Goal: Task Accomplishment & Management: Complete application form

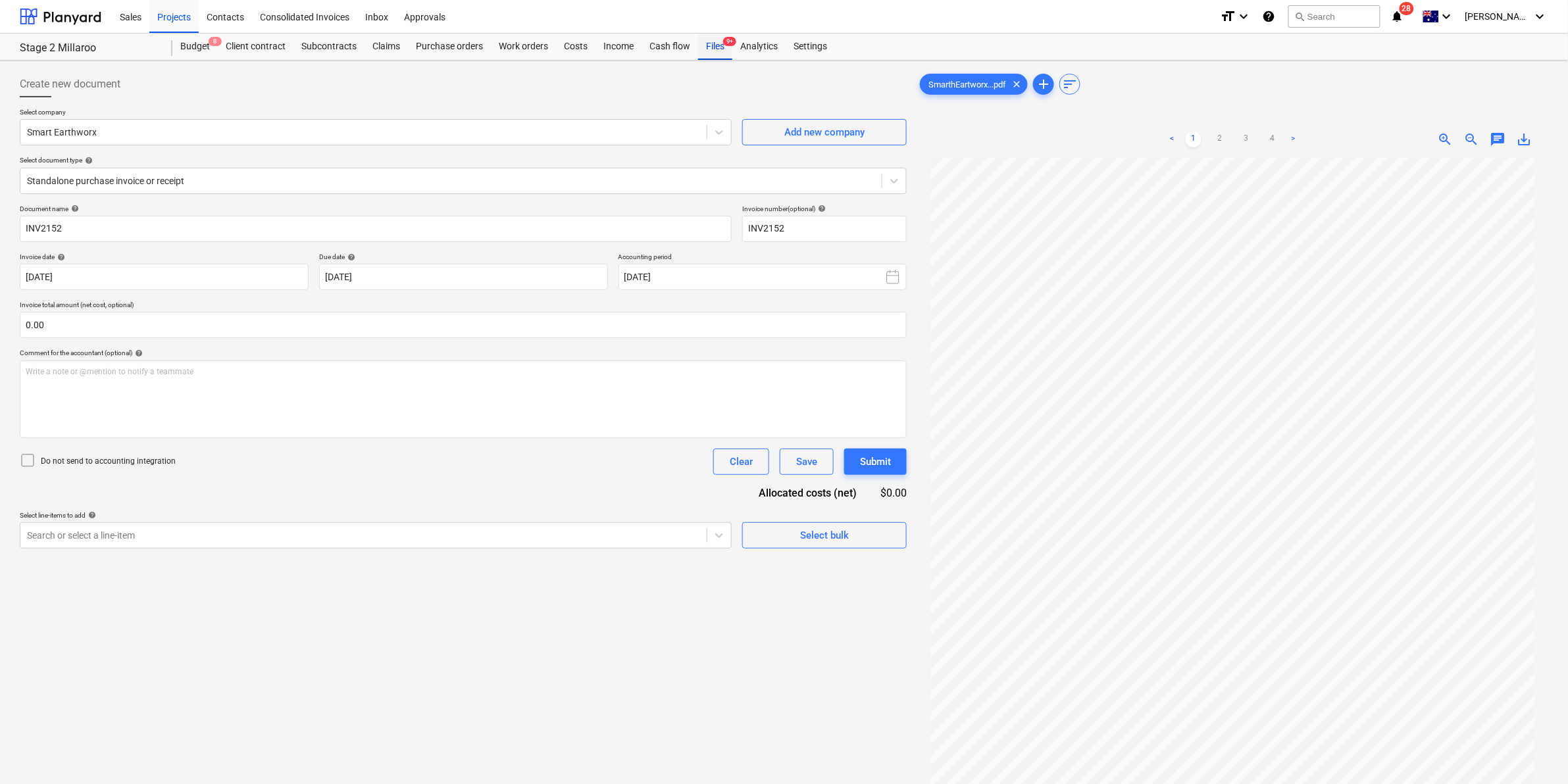
click at [722, 45] on div "Files 9+" at bounding box center [715, 47] width 34 height 26
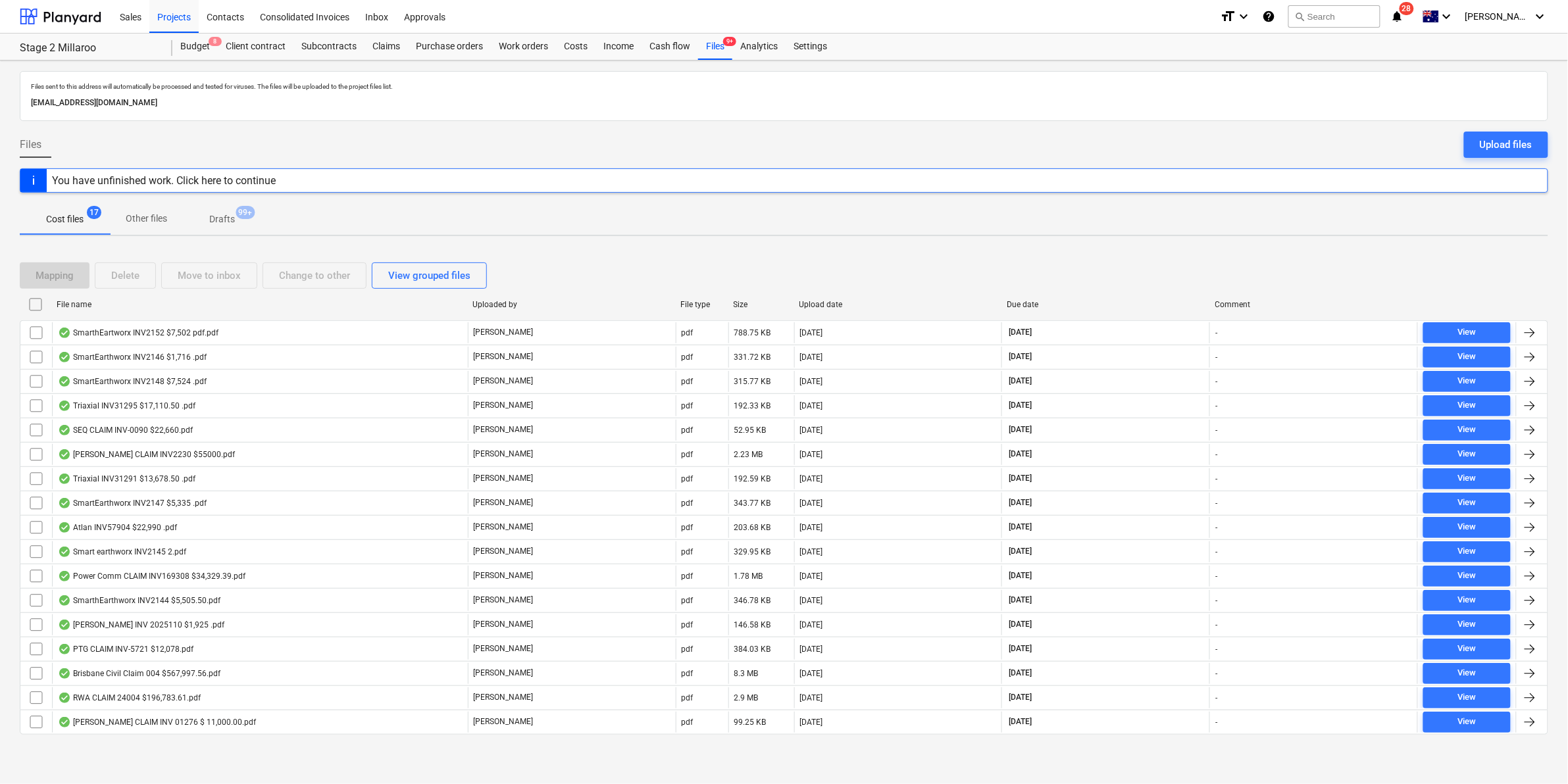
click at [106, 301] on div "File name" at bounding box center [259, 304] width 405 height 9
checkbox input "false"
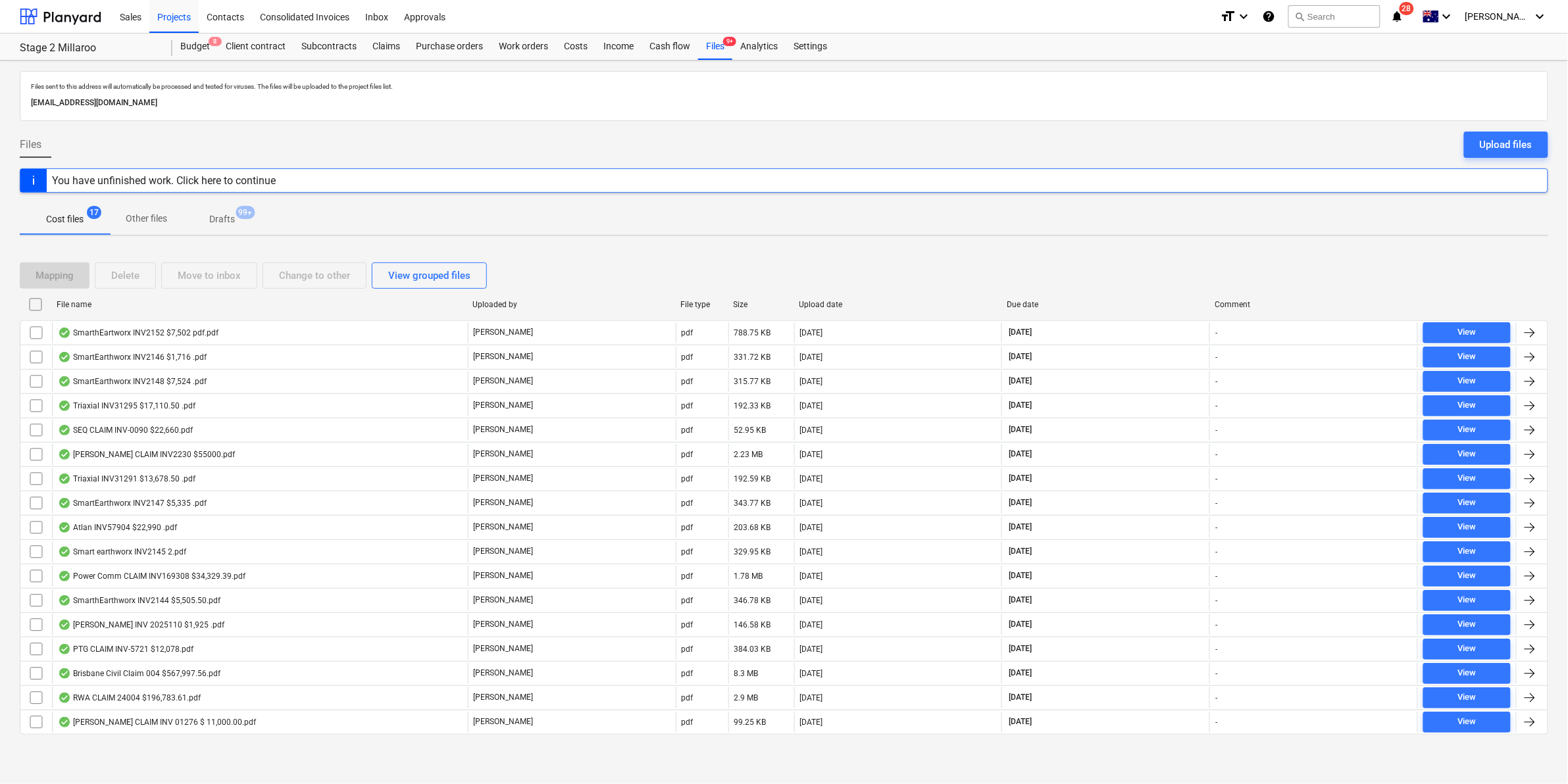
checkbox input "false"
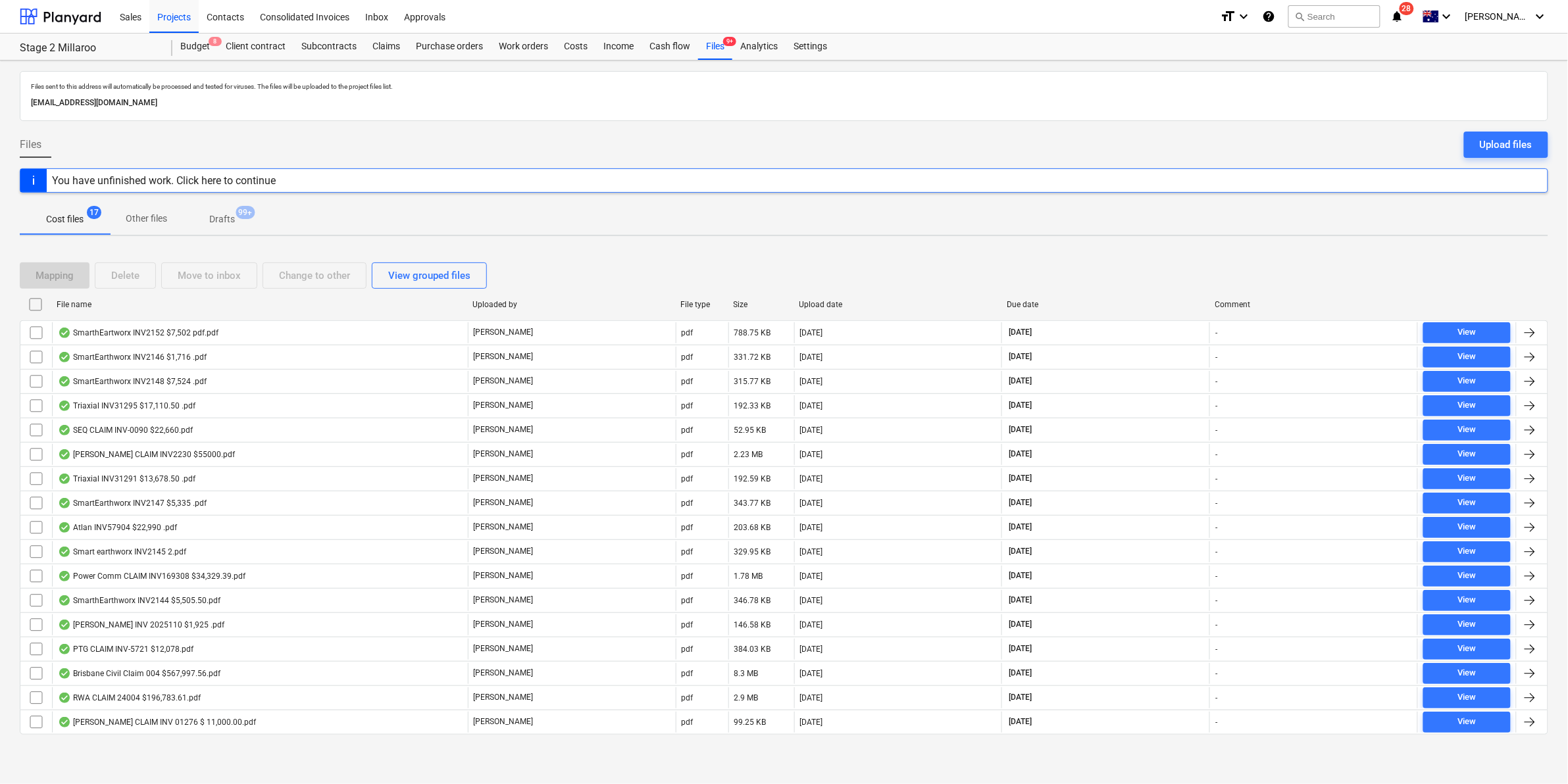
checkbox input "false"
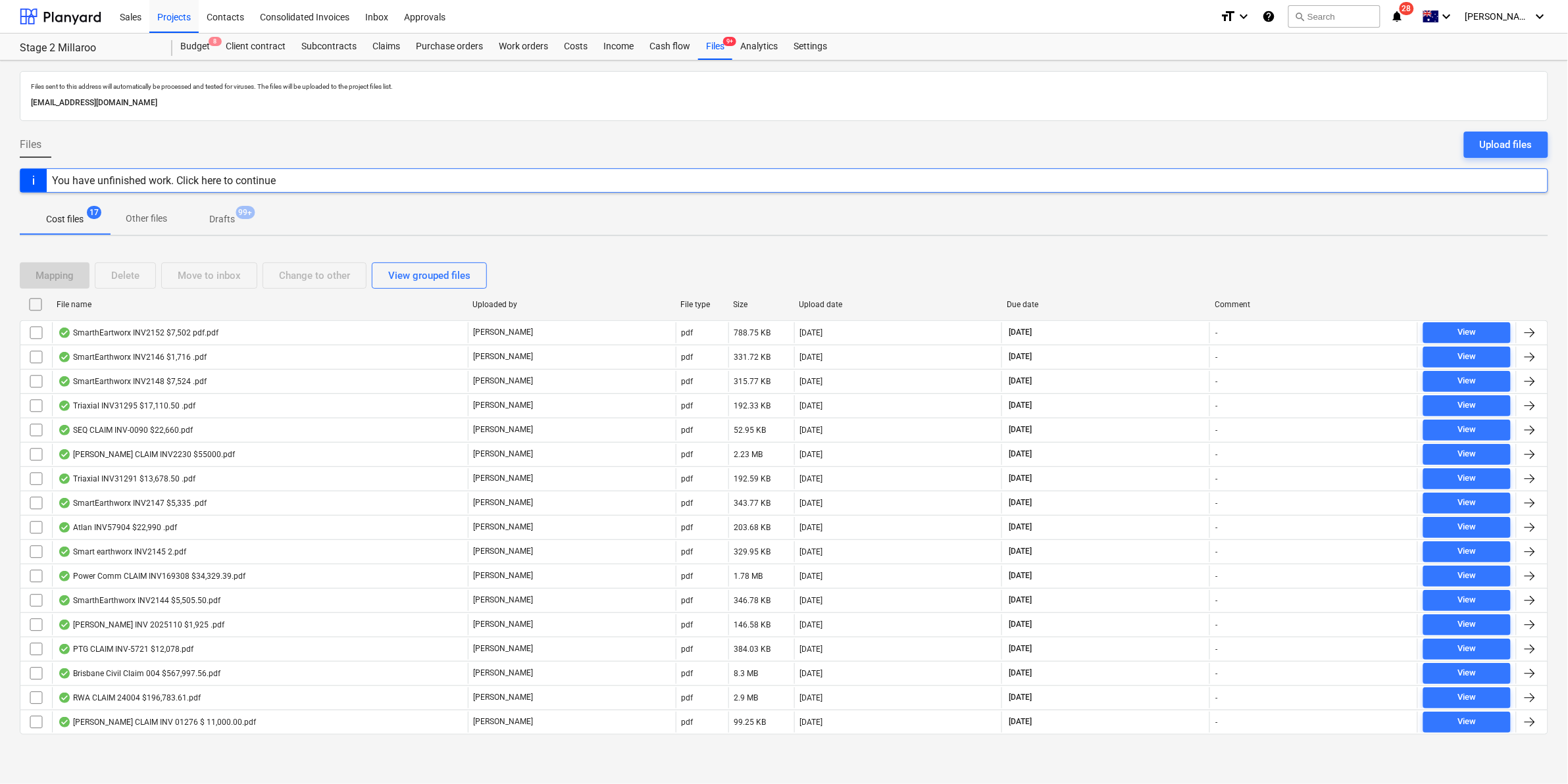
checkbox input "false"
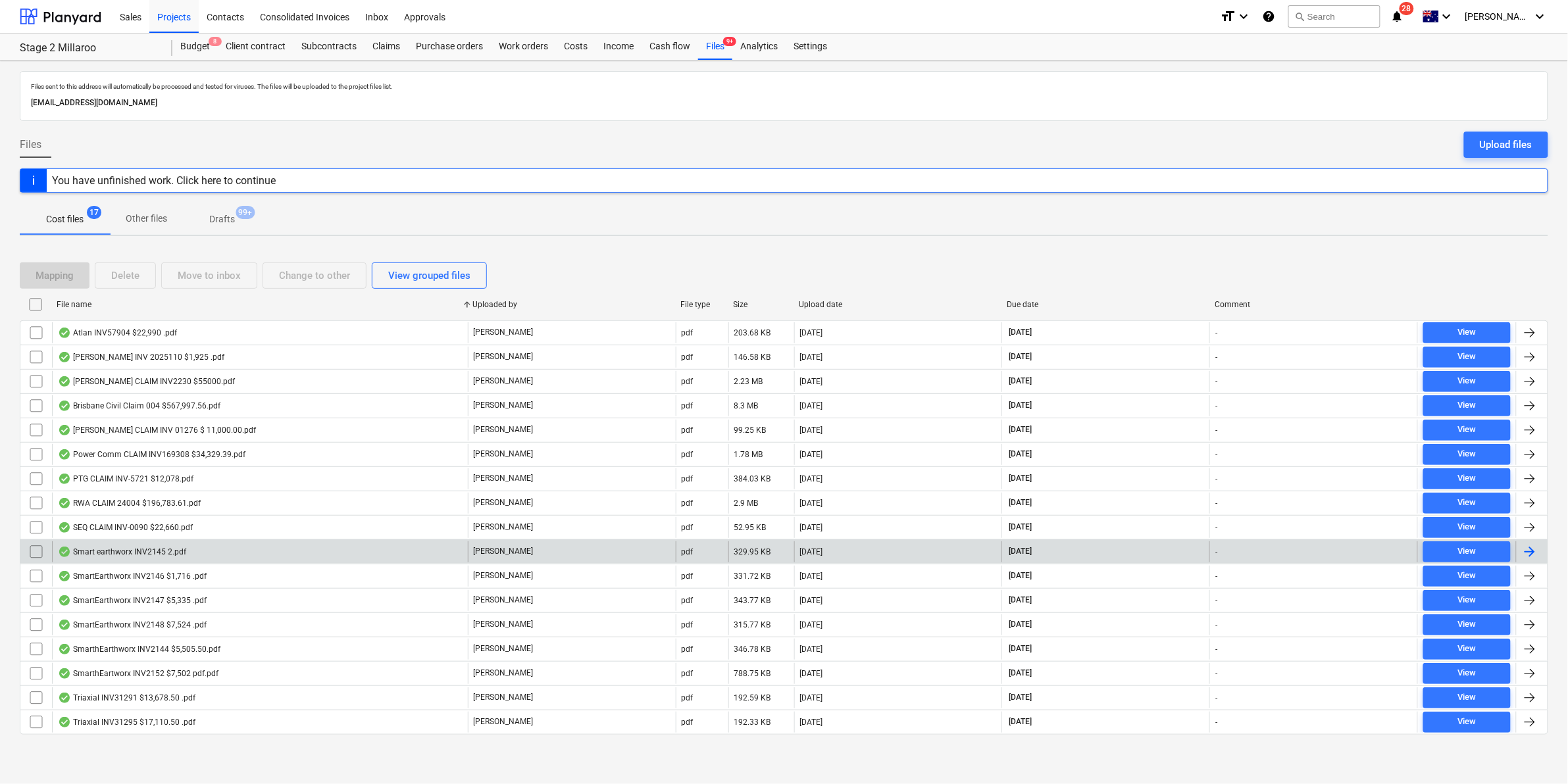
click at [211, 555] on div "Smart earthworx INV2145 2.pdf" at bounding box center [259, 552] width 416 height 21
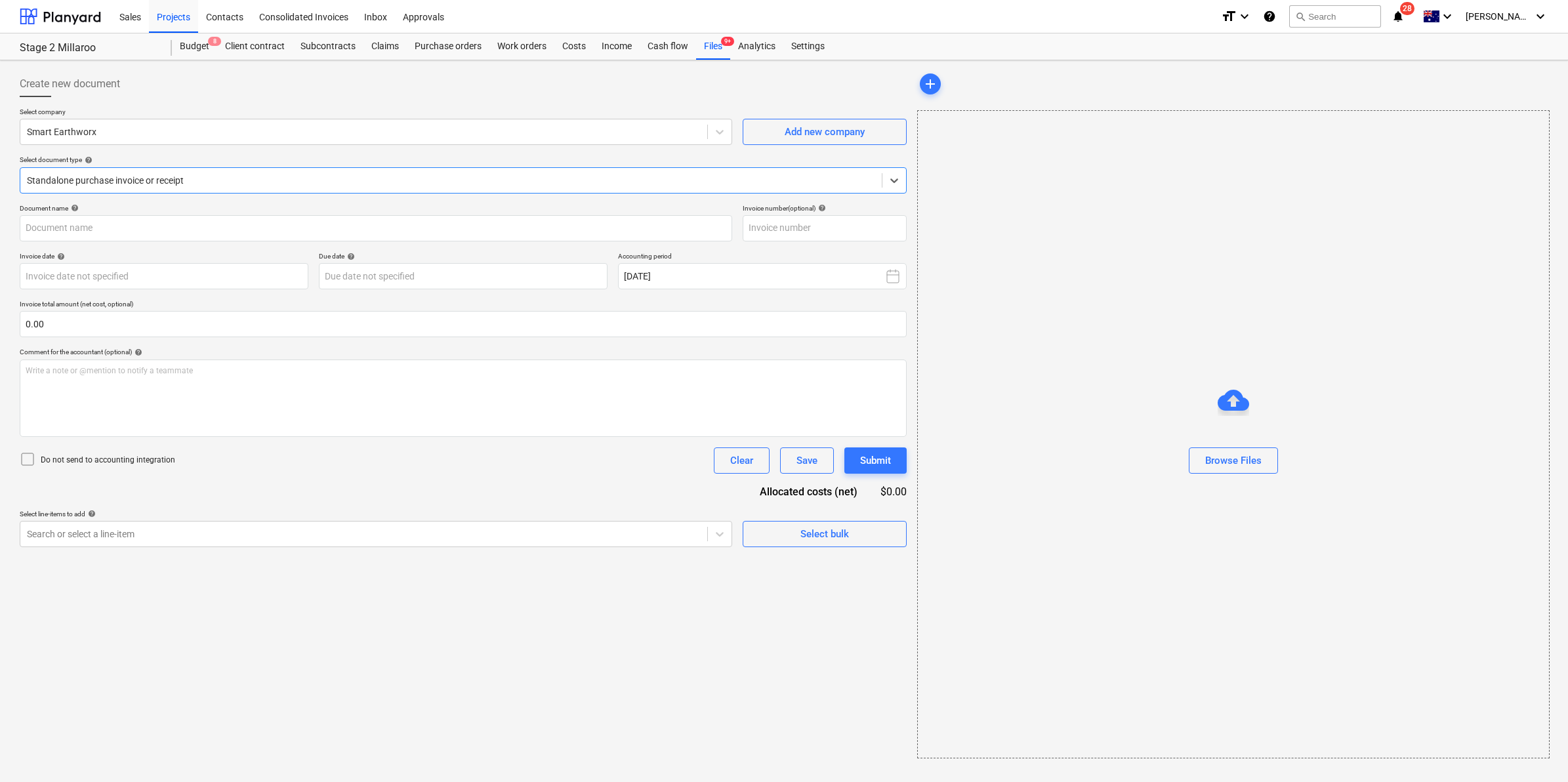
type input "INV2145"
type input "[DATE]"
click at [1243, 135] on link "2" at bounding box center [1243, 139] width 16 height 16
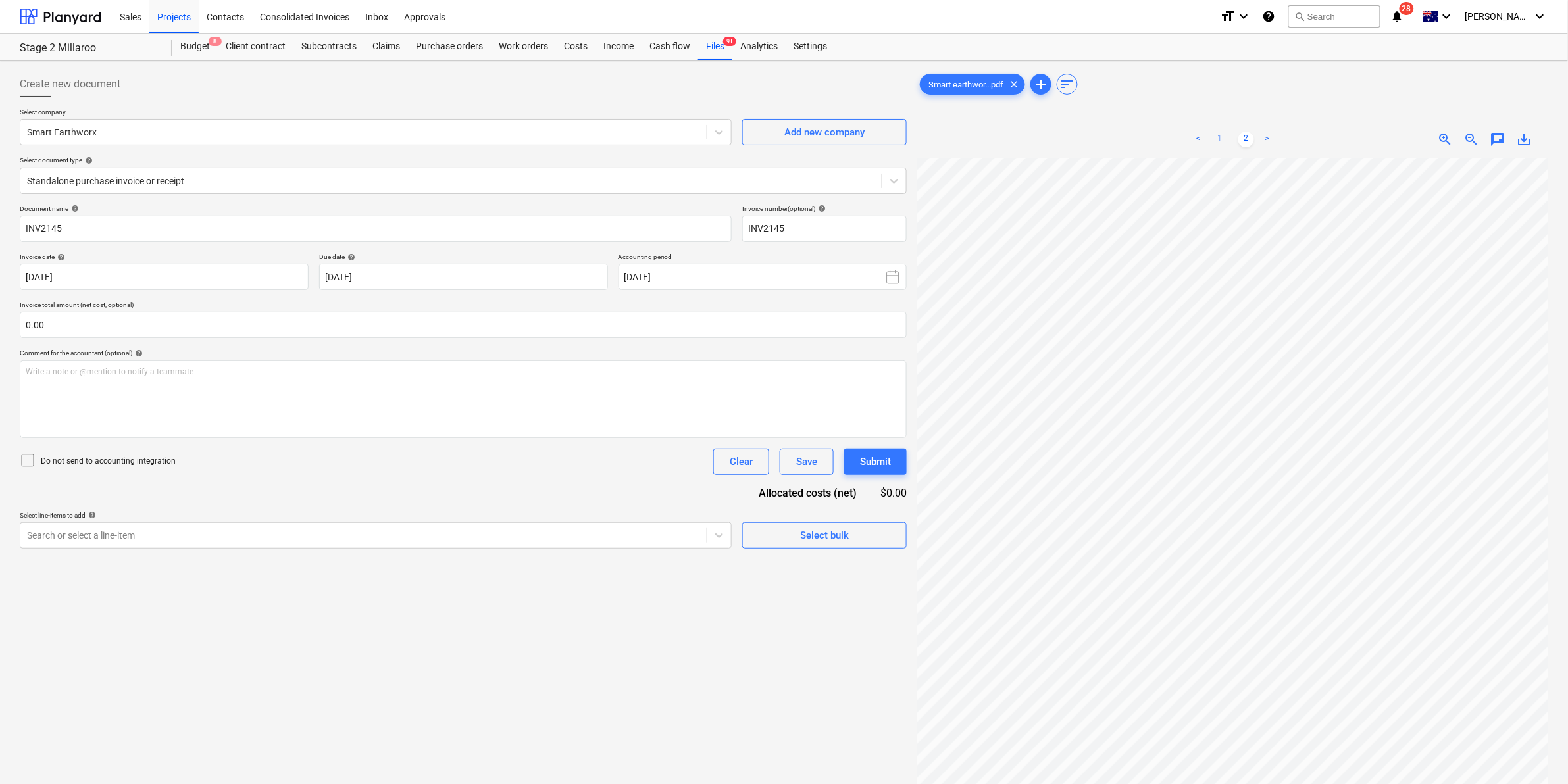
click at [1220, 137] on link "1" at bounding box center [1220, 140] width 16 height 16
click at [628, 550] on div "Create new document Select company Smart Earthworx Add new company Select docum…" at bounding box center [464, 488] width 898 height 845
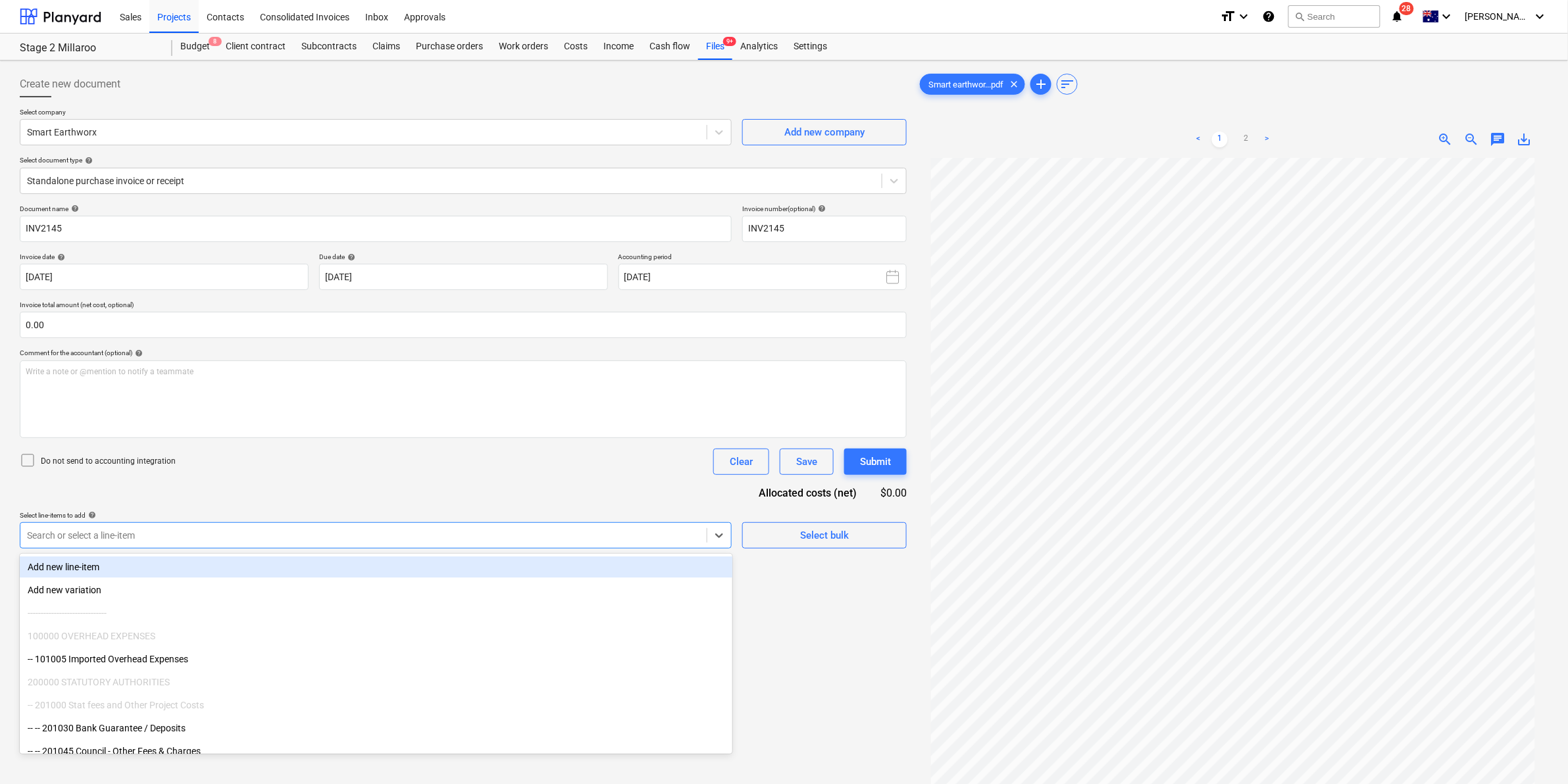
click at [687, 531] on div at bounding box center [363, 535] width 673 height 13
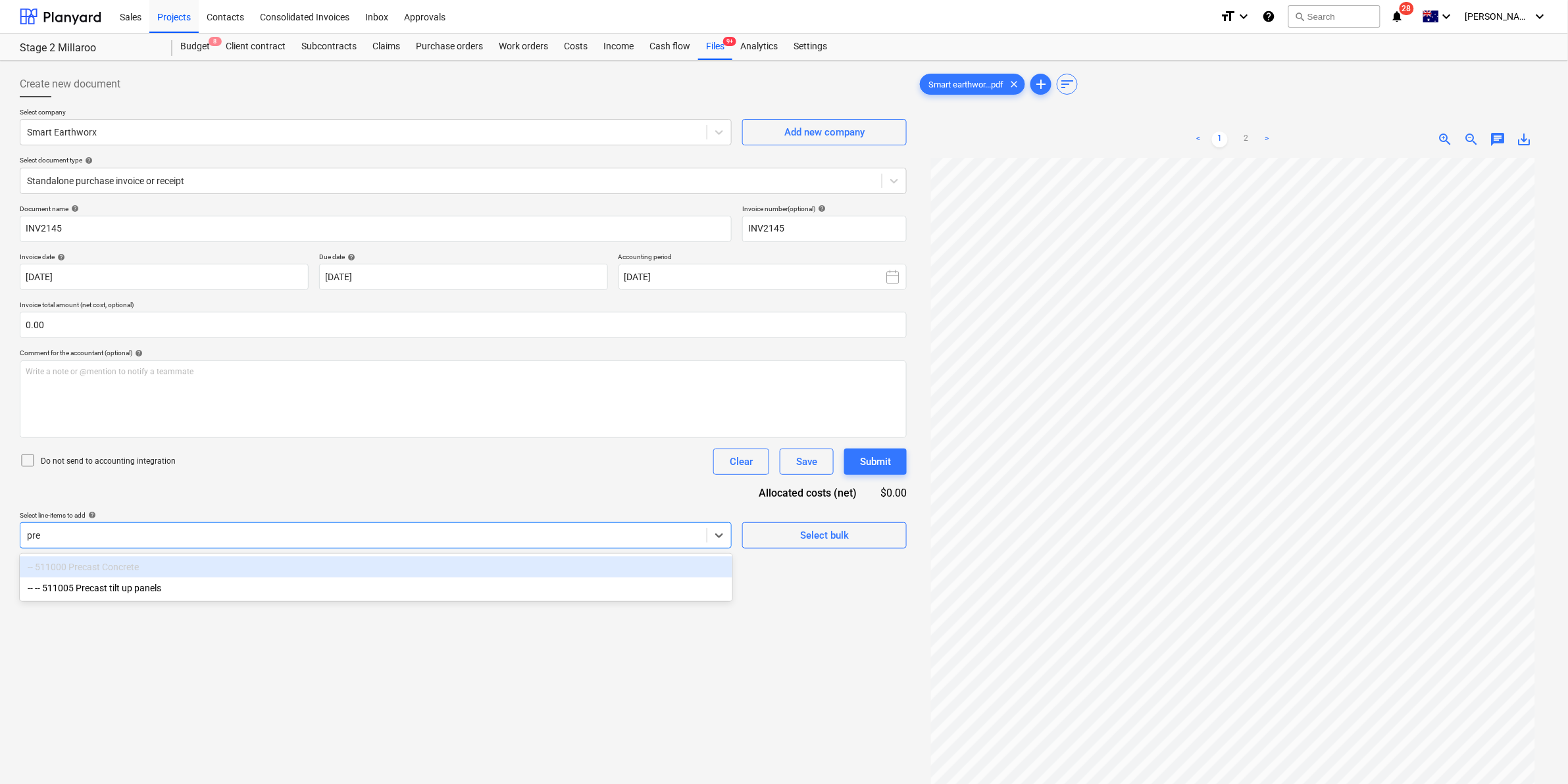
type input "prec"
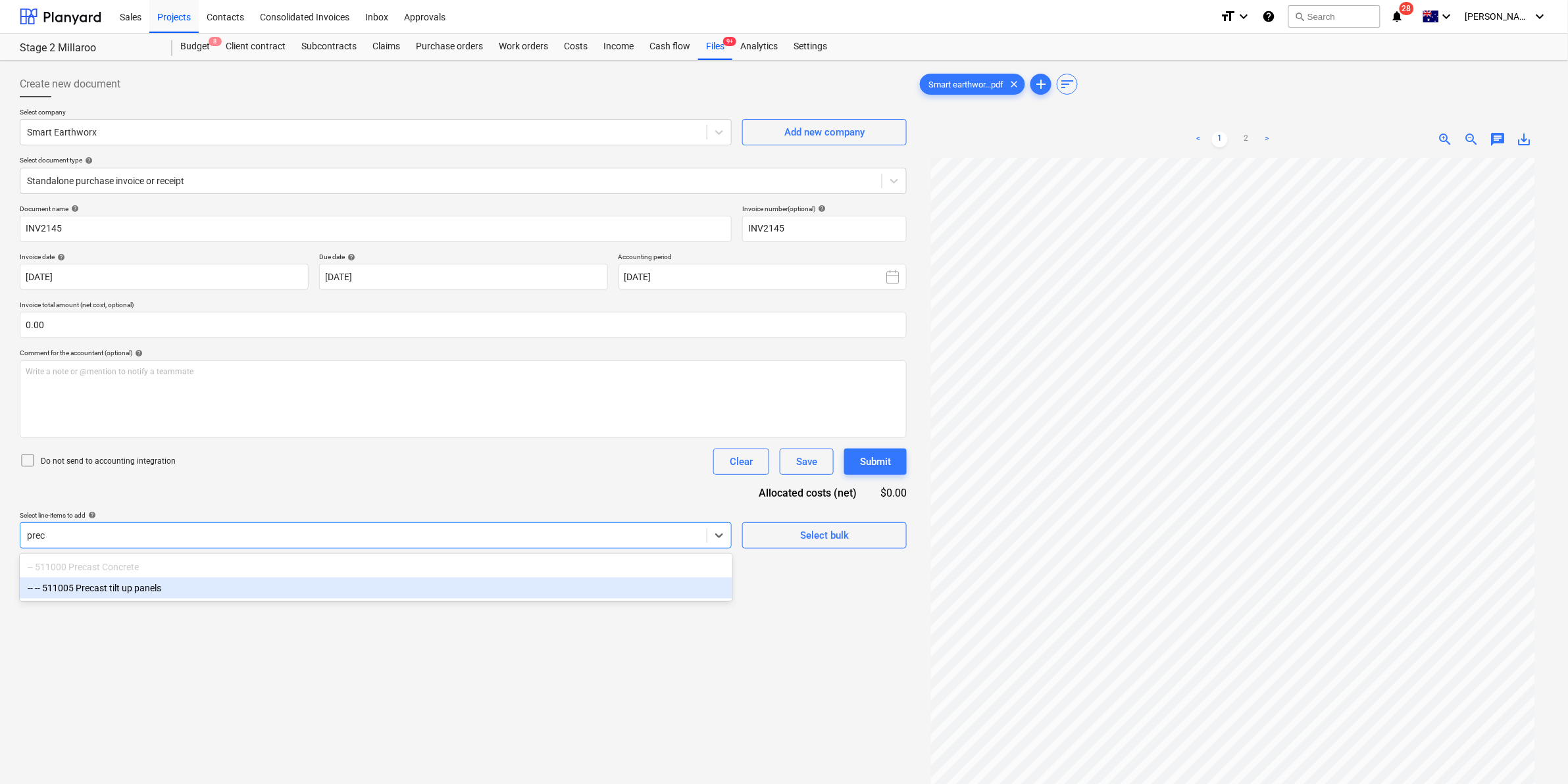
click at [347, 588] on div "-- -- 511005 Precast tilt up panels" at bounding box center [376, 588] width 713 height 21
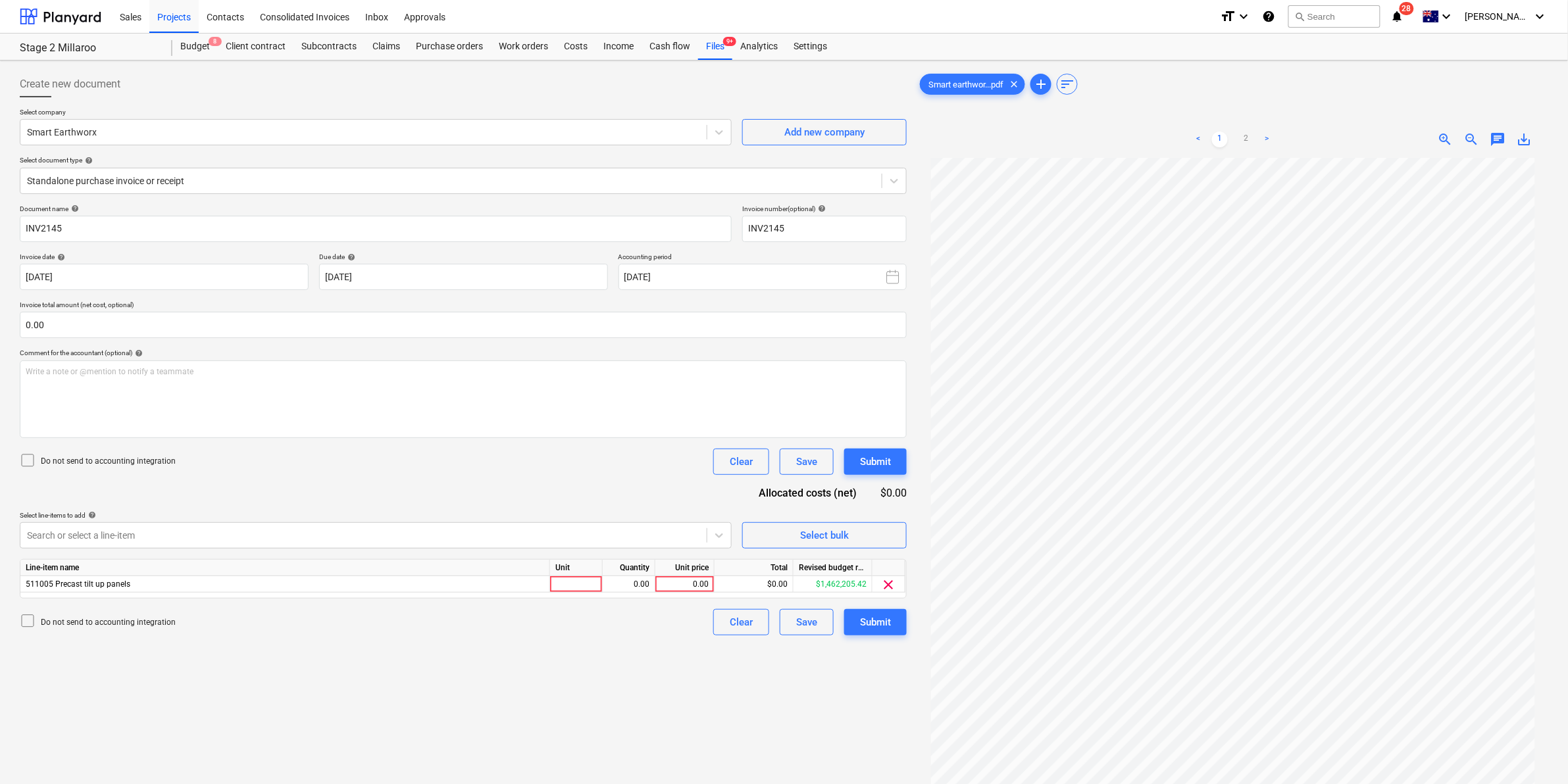
click at [635, 471] on div "Do not send to accounting integration Clear Save Submit" at bounding box center [463, 462] width 887 height 26
click at [587, 578] on div at bounding box center [577, 585] width 53 height 16
type input "item"
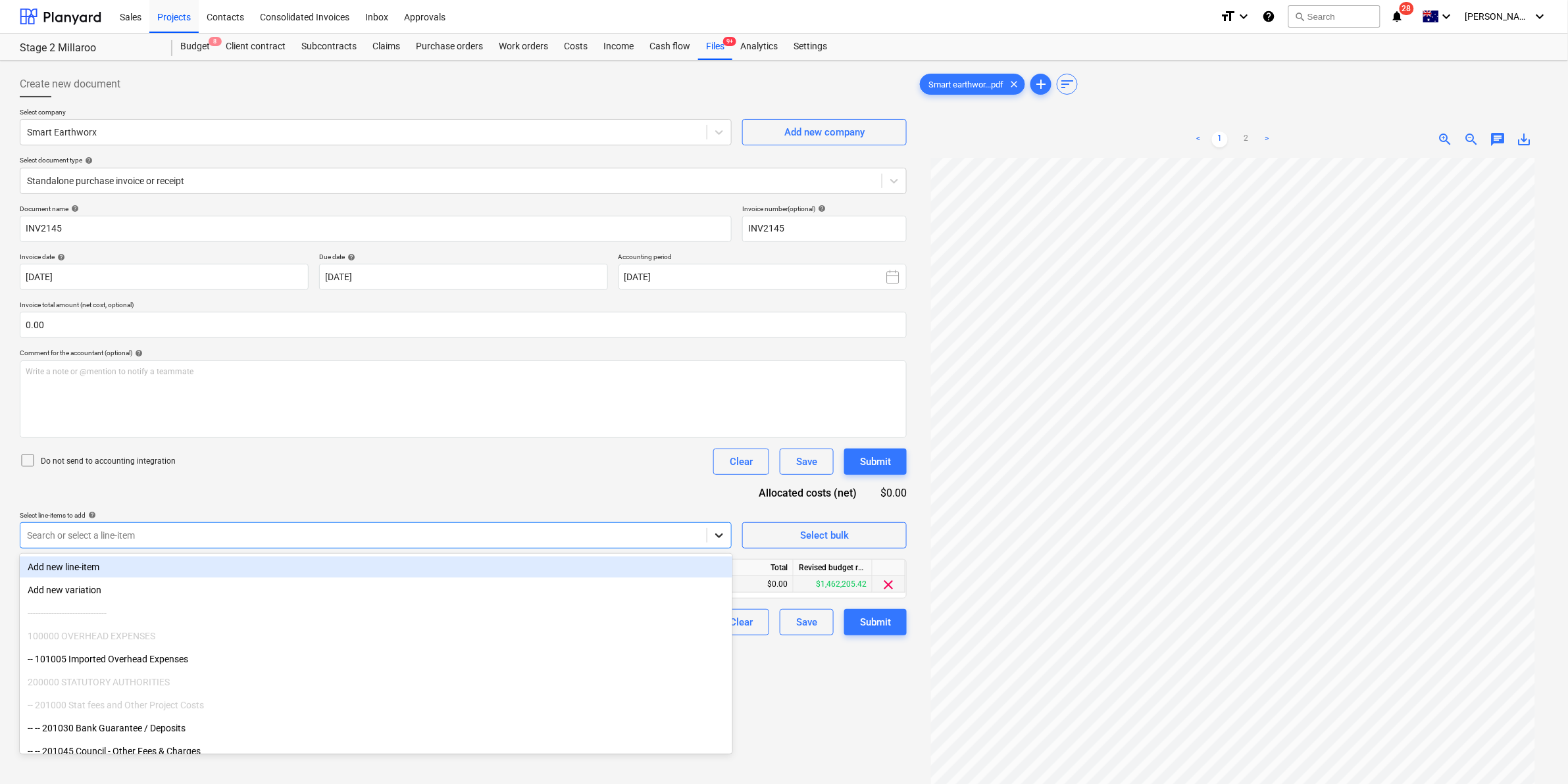
click at [721, 532] on icon at bounding box center [719, 535] width 13 height 13
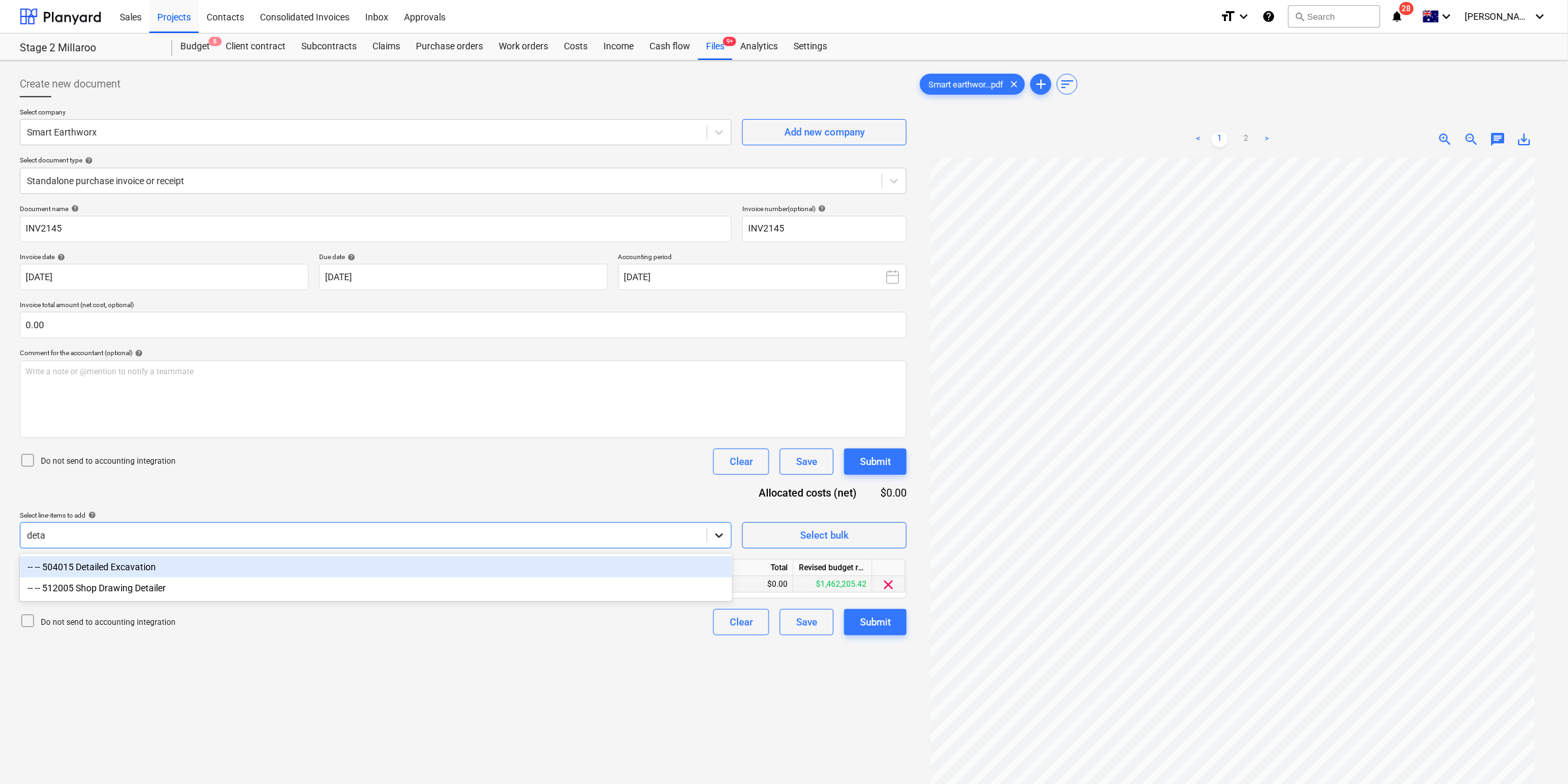
type input "detai"
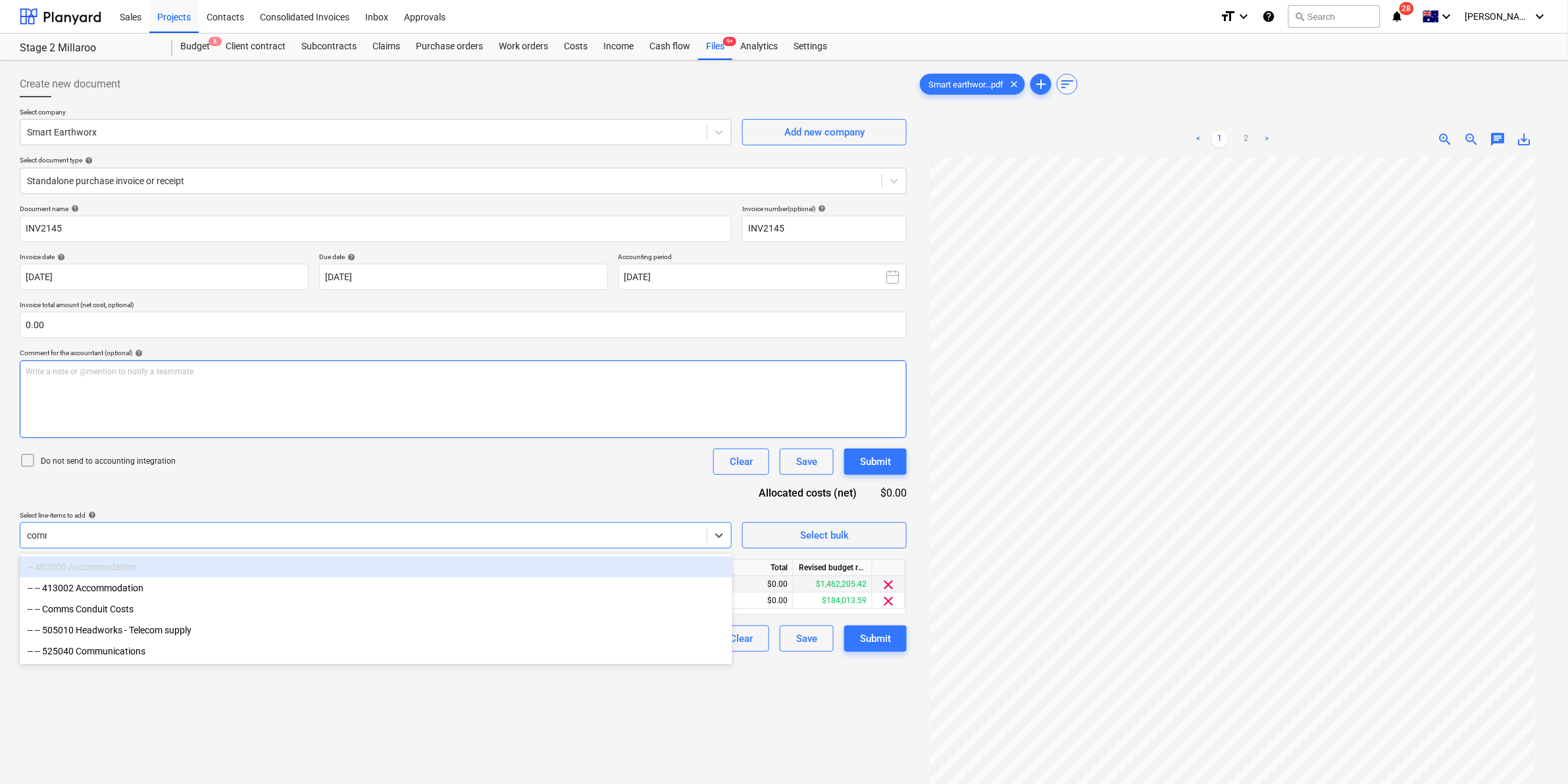
type input "comms"
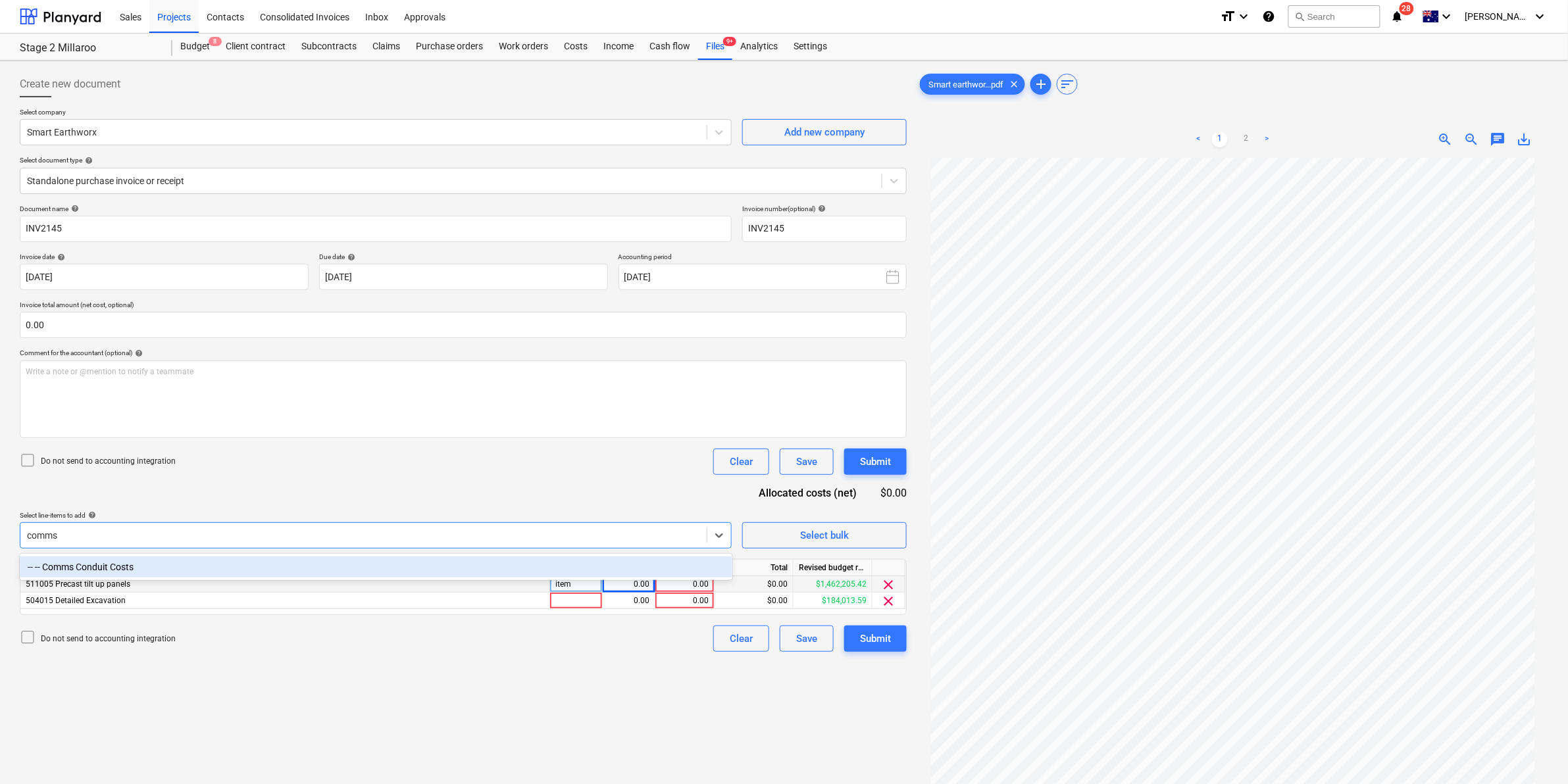
click at [152, 558] on div "-- -- Comms Conduit Costs" at bounding box center [376, 567] width 713 height 21
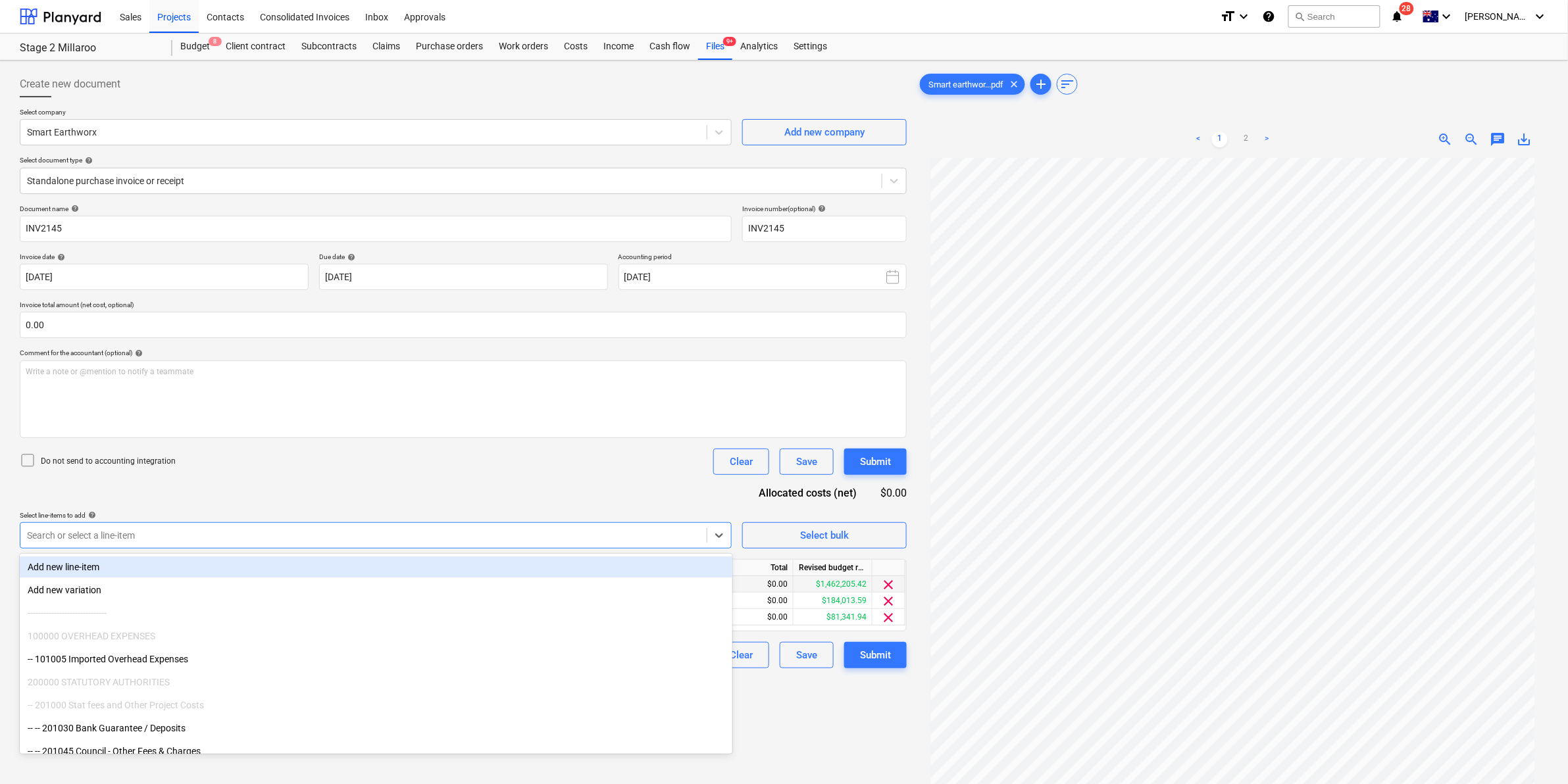
click at [413, 460] on div "Do not send to accounting integration Clear Save Submit" at bounding box center [463, 462] width 887 height 26
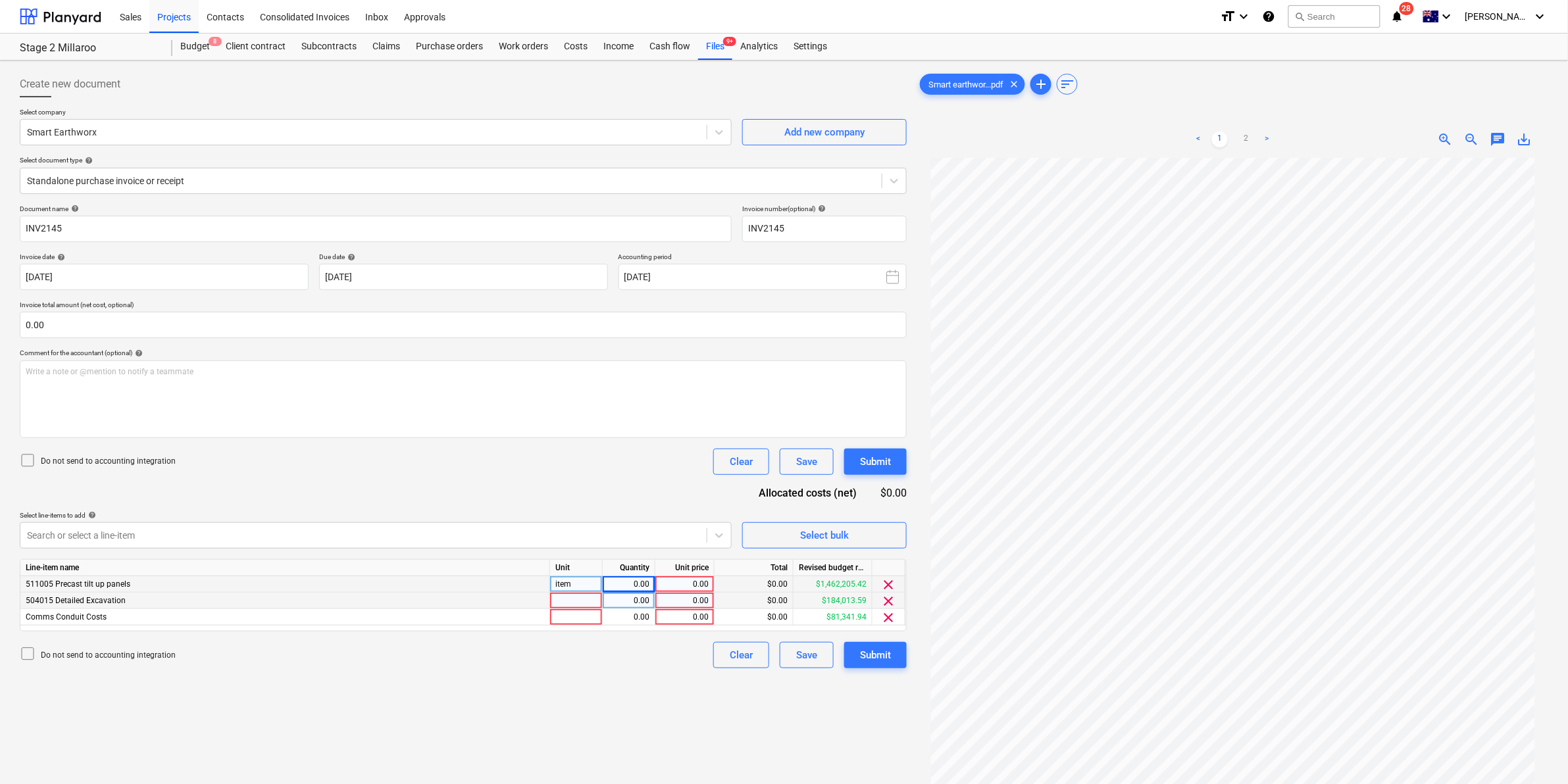
click at [578, 606] on div at bounding box center [577, 600] width 53 height 16
type input "item"
click at [603, 453] on div "Do not send to accounting integration Clear Save Submit" at bounding box center [463, 462] width 887 height 26
click at [691, 615] on div "0.00" at bounding box center [684, 617] width 48 height 16
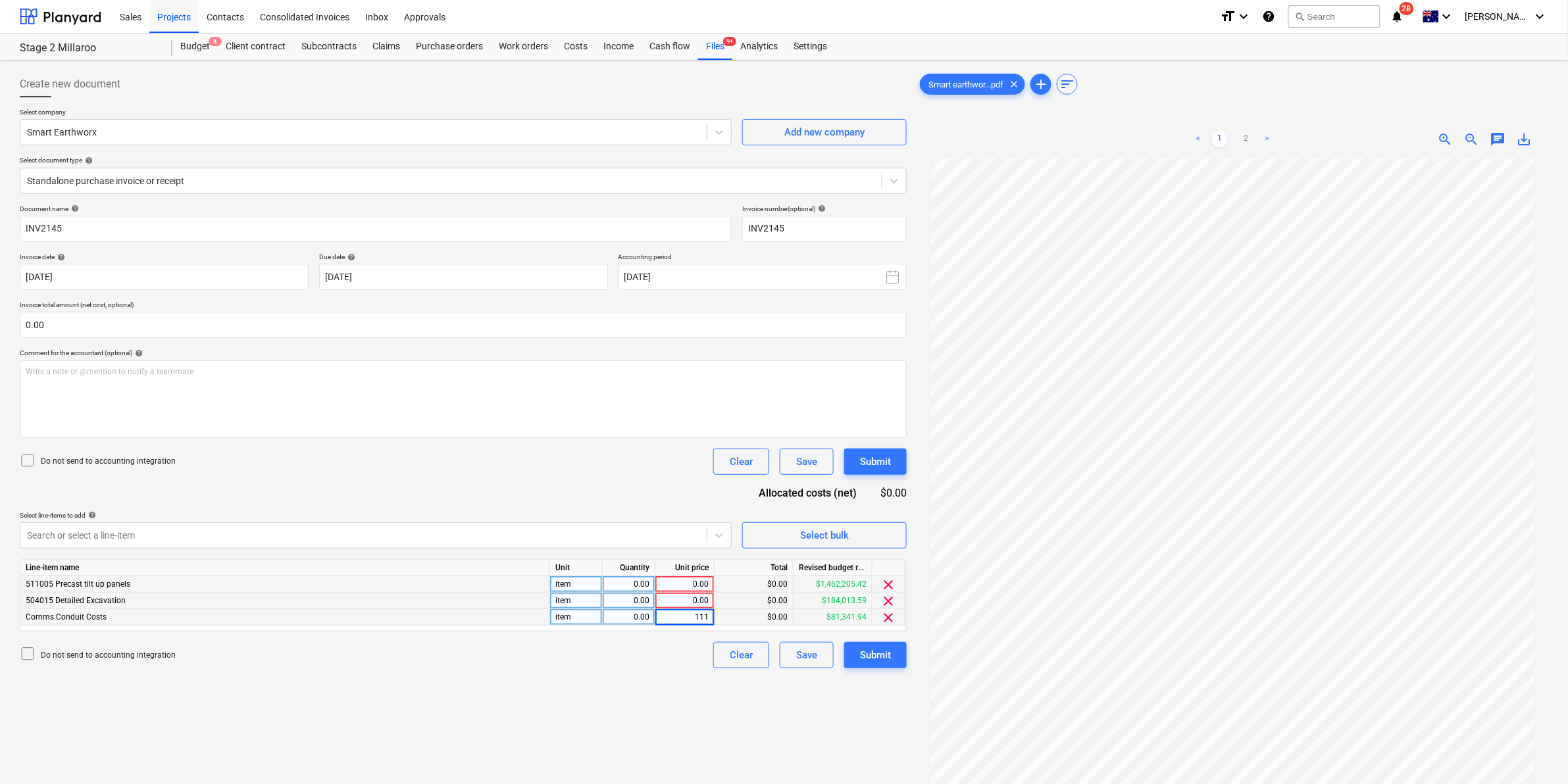
type input "1110"
click at [580, 701] on div "Create new document Select company Smart Earthworx Add new company Select docum…" at bounding box center [464, 488] width 898 height 845
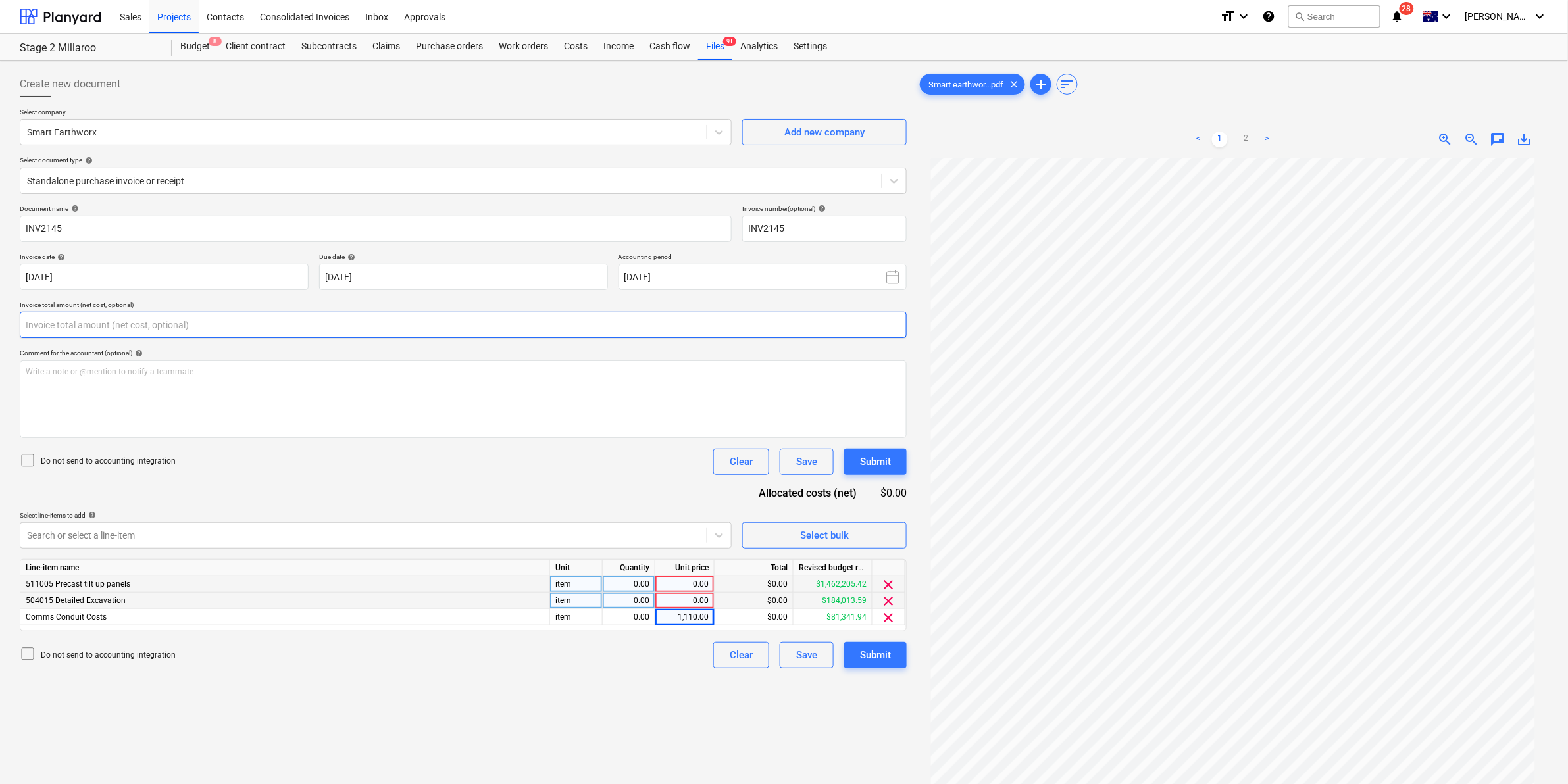
click at [166, 320] on input "text" at bounding box center [463, 325] width 887 height 26
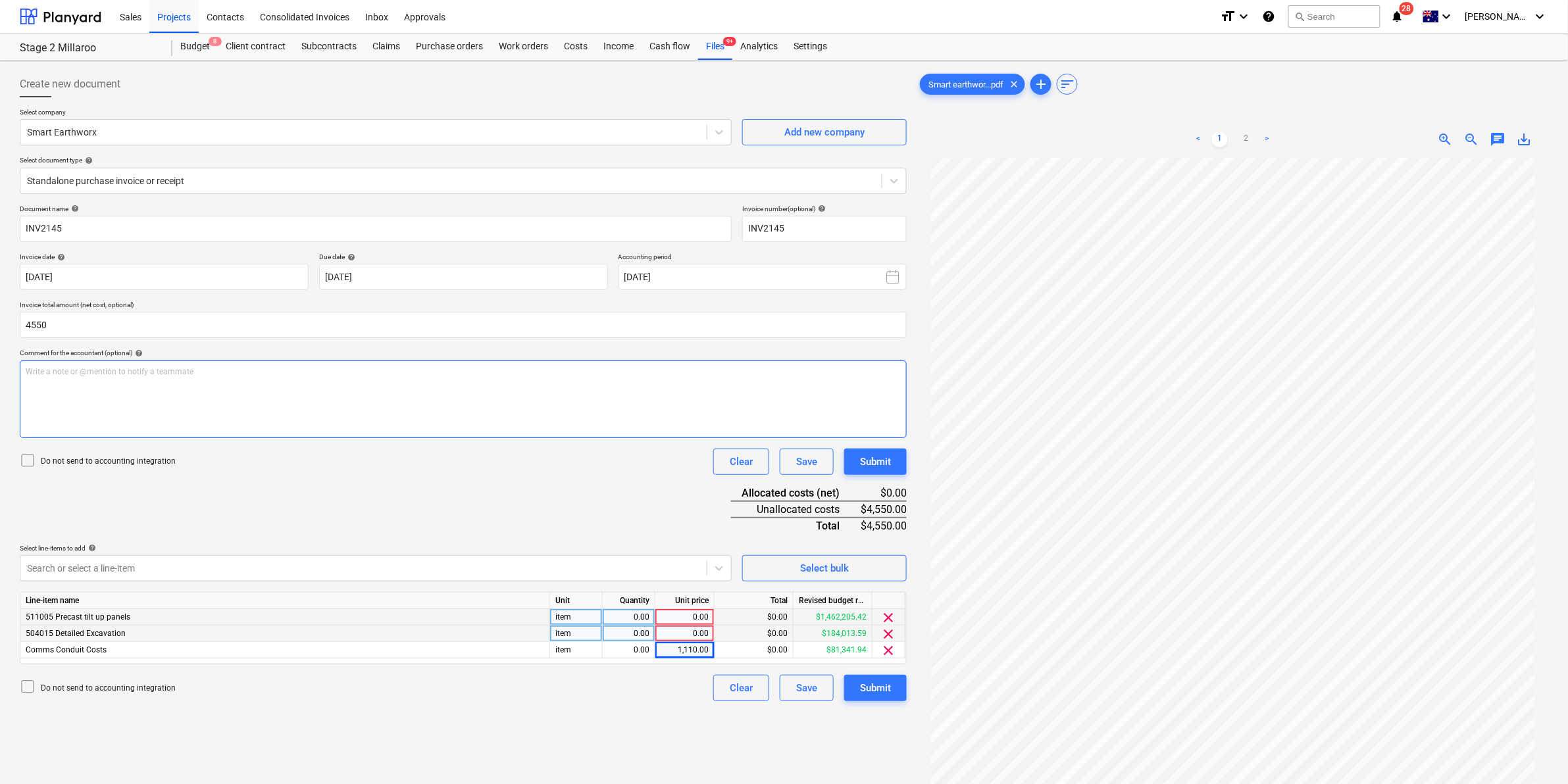
type input "4,550.00"
click at [494, 435] on div "Write a note or @mention to notify a teammate ﻿" at bounding box center [463, 400] width 887 height 78
click at [628, 647] on div "0.00" at bounding box center [629, 650] width 42 height 16
type input "1"
click at [593, 464] on div "Do not send to accounting integration Clear Save Submit" at bounding box center [463, 462] width 887 height 26
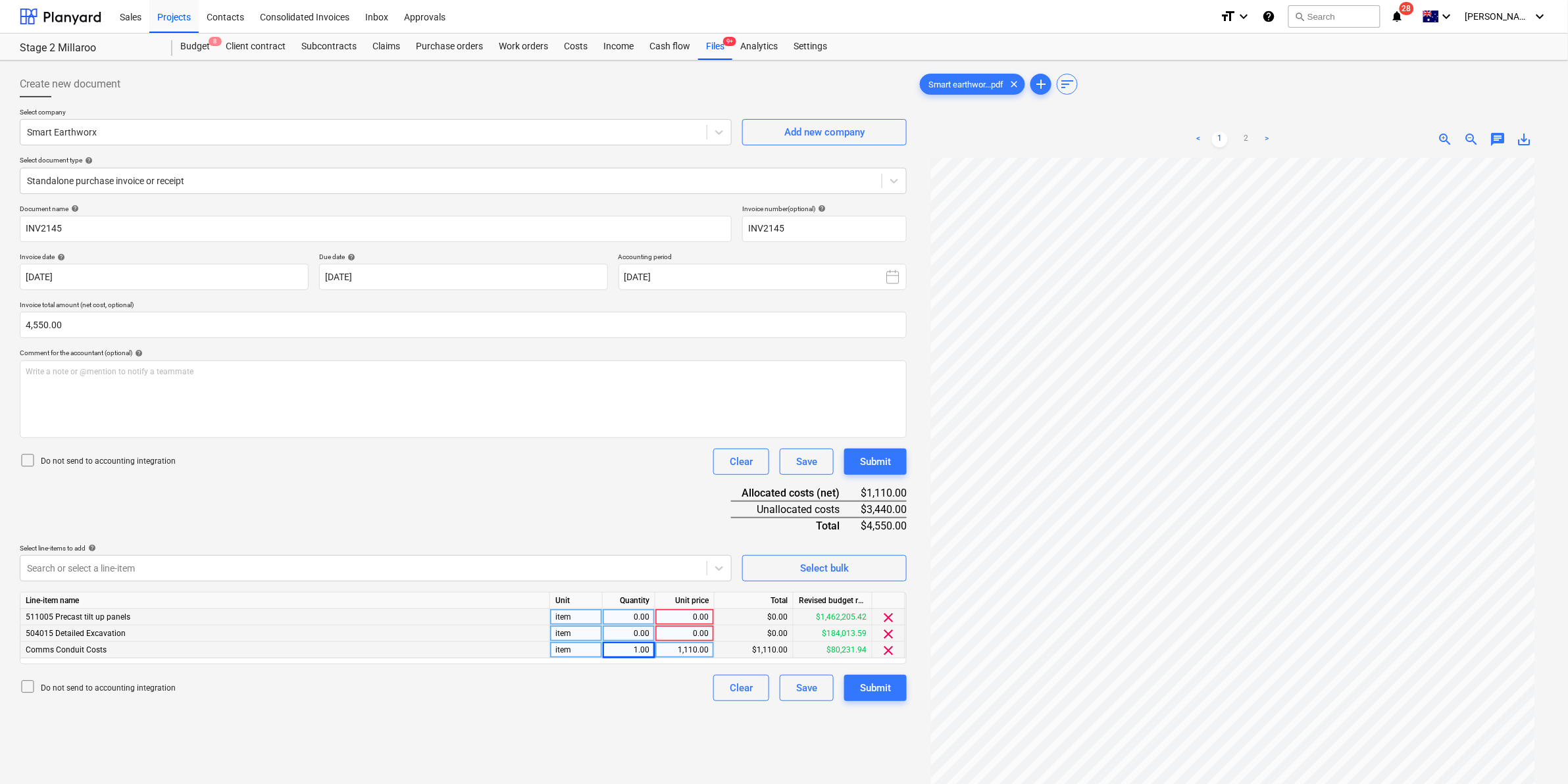
click at [646, 613] on div "0.00" at bounding box center [629, 617] width 42 height 16
type input "1"
click at [643, 635] on div "0.00" at bounding box center [629, 633] width 42 height 16
type input "1"
click at [615, 485] on div "Document name help INV2145 Invoice number (optional) help INV2145 Invoice date …" at bounding box center [463, 453] width 887 height 497
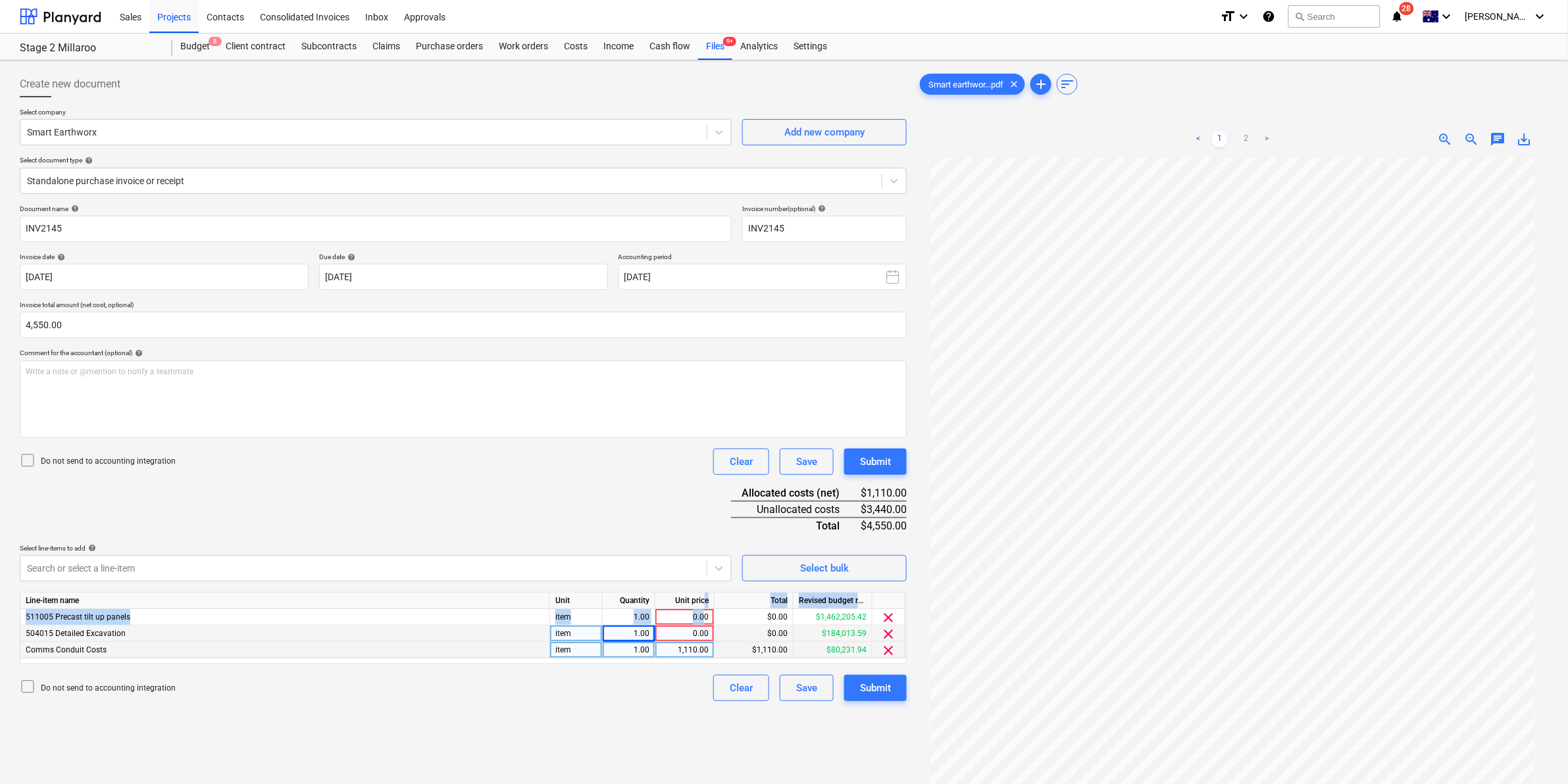
click at [704, 607] on div "Line-item name Unit Quantity Unit price Total Revised budget remaining 511005 P…" at bounding box center [463, 628] width 887 height 73
drag, startPoint x: 704, startPoint y: 607, endPoint x: 703, endPoint y: 615, distance: 8.1
click at [703, 615] on div "0.00" at bounding box center [684, 617] width 48 height 16
type input "1720"
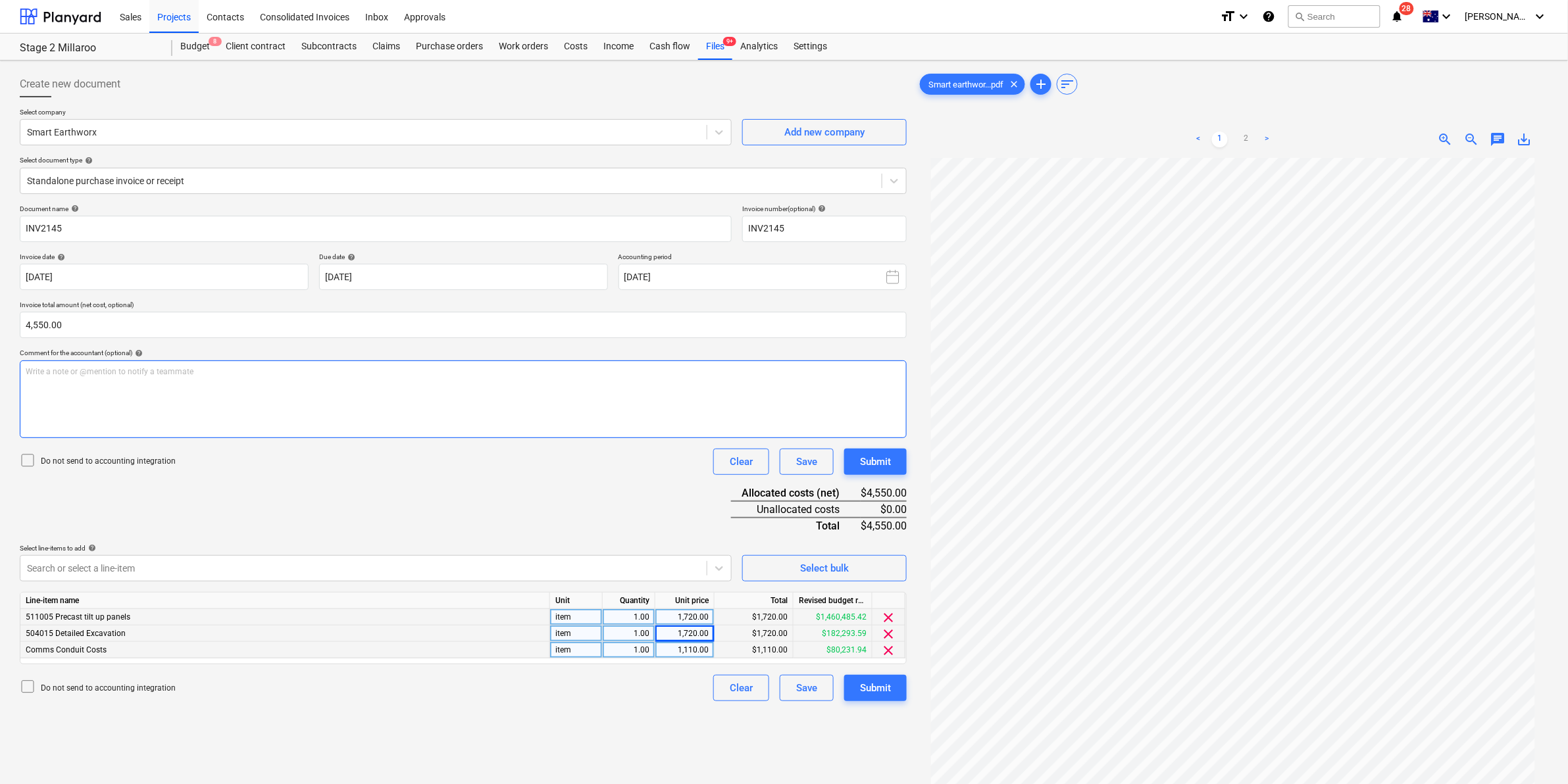
click at [258, 385] on div "Write a note or @mention to notify a teammate ﻿" at bounding box center [463, 400] width 887 height 78
click at [877, 685] on div "Submit" at bounding box center [875, 688] width 31 height 17
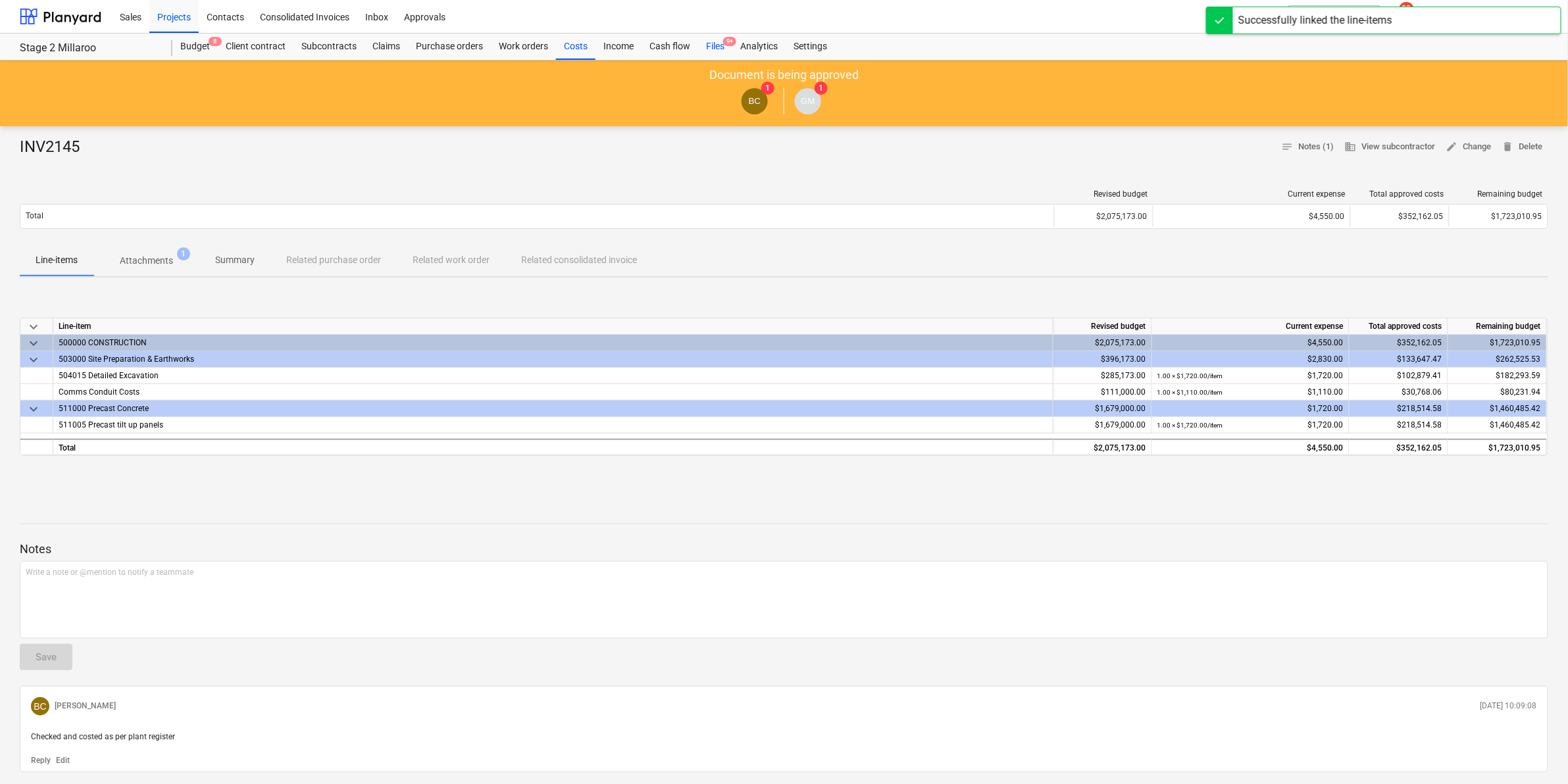
click at [718, 47] on div "Files 9+" at bounding box center [715, 47] width 34 height 26
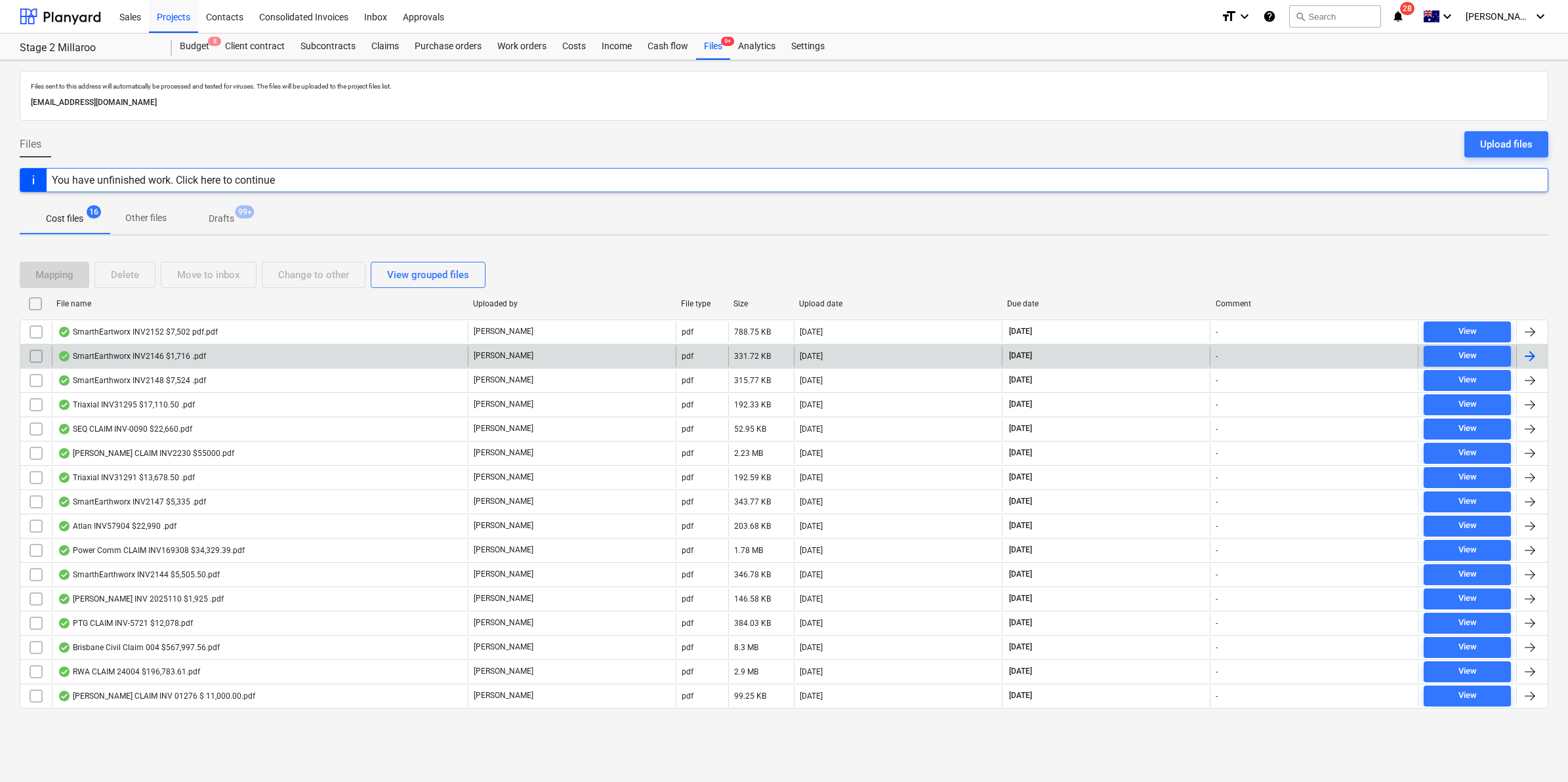
click at [222, 360] on div "SmartEarthworx INV2146 $1,716 .pdf" at bounding box center [260, 356] width 416 height 21
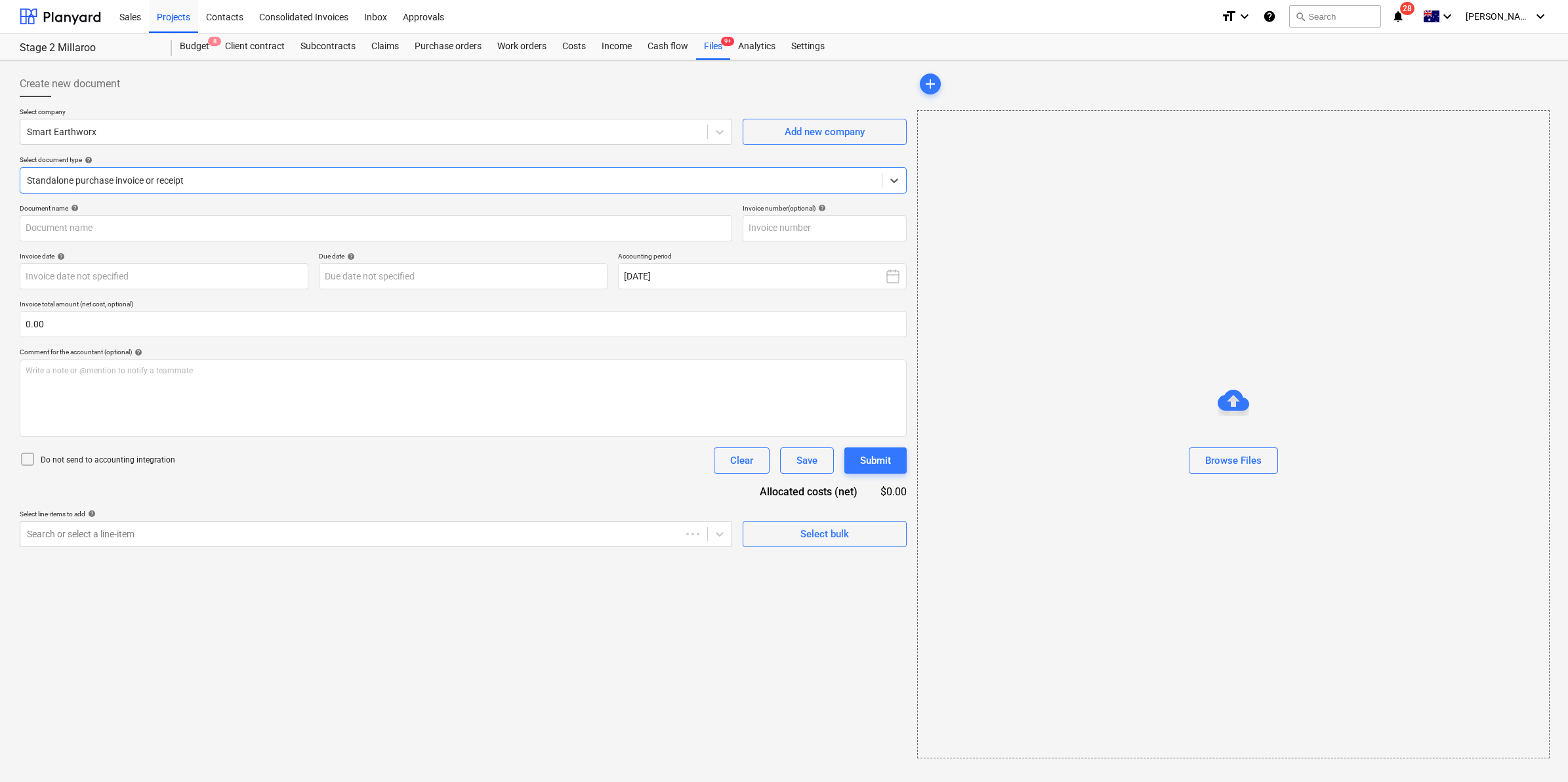
type input "INV2146"
type input "[DATE]"
click at [1237, 138] on link "2" at bounding box center [1243, 139] width 16 height 16
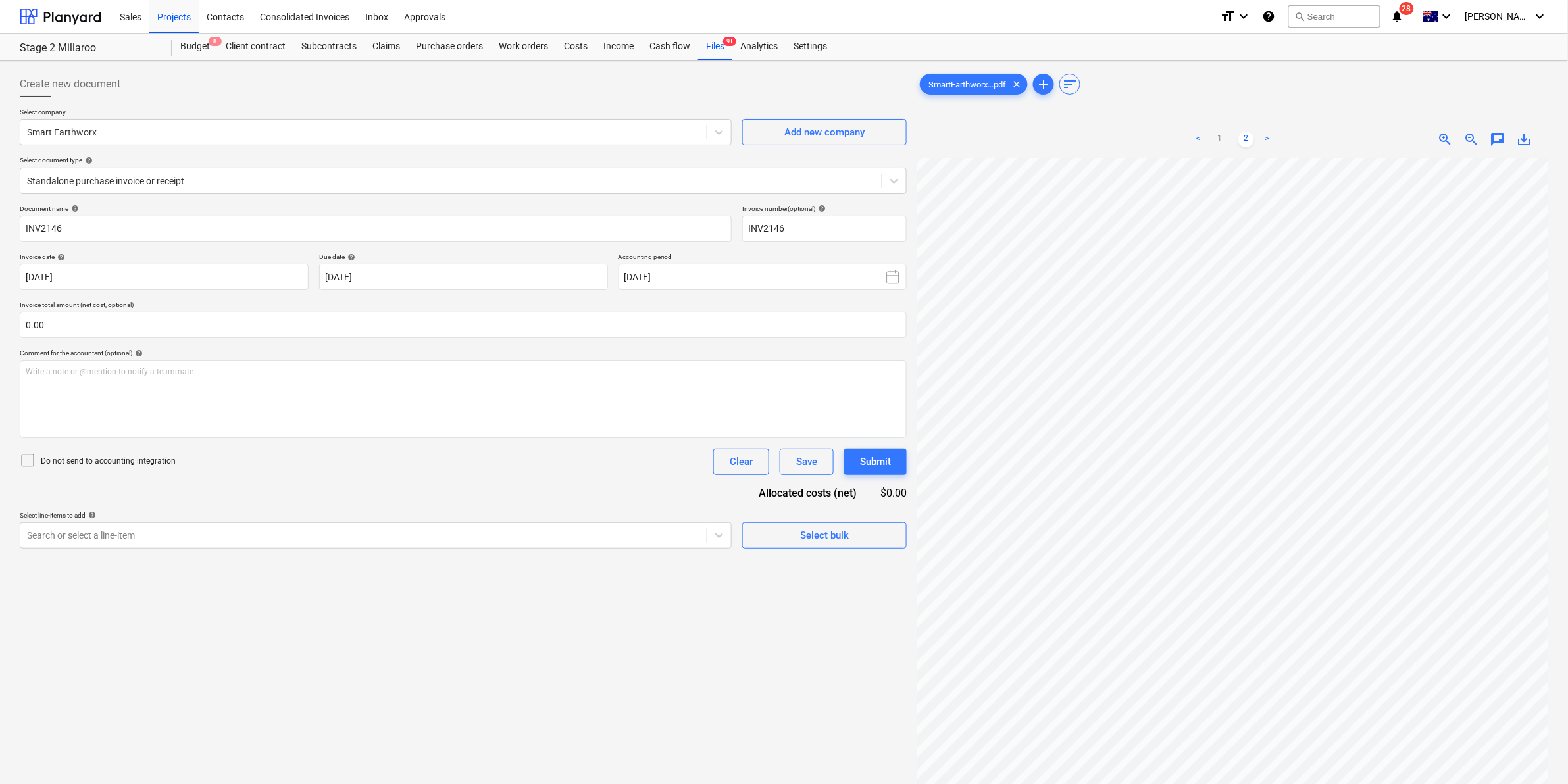
scroll to position [165, 0]
click at [1221, 133] on link "1" at bounding box center [1220, 140] width 16 height 16
click at [727, 48] on div "Files 9+" at bounding box center [715, 47] width 34 height 26
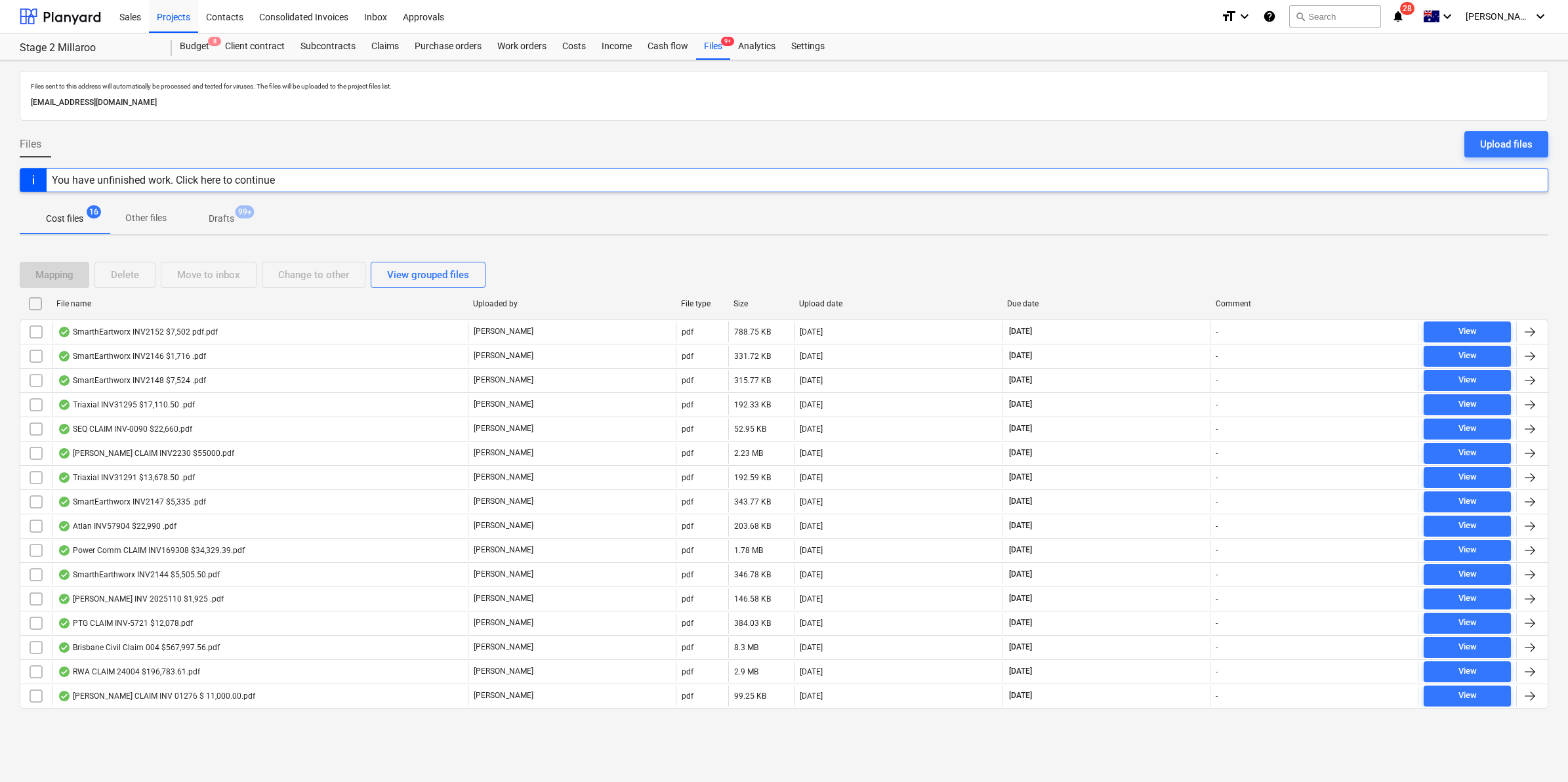
click at [124, 306] on div "File name" at bounding box center [260, 303] width 406 height 9
checkbox input "false"
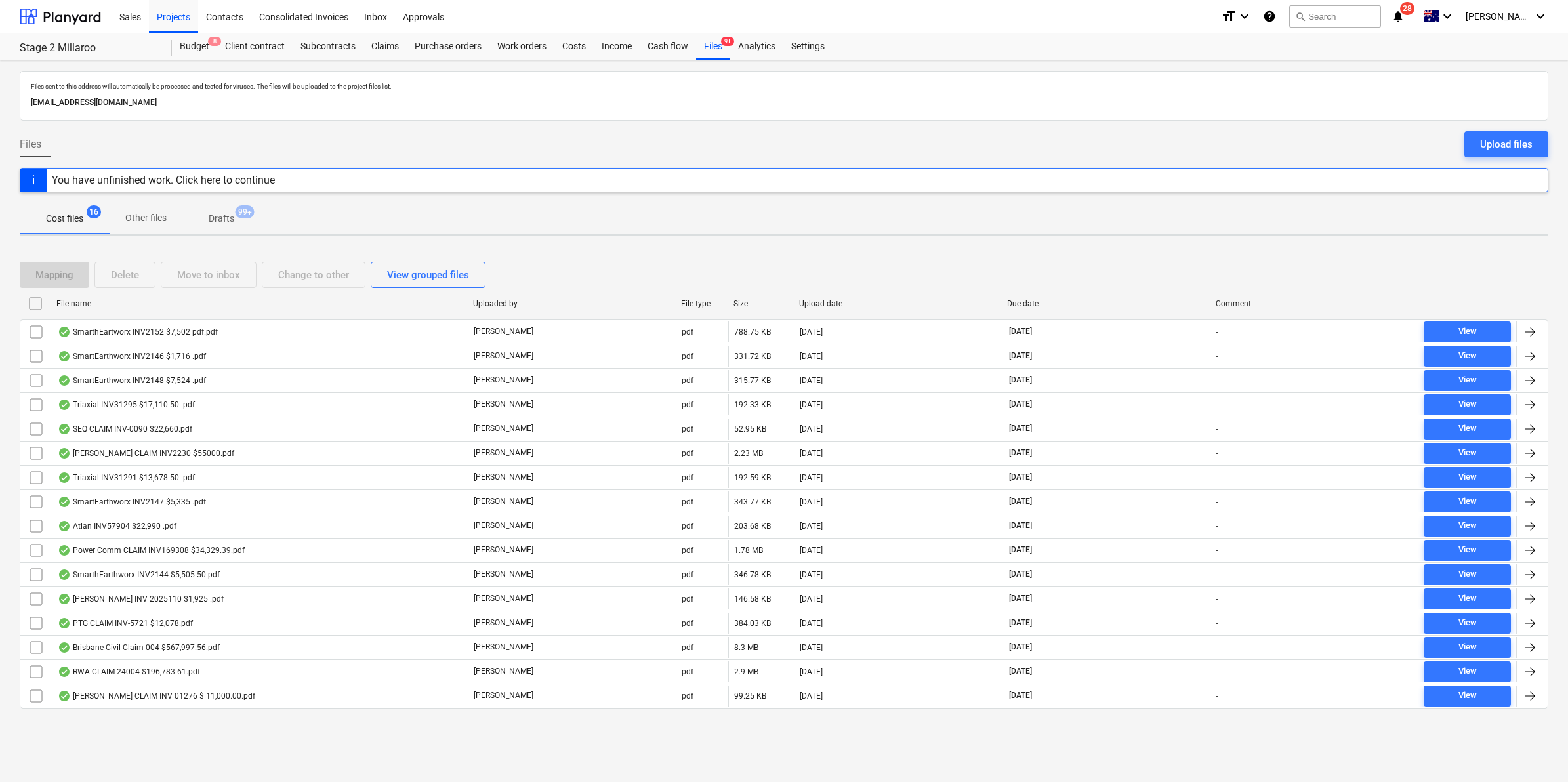
checkbox input "false"
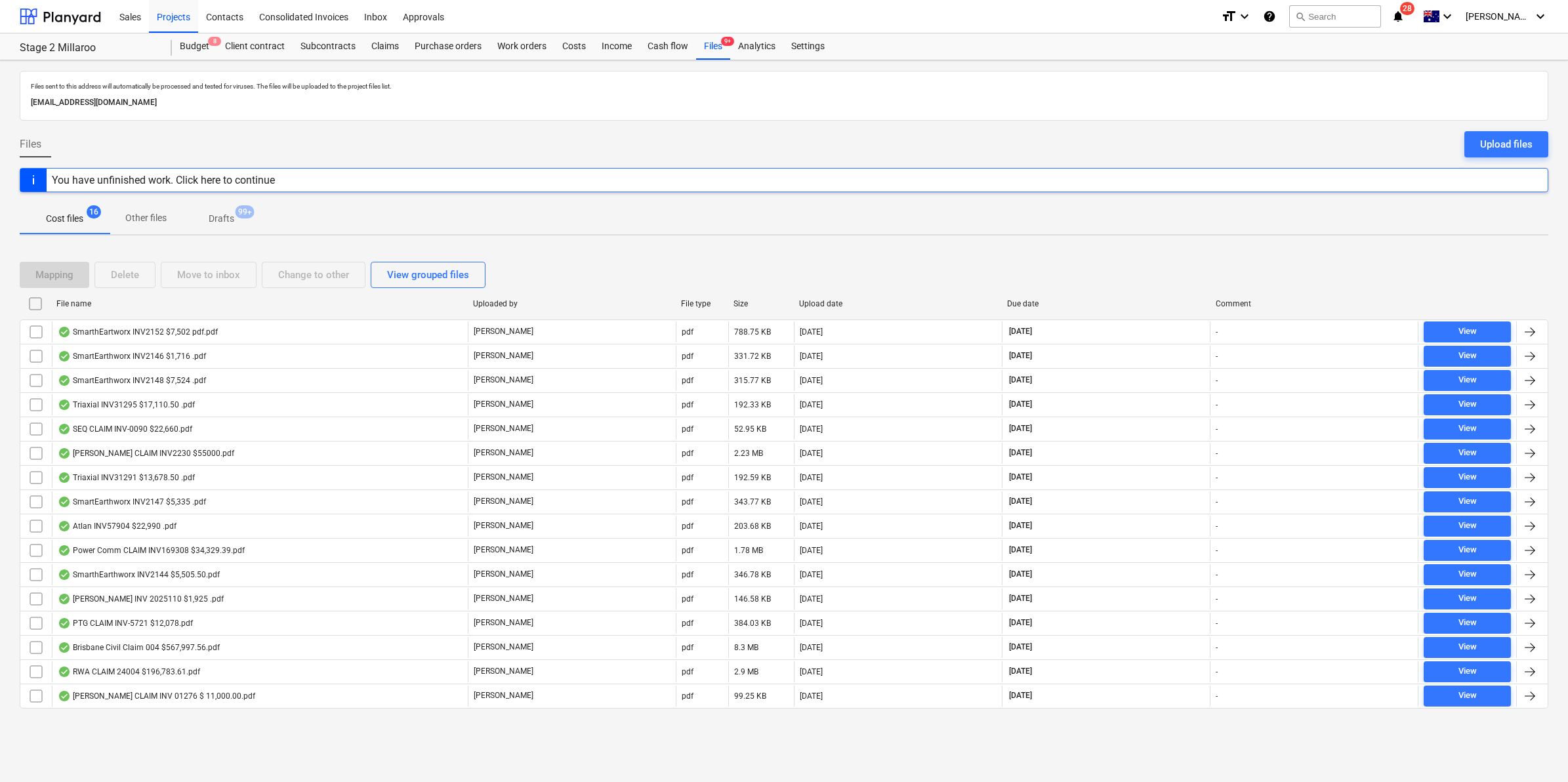
checkbox input "false"
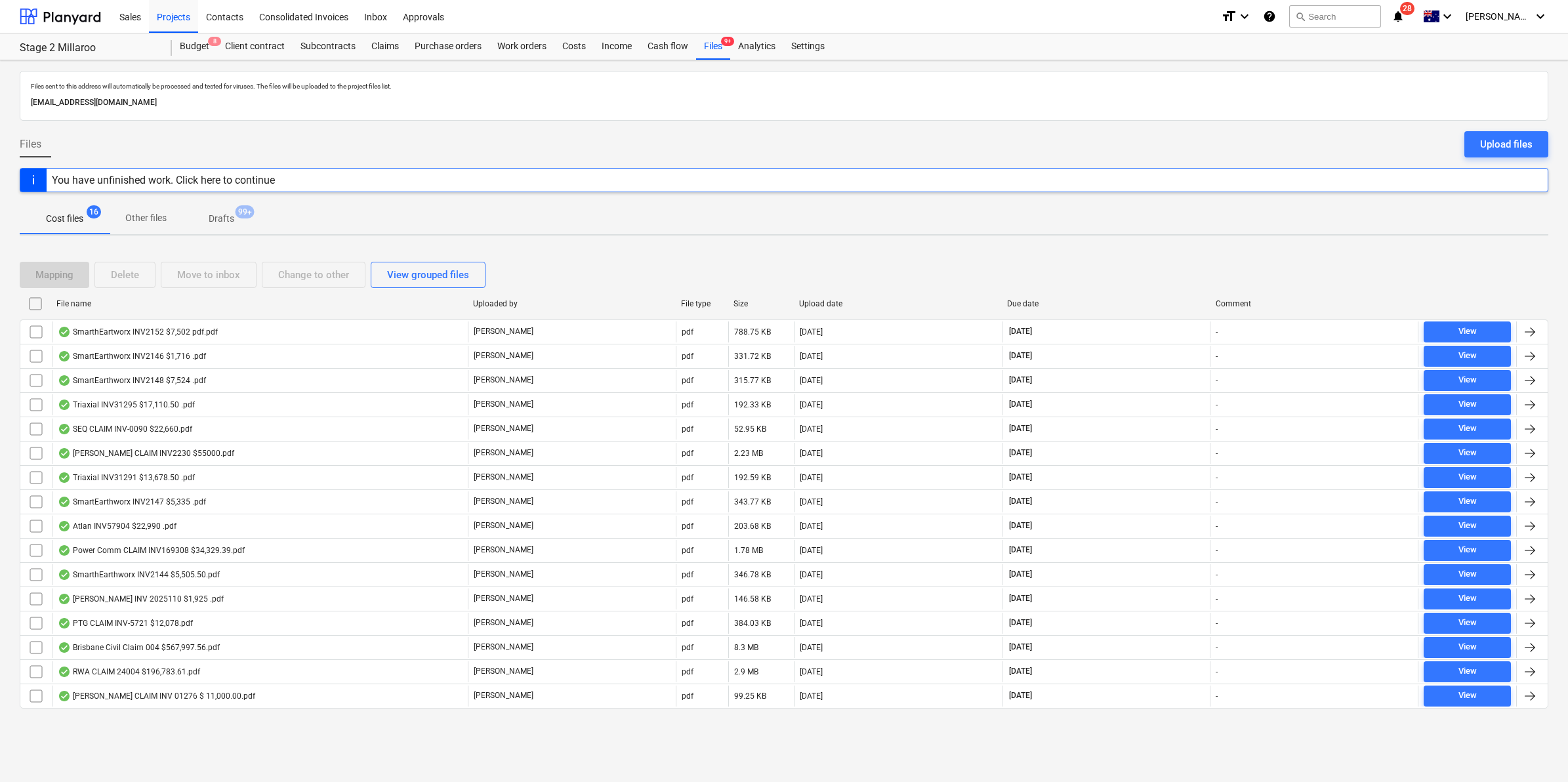
checkbox input "false"
click at [1405, 18] on icon "notifications" at bounding box center [1397, 17] width 13 height 16
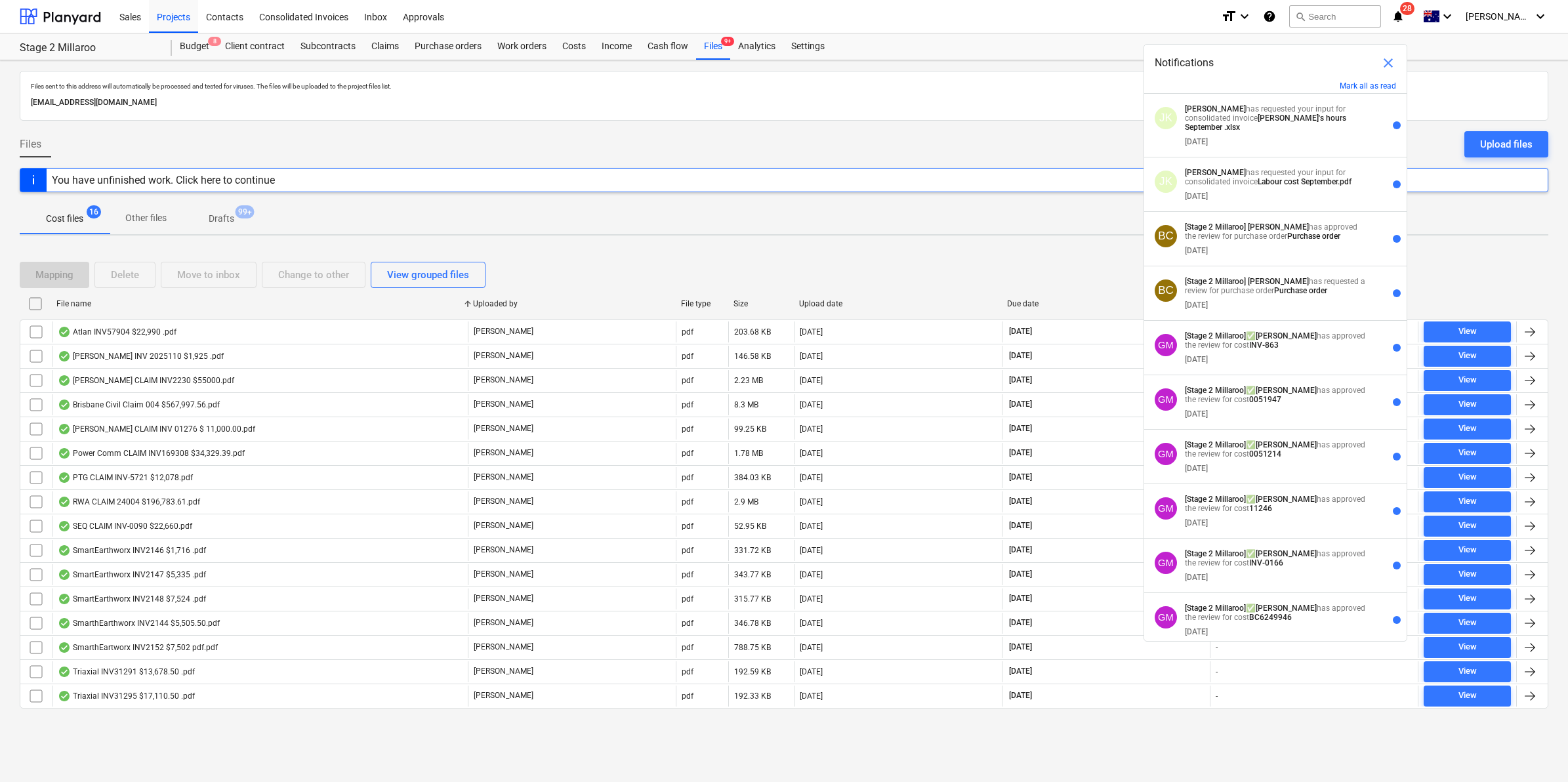
click at [1071, 51] on div "Budget 8 Client contract Subcontracts Claims Purchase orders Work orders Costs …" at bounding box center [860, 47] width 1376 height 26
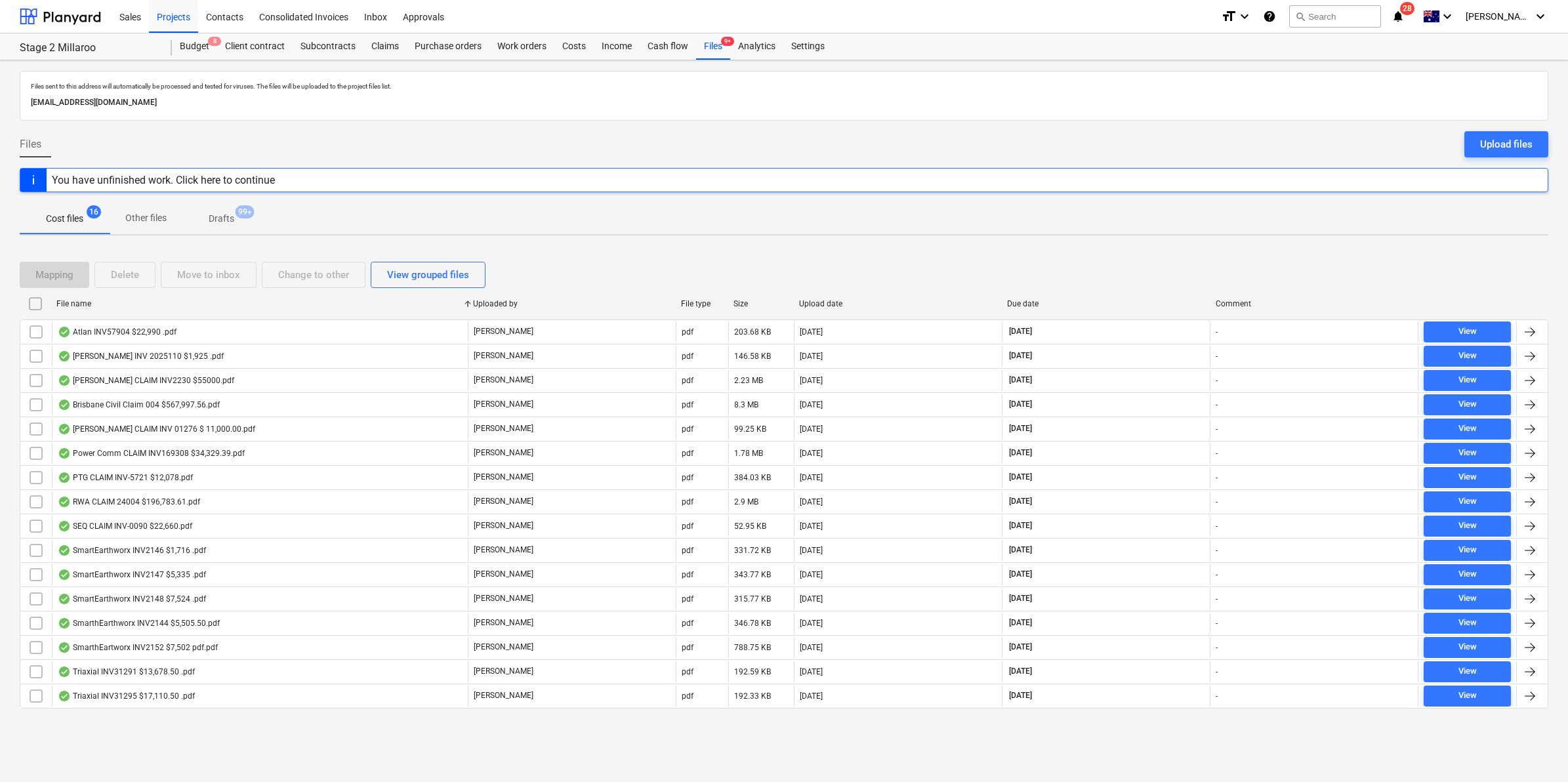
click at [1405, 14] on icon "notifications" at bounding box center [1397, 17] width 13 height 16
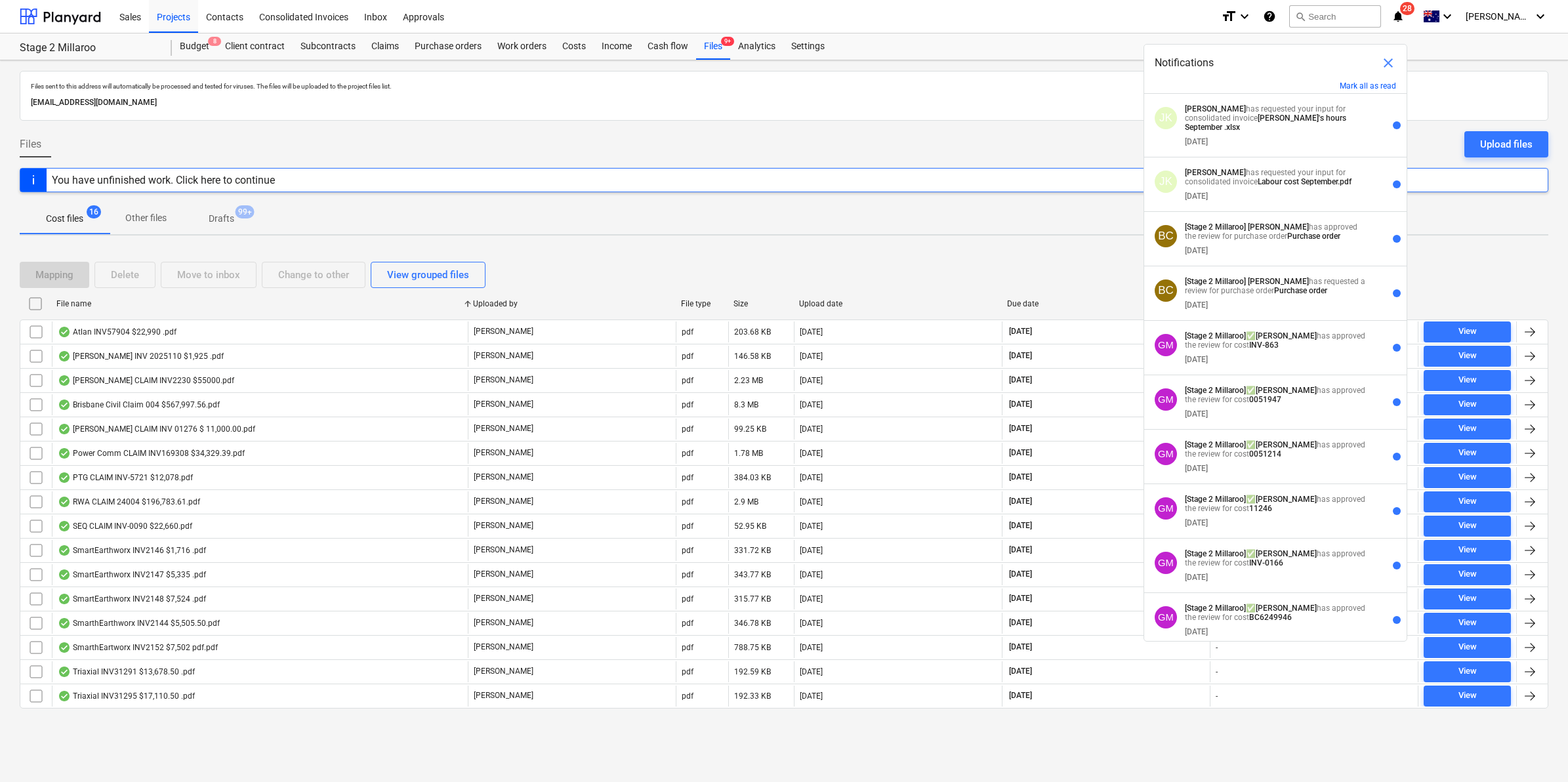
click at [1025, 48] on div "Budget 8 Client contract Subcontracts Claims Purchase orders Work orders Costs …" at bounding box center [860, 47] width 1376 height 26
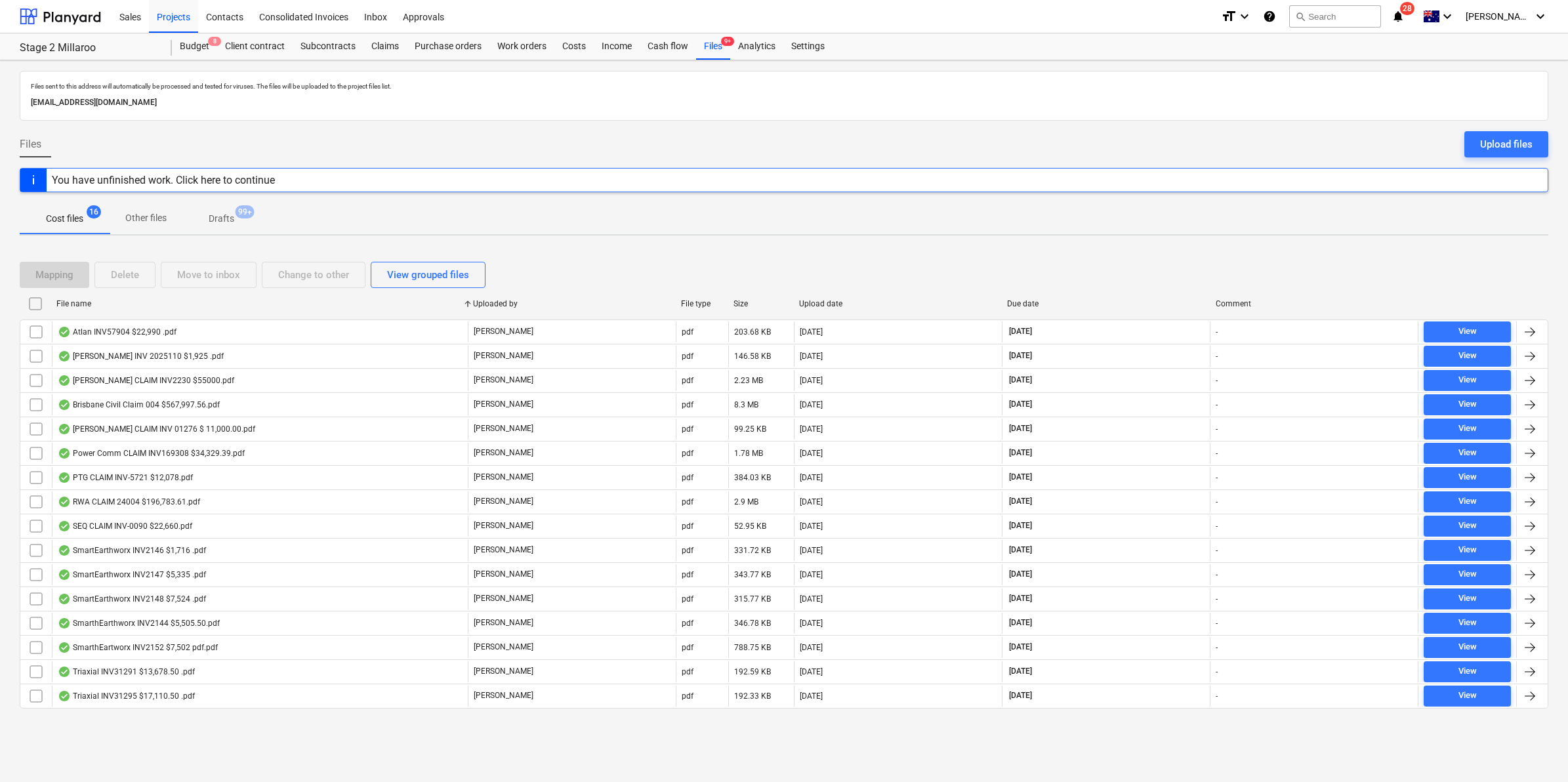
click at [1405, 15] on icon "notifications" at bounding box center [1397, 17] width 13 height 16
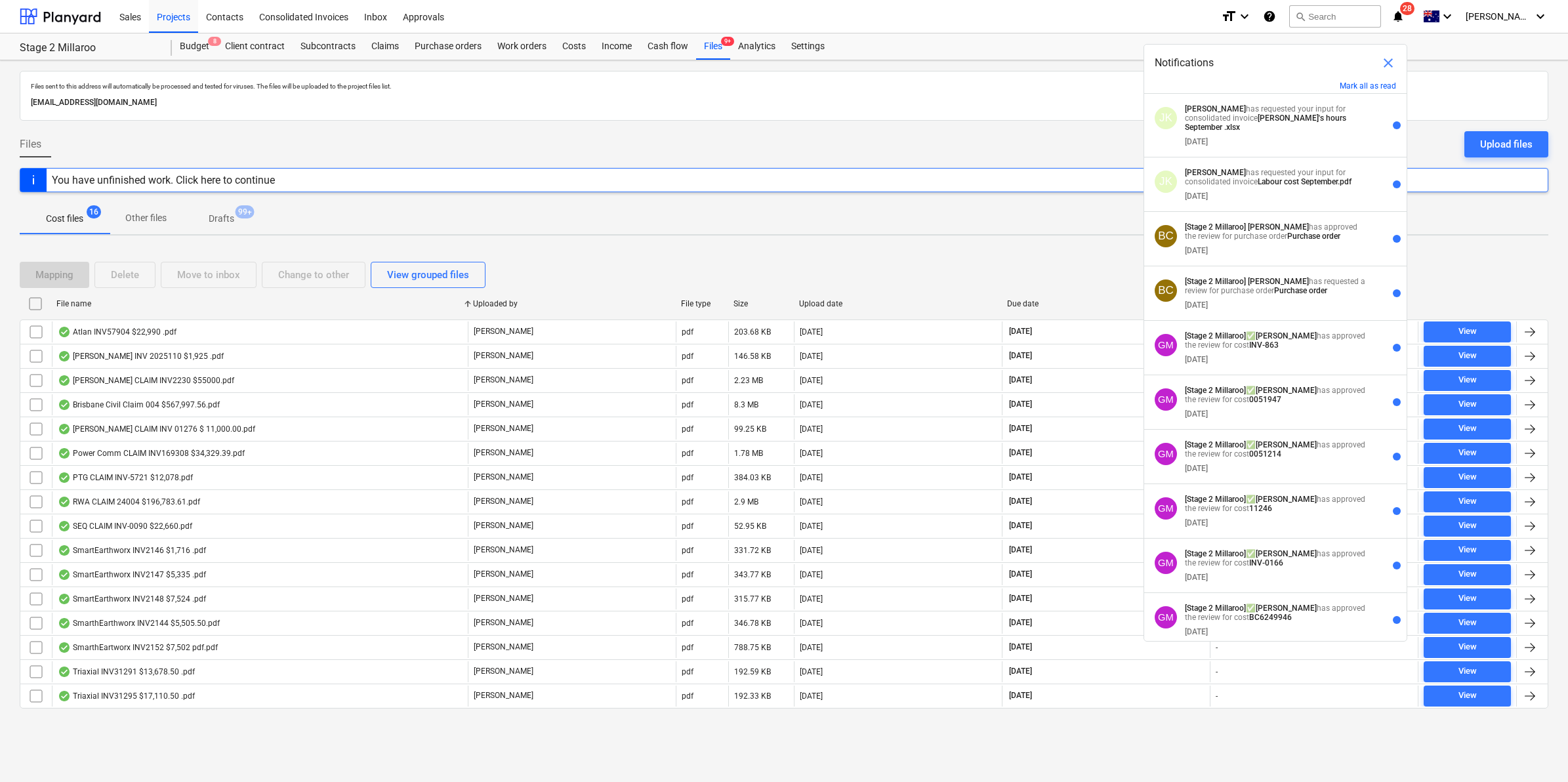
click at [1070, 34] on div "Budget 8 Client contract Subcontracts Claims Purchase orders Work orders Costs …" at bounding box center [860, 47] width 1376 height 26
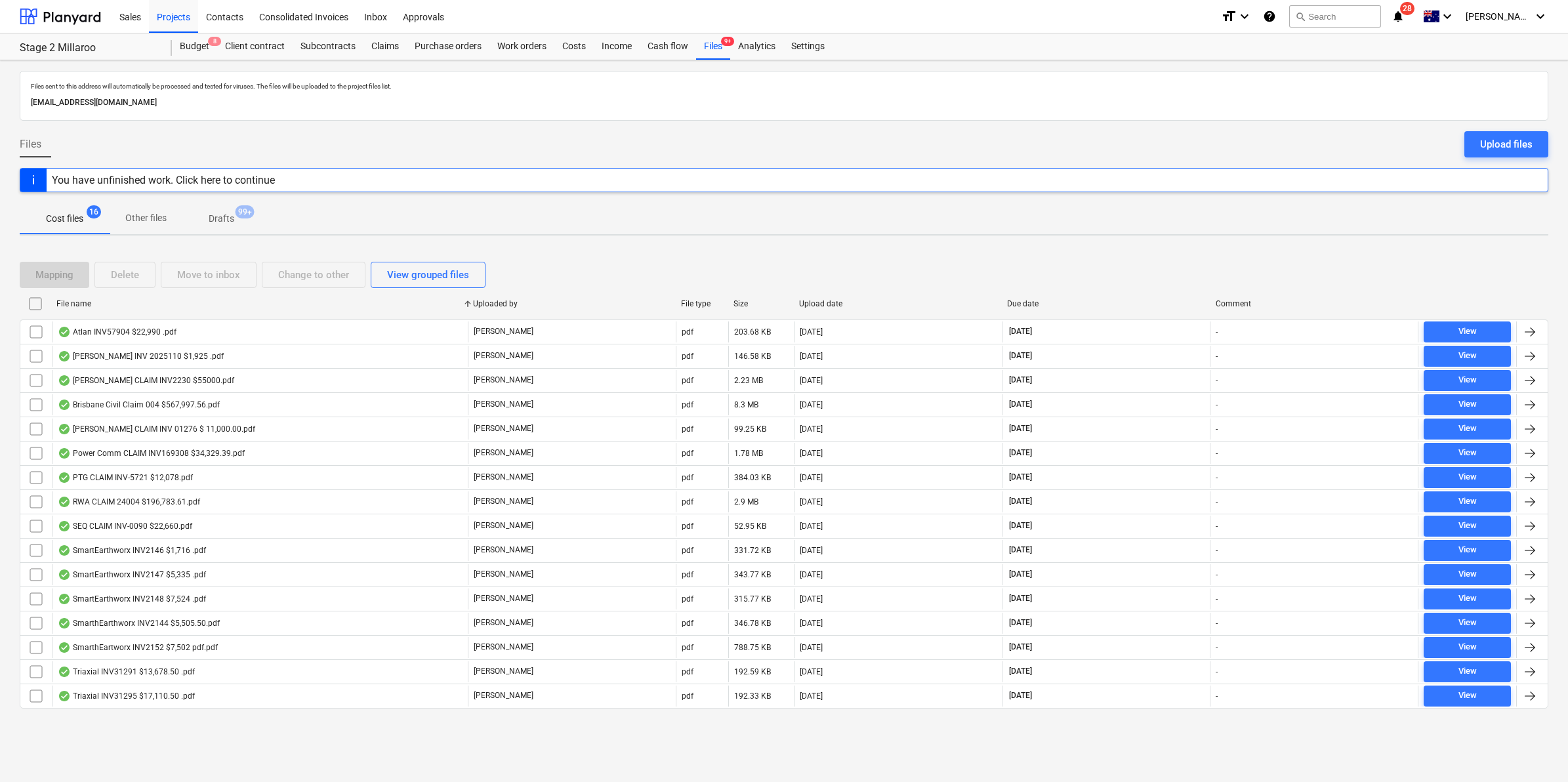
drag, startPoint x: 1417, startPoint y: 15, endPoint x: 1373, endPoint y: 3, distance: 45.6
click at [1405, 15] on icon "notifications" at bounding box center [1397, 17] width 13 height 16
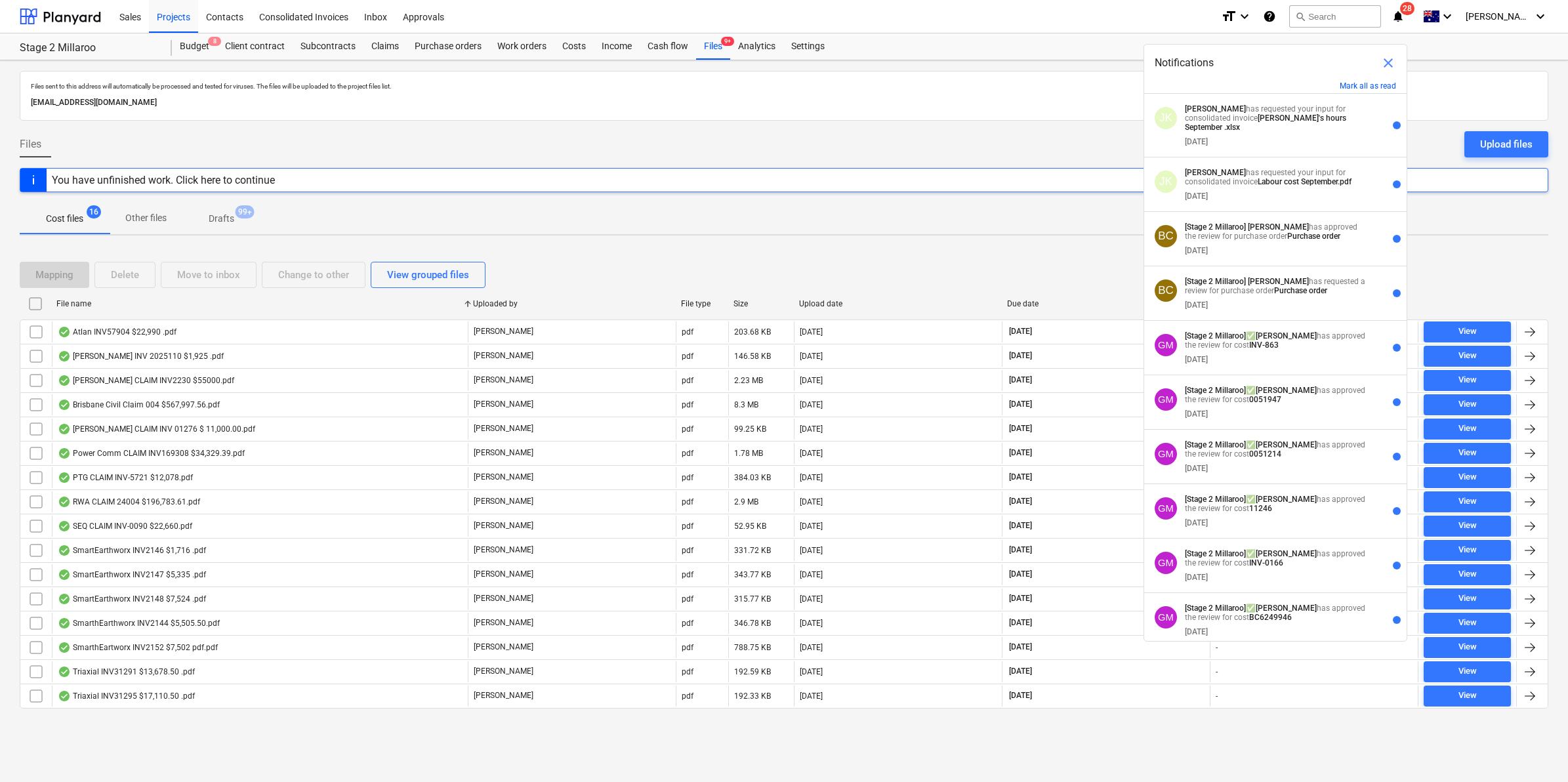
click at [1101, 20] on div "Sales Projects Contacts Consolidated Invoices Inbox Approvals" at bounding box center [660, 16] width 1099 height 33
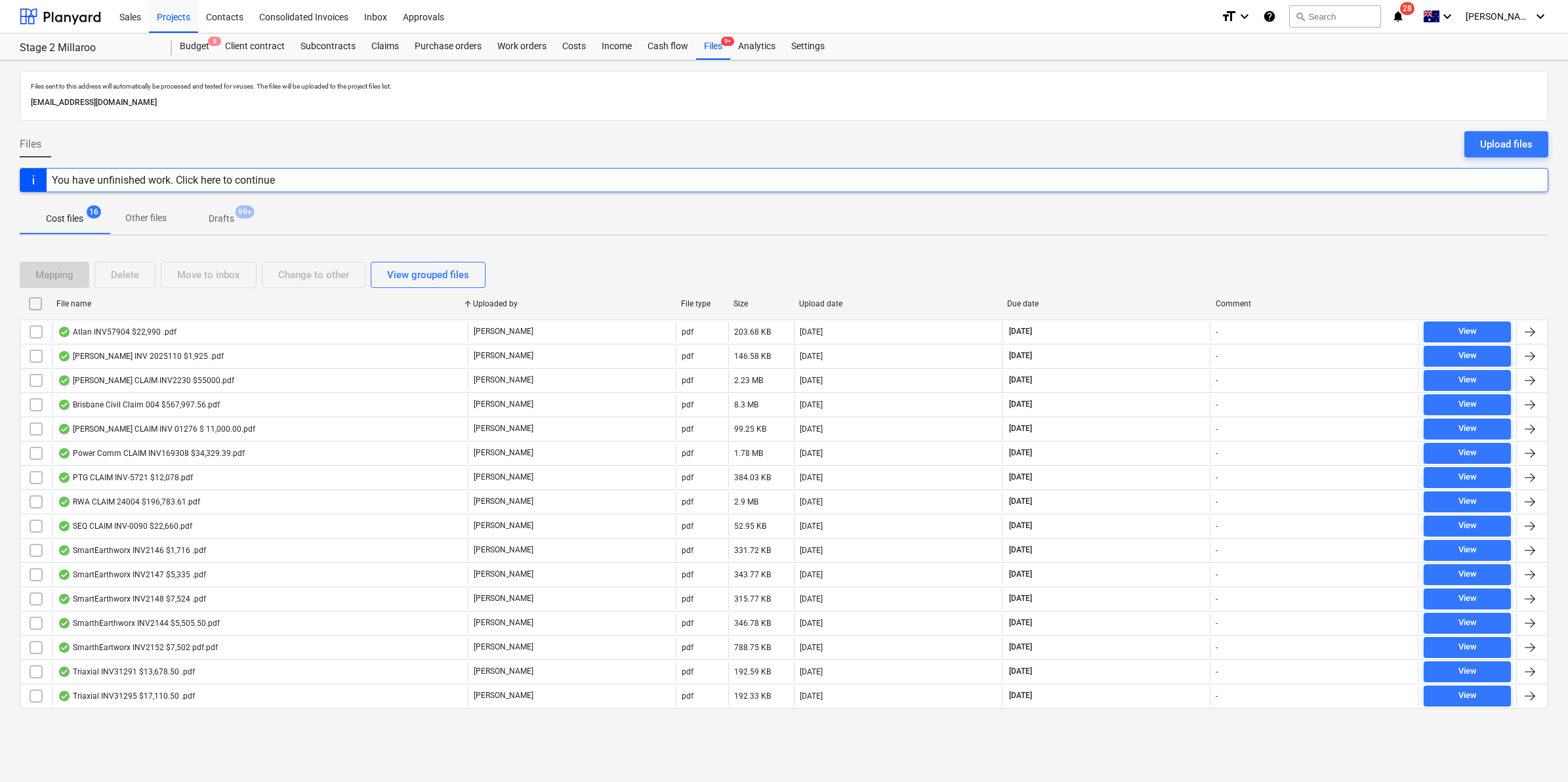
click at [1405, 14] on icon "notifications" at bounding box center [1397, 17] width 13 height 16
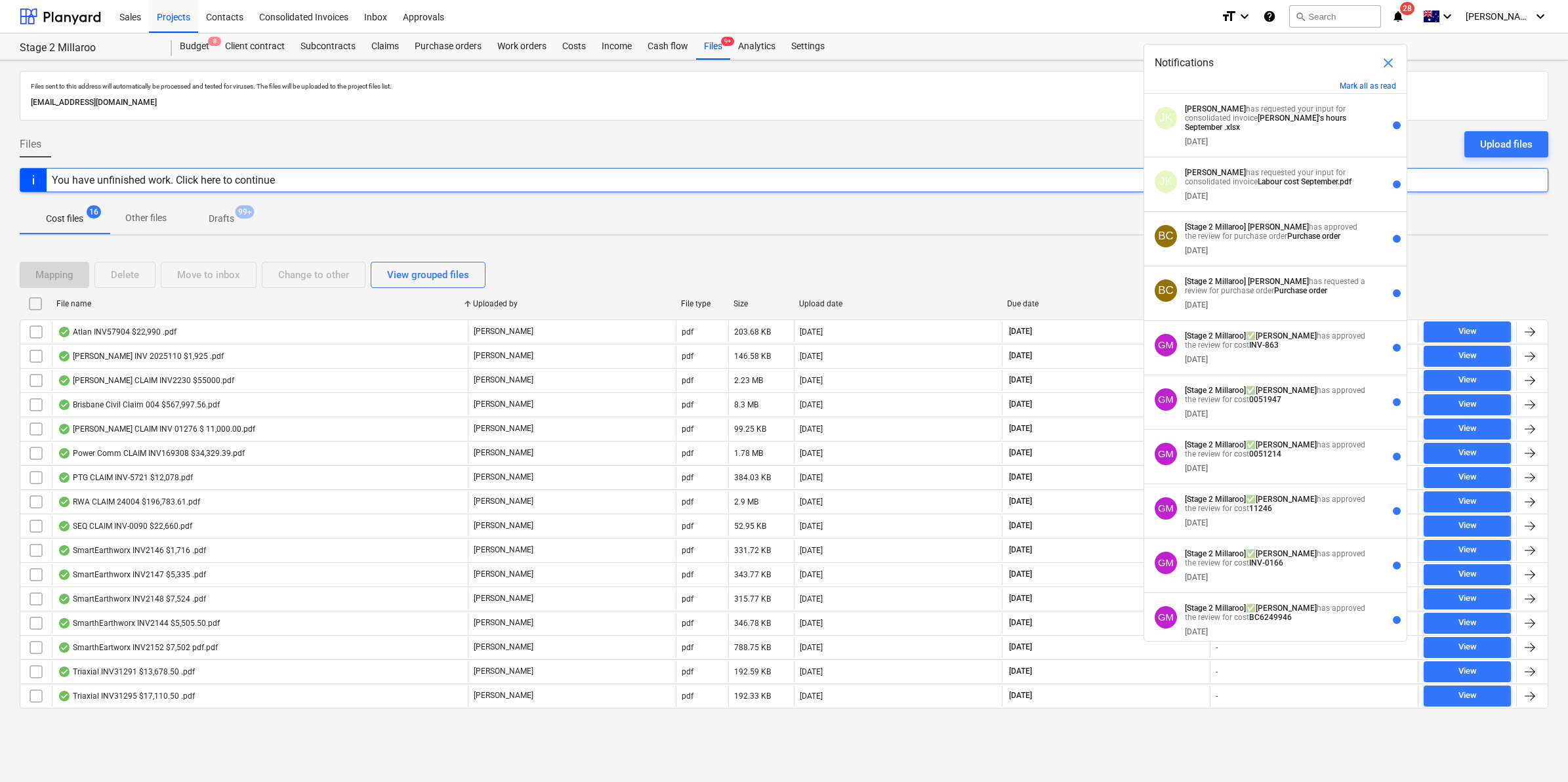
click at [1056, 15] on div "Sales Projects Contacts Consolidated Invoices Inbox Approvals" at bounding box center [660, 16] width 1099 height 33
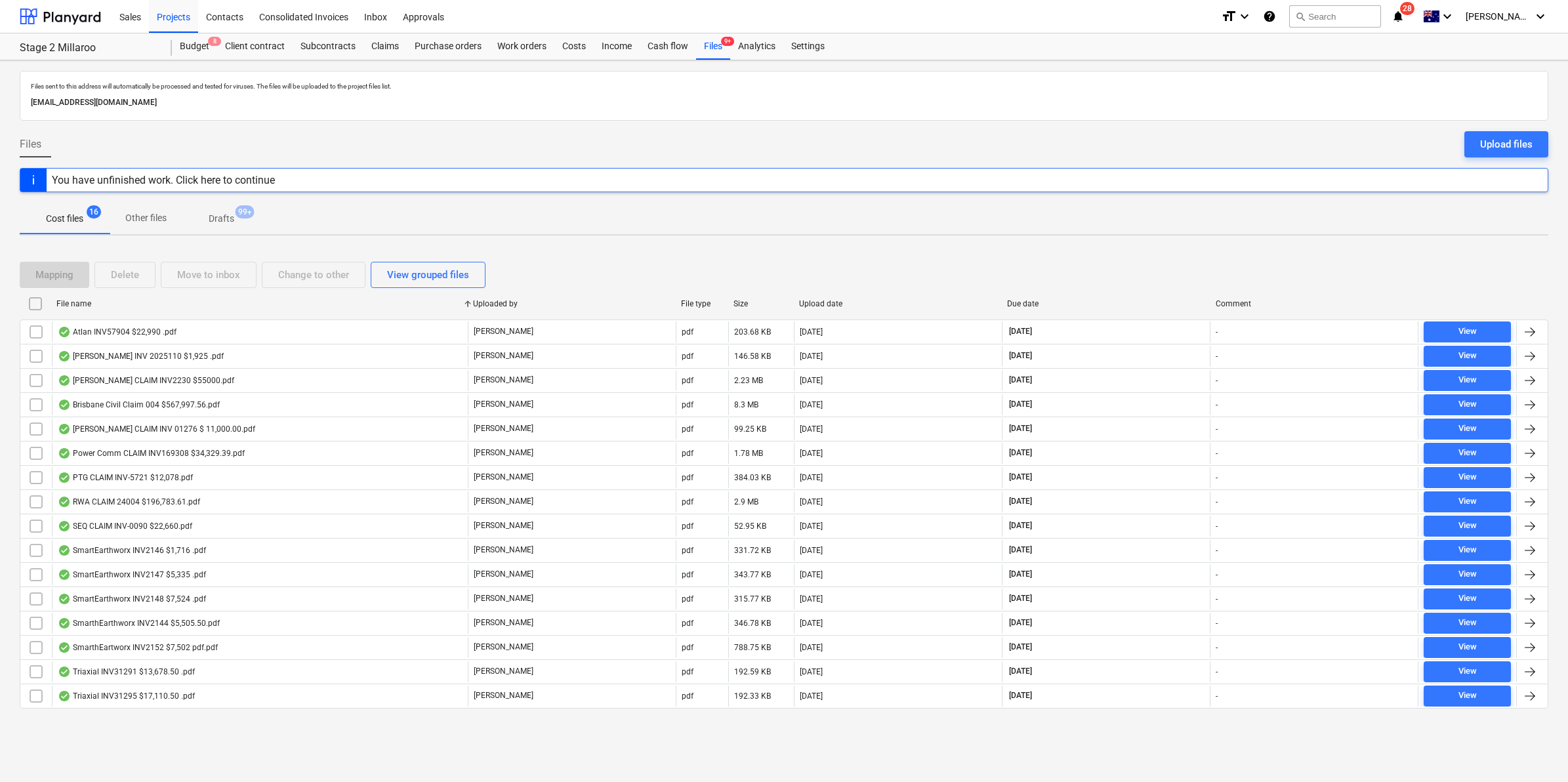
click at [151, 300] on div "File name" at bounding box center [260, 303] width 406 height 9
checkbox input "false"
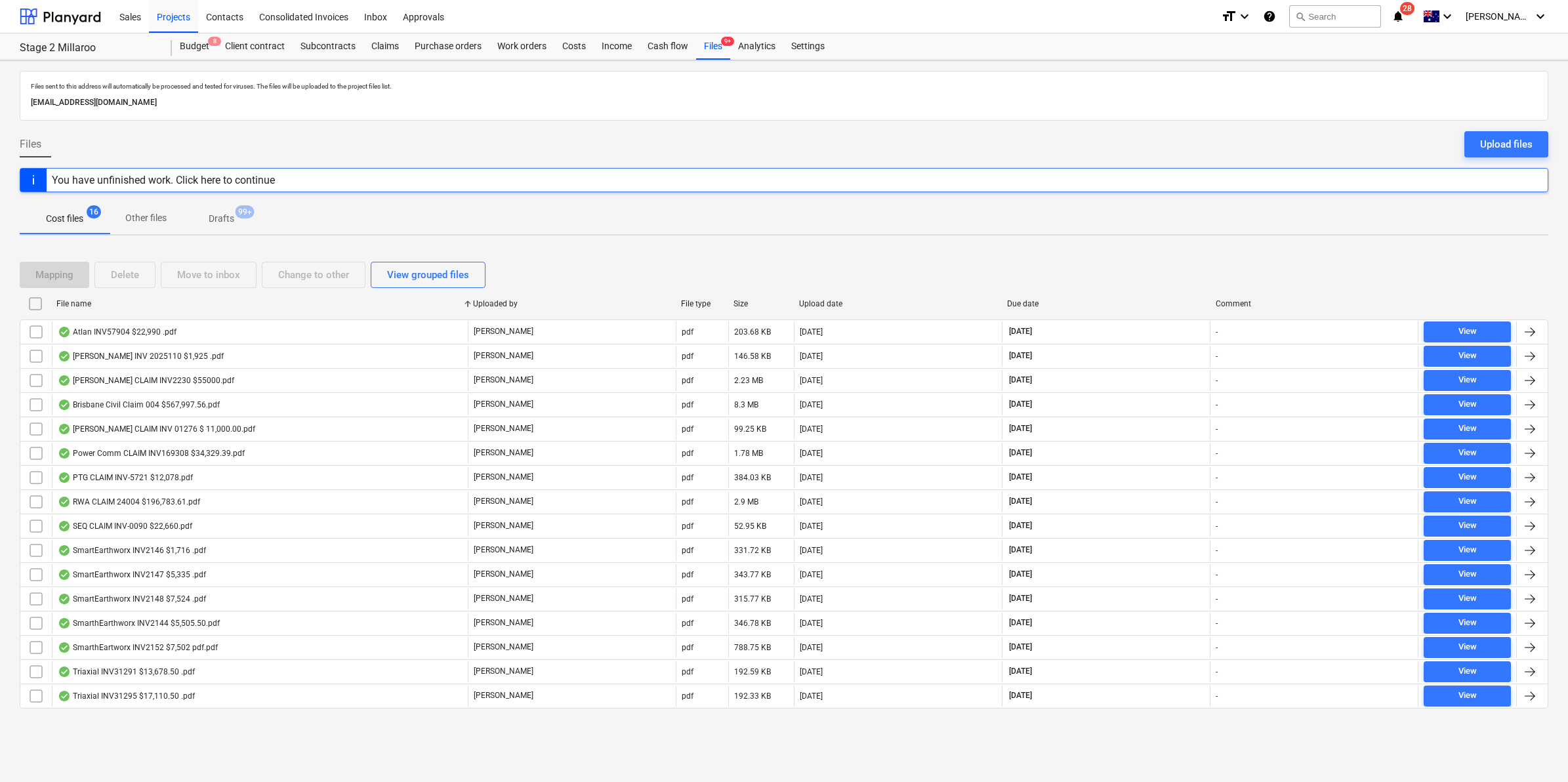
checkbox input "false"
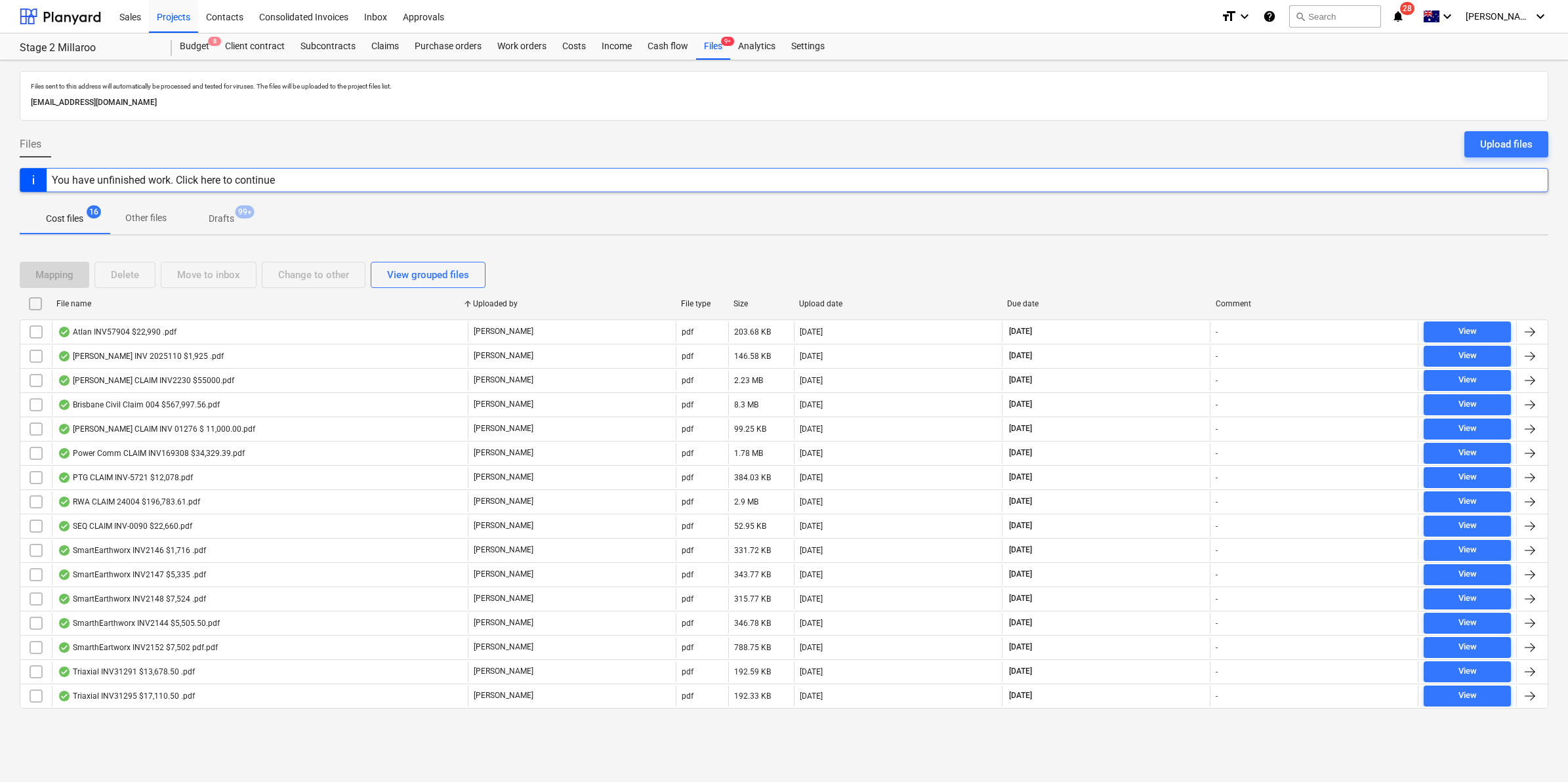
checkbox input "false"
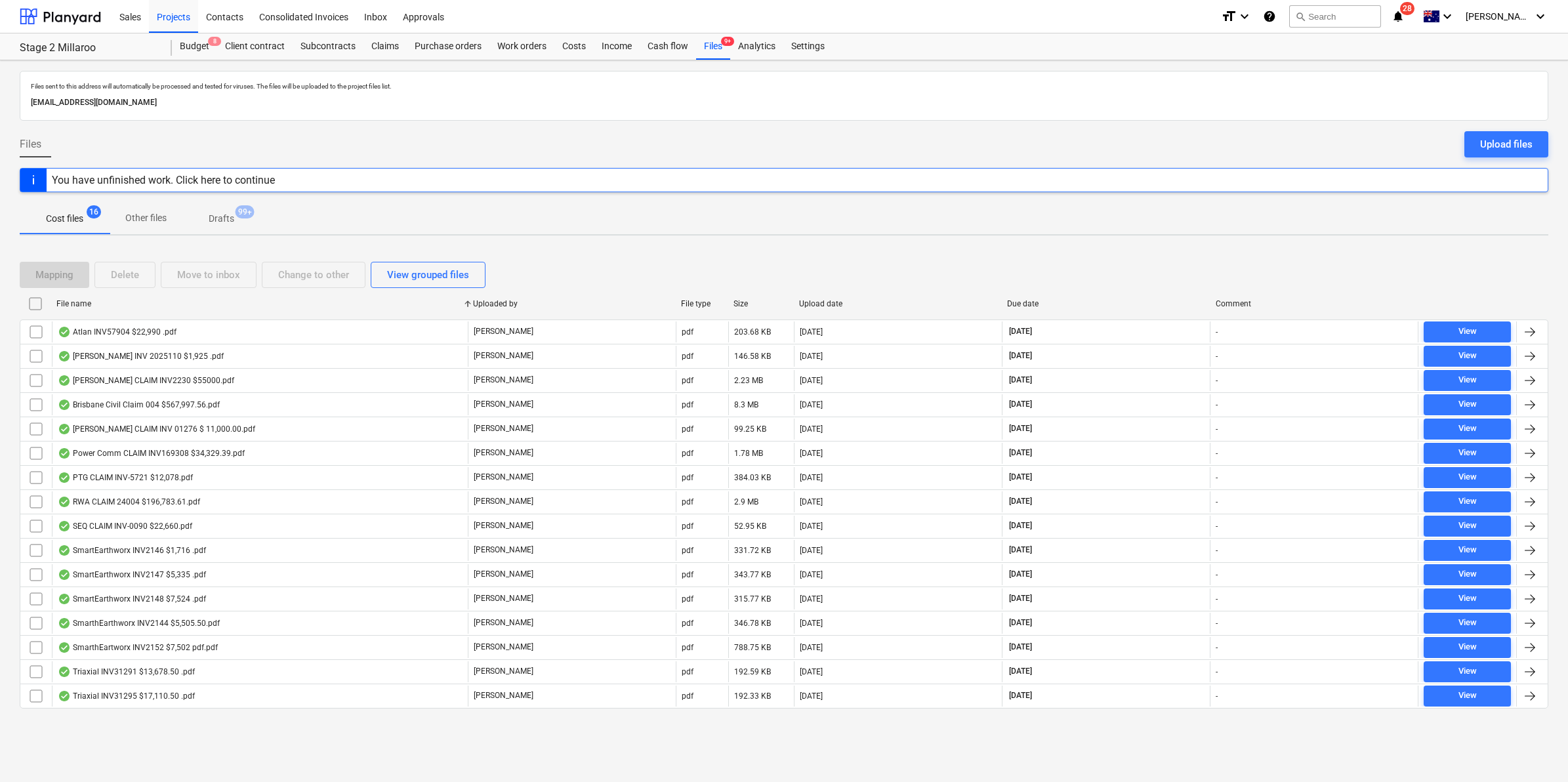
checkbox input "false"
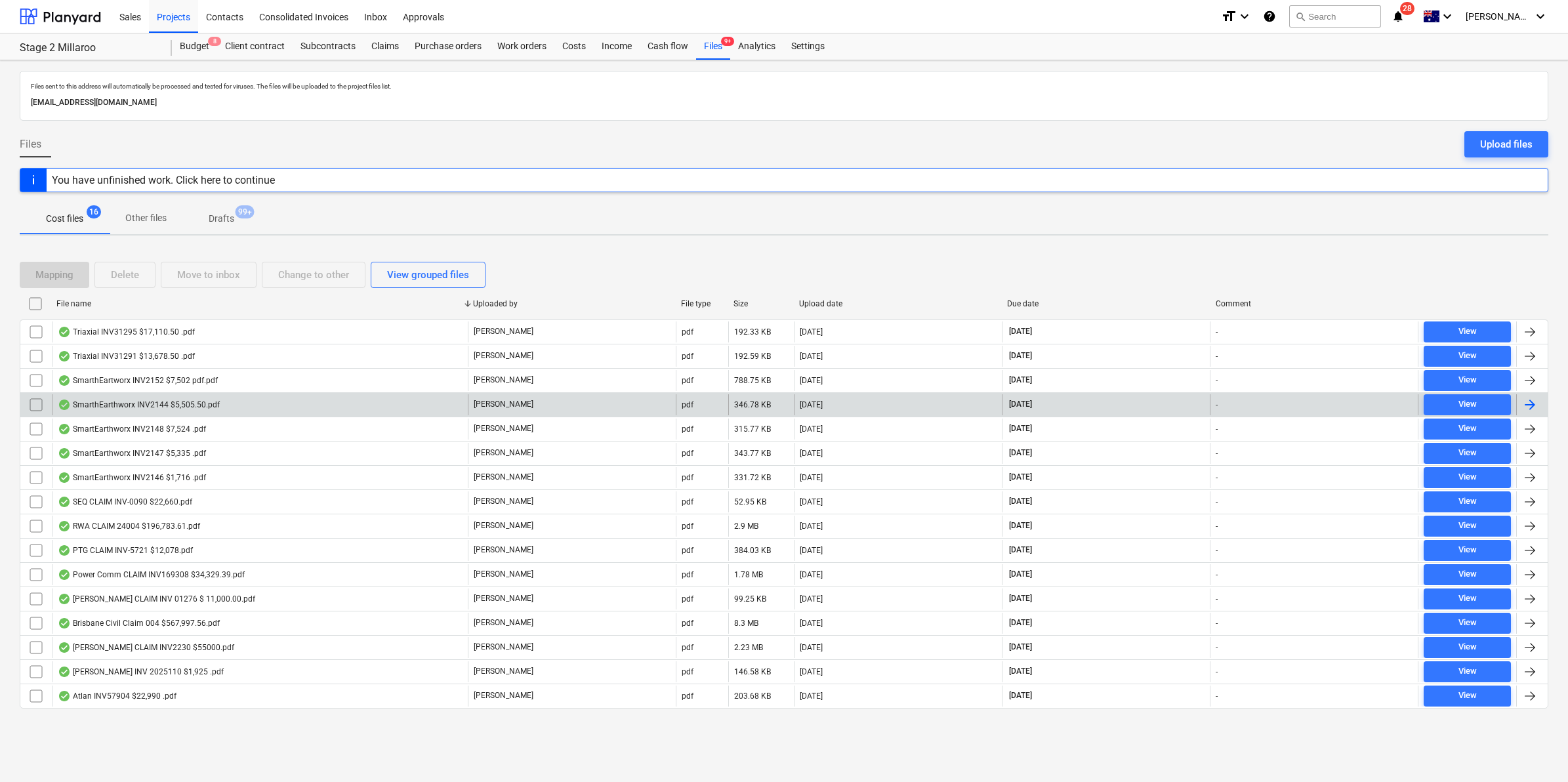
click at [157, 405] on div "SmarthEarthworx INV2144 $5,505.50.pdf" at bounding box center [138, 405] width 162 height 11
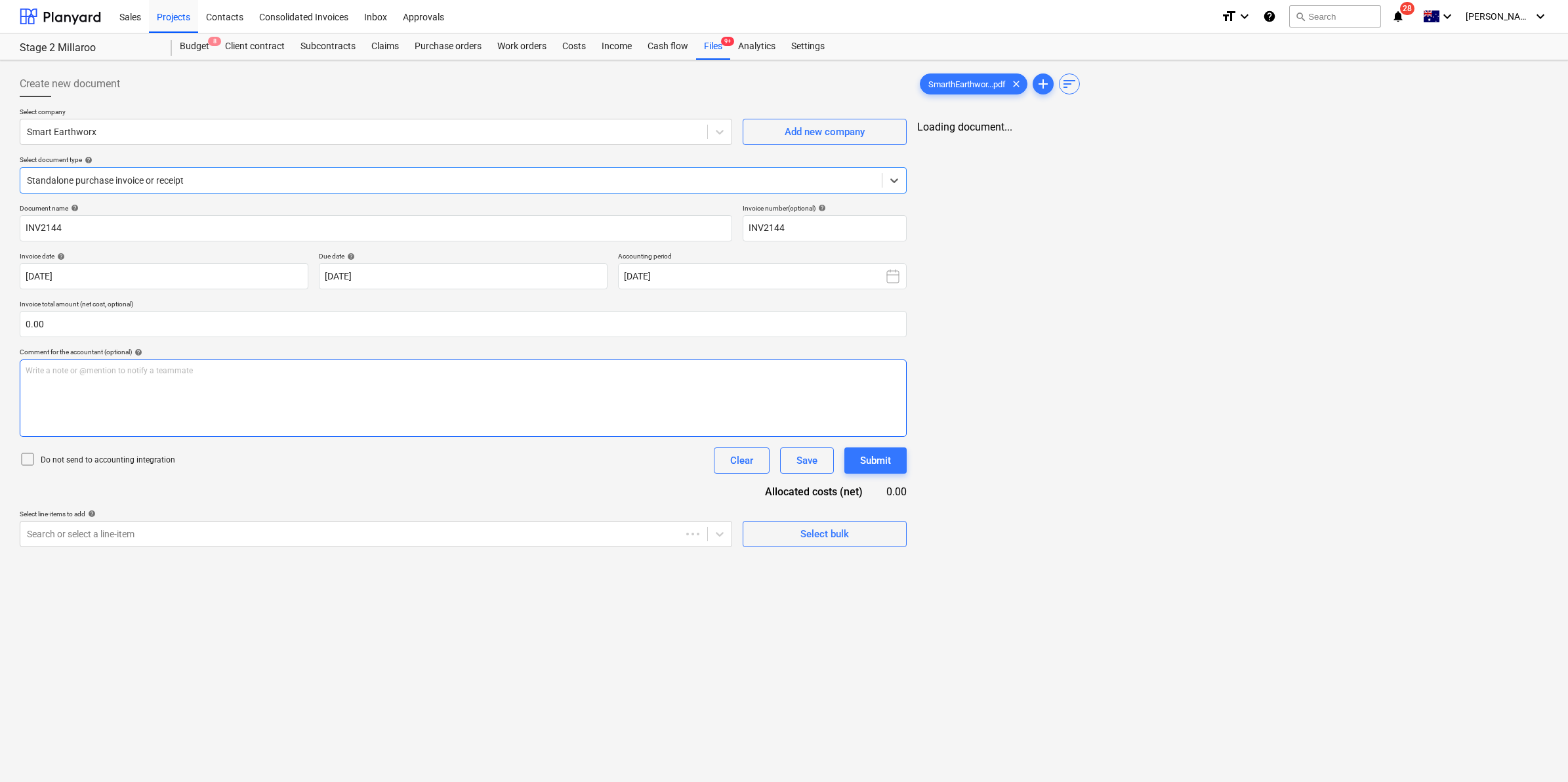
type input "INV2144"
type input "[DATE]"
click at [1520, 135] on span "save_alt" at bounding box center [1520, 139] width 16 height 16
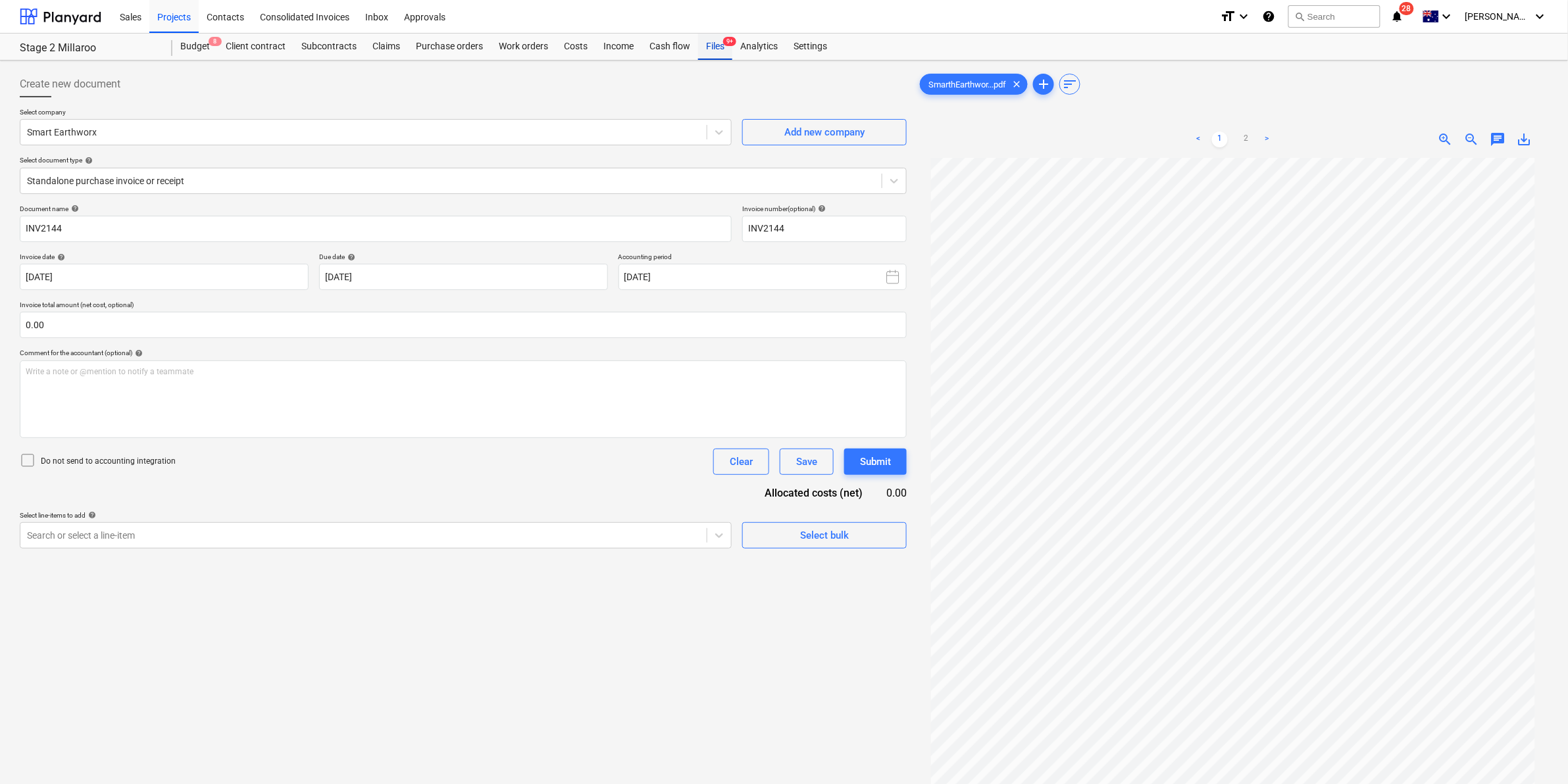
click at [709, 48] on div "Files 9+" at bounding box center [715, 47] width 34 height 26
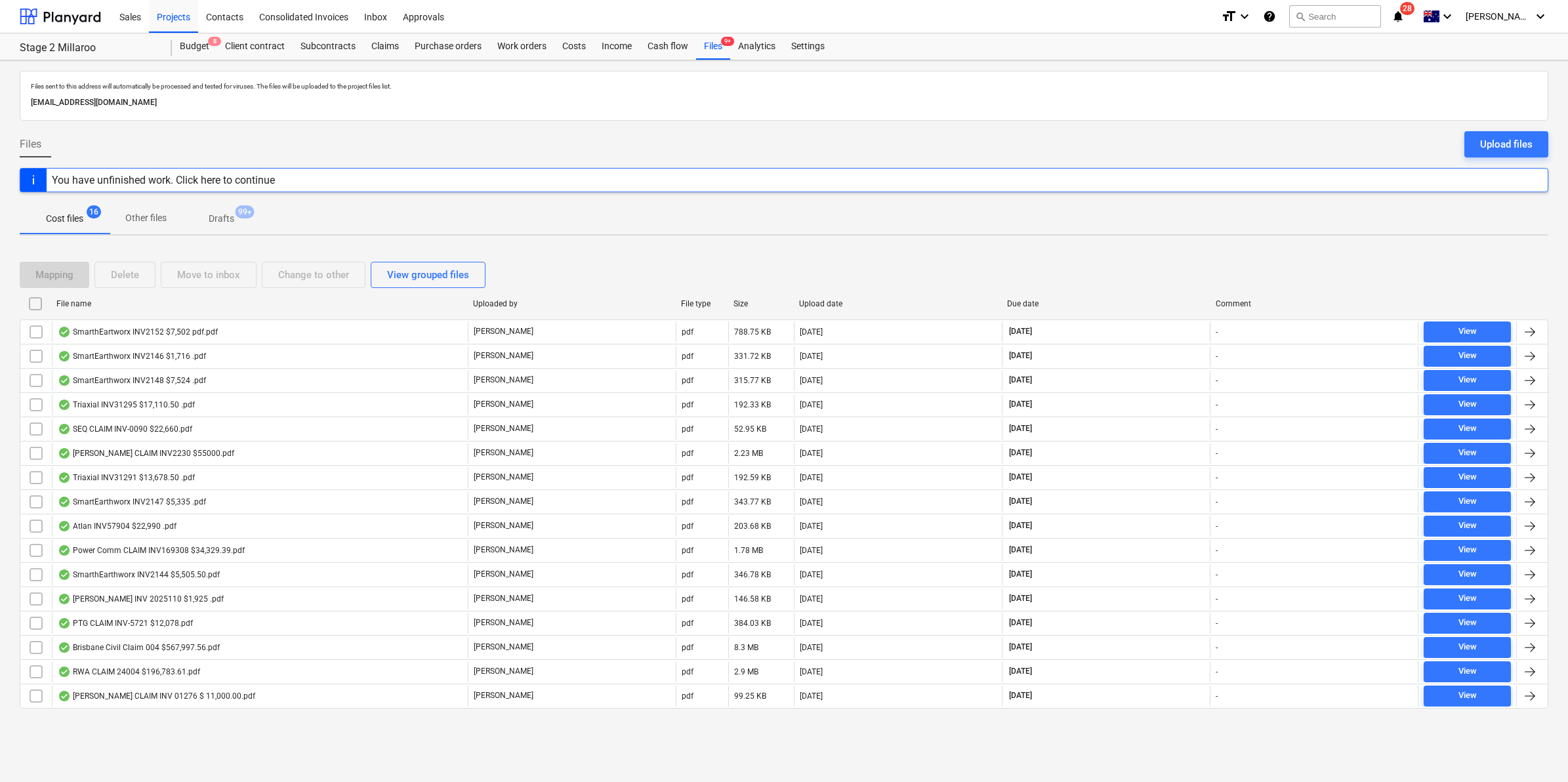
click at [188, 305] on div "File name" at bounding box center [260, 303] width 406 height 9
checkbox input "false"
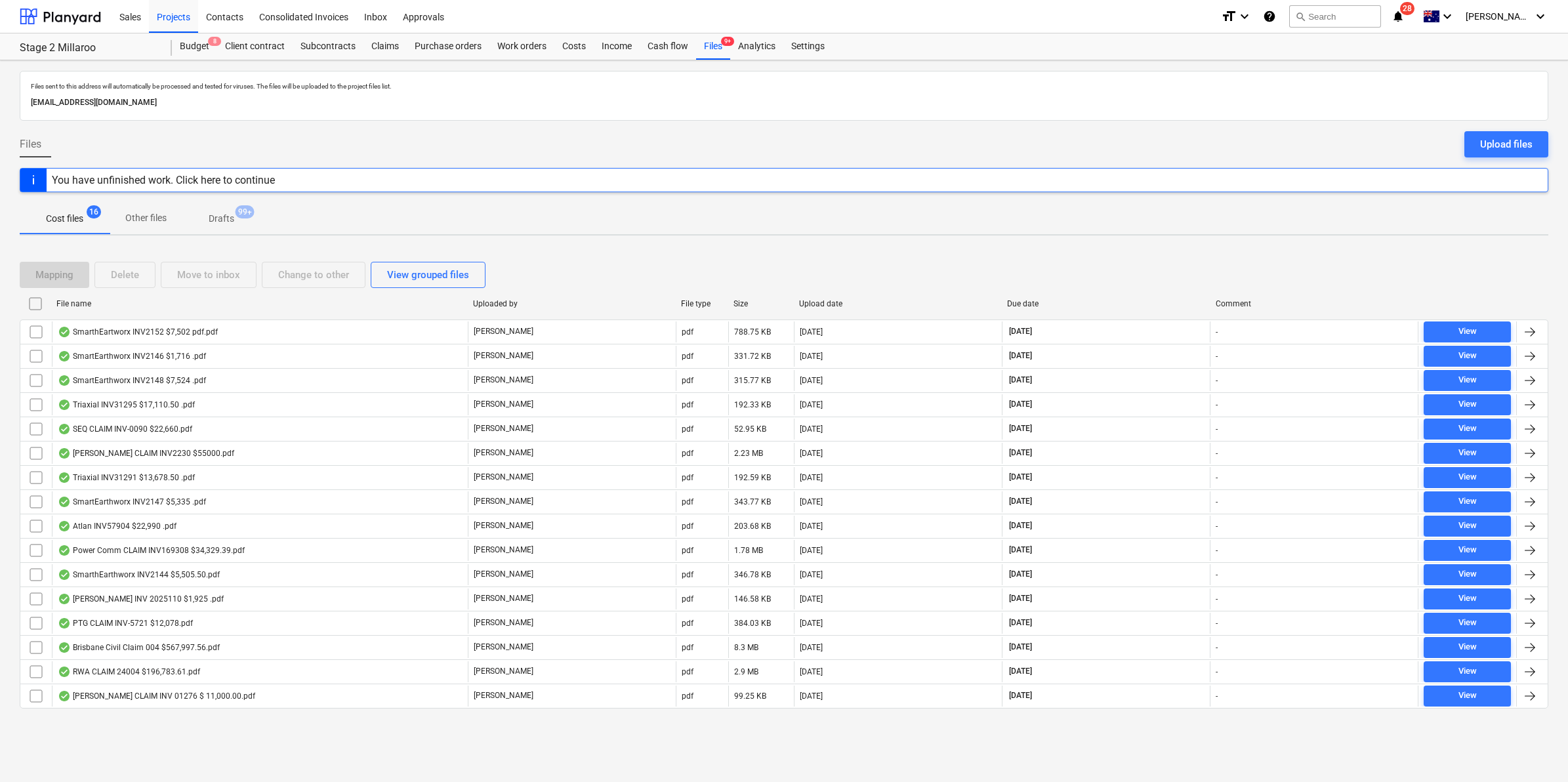
checkbox input "false"
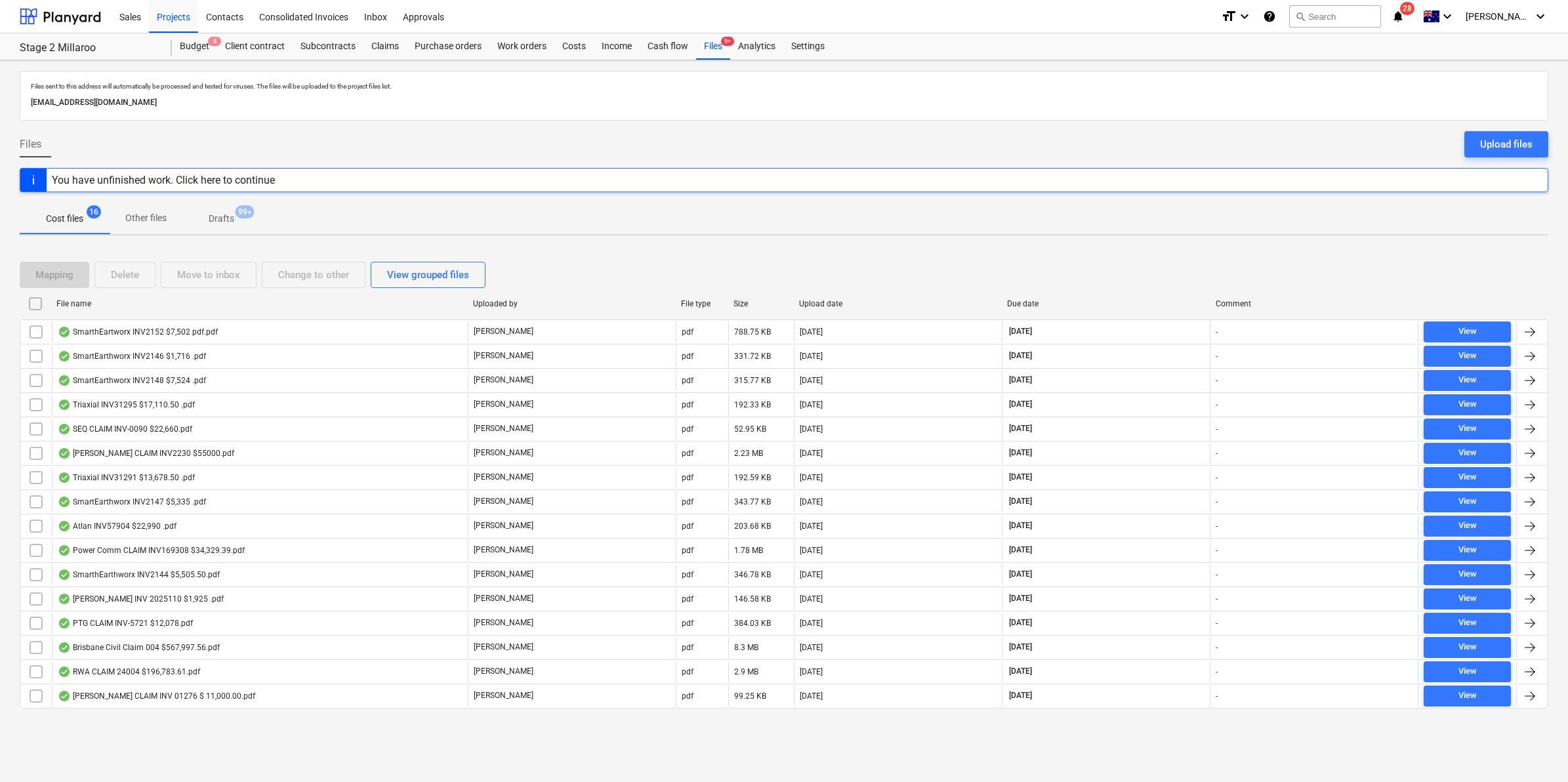
checkbox input "false"
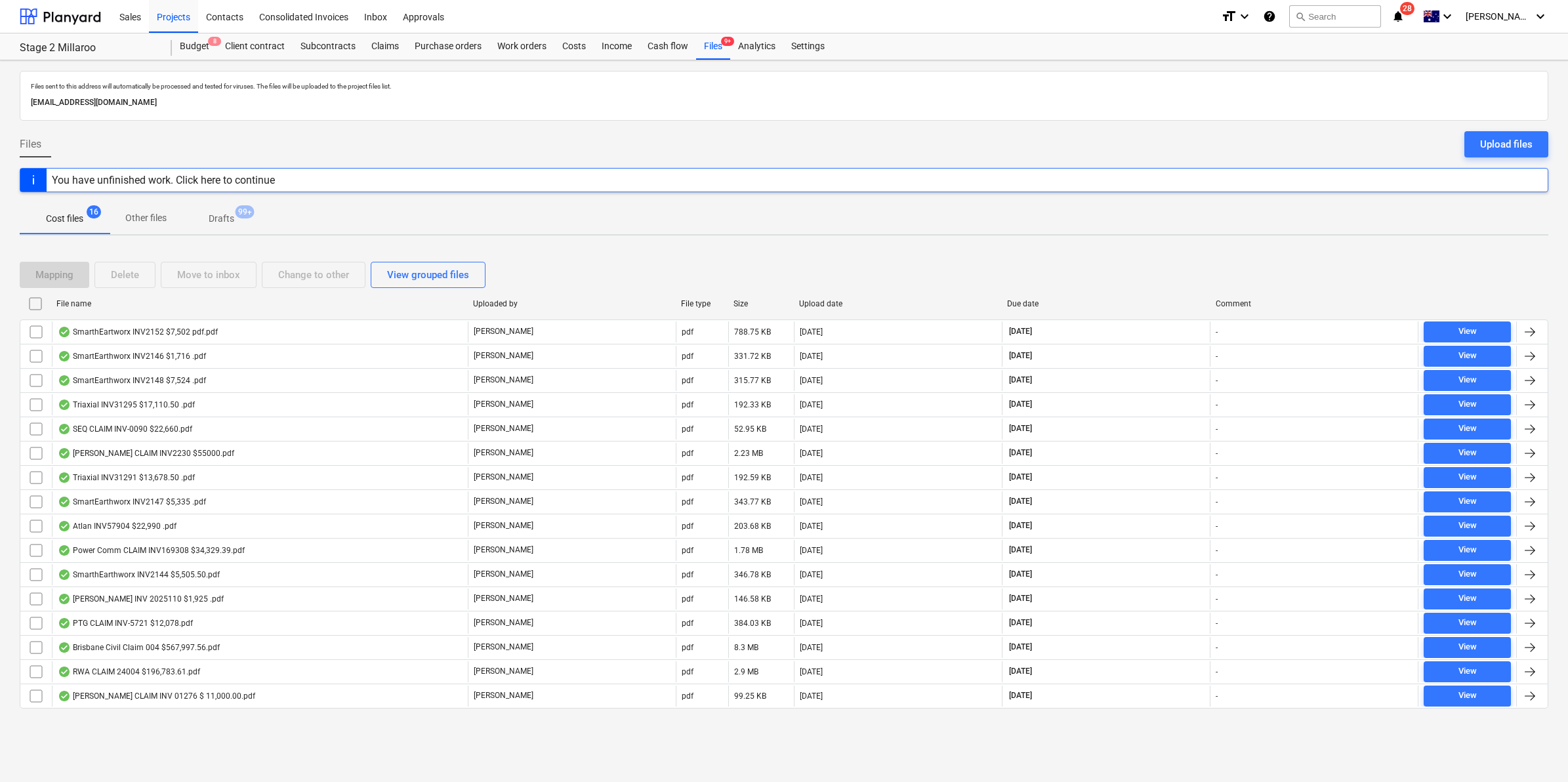
checkbox input "false"
click at [188, 305] on div "File name" at bounding box center [260, 303] width 406 height 9
checkbox input "false"
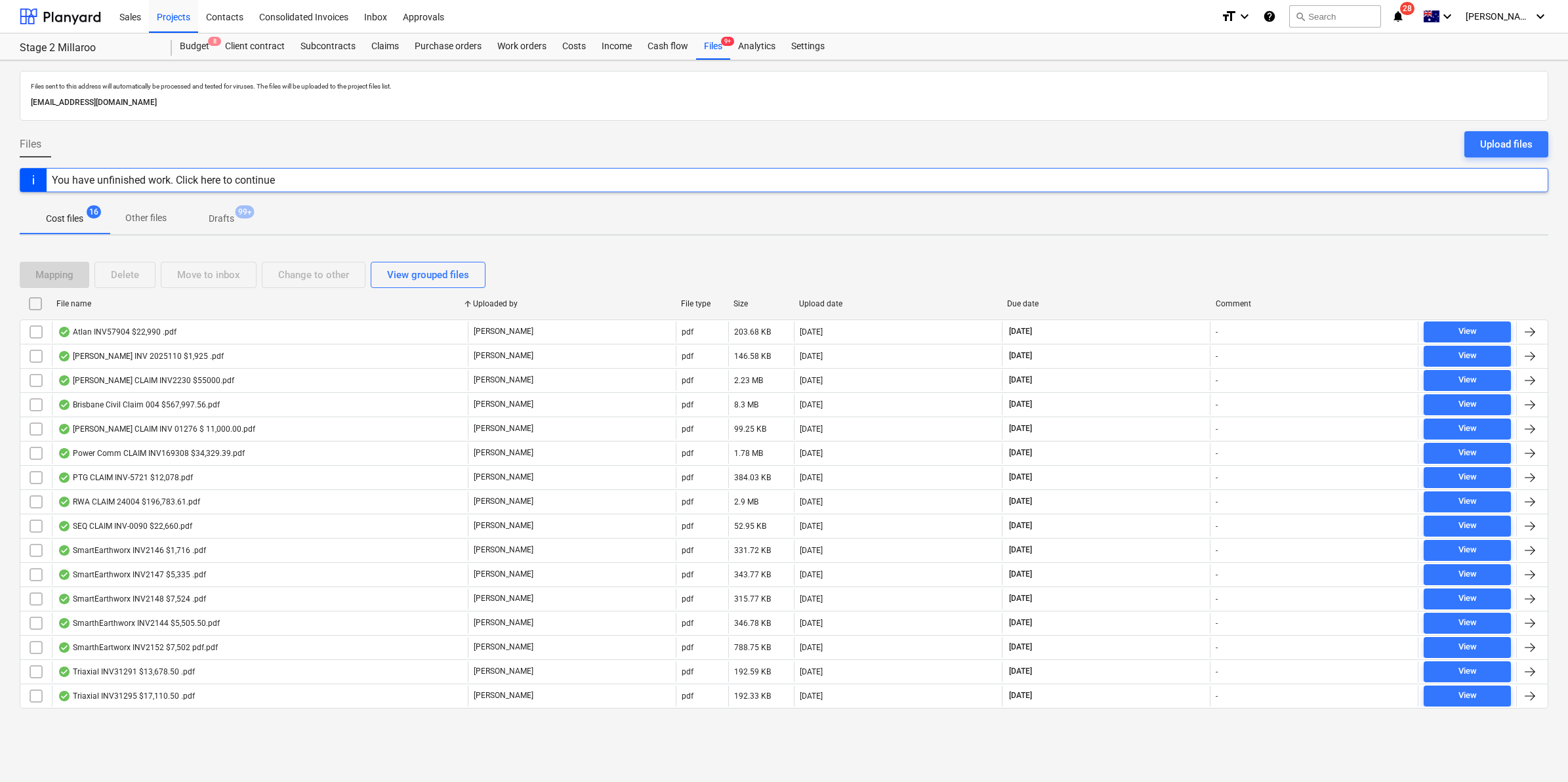
checkbox input "false"
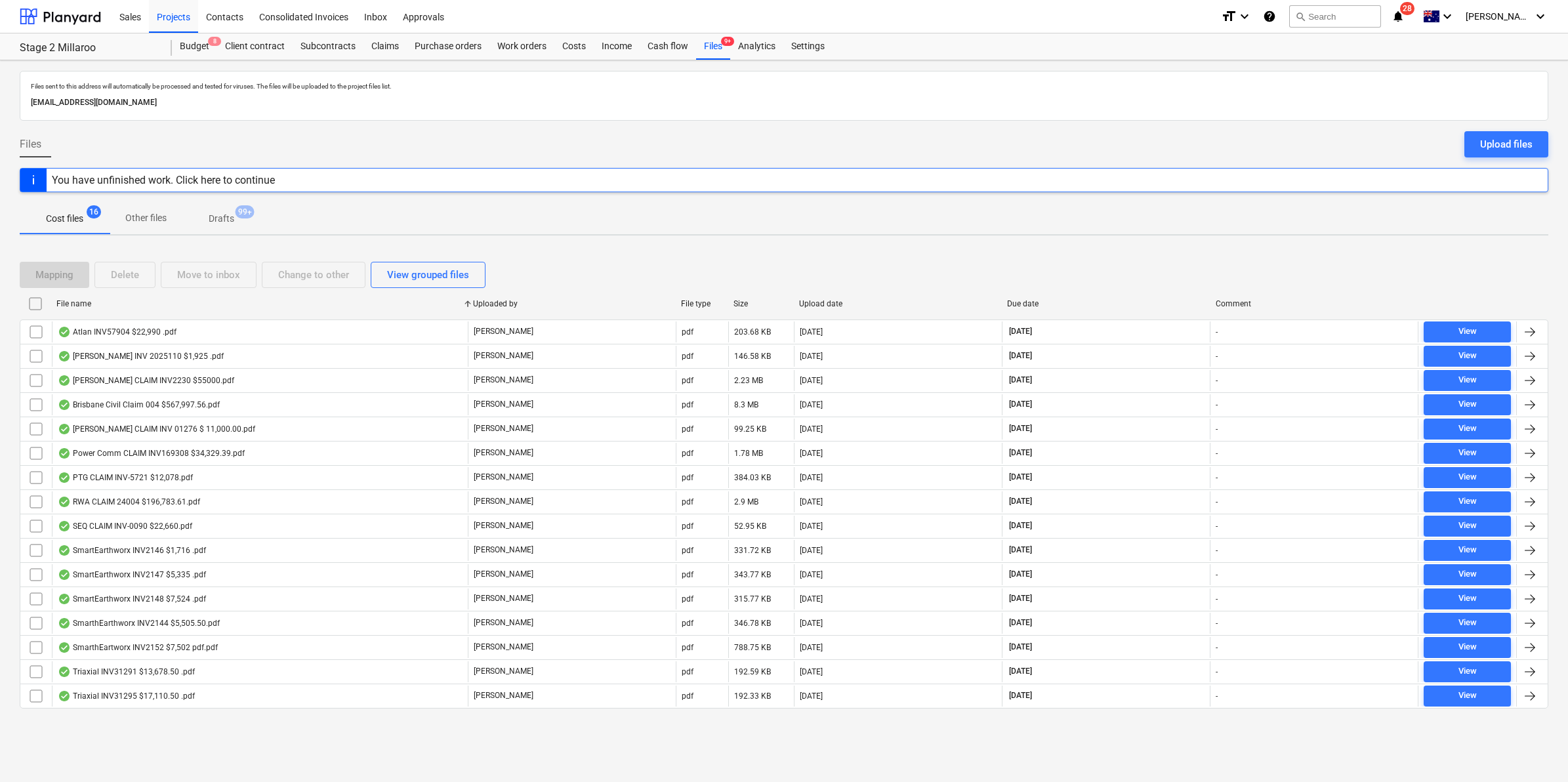
checkbox input "false"
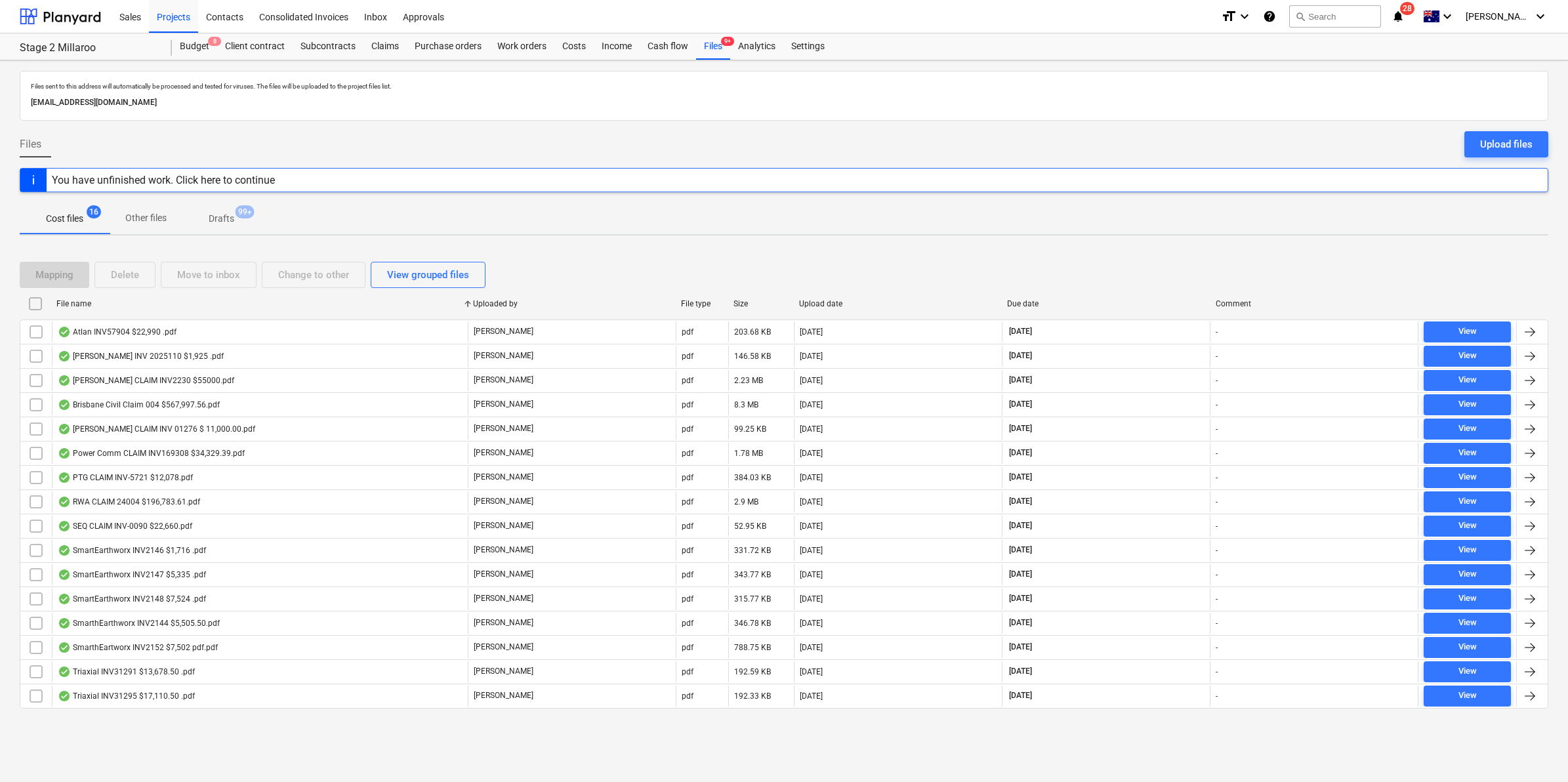
checkbox input "false"
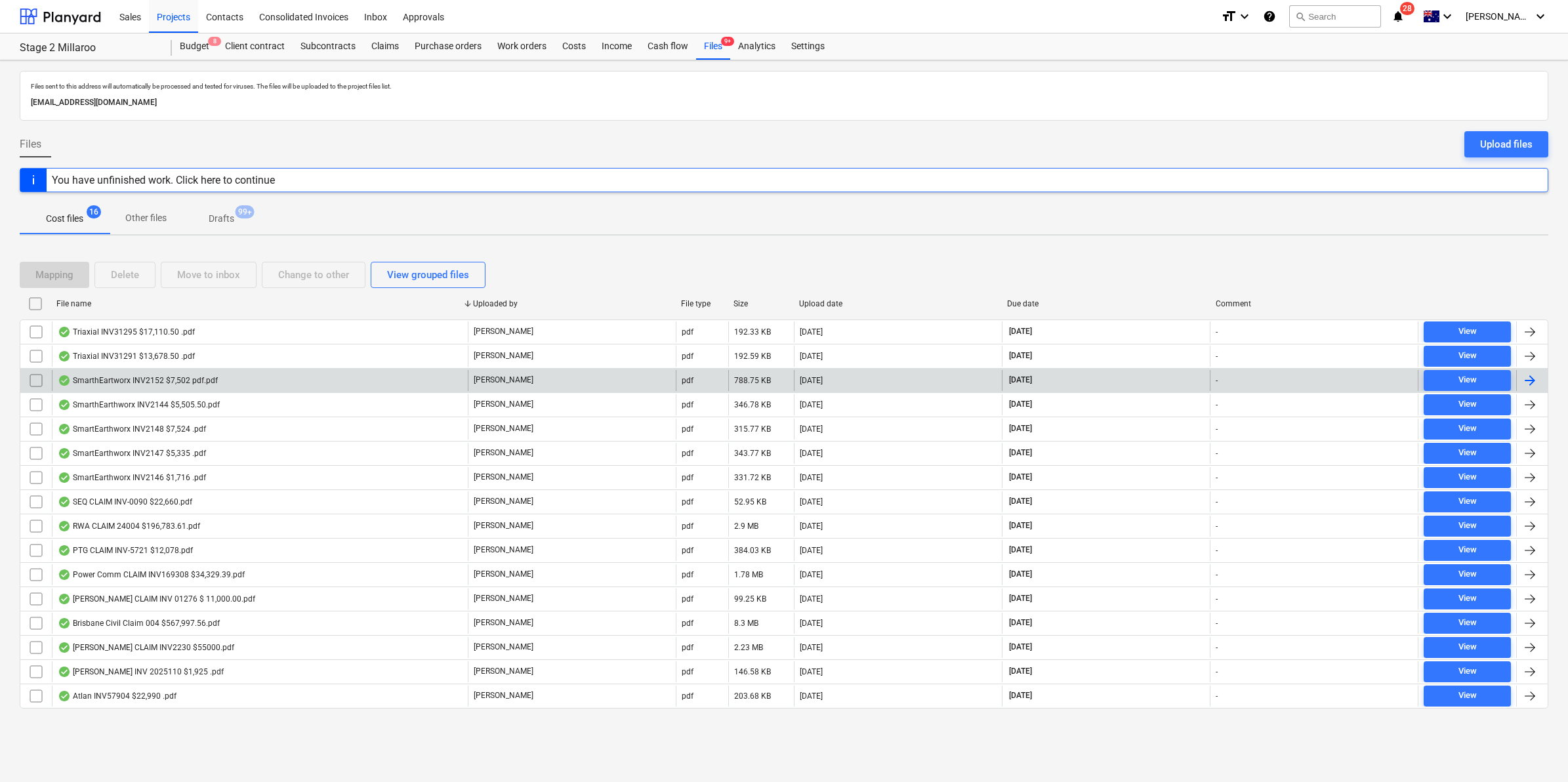
click at [217, 384] on div "SmarthEartworx INV2152 $7,502 pdf.pdf" at bounding box center [260, 380] width 416 height 21
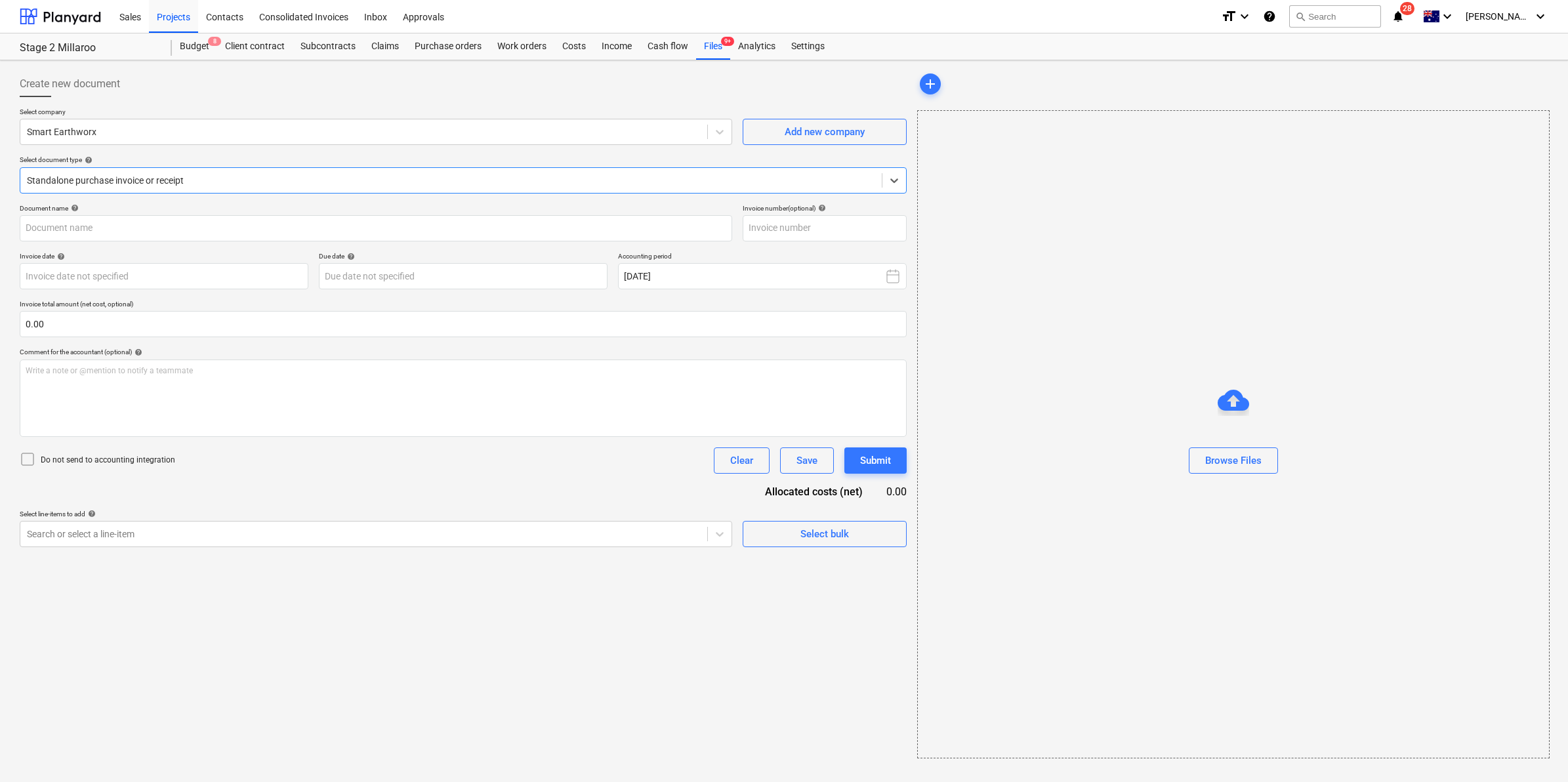
type input "INV2152"
type input "[DATE]"
click at [1513, 138] on span "save_alt" at bounding box center [1520, 139] width 16 height 16
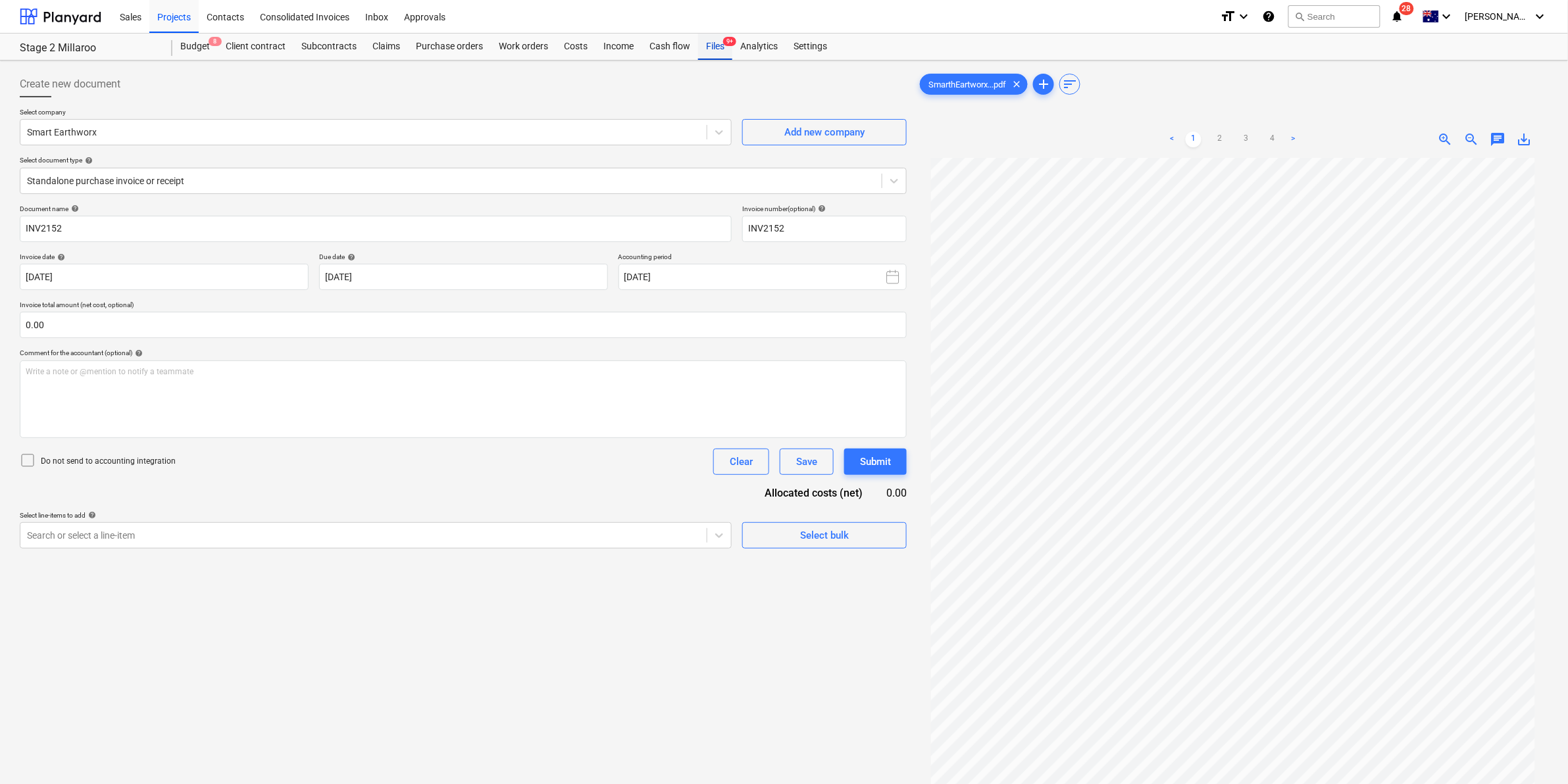
click at [721, 45] on div "Files 9+" at bounding box center [715, 47] width 34 height 26
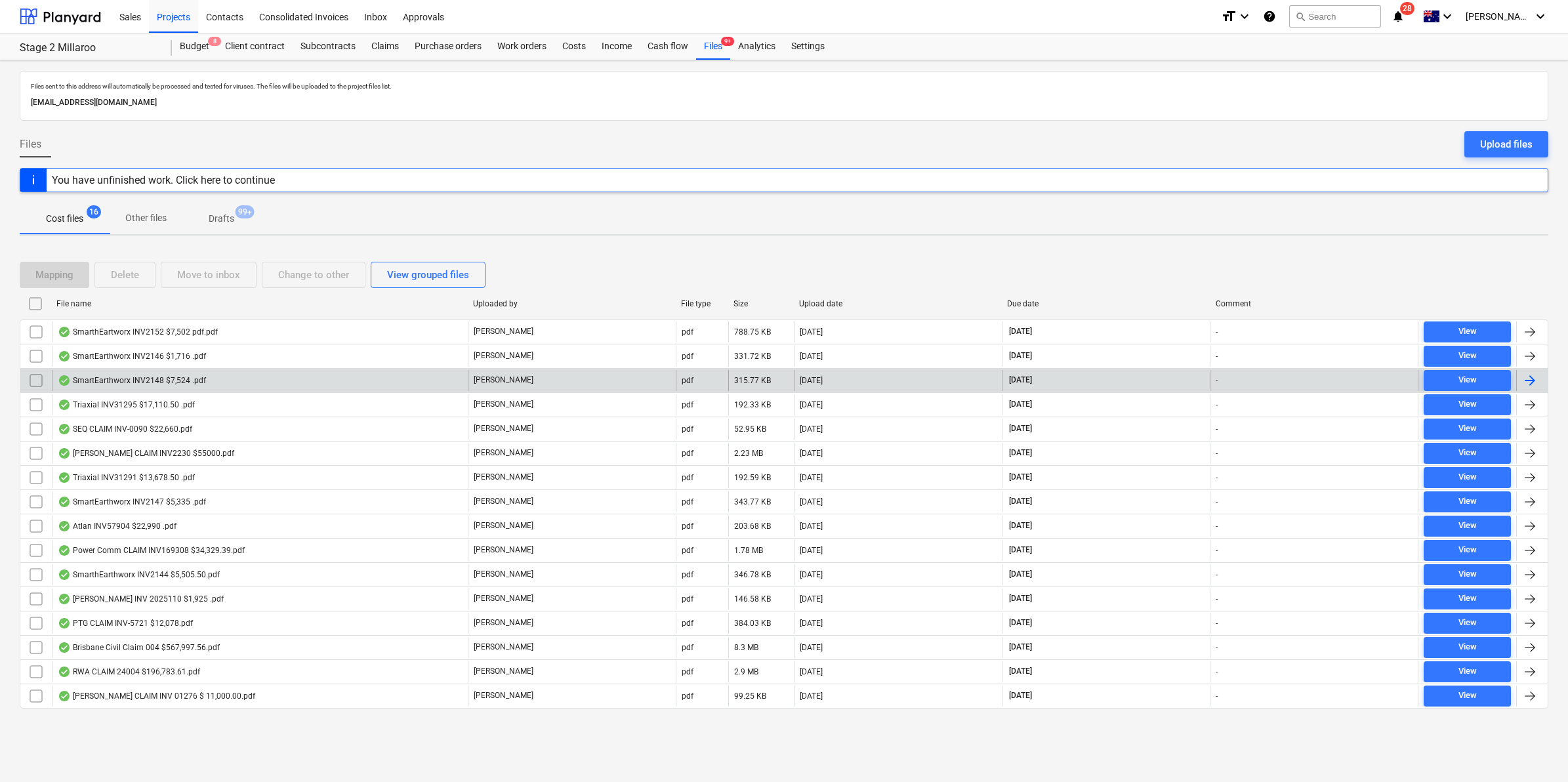
click at [221, 378] on div "SmartEarthworx INV2148 $7,524 .pdf" at bounding box center [260, 380] width 416 height 21
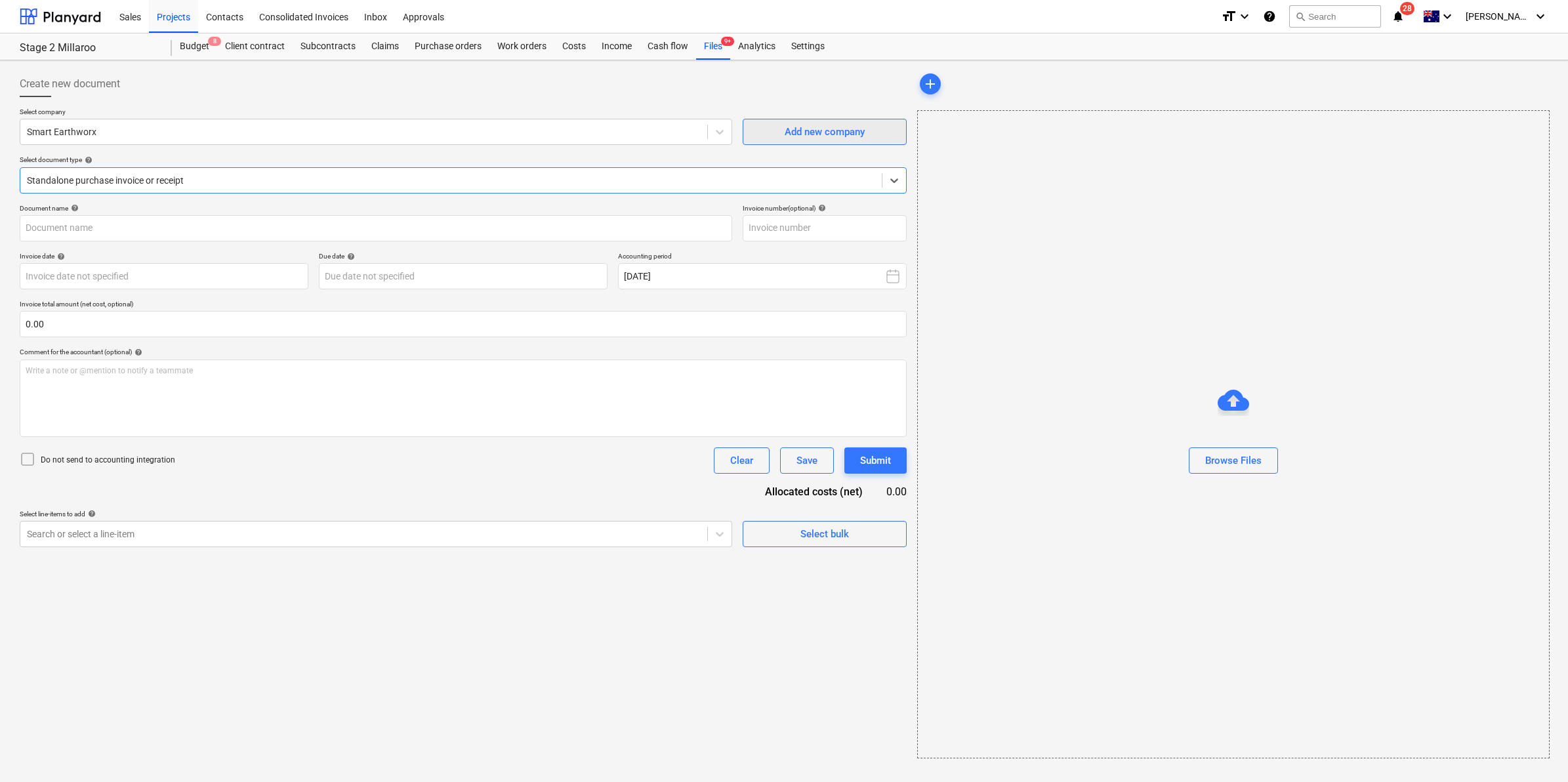
type input "INV2148"
type input "[DATE]"
click at [354, 379] on div "Write a note or @mention to notify a teammate ﻿" at bounding box center [461, 399] width 884 height 78
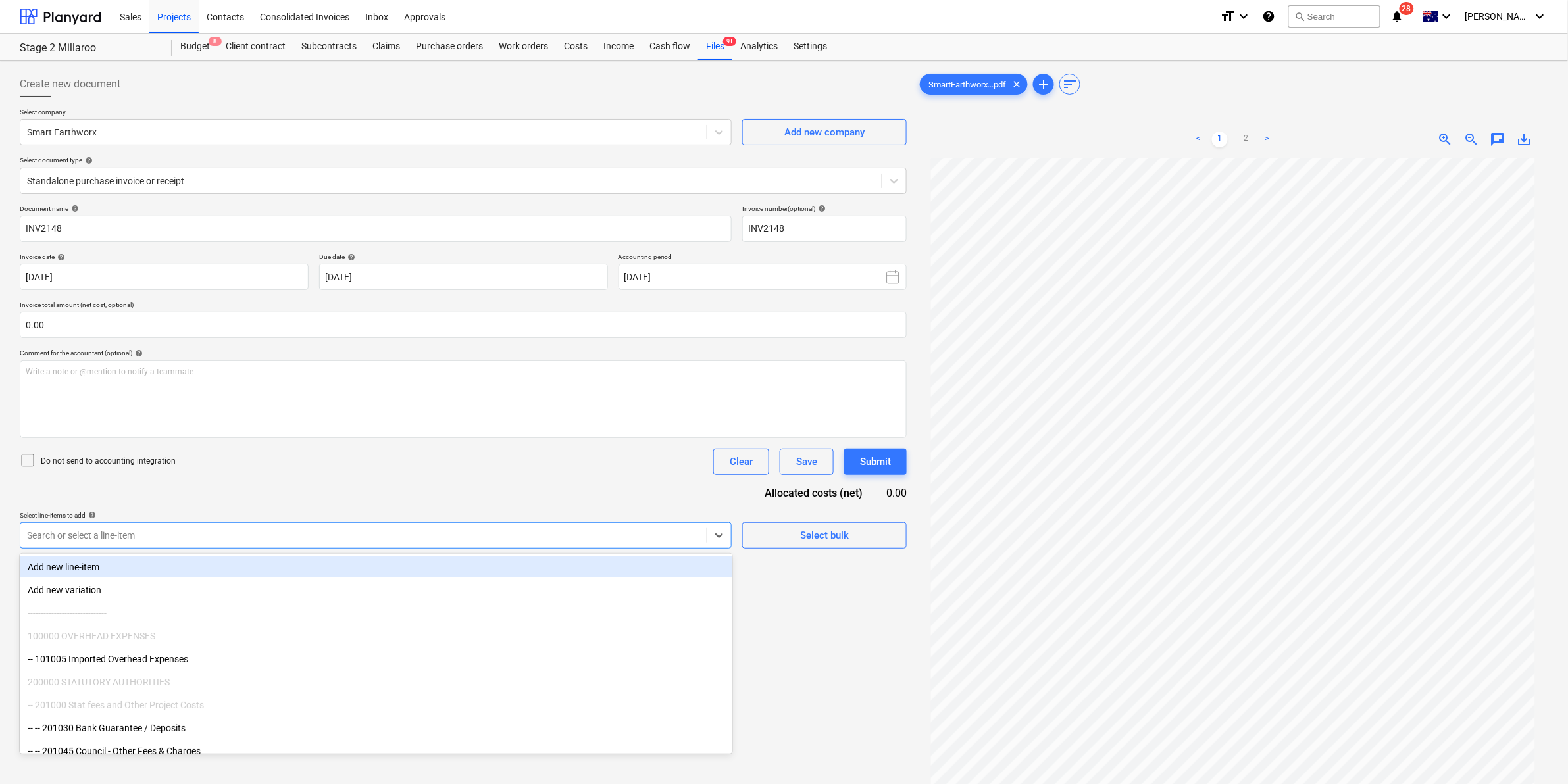
click at [471, 548] on div "Search or select a line-item" at bounding box center [376, 536] width 712 height 26
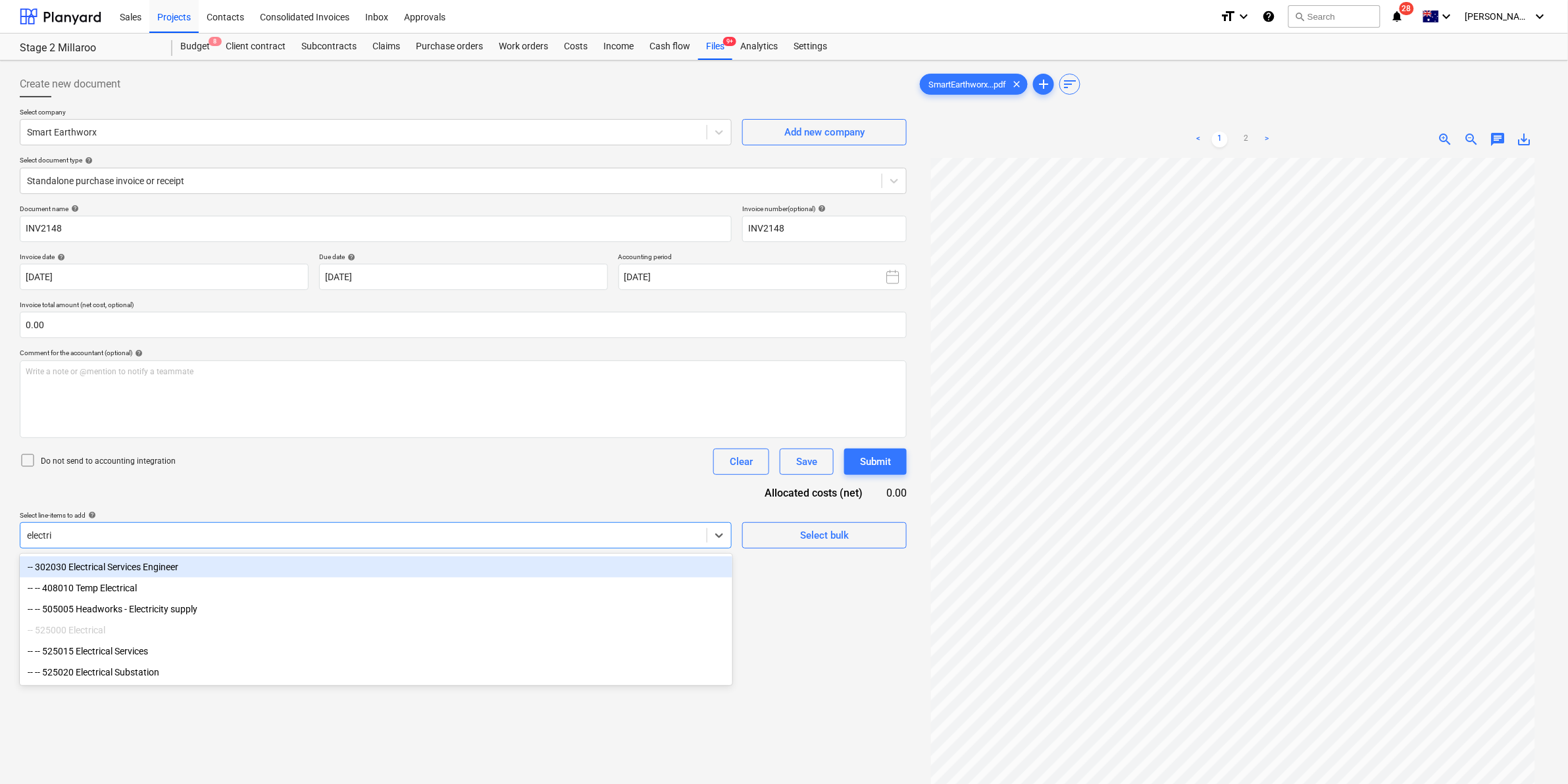
type input "electric"
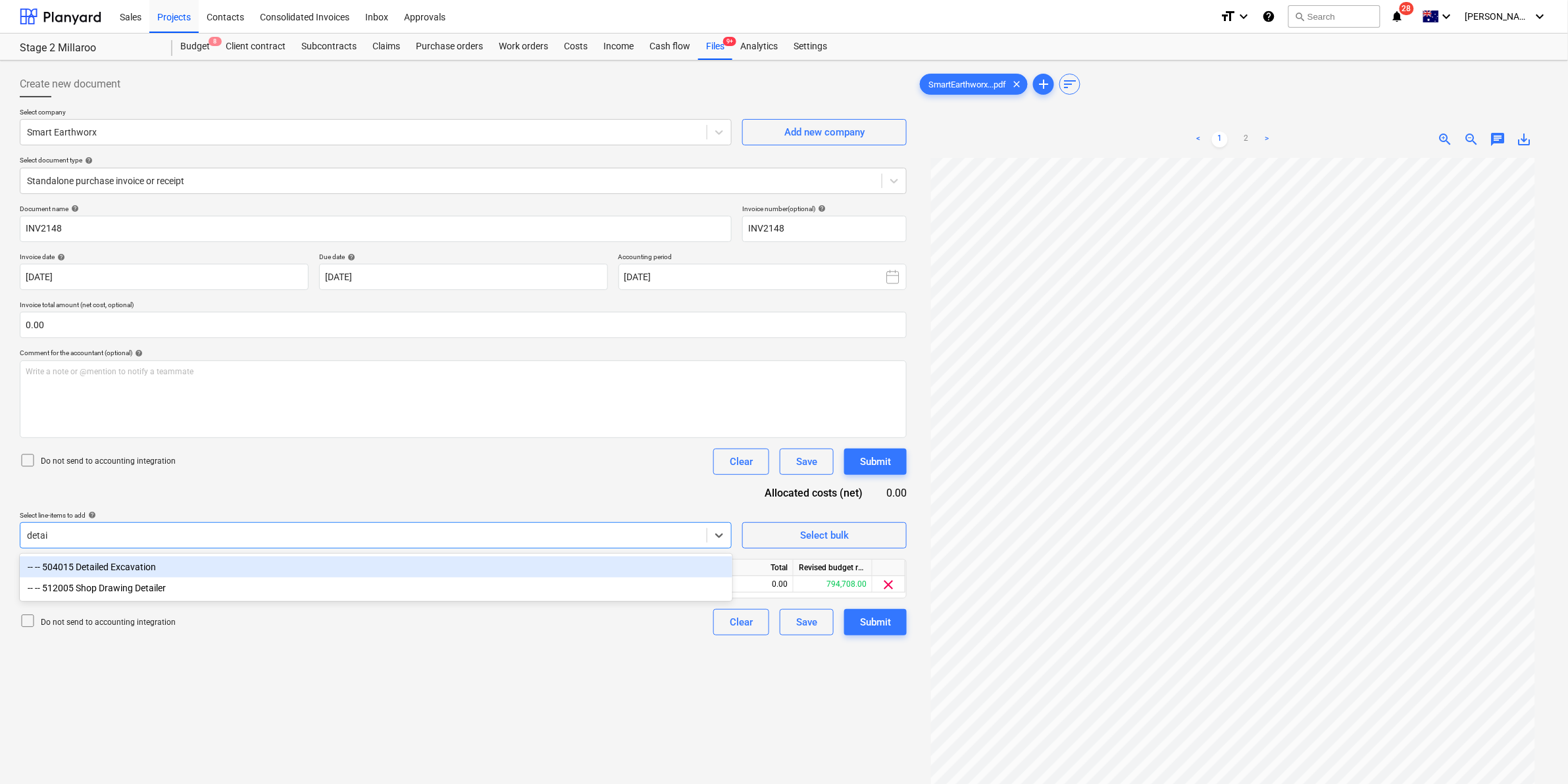
type input "detail"
click at [287, 567] on div "-- -- 504015 Detailed Excavation" at bounding box center [376, 567] width 713 height 21
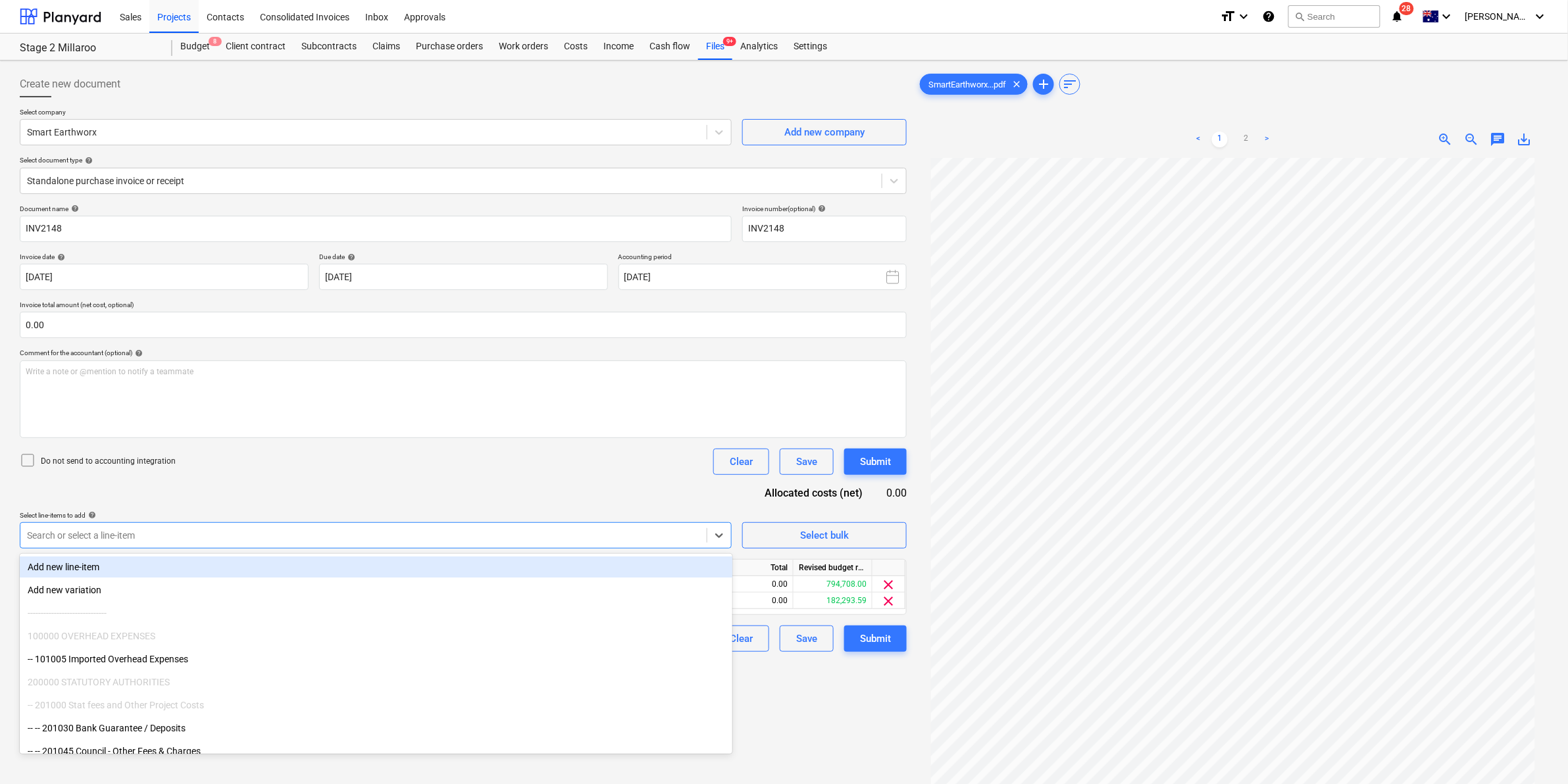
click at [370, 479] on div "Document name help INV2148 Invoice number (optional) help INV2148 Invoice date …" at bounding box center [463, 428] width 887 height 448
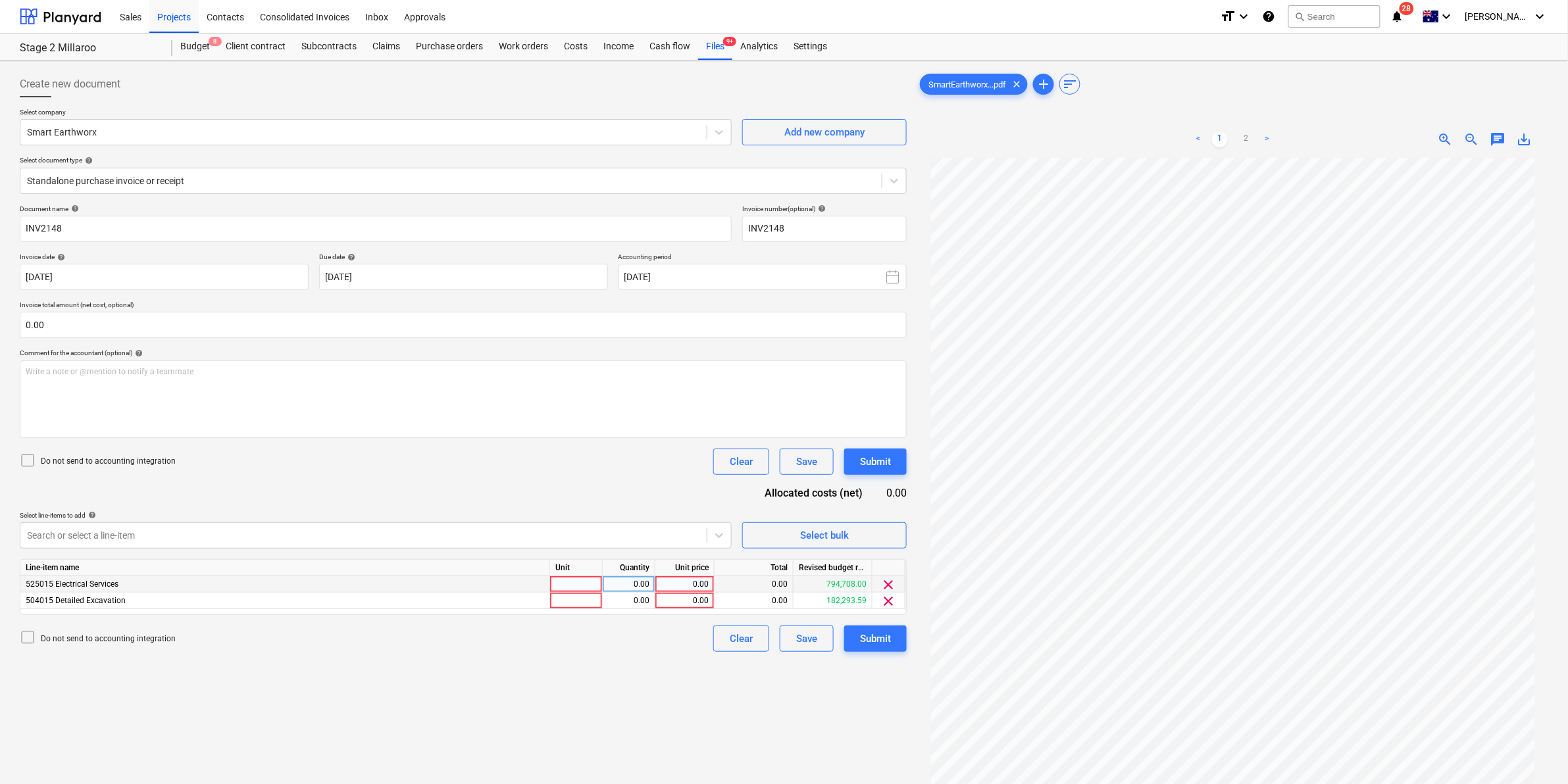
click at [588, 582] on div at bounding box center [577, 585] width 53 height 16
type input "item"
click at [1520, 139] on span "save_alt" at bounding box center [1525, 140] width 16 height 16
click at [113, 382] on div "Write a note or @mention to notify a teammate ﻿" at bounding box center [463, 400] width 887 height 78
click at [796, 464] on div "Save" at bounding box center [806, 462] width 21 height 17
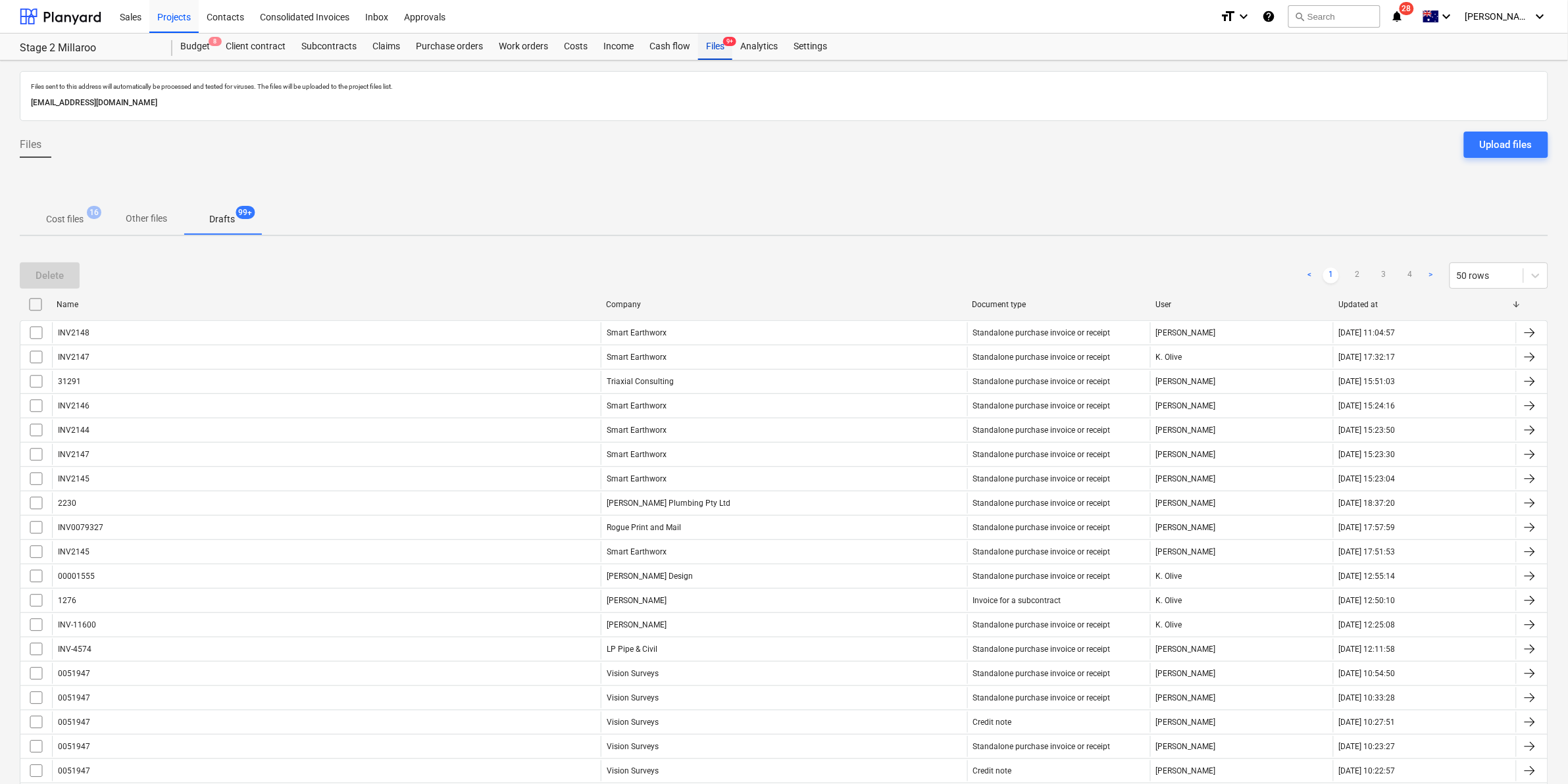
click at [713, 38] on div "Files 9+" at bounding box center [715, 47] width 34 height 26
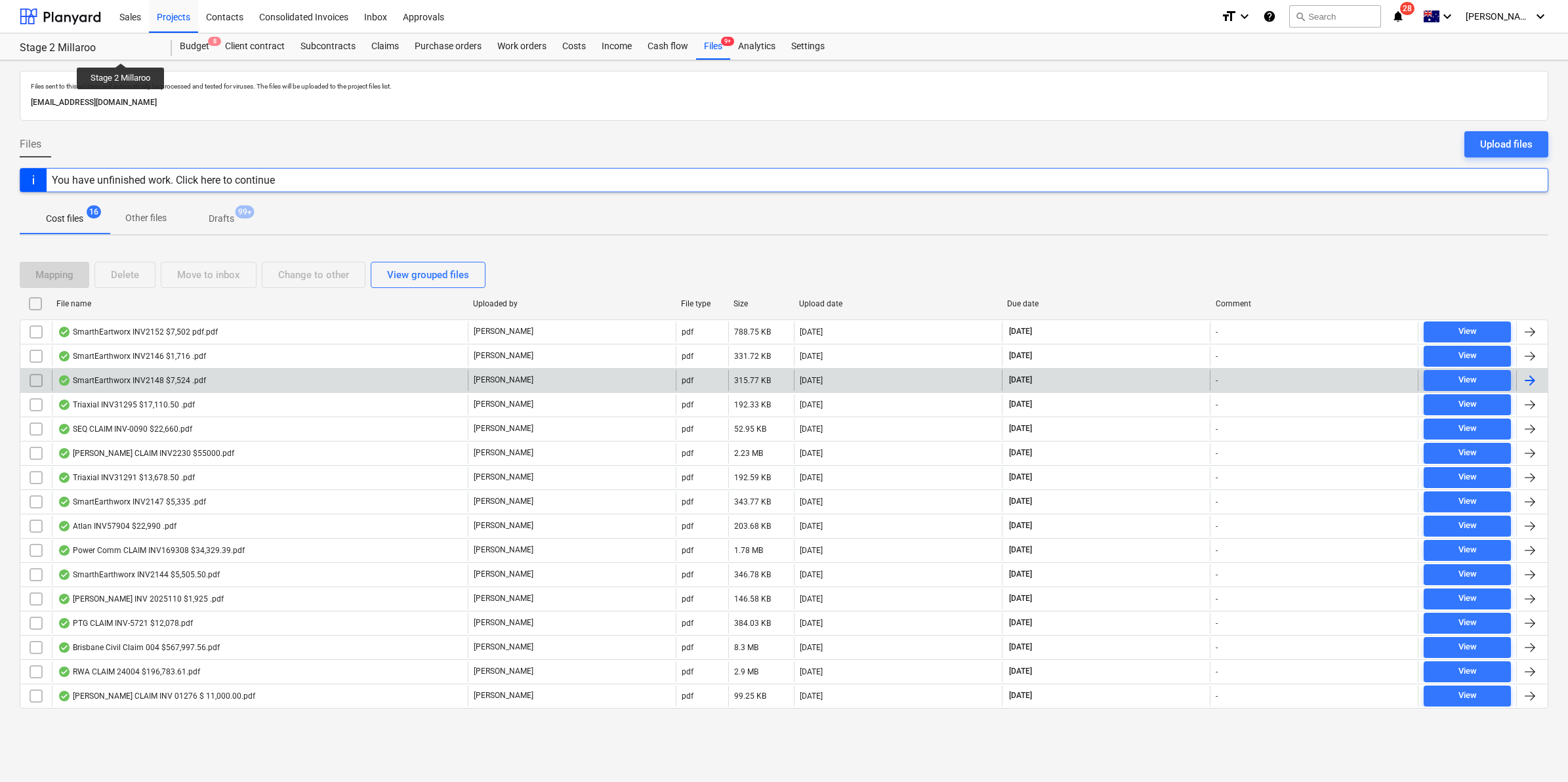
click at [149, 375] on div "SmartEarthworx INV2148 $7,524 .pdf" at bounding box center [131, 380] width 148 height 11
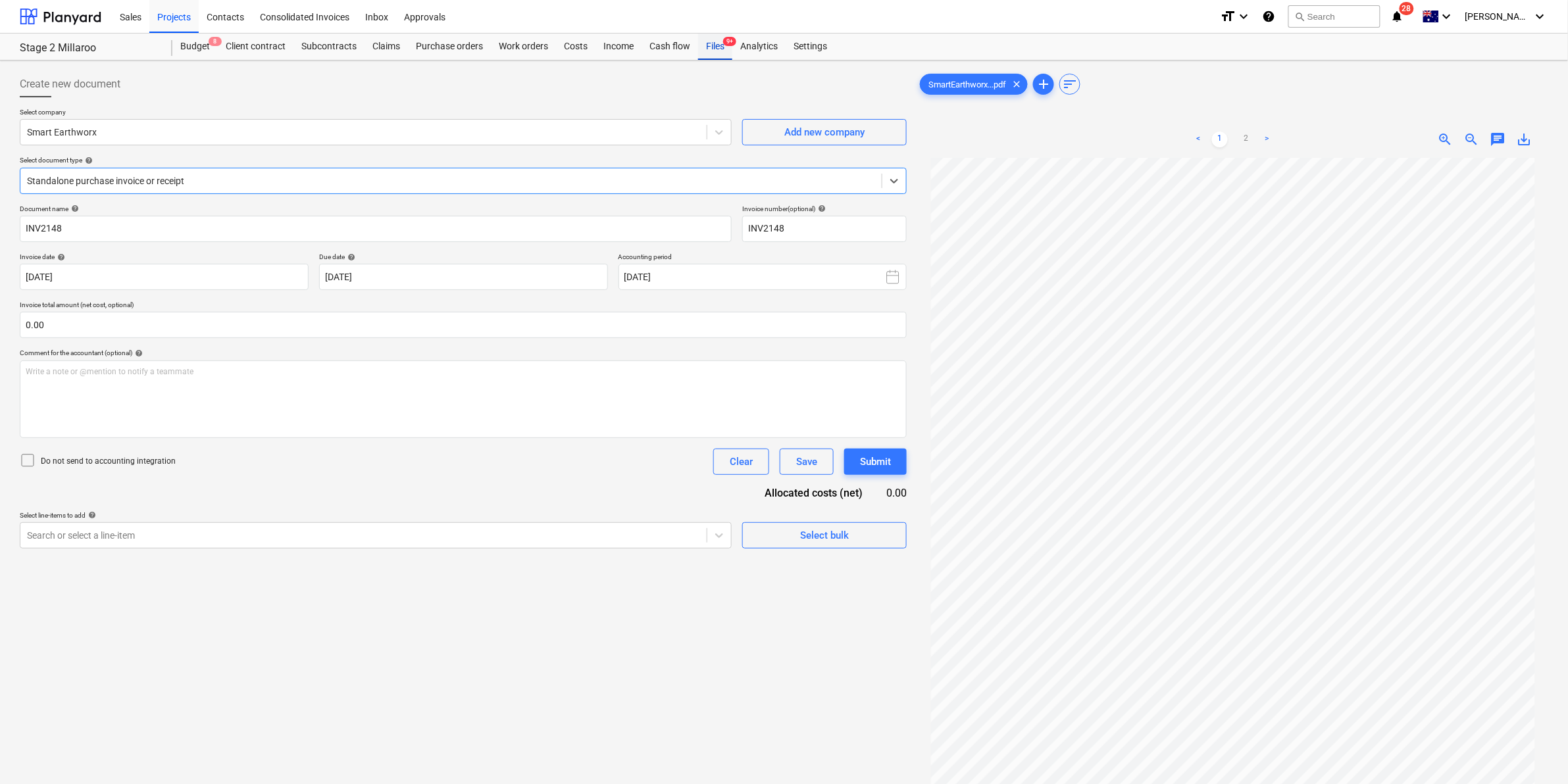
click at [713, 49] on div "Files 9+" at bounding box center [715, 47] width 34 height 26
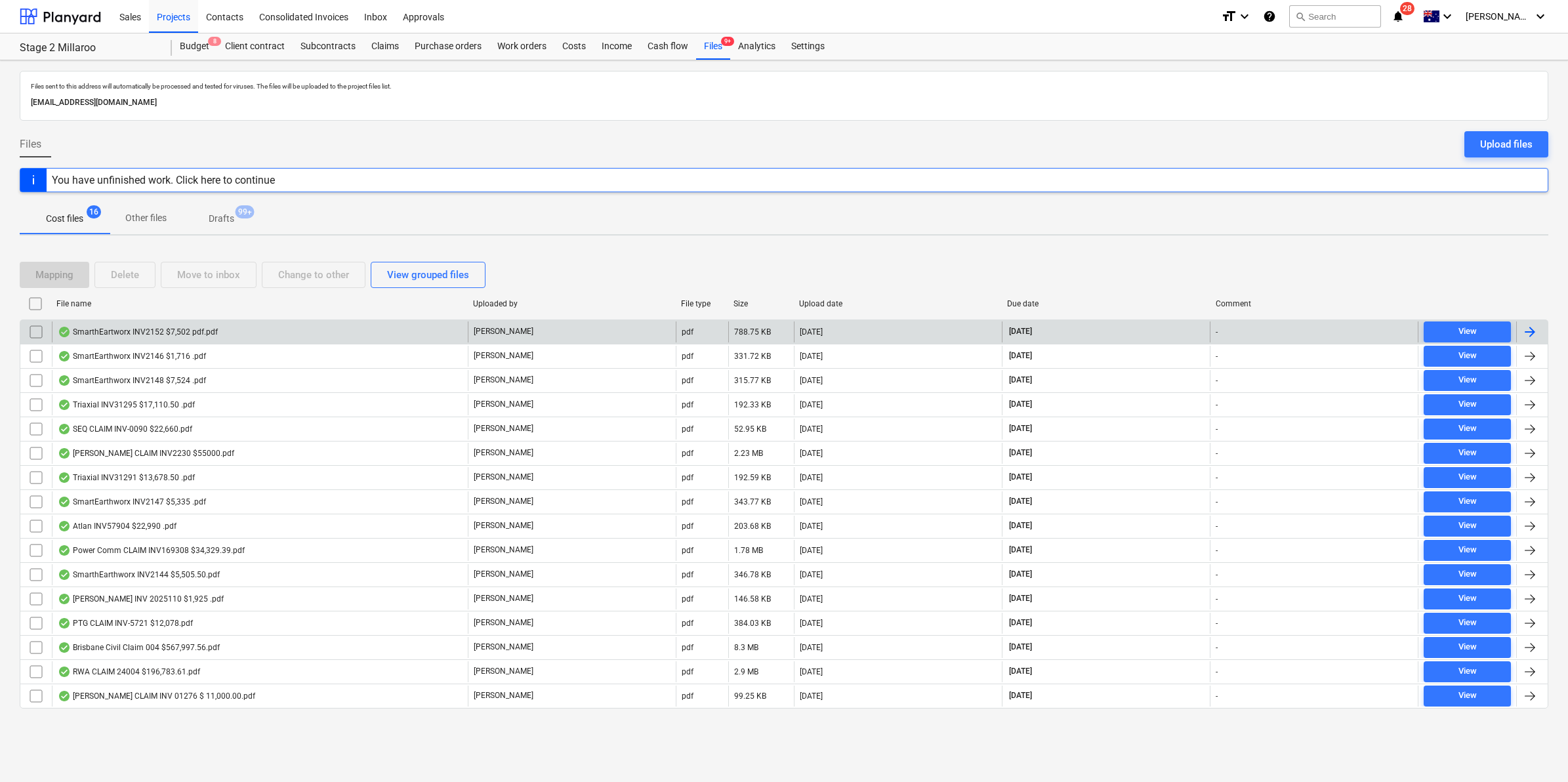
click at [197, 327] on div "SmarthEartworx INV2152 $7,502 pdf.pdf" at bounding box center [137, 332] width 160 height 11
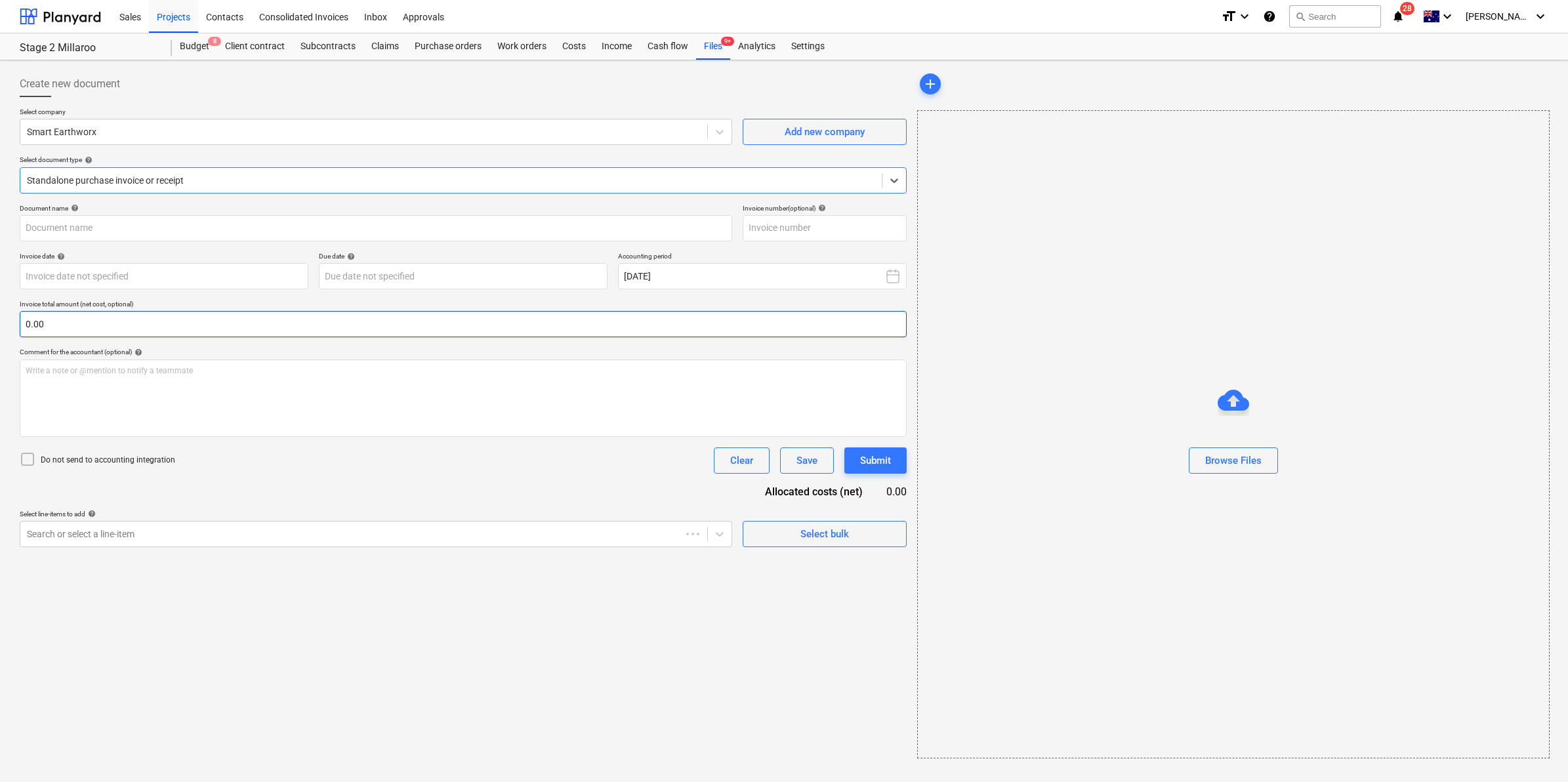
type input "INV2152"
type input "[DATE]"
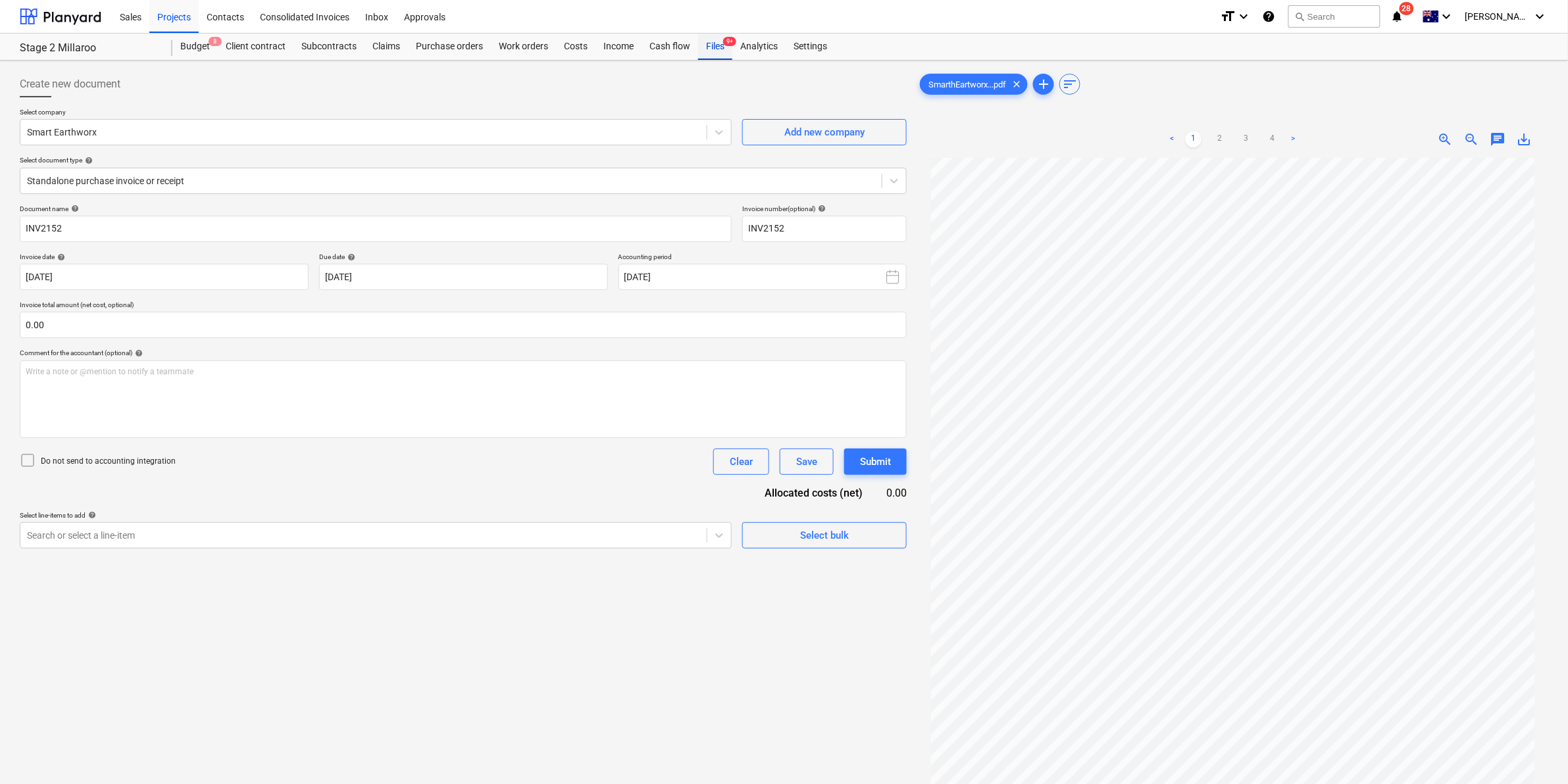
click at [715, 48] on div "Files 9+" at bounding box center [715, 47] width 34 height 26
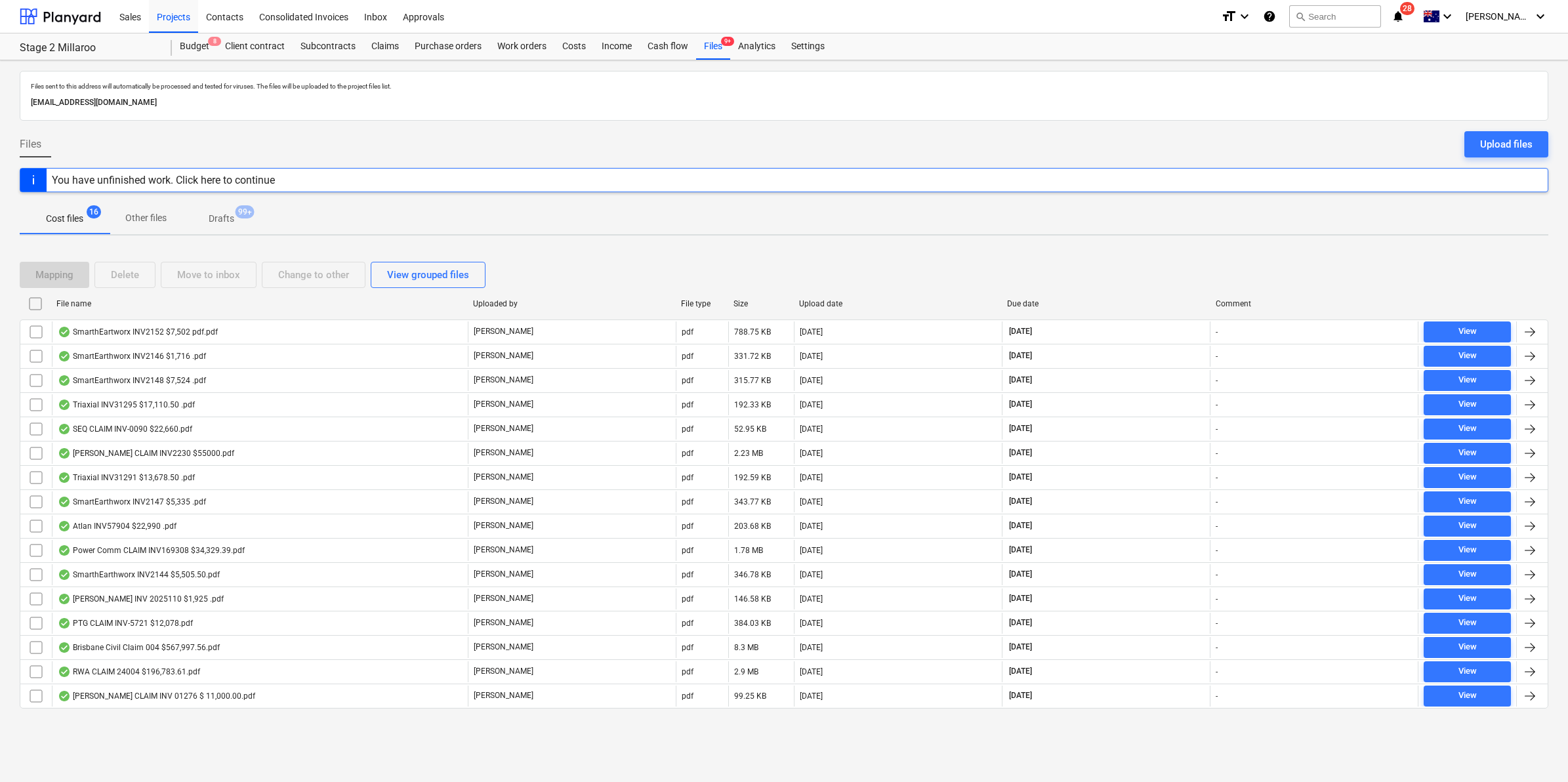
click at [122, 300] on div "File name" at bounding box center [260, 303] width 406 height 9
checkbox input "false"
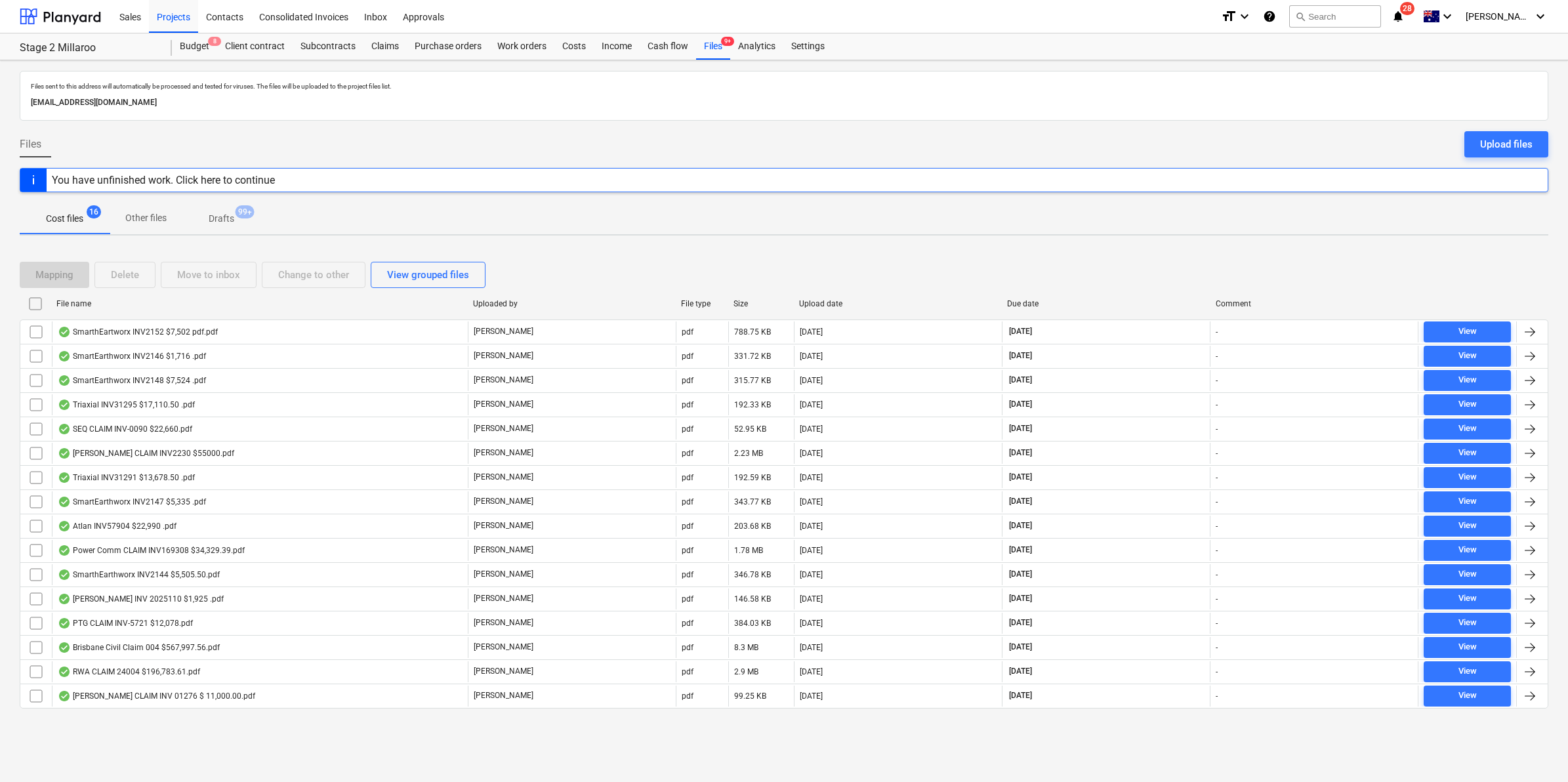
checkbox input "false"
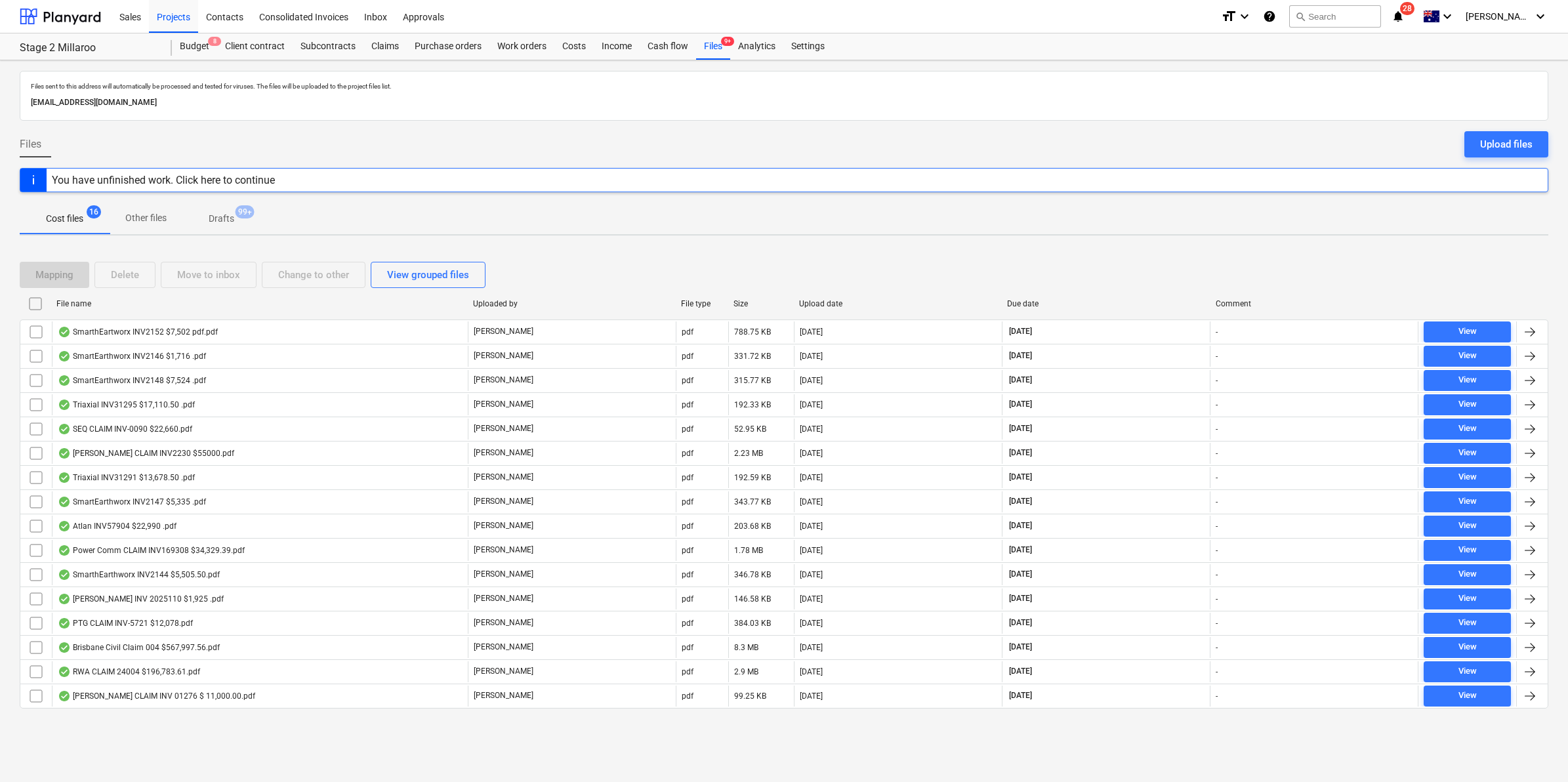
checkbox input "false"
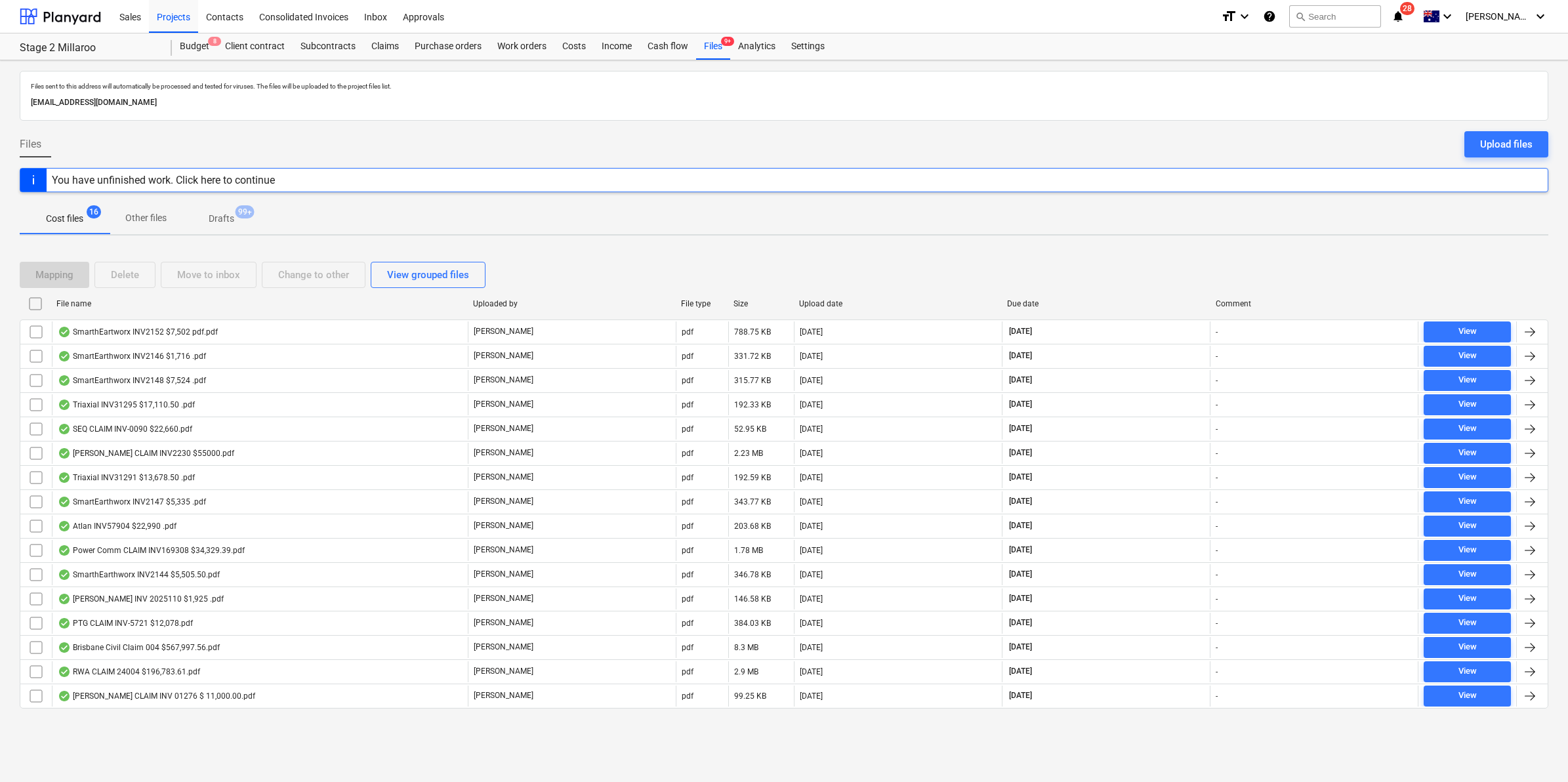
checkbox input "false"
click at [120, 300] on div "File name" at bounding box center [260, 303] width 406 height 9
checkbox input "false"
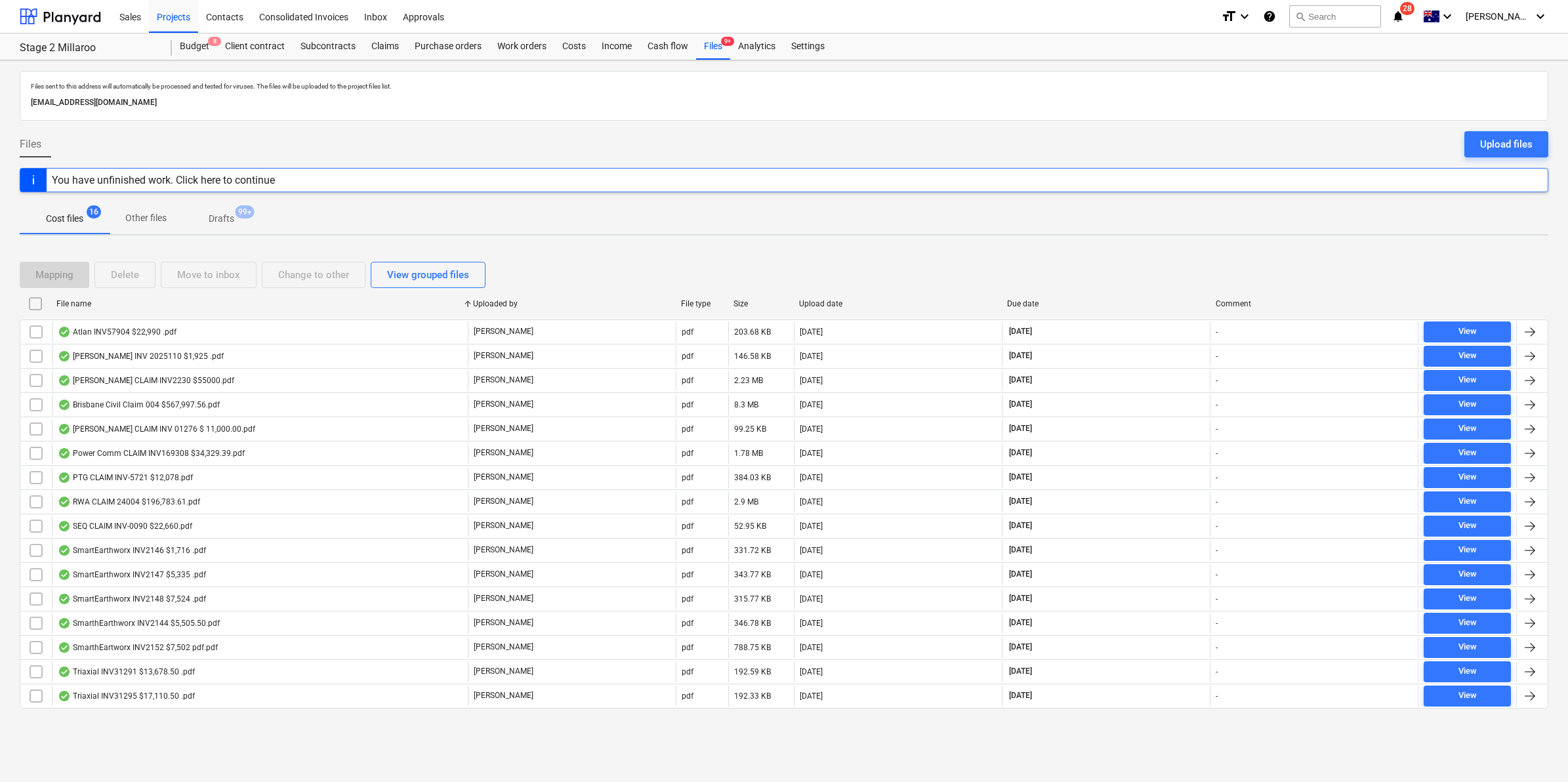
checkbox input "false"
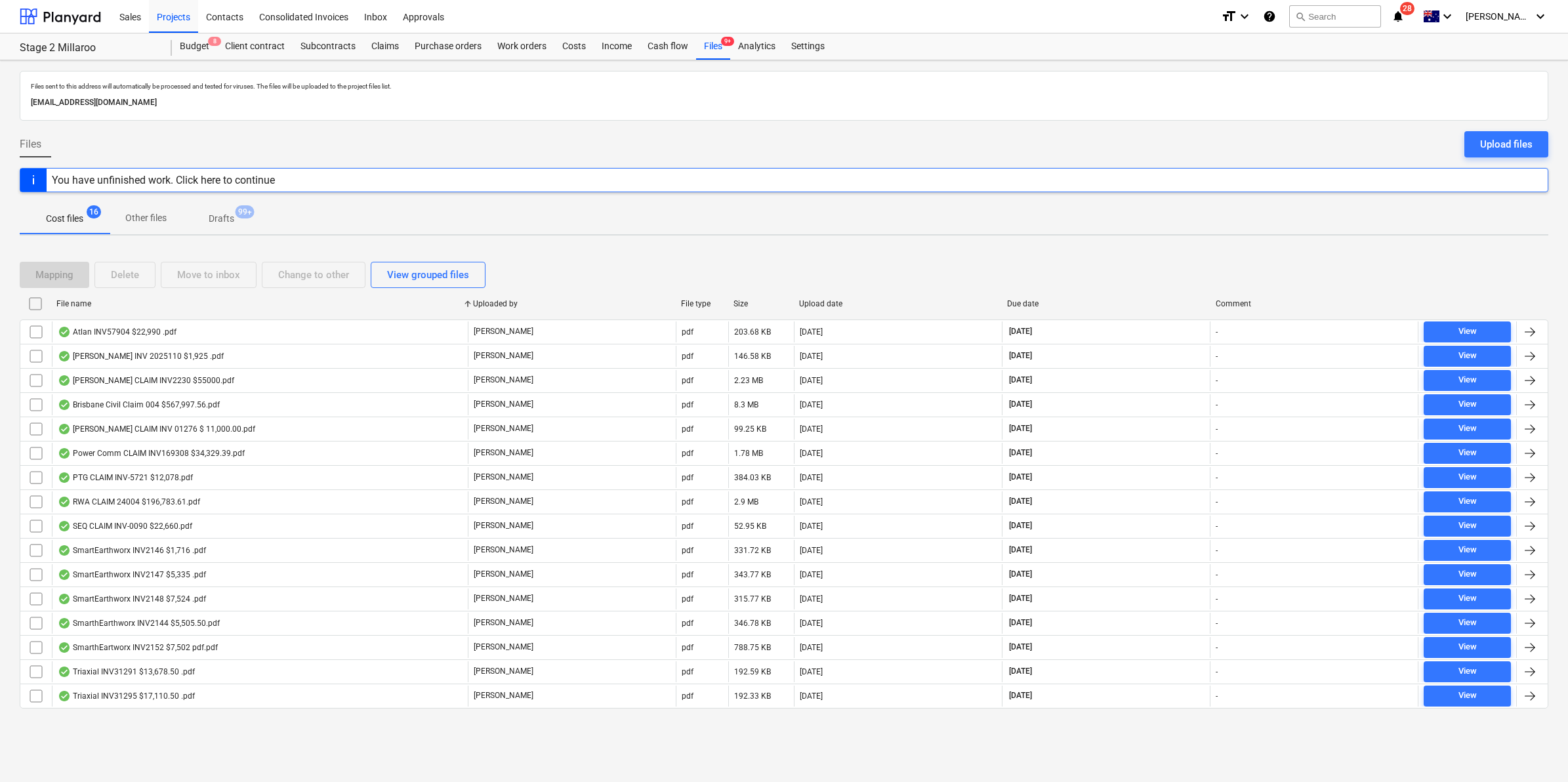
checkbox input "false"
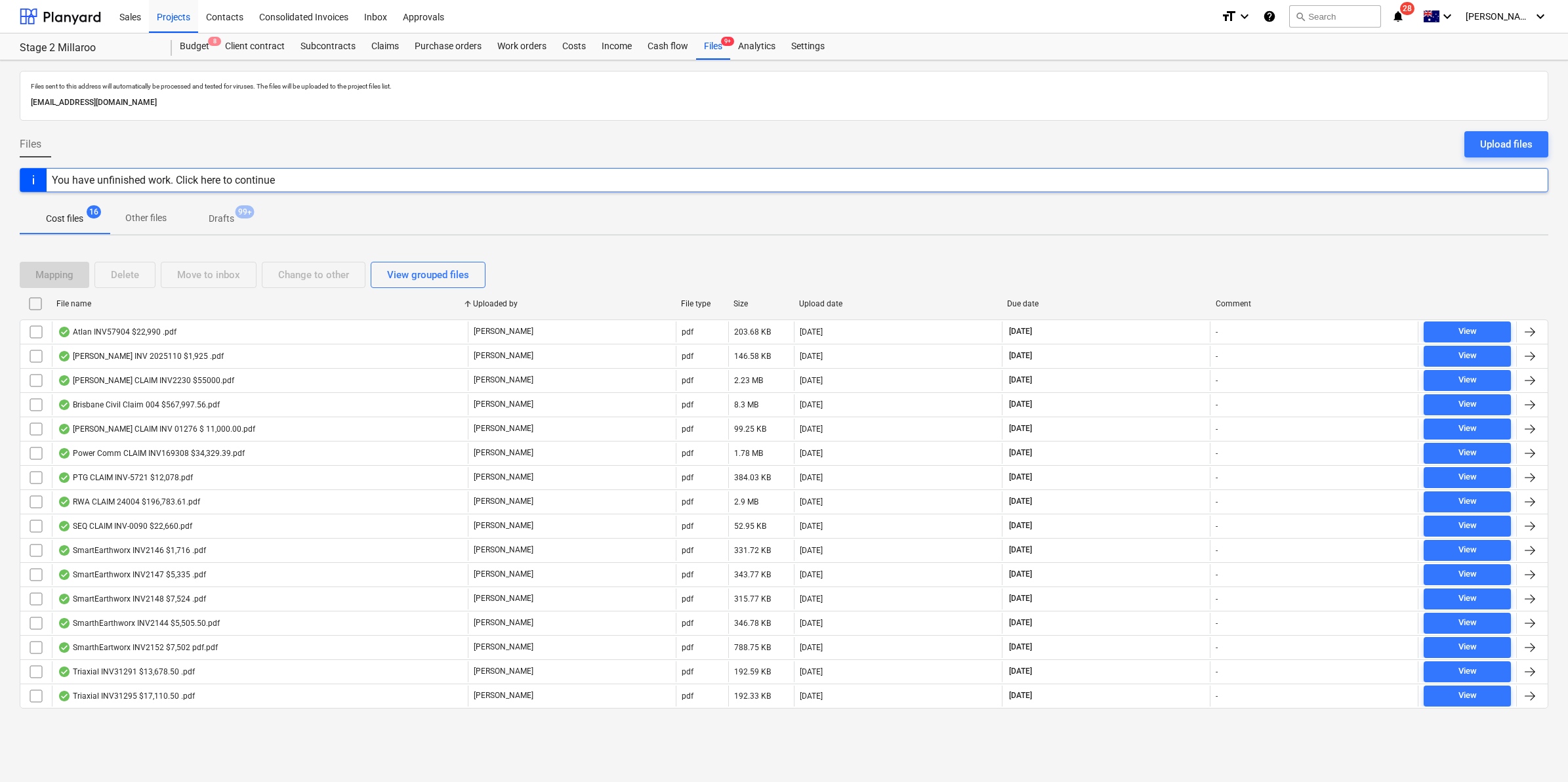
checkbox input "false"
click at [148, 300] on div "File name" at bounding box center [260, 303] width 406 height 9
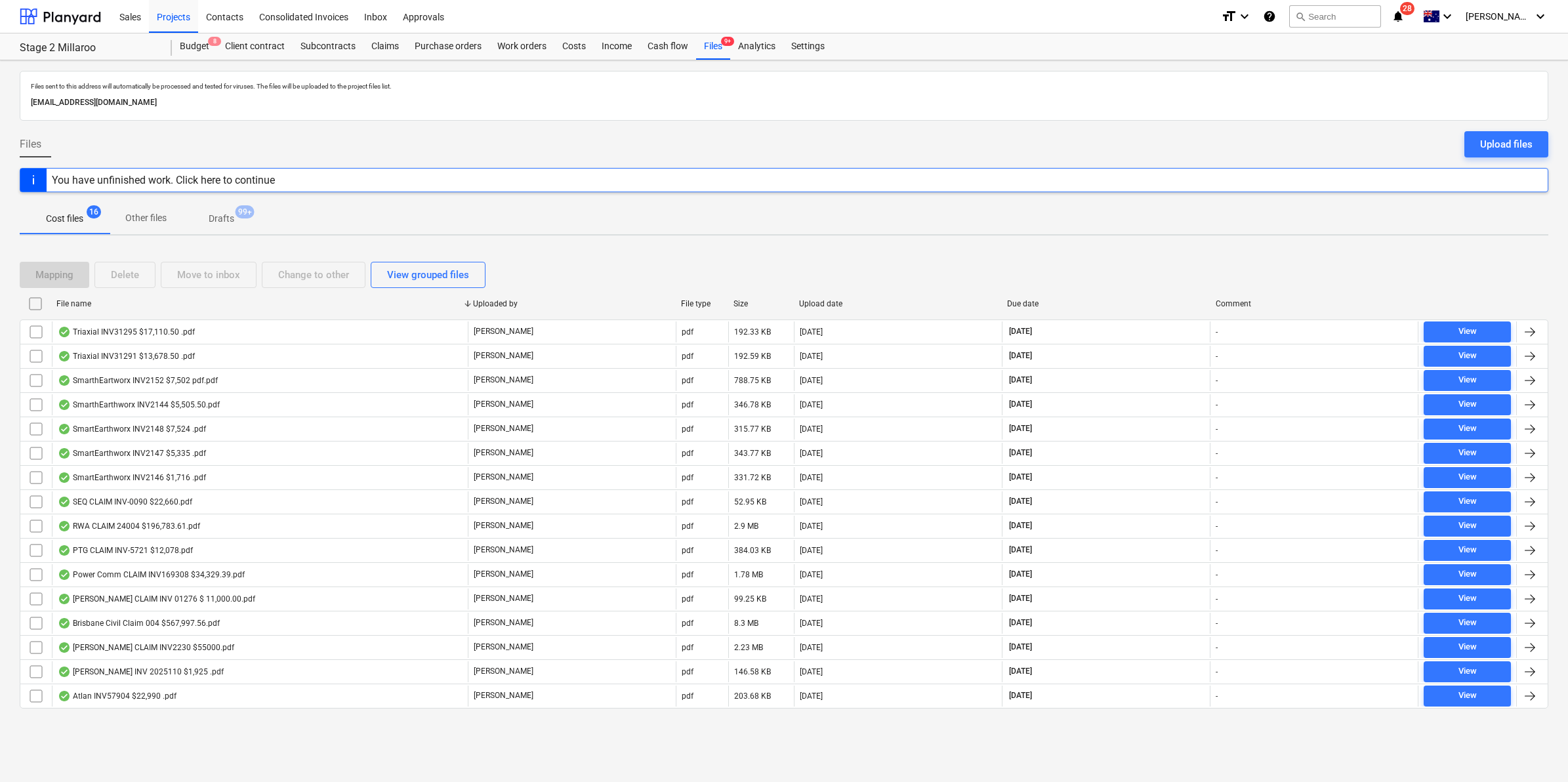
checkbox input "false"
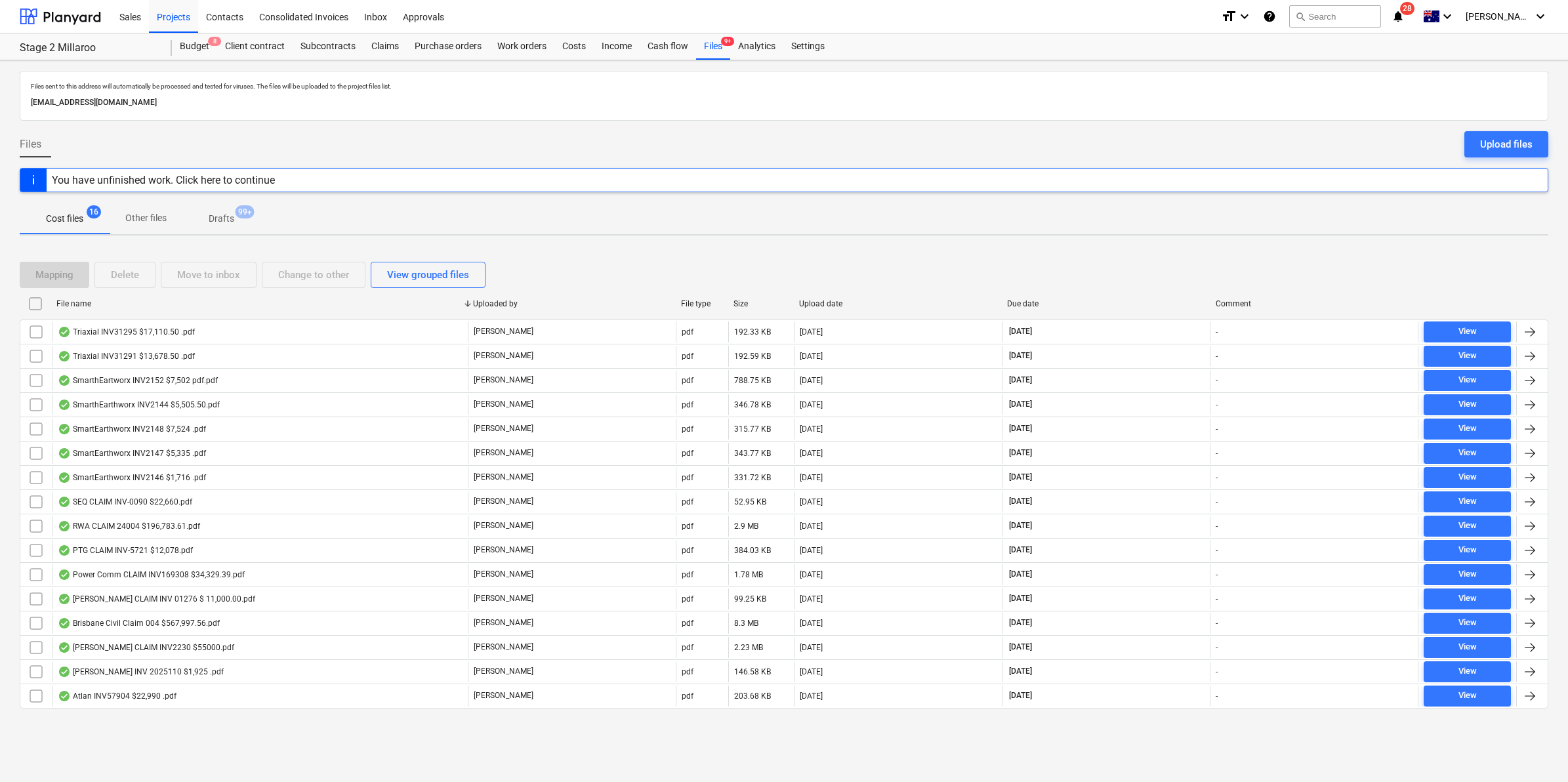
checkbox input "false"
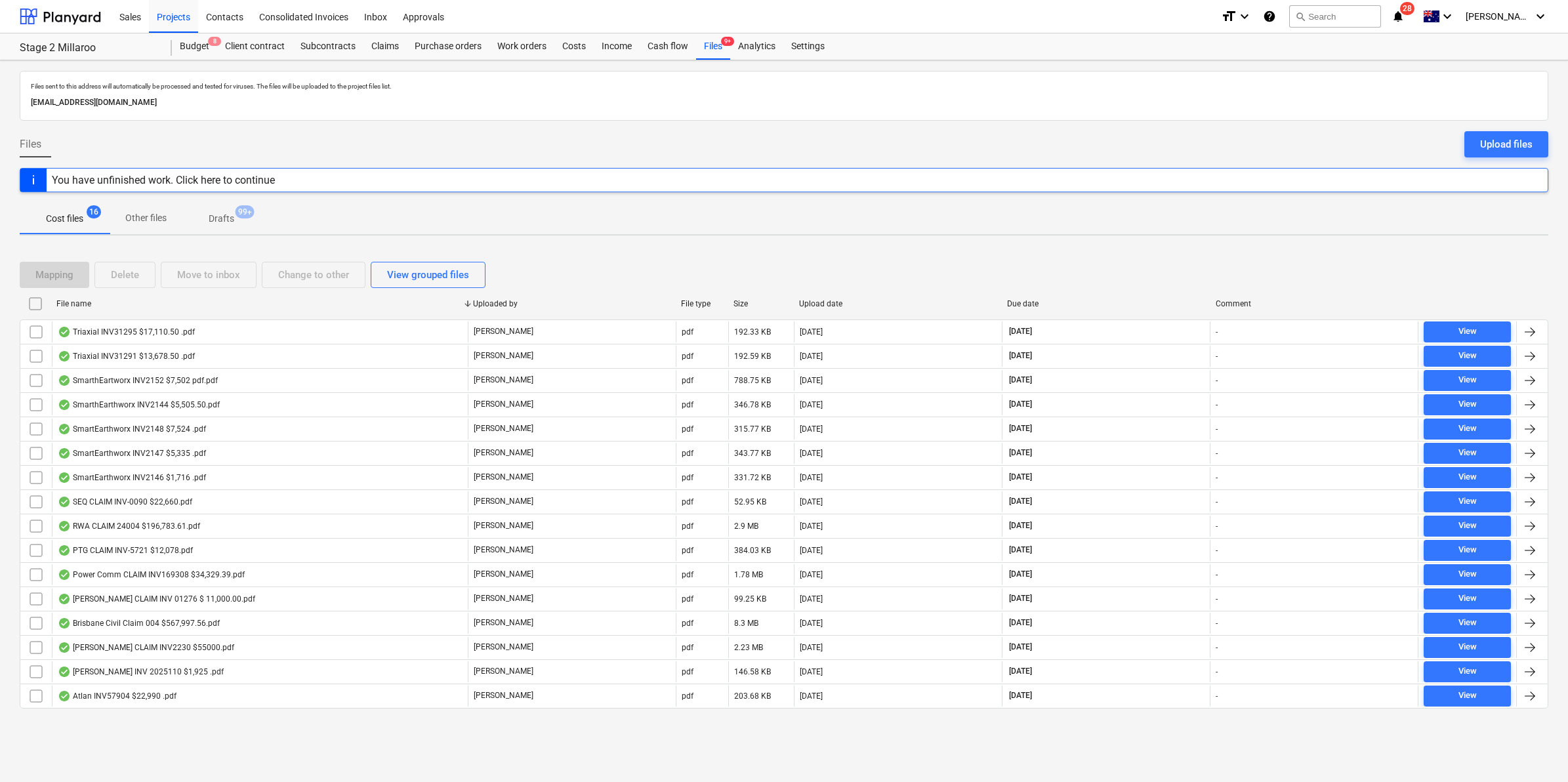
checkbox input "false"
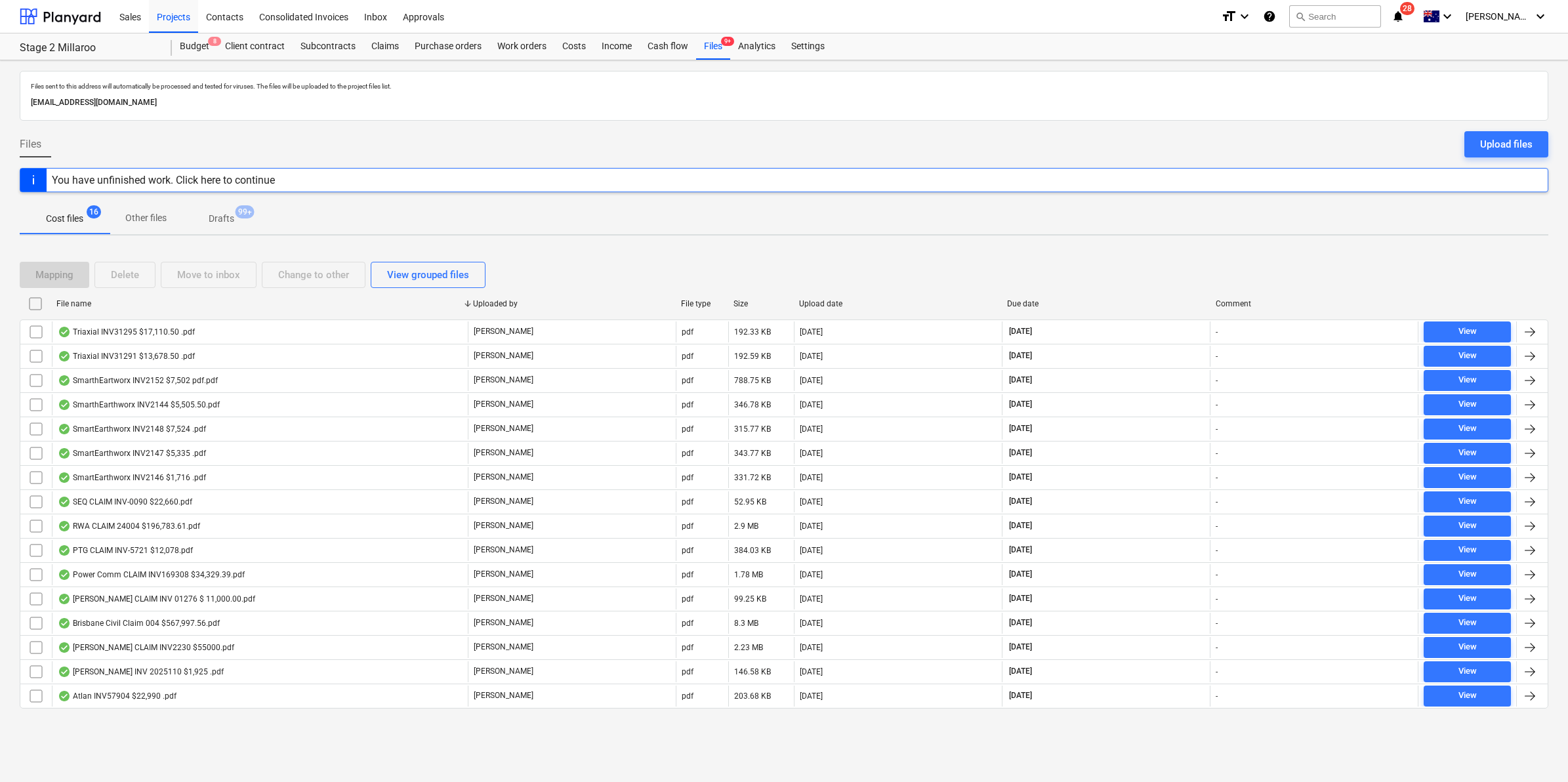
checkbox input "false"
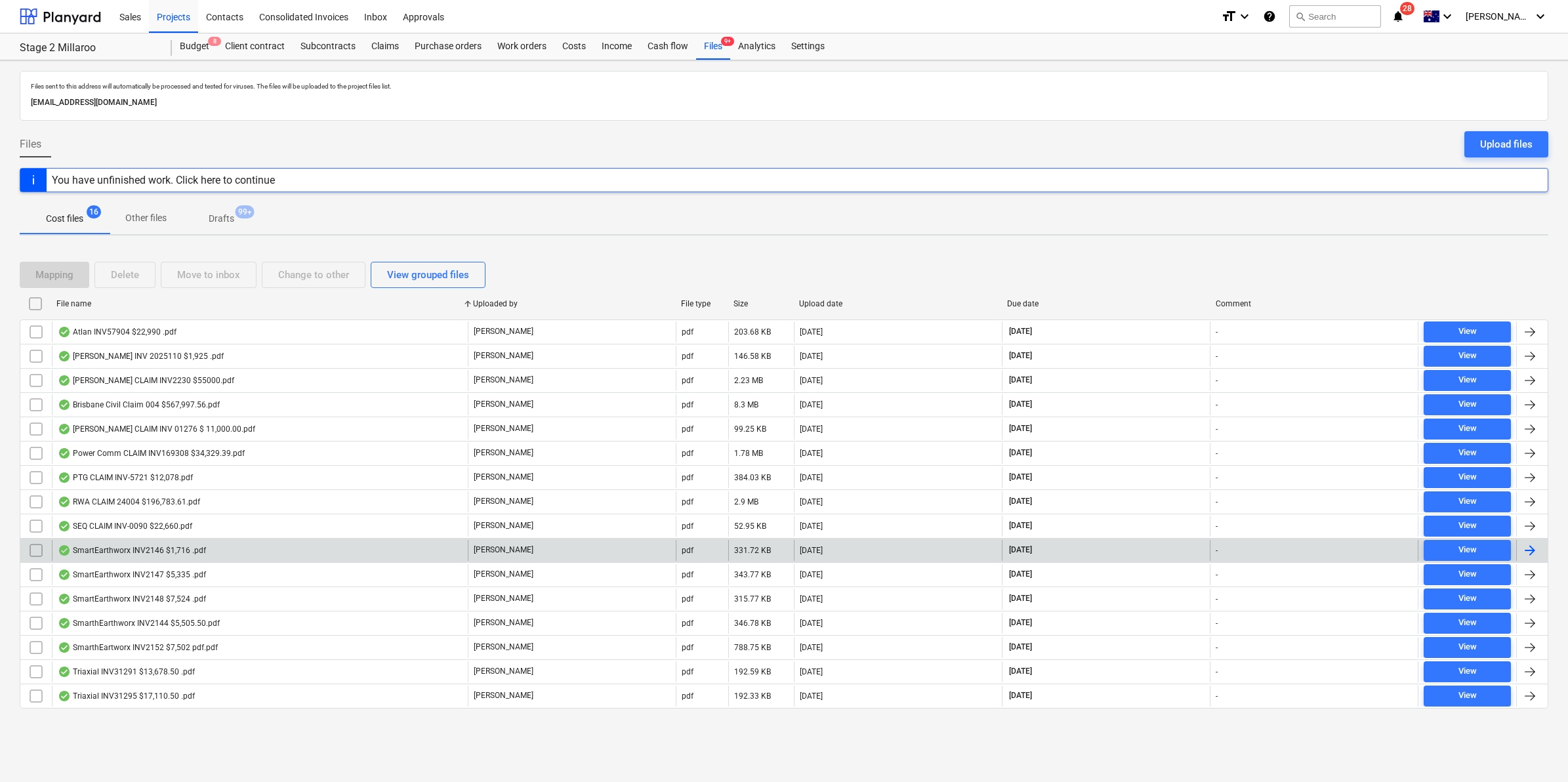
click at [152, 551] on div "SmartEarthworx INV2146 $1,716 .pdf" at bounding box center [131, 550] width 148 height 11
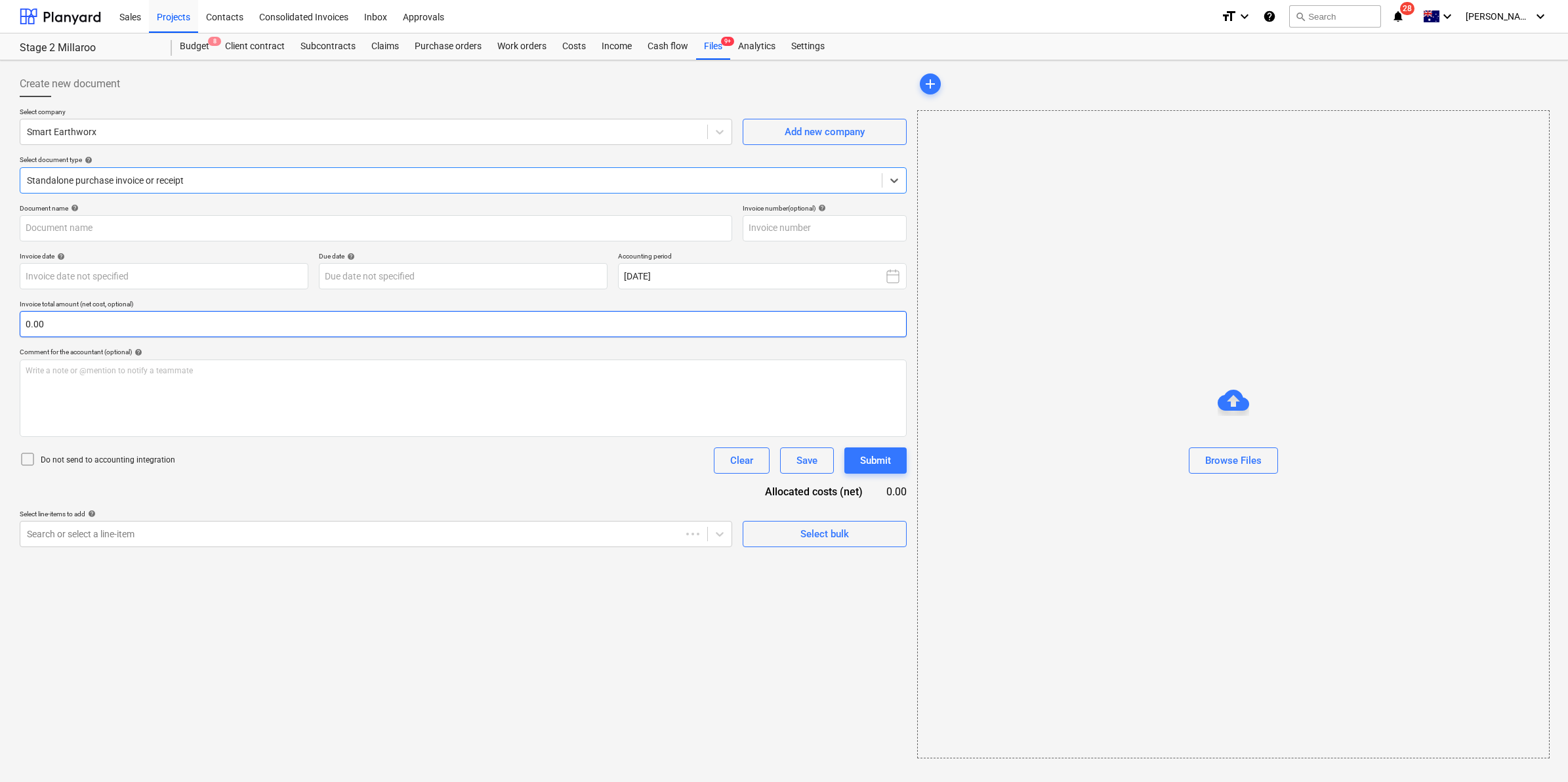
type input "INV2146"
type input "[DATE]"
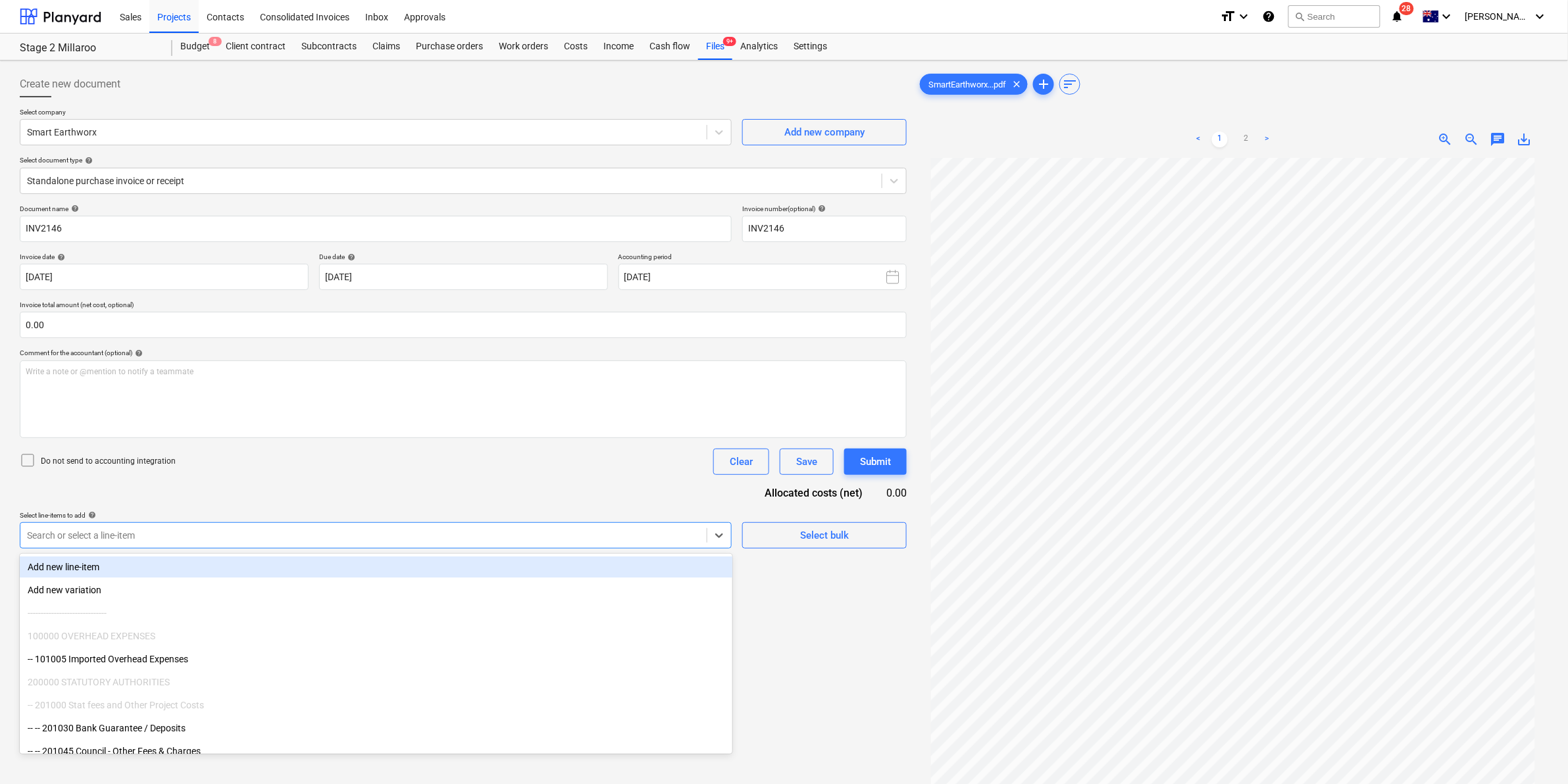
click at [466, 537] on div at bounding box center [363, 535] width 673 height 13
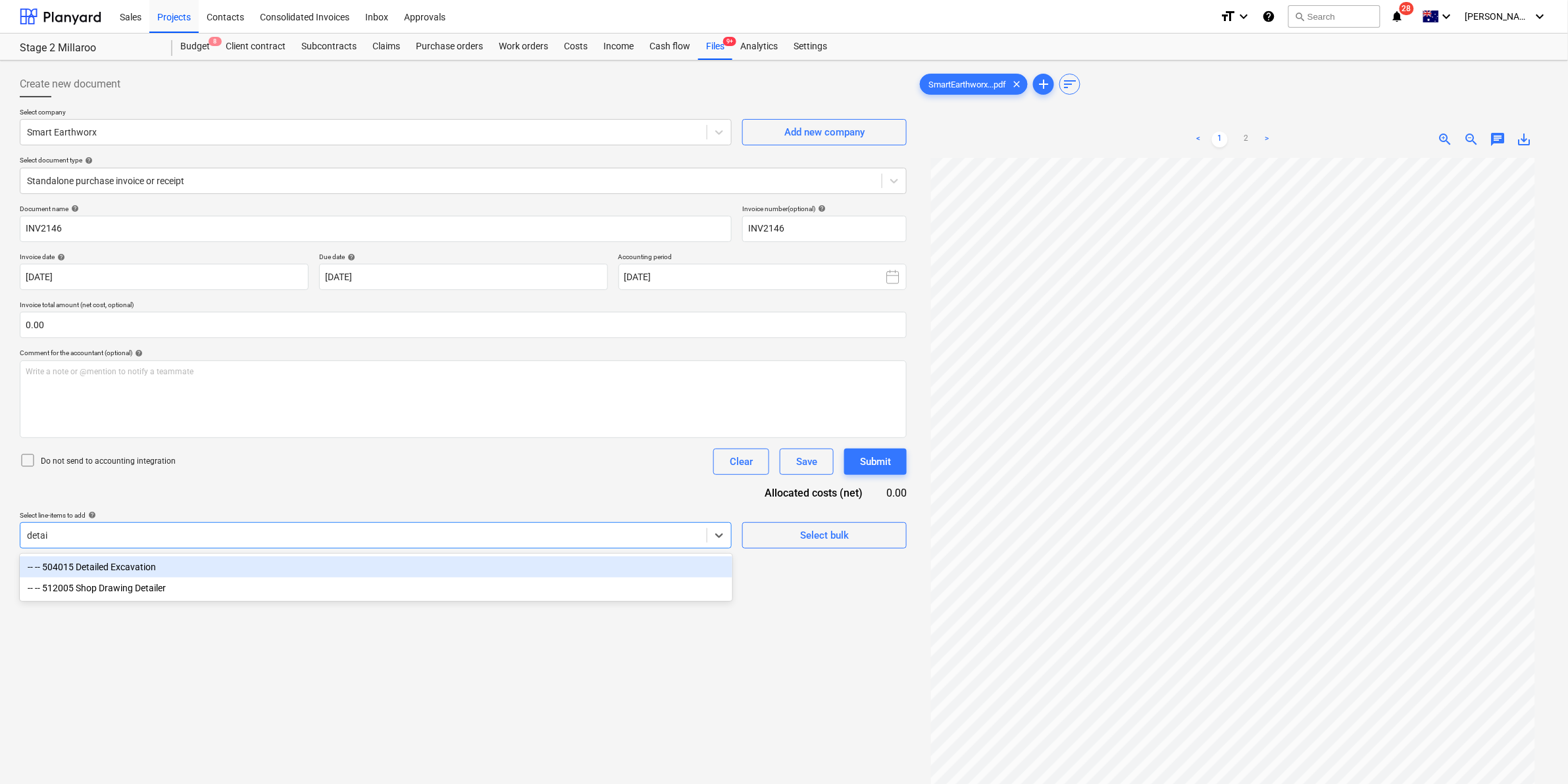
type input "detail"
click at [188, 568] on div "-- -- 504015 Detailed Excavation" at bounding box center [376, 567] width 713 height 21
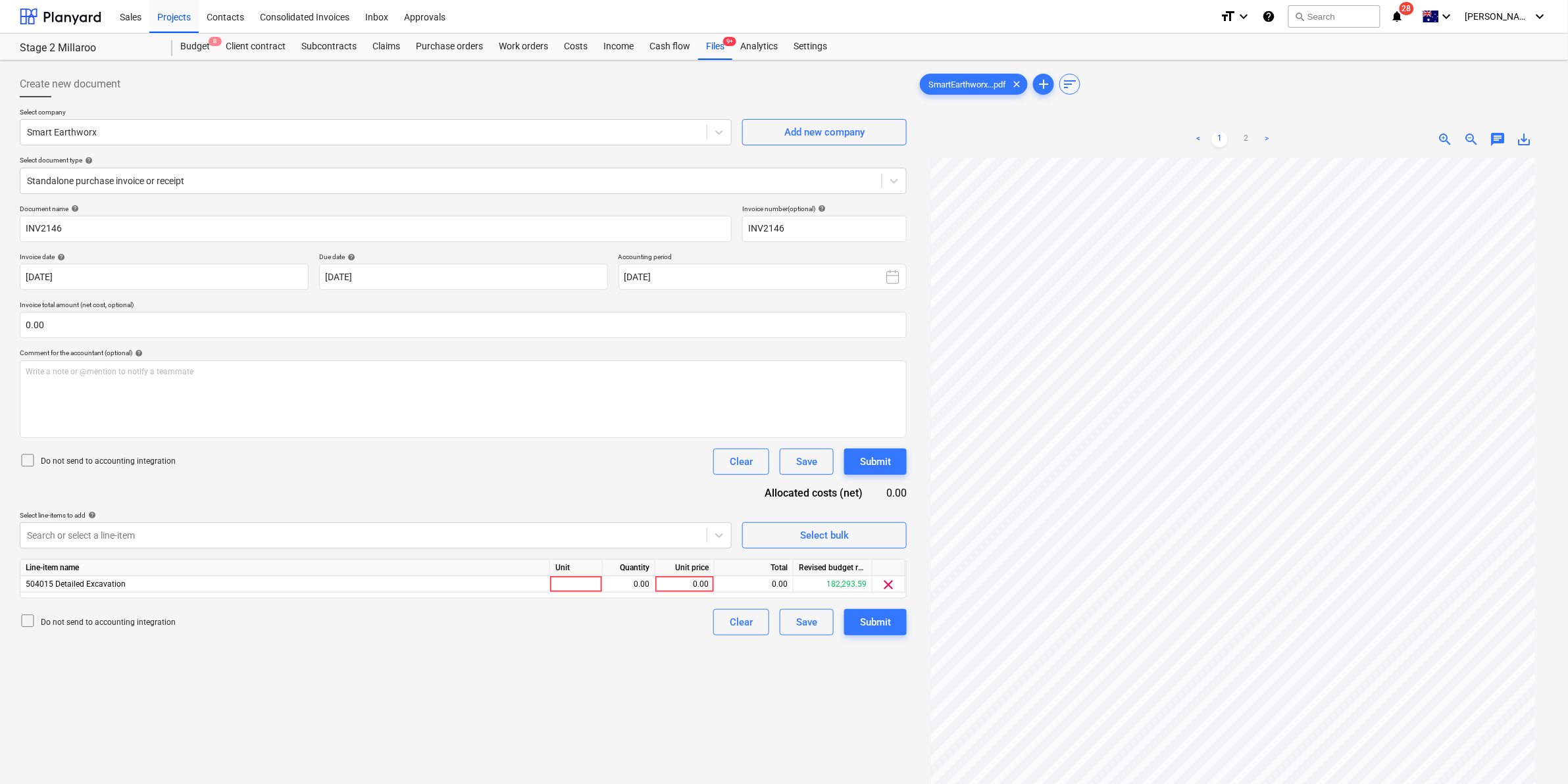
click at [632, 473] on div "Do not send to accounting integration Clear Save Submit" at bounding box center [463, 462] width 887 height 26
click at [580, 588] on div at bounding box center [577, 585] width 53 height 16
type input "item"
type input "1560"
click at [511, 687] on div "Create new document Select company Smart Earthworx Add new company Select docum…" at bounding box center [464, 488] width 898 height 845
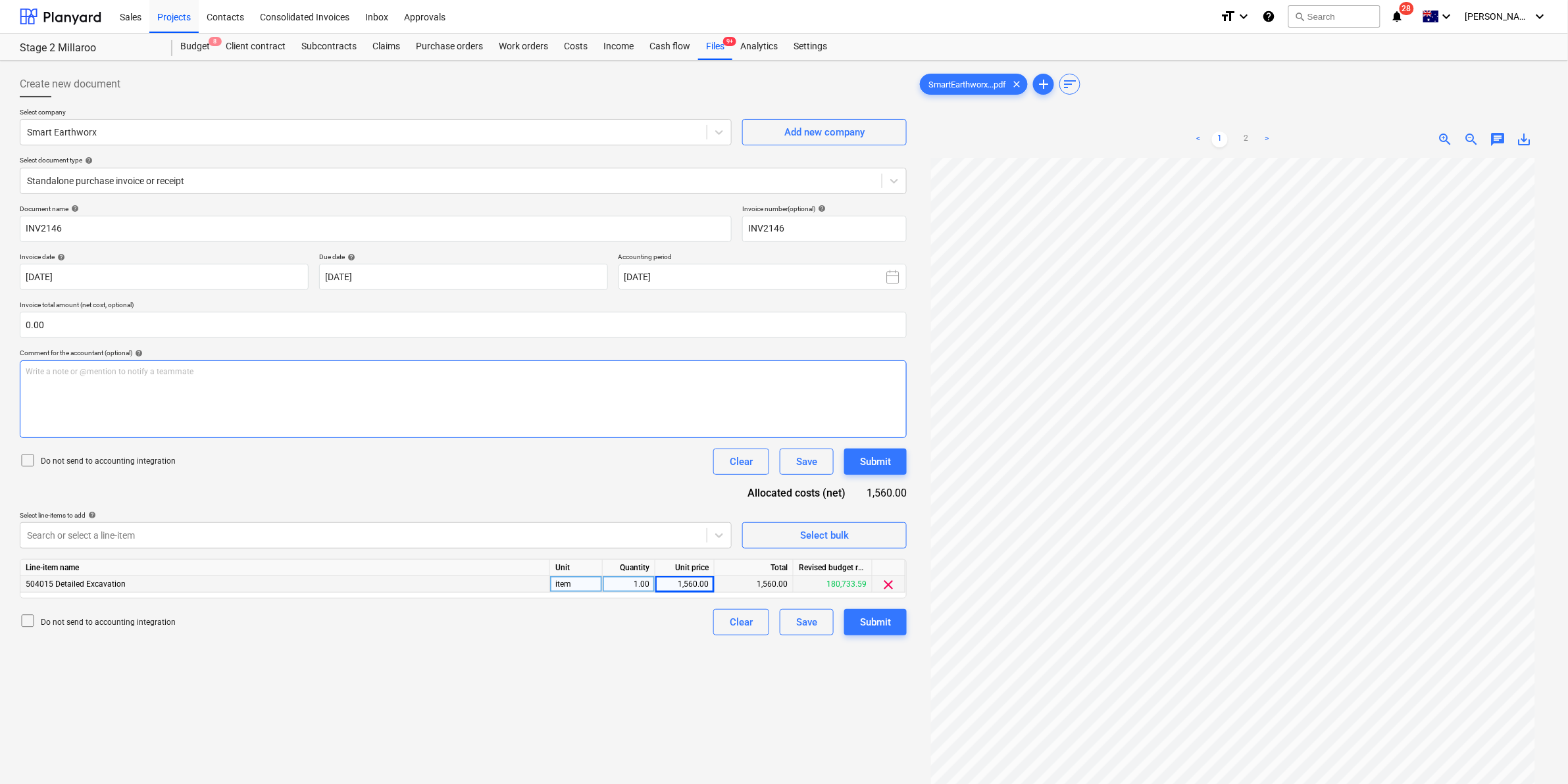
click at [243, 387] on div "Write a note or @mention to notify a teammate ﻿" at bounding box center [463, 400] width 887 height 78
click at [864, 618] on div "Submit" at bounding box center [875, 622] width 31 height 17
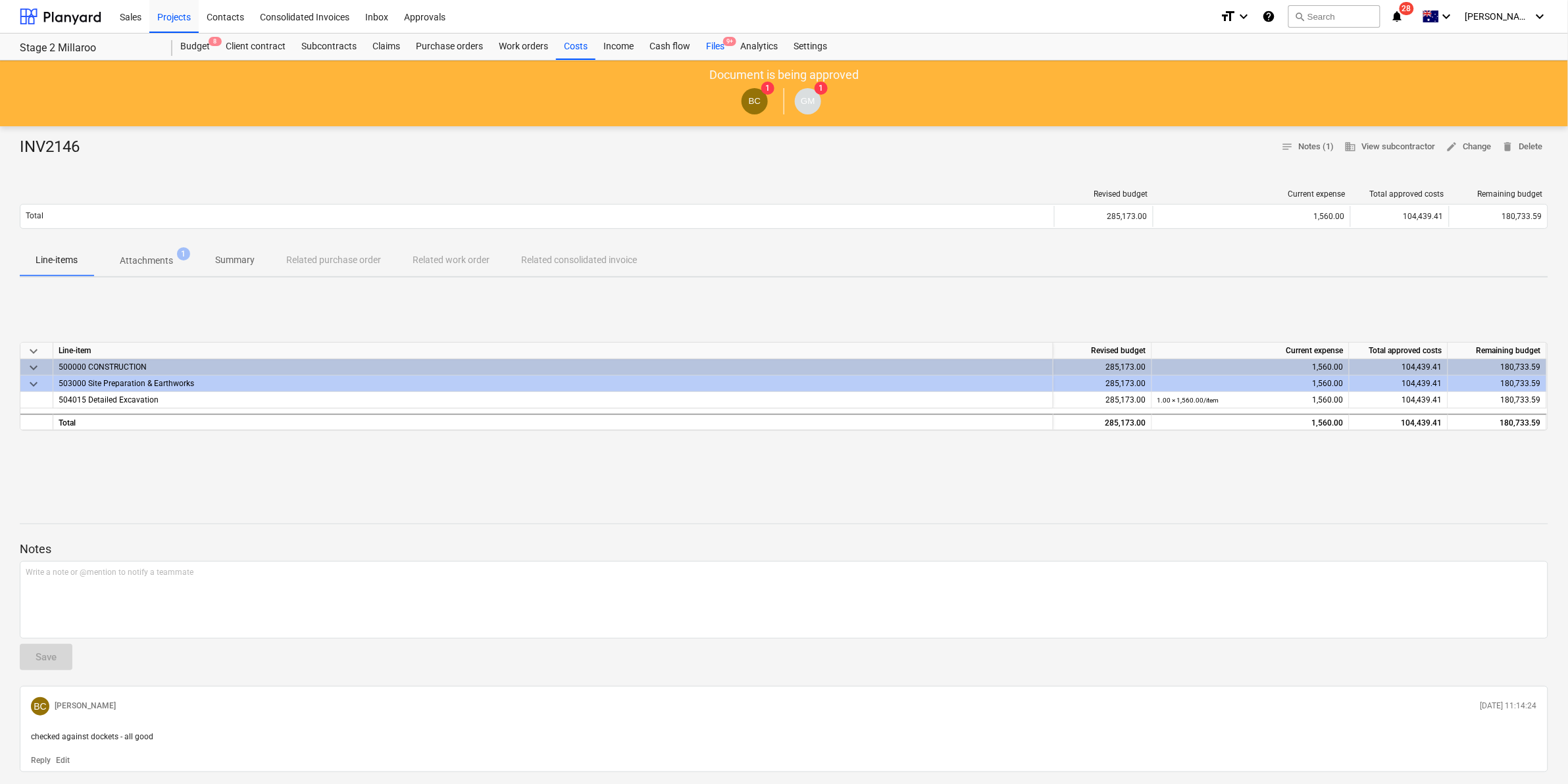
click at [709, 45] on div "Files 9+" at bounding box center [715, 47] width 34 height 26
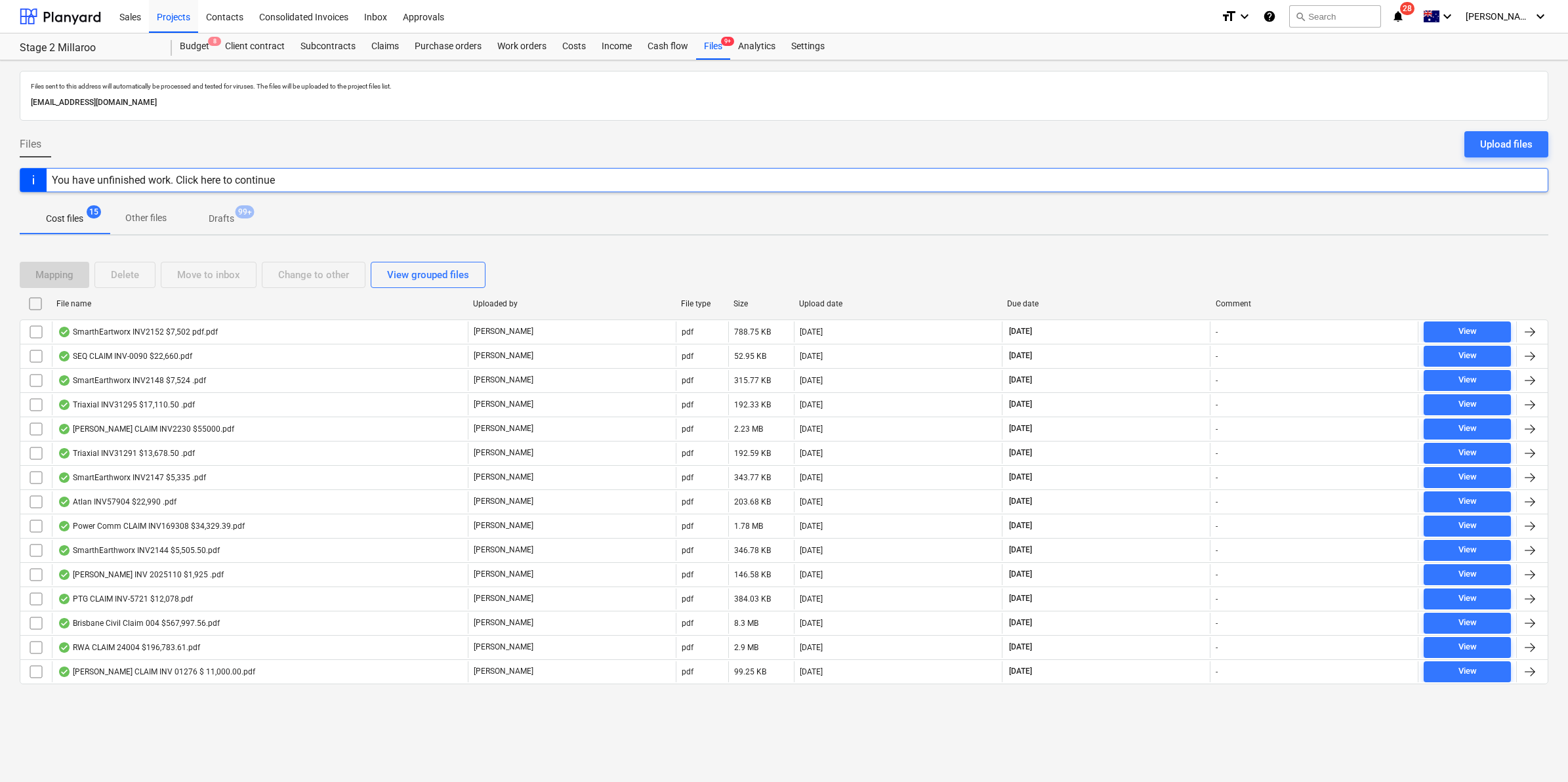
click at [211, 303] on div "File name" at bounding box center [260, 303] width 406 height 9
checkbox input "false"
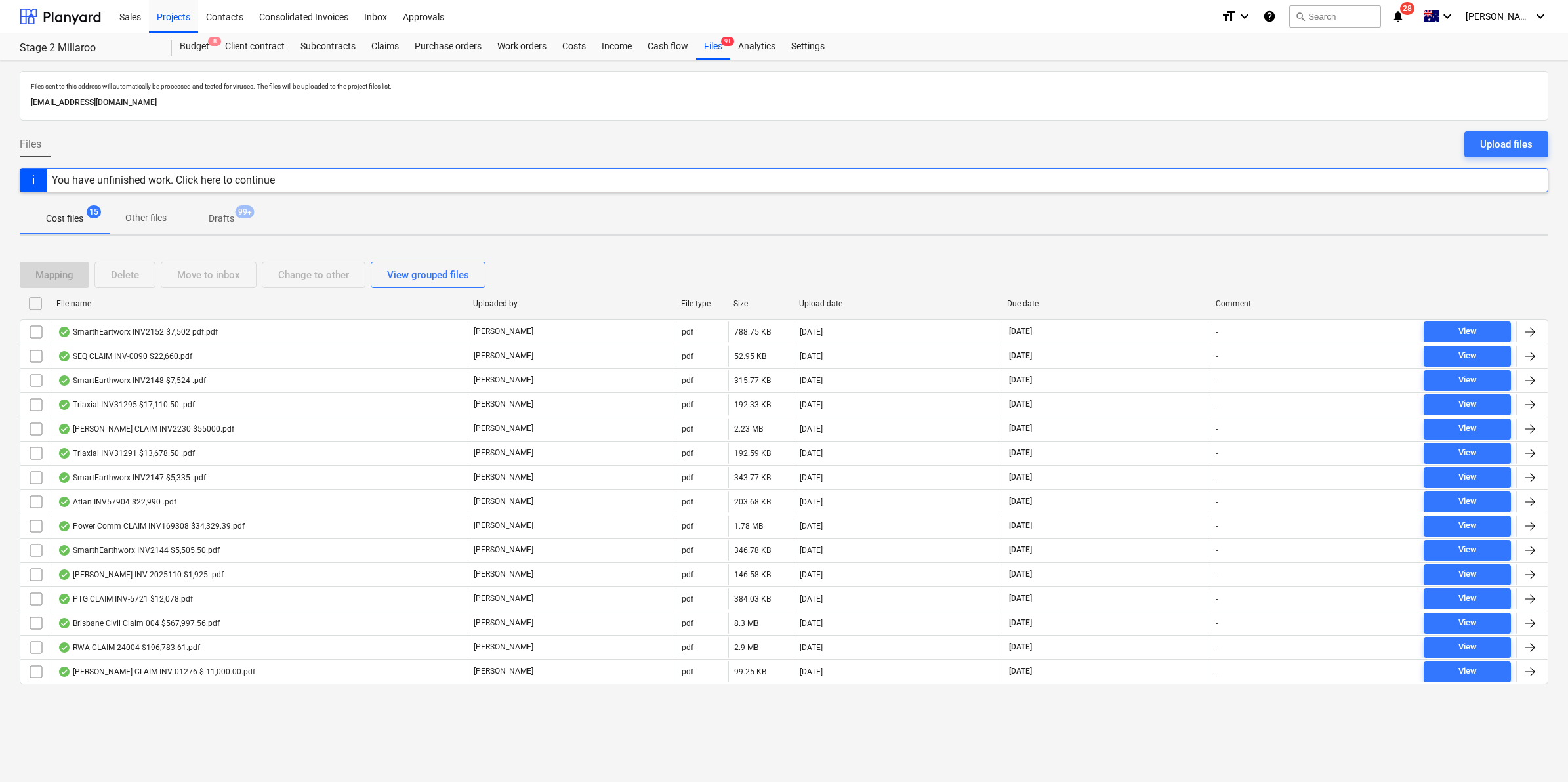
checkbox input "false"
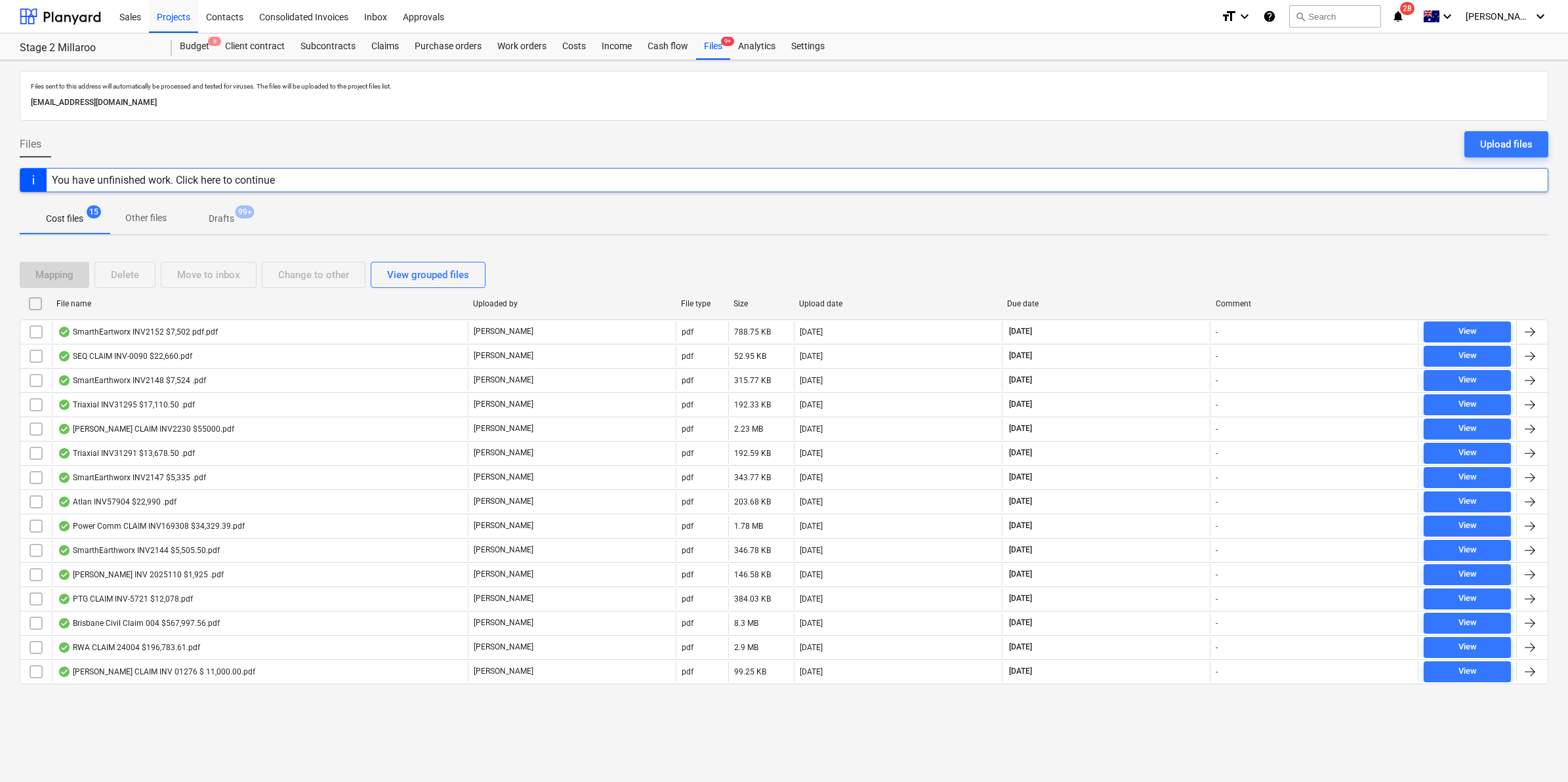
checkbox input "false"
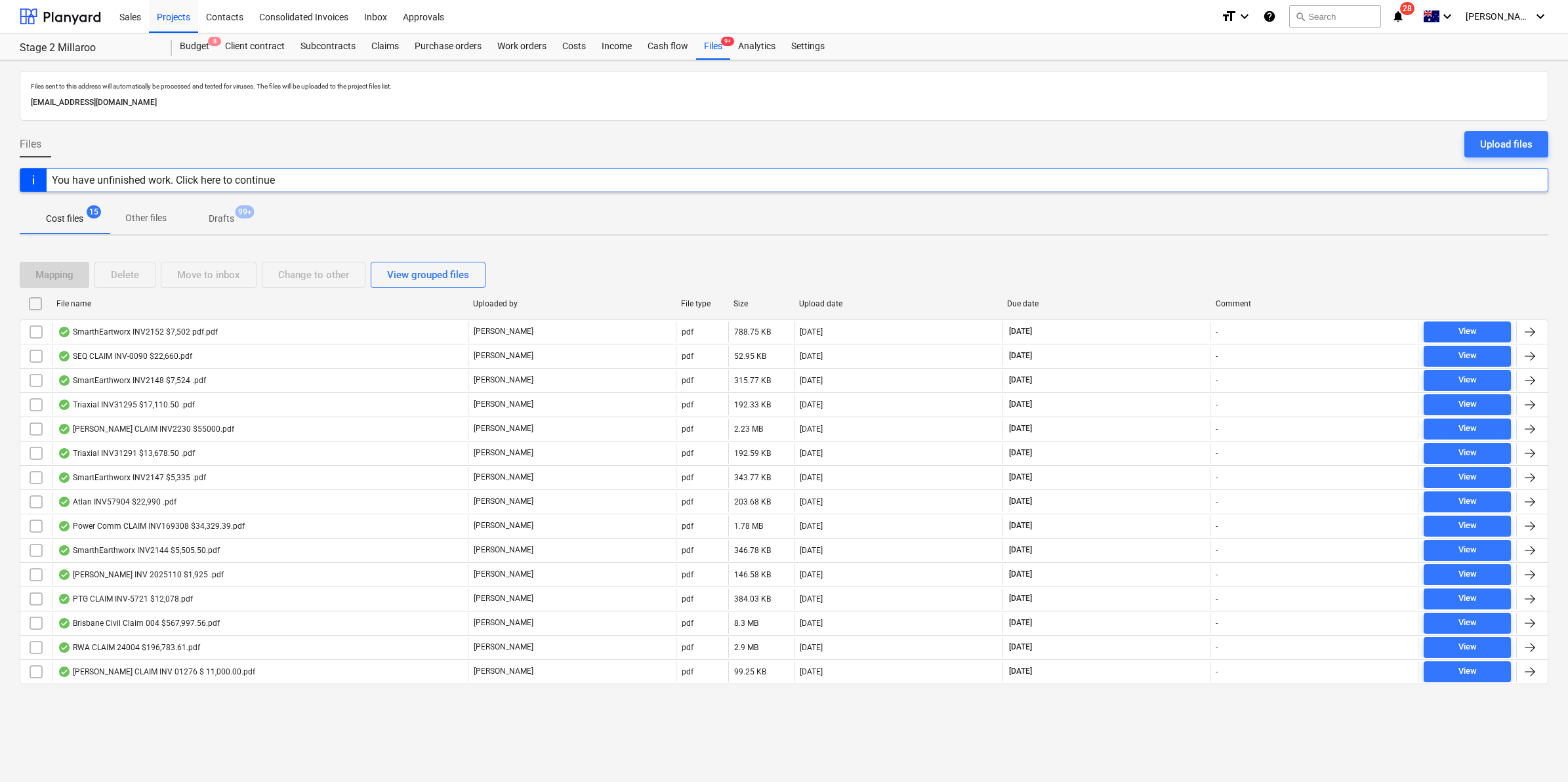
checkbox input "false"
click at [210, 303] on div "File name" at bounding box center [260, 303] width 406 height 9
checkbox input "false"
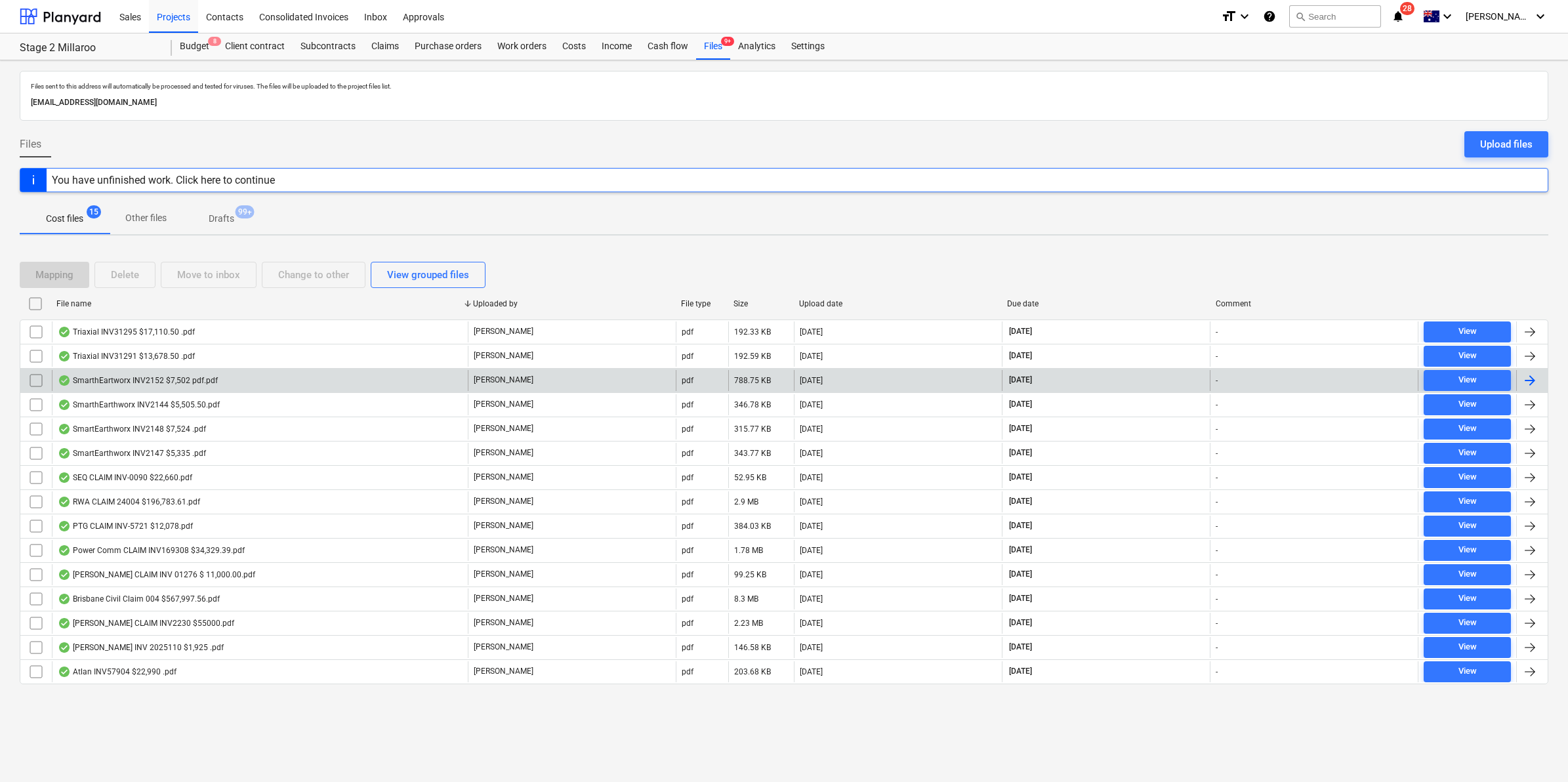
click at [147, 378] on div "SmarthEartworx INV2152 $7,502 pdf.pdf" at bounding box center [137, 380] width 160 height 11
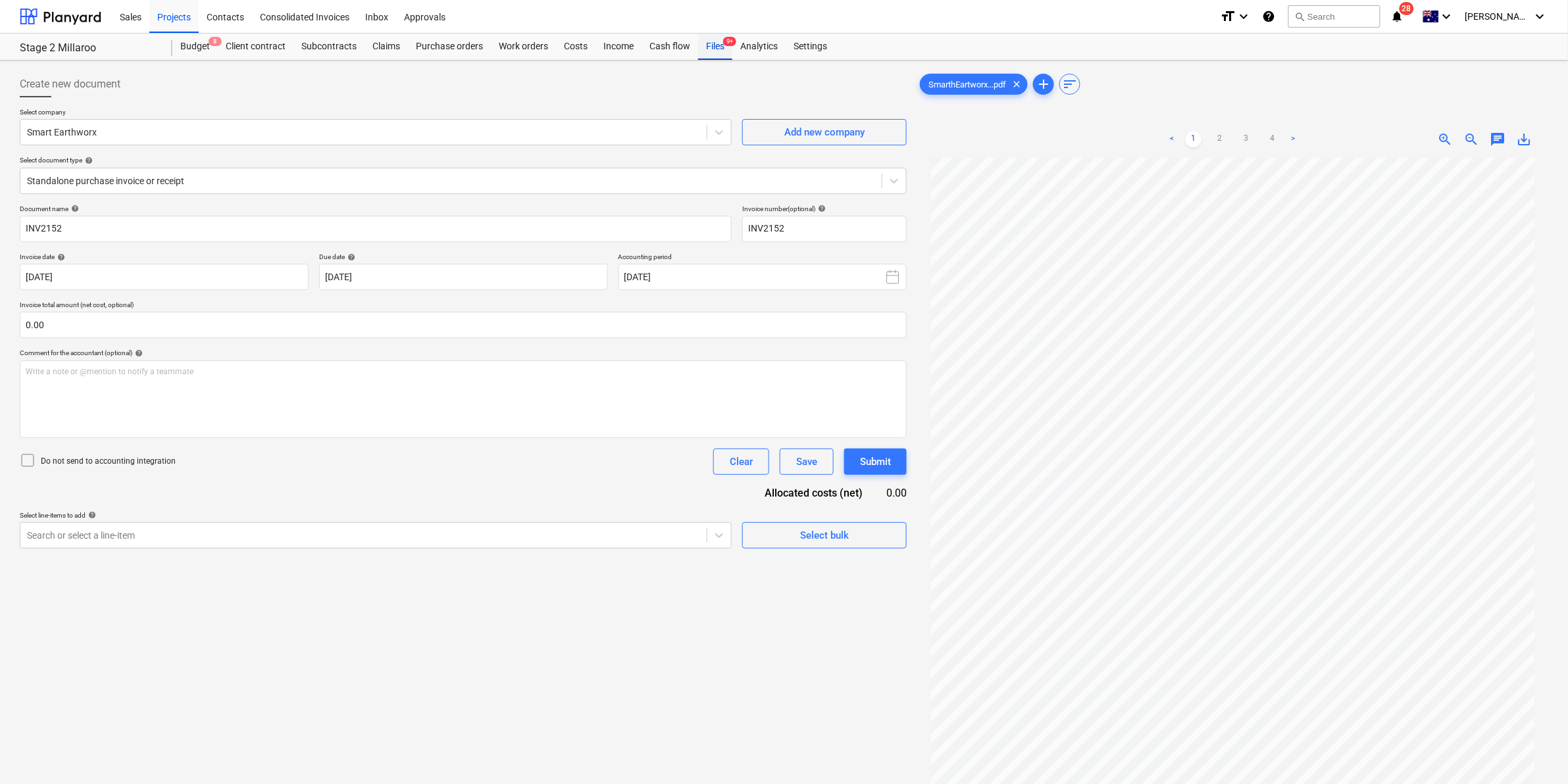
click at [704, 56] on div "Files 9+" at bounding box center [715, 47] width 34 height 26
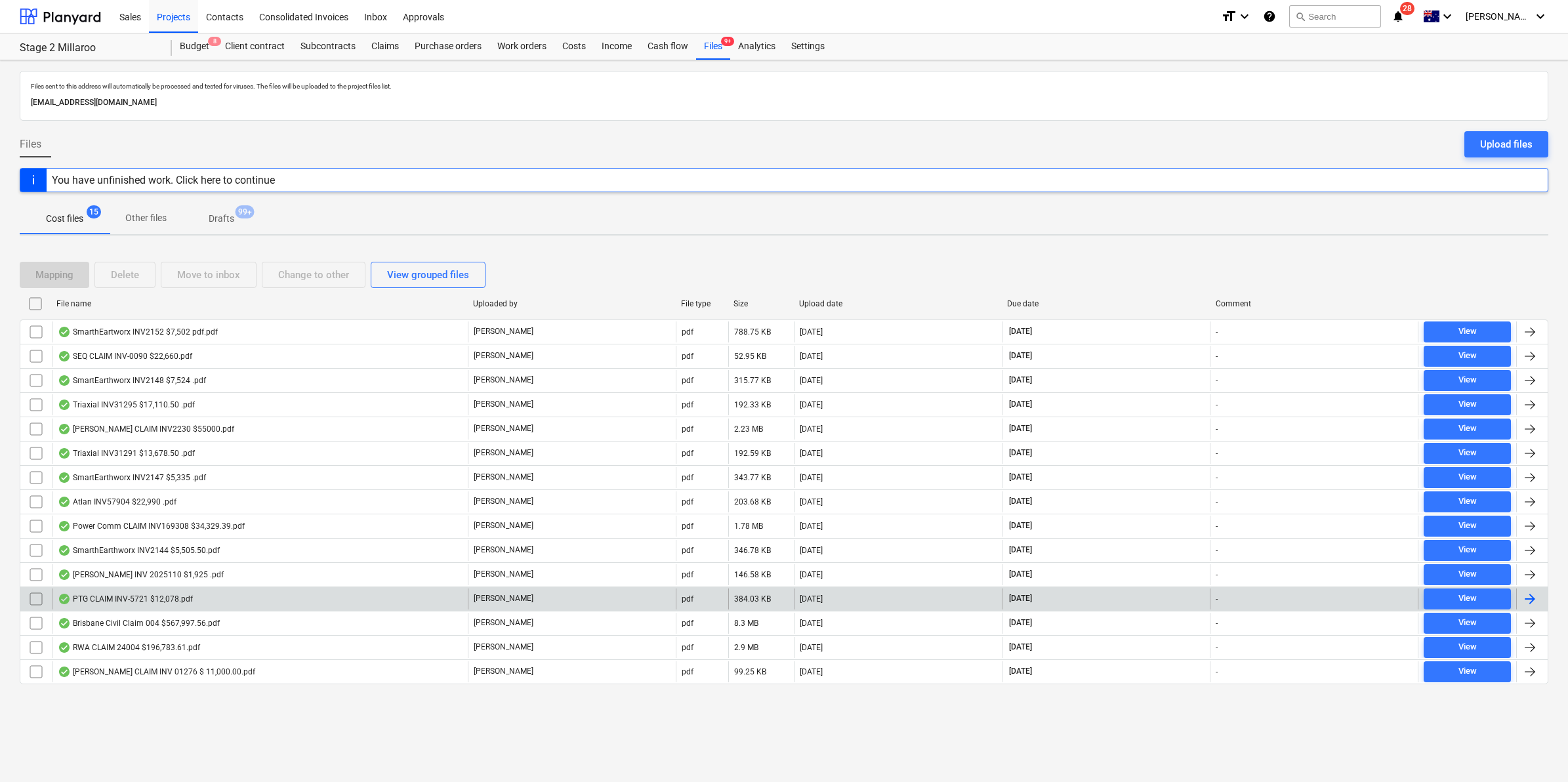
click at [164, 595] on div "PTG CLAIM INV-5721 $12,078.pdf" at bounding box center [260, 599] width 416 height 21
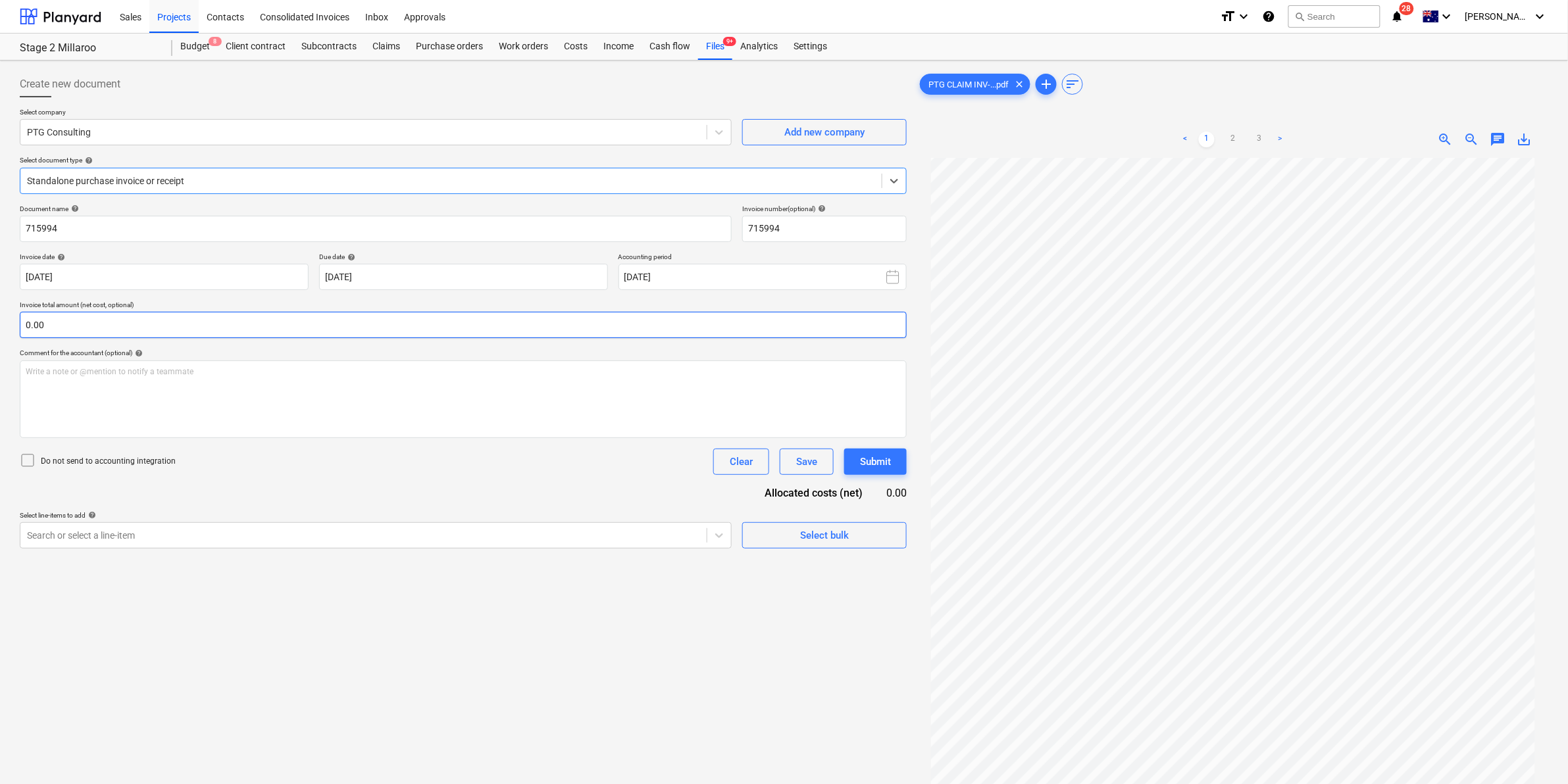
scroll to position [36, 0]
click at [1234, 137] on link "2" at bounding box center [1233, 140] width 16 height 16
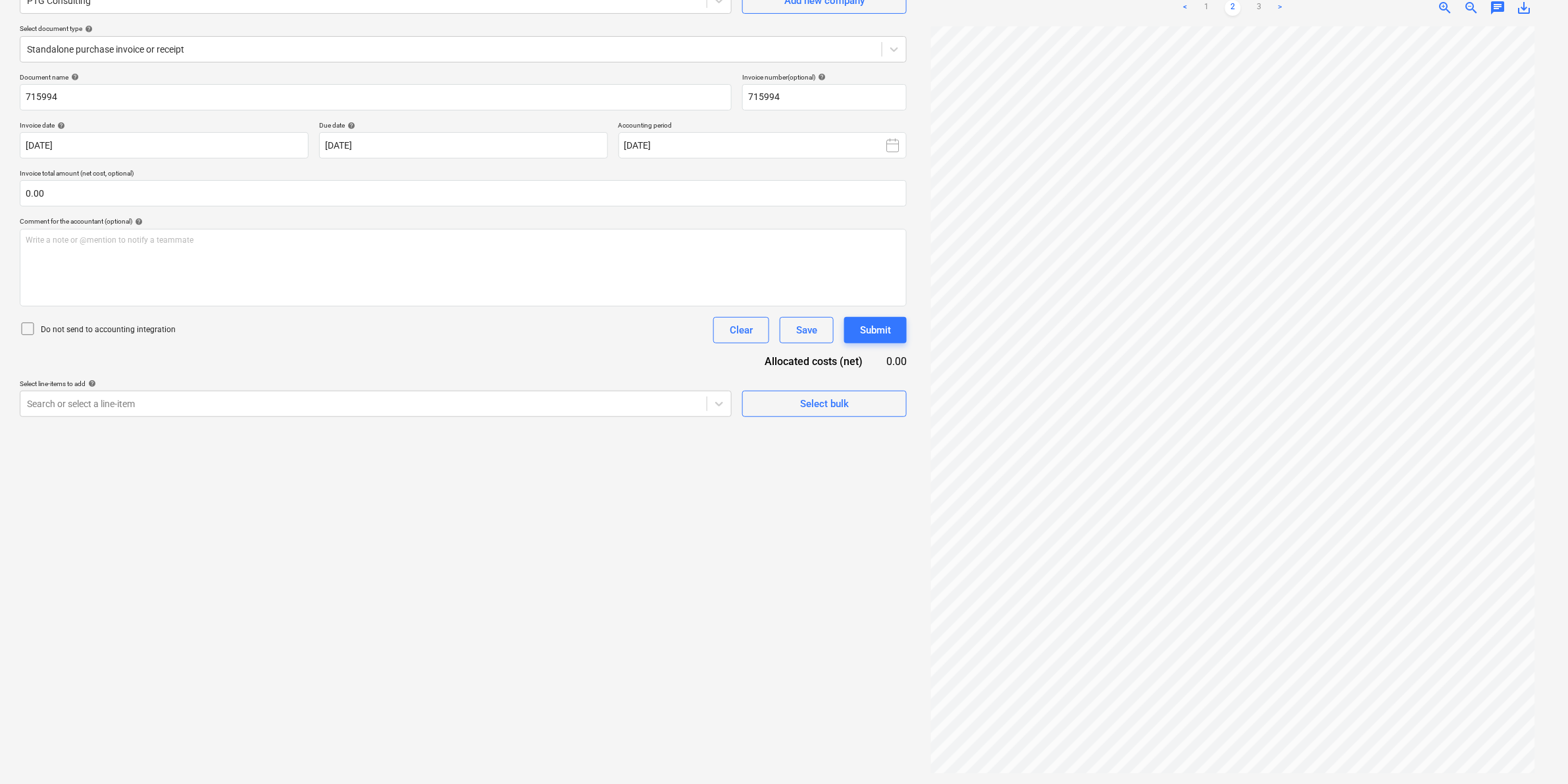
scroll to position [49, 0]
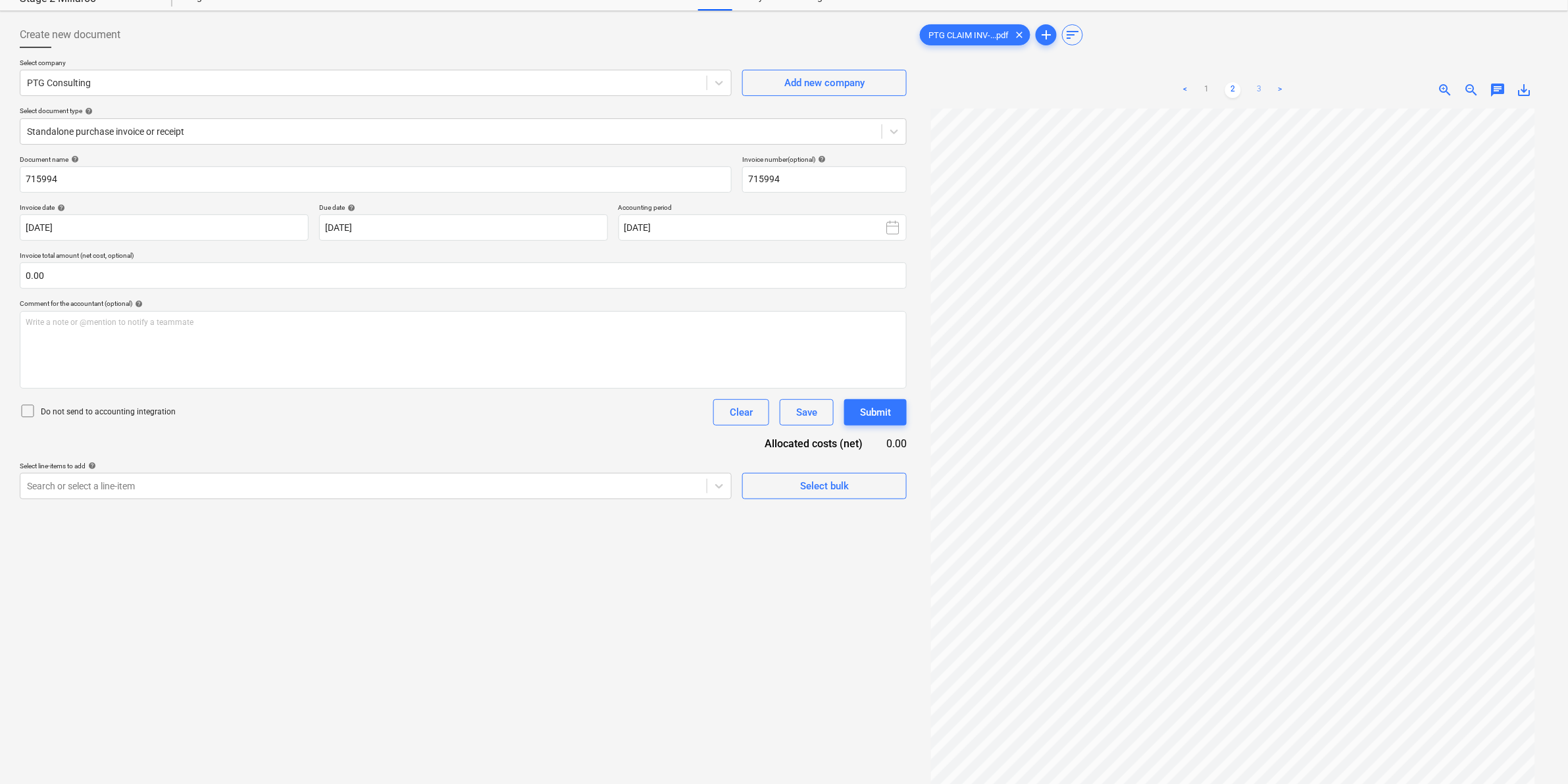
click at [1259, 90] on link "3" at bounding box center [1260, 90] width 16 height 16
click at [1236, 93] on link "2" at bounding box center [1233, 90] width 16 height 16
click at [558, 481] on div at bounding box center [363, 486] width 673 height 13
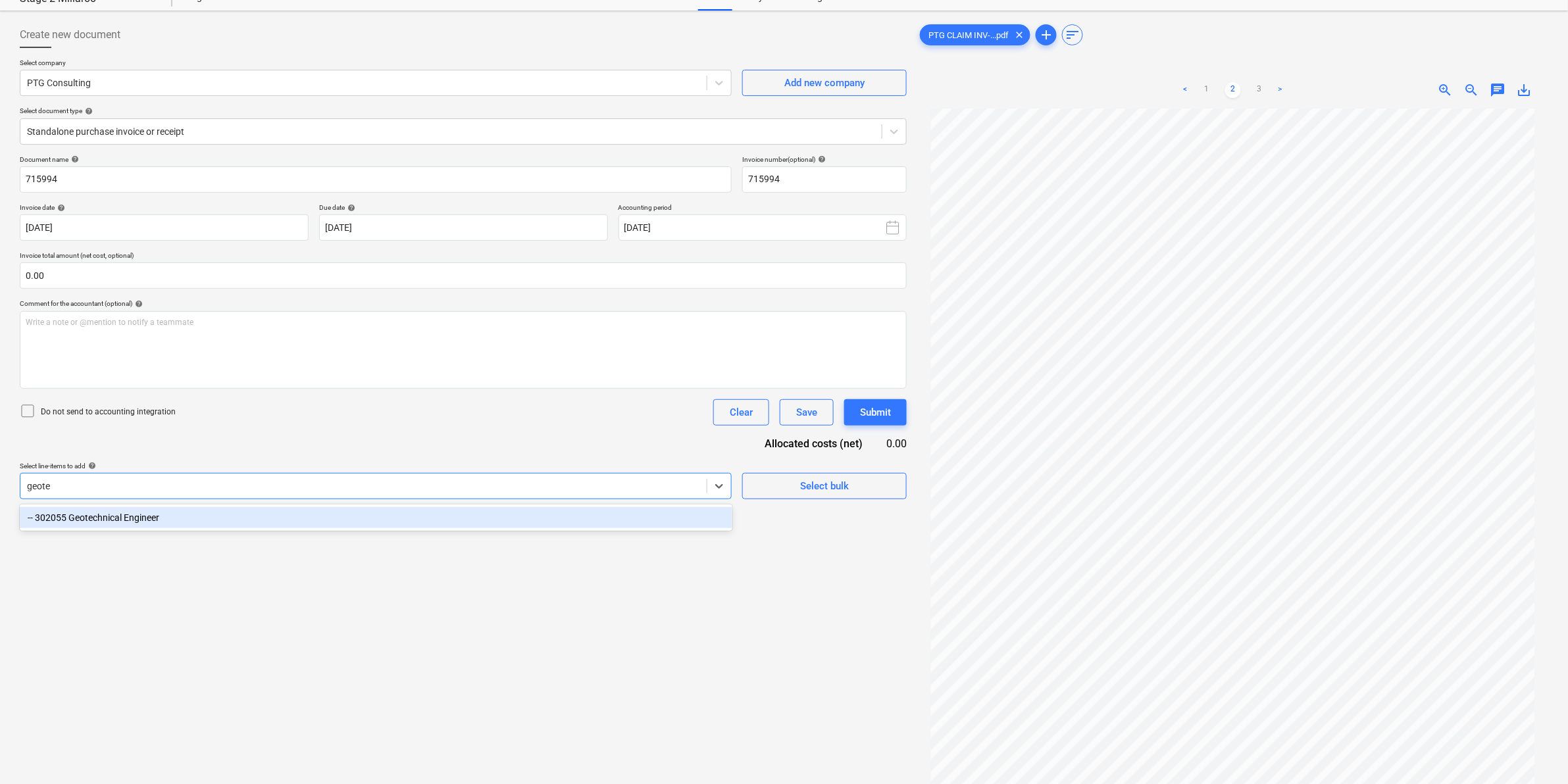
click at [351, 516] on div "-- 302055 Geotechnical Engineer" at bounding box center [376, 518] width 713 height 21
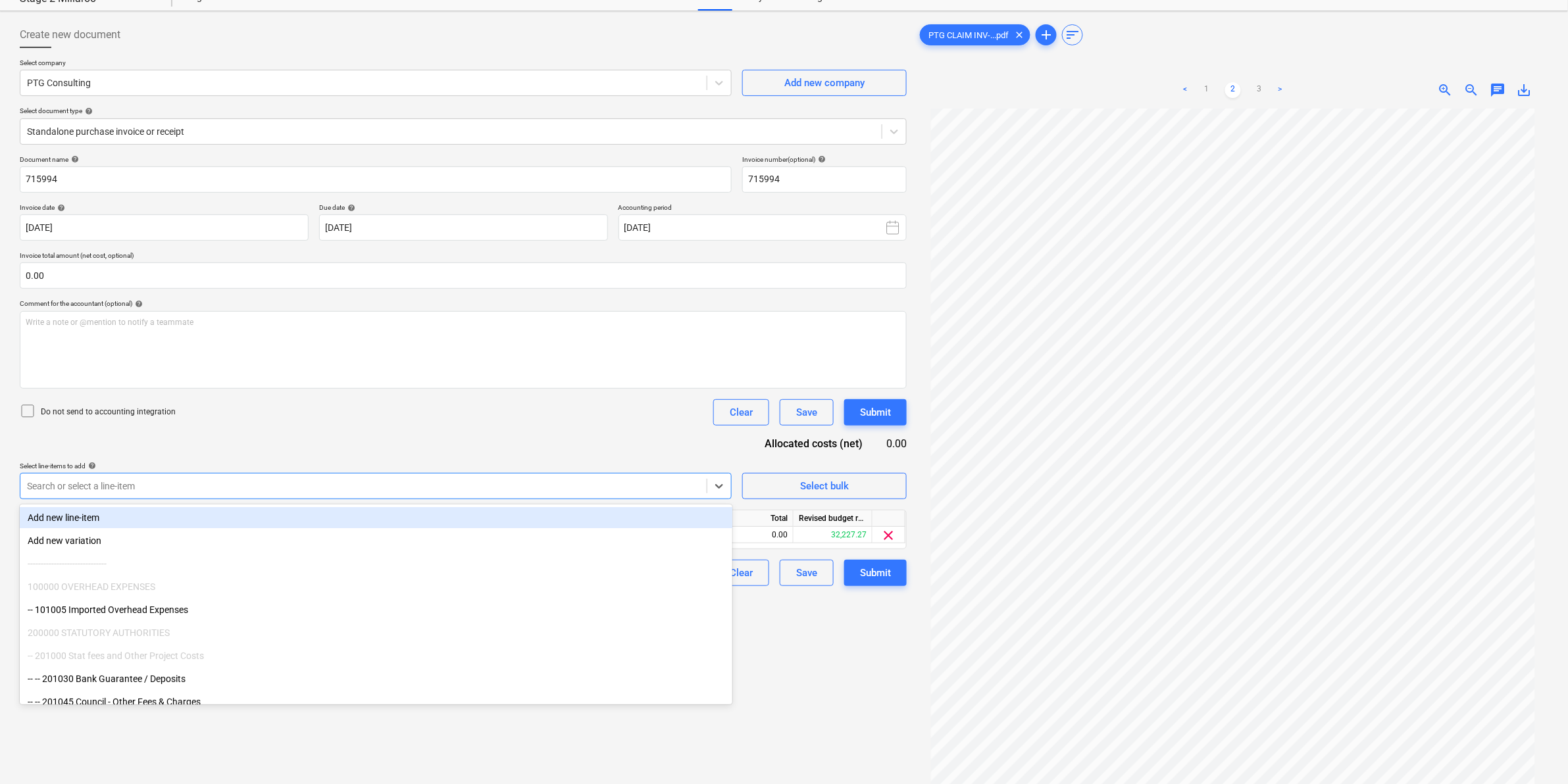
click at [494, 415] on div "Do not send to accounting integration Clear Save Submit" at bounding box center [463, 412] width 887 height 26
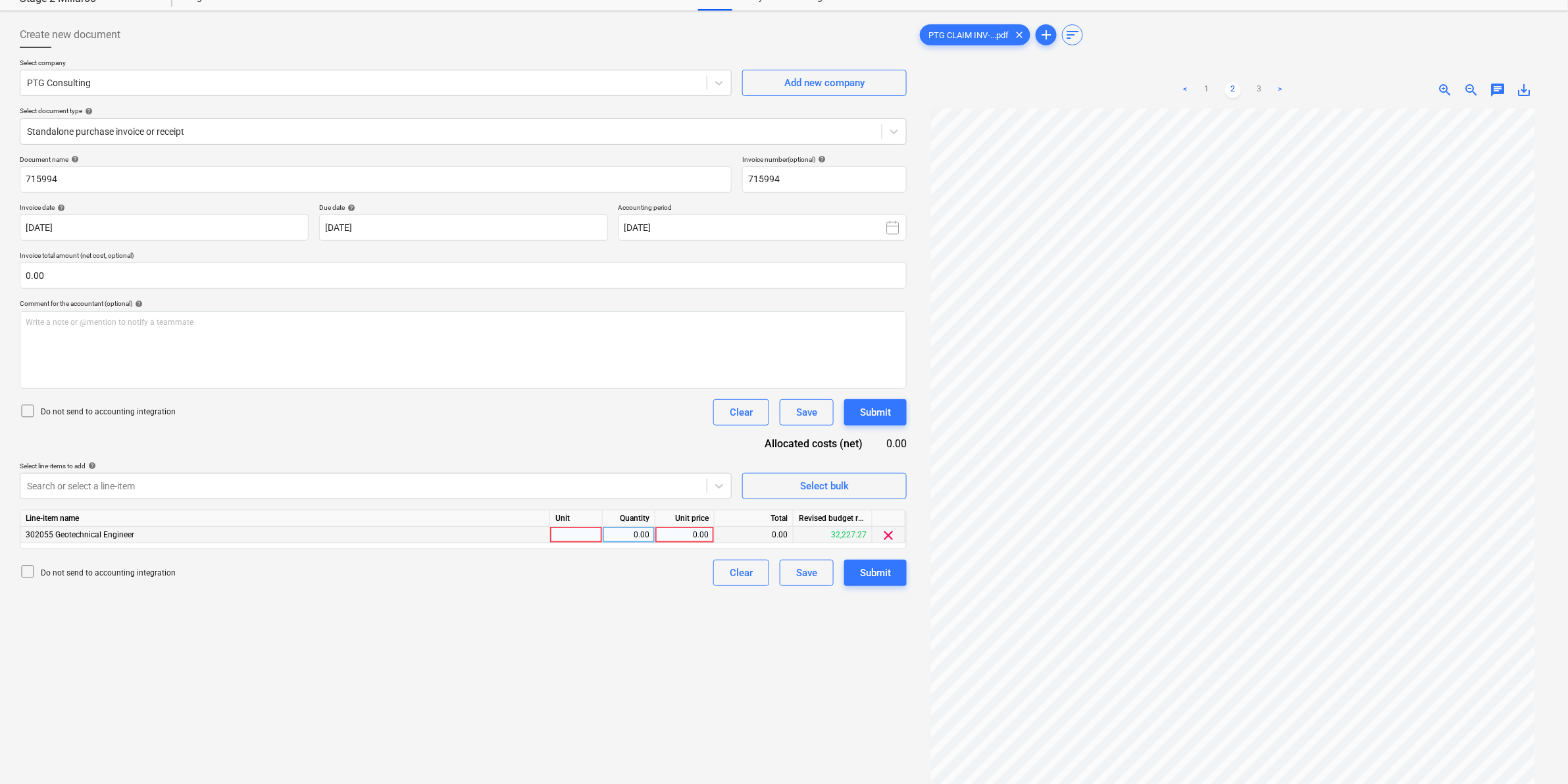
click at [571, 531] on div at bounding box center [577, 535] width 53 height 16
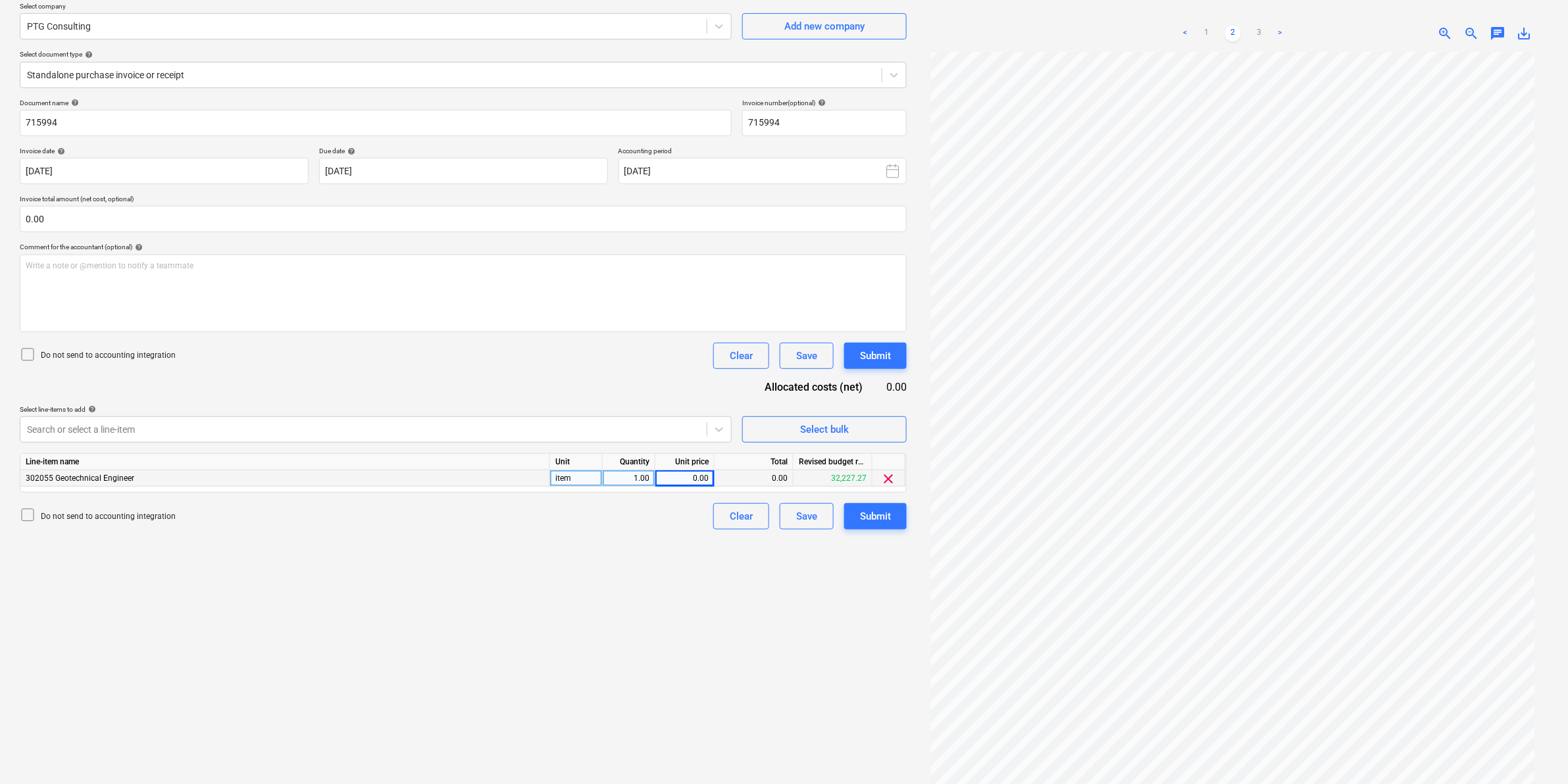
scroll to position [132, 0]
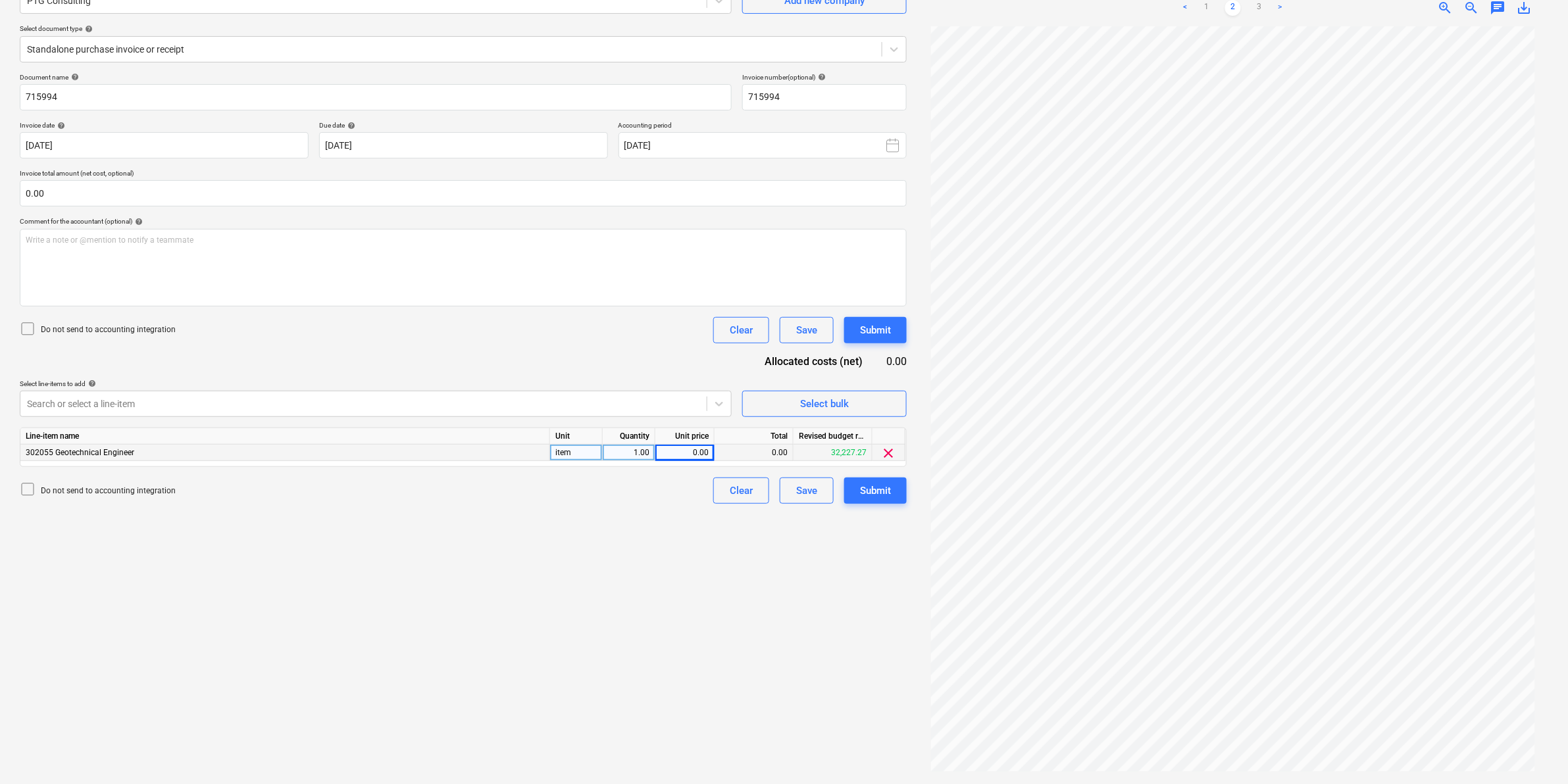
click at [694, 452] on div "0.00" at bounding box center [684, 453] width 48 height 16
click at [276, 521] on div "Create new document Select company PTG Consulting Add new company Select docume…" at bounding box center [464, 356] width 898 height 845
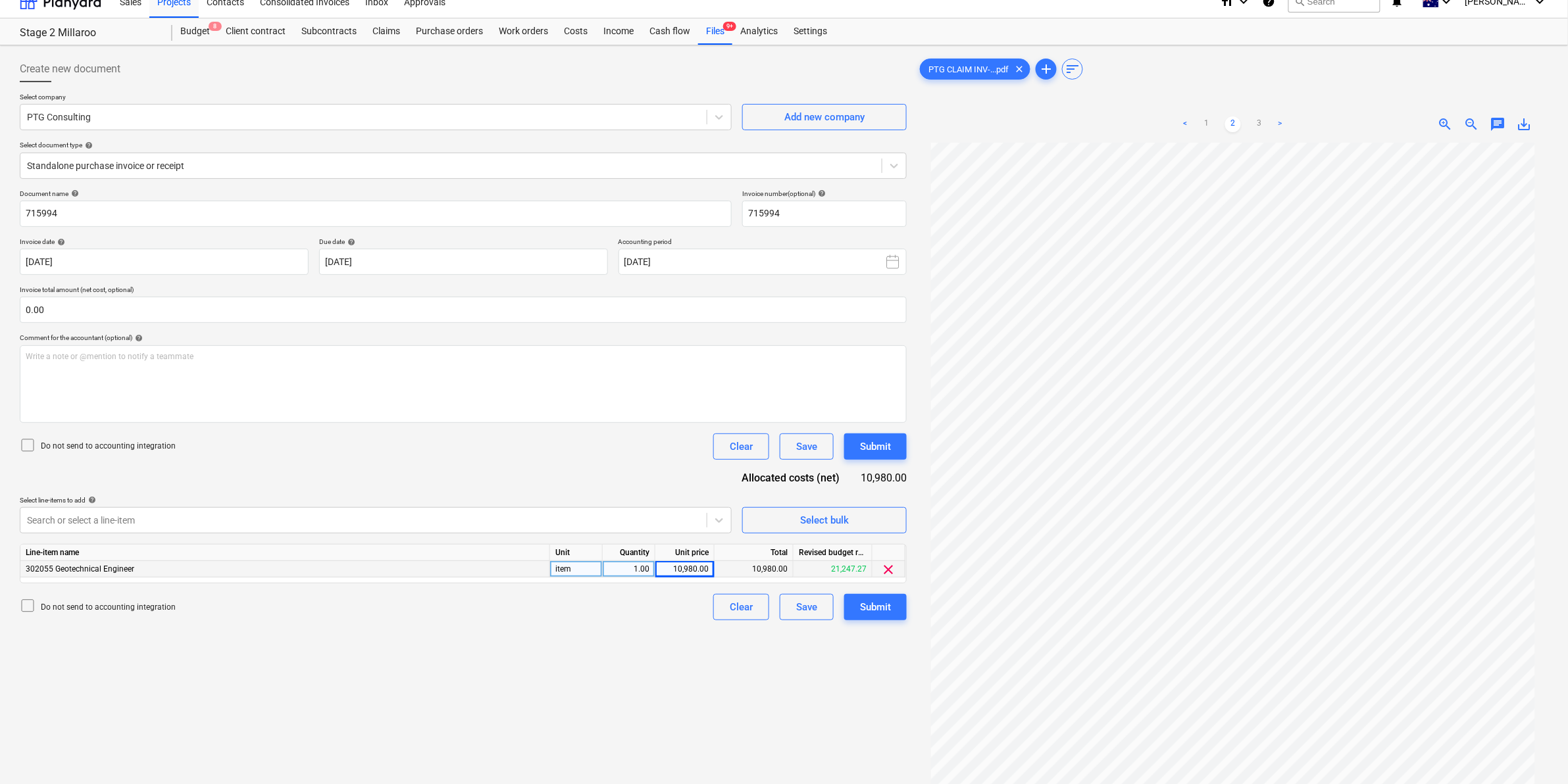
scroll to position [0, 0]
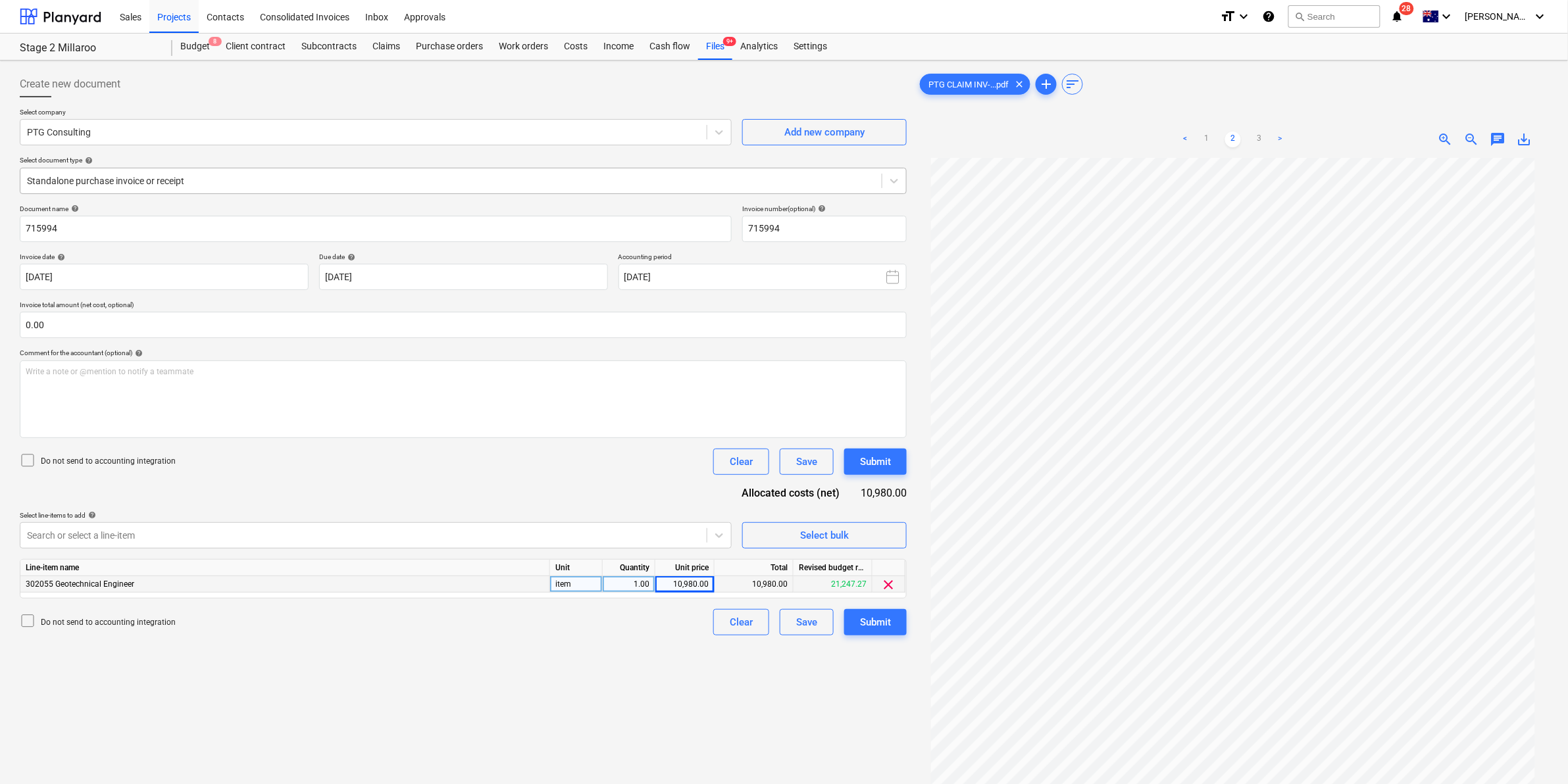
click at [487, 179] on div at bounding box center [451, 181] width 848 height 13
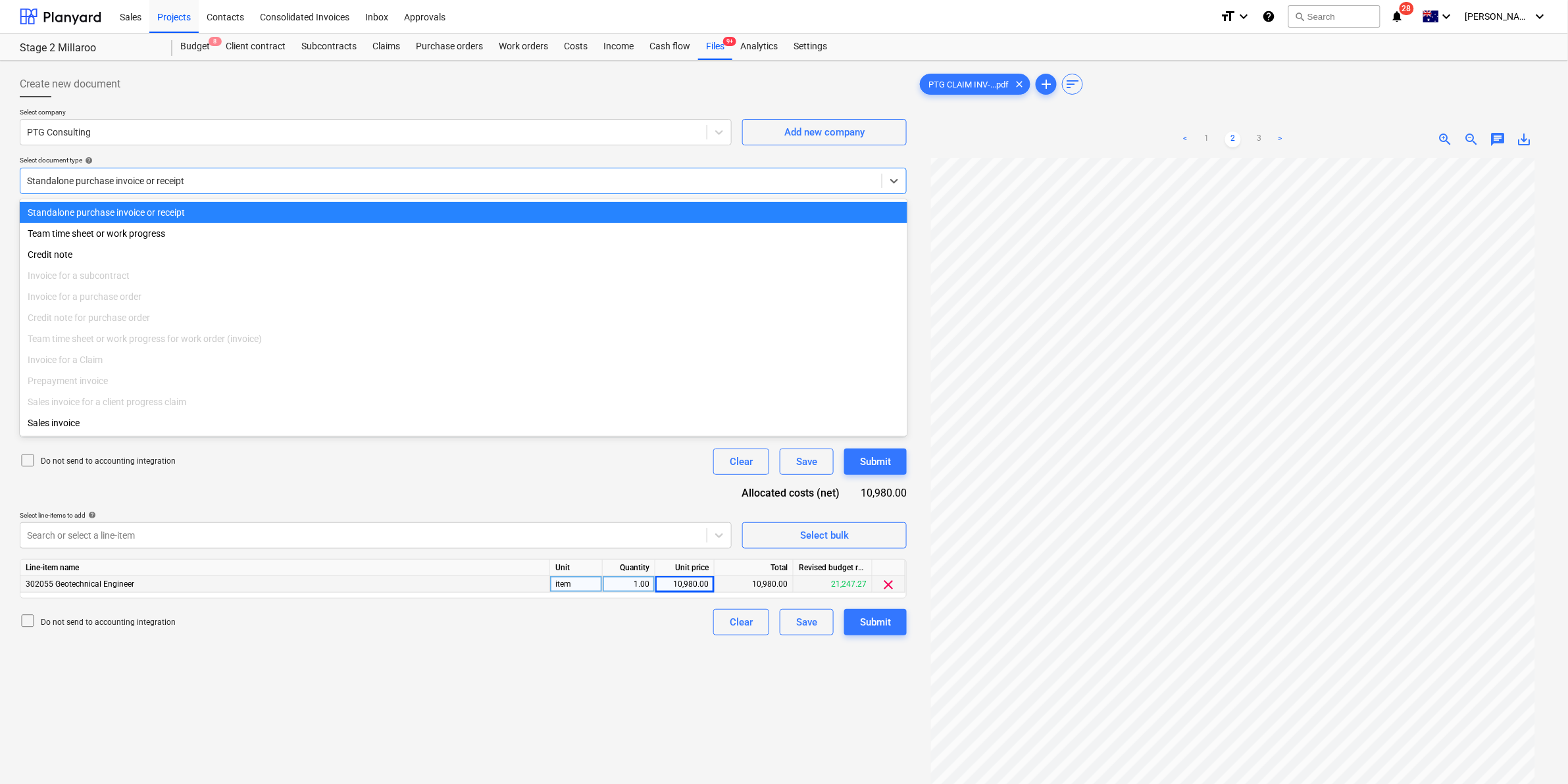
click at [487, 178] on div at bounding box center [451, 181] width 848 height 13
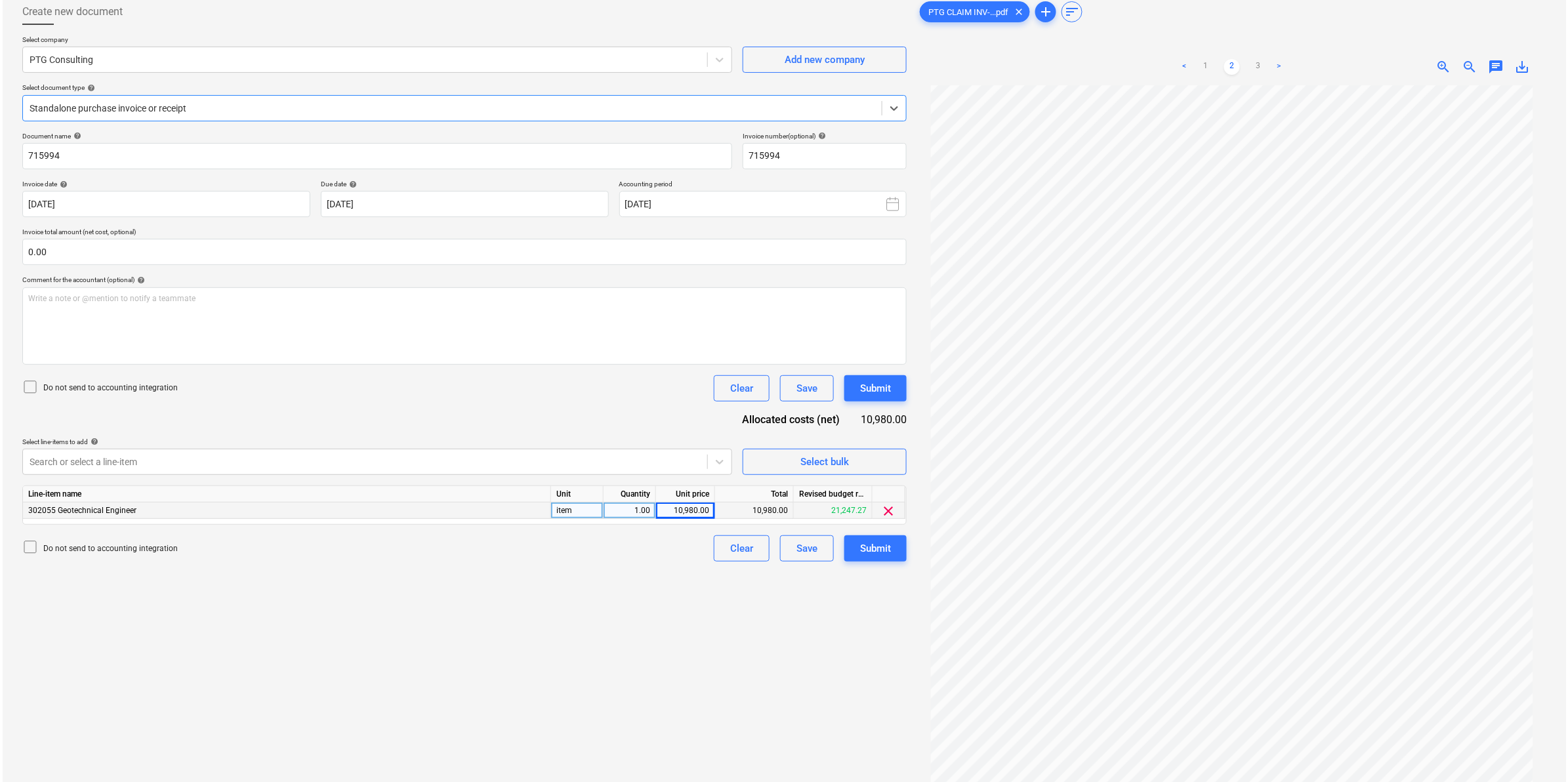
scroll to position [131, 0]
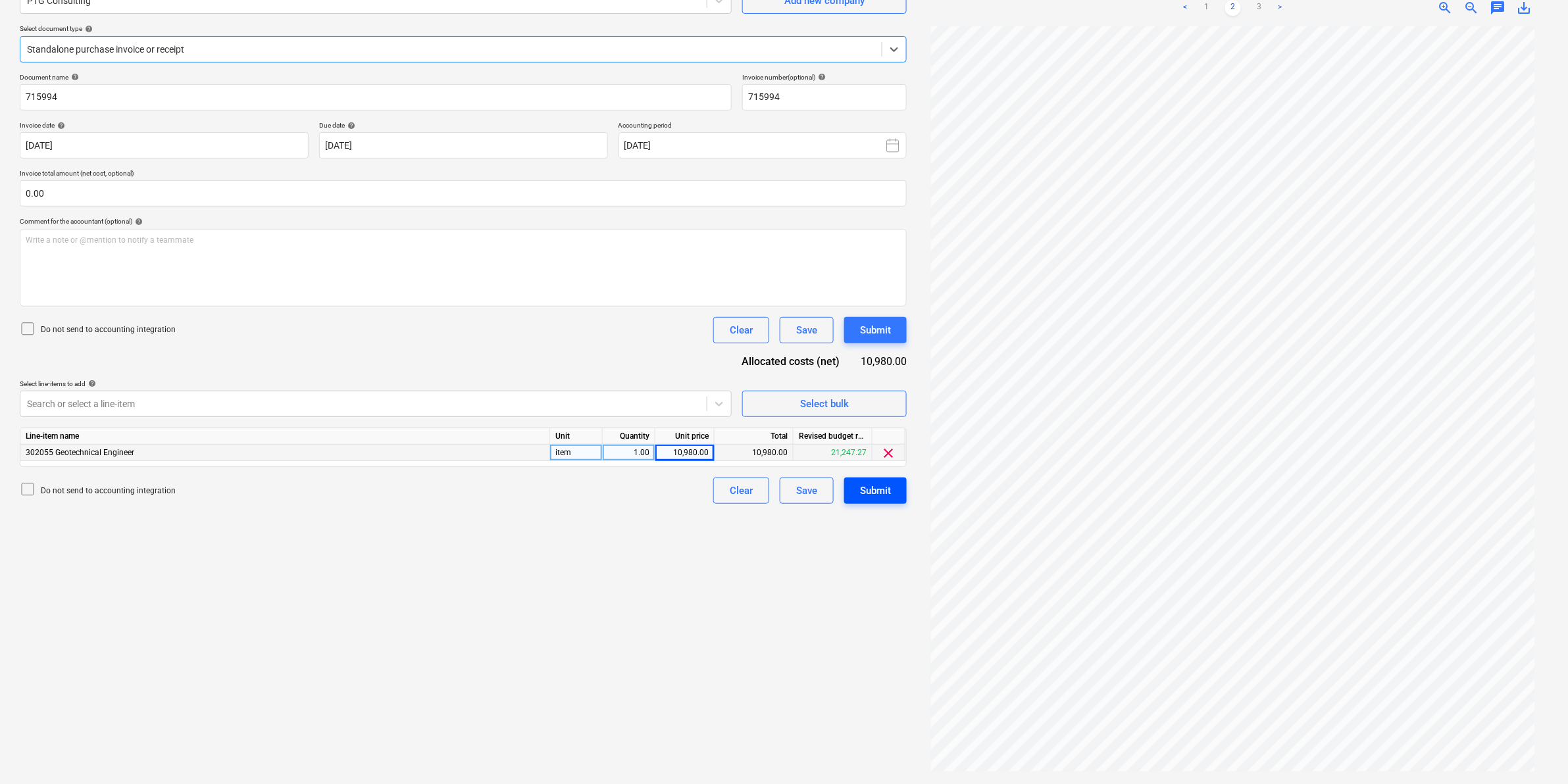
click at [866, 485] on div "Submit" at bounding box center [875, 491] width 31 height 17
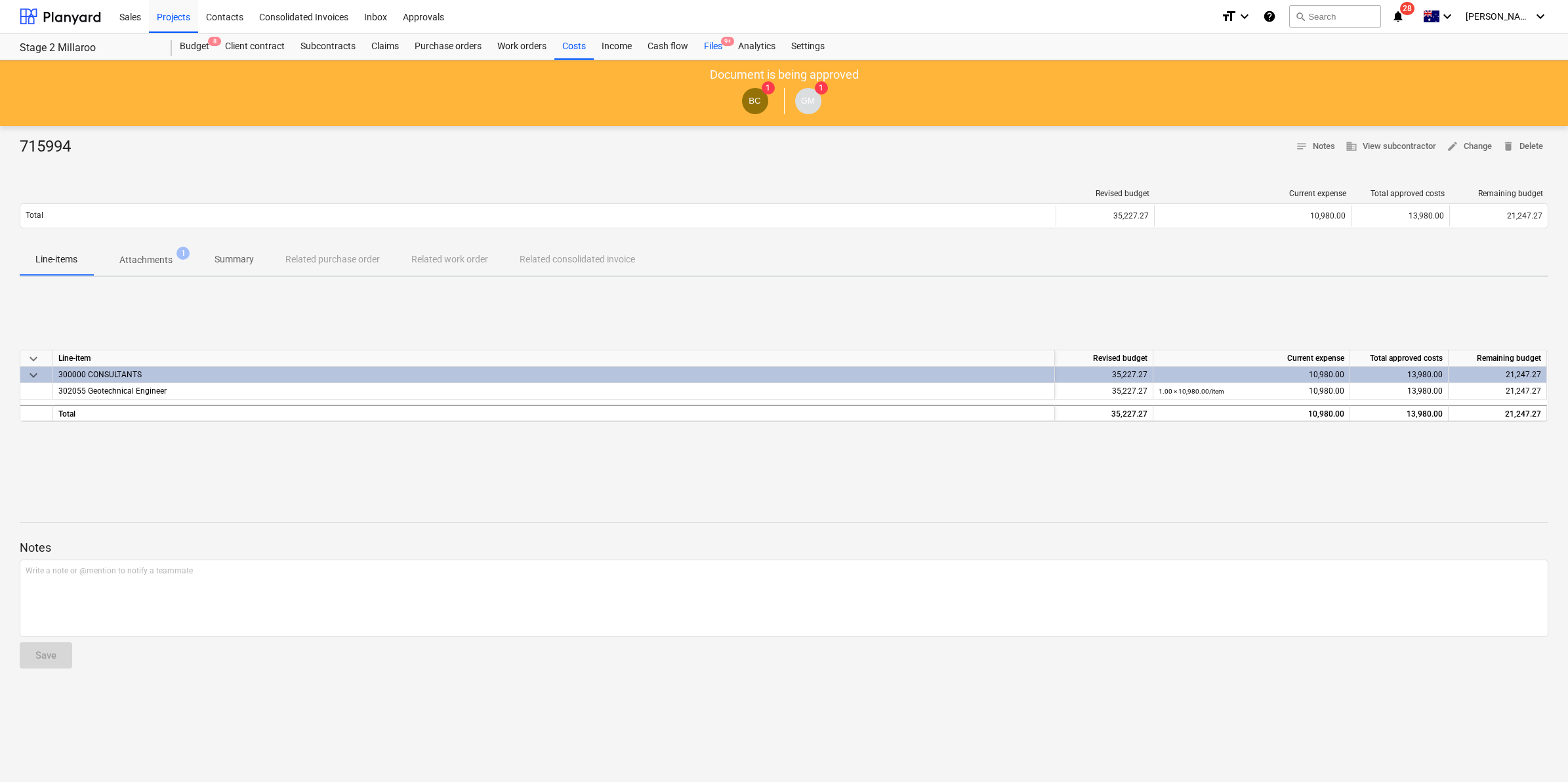
click at [711, 48] on div "Files 9+" at bounding box center [713, 47] width 34 height 26
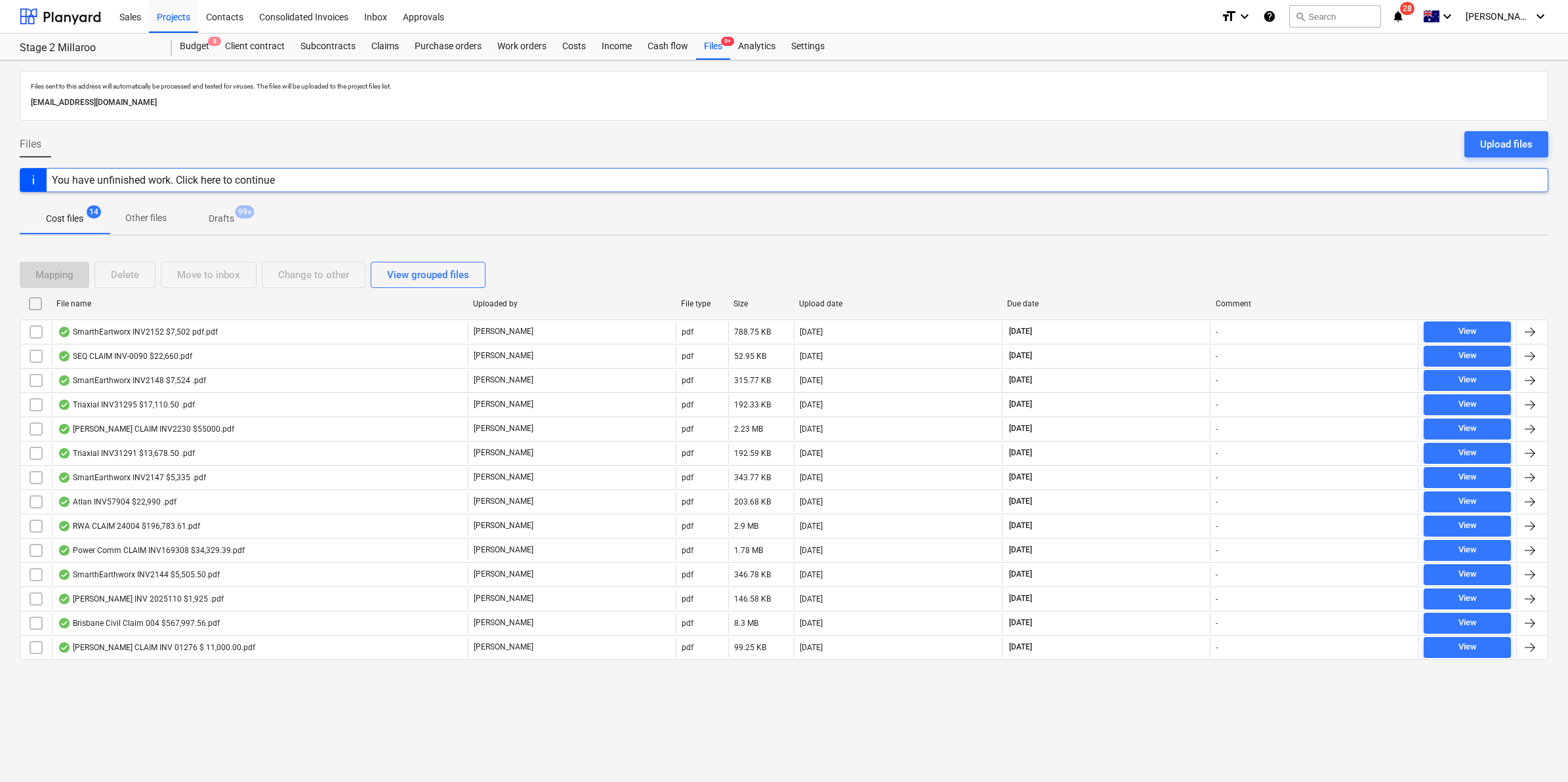
click at [122, 303] on div "File name" at bounding box center [260, 303] width 406 height 9
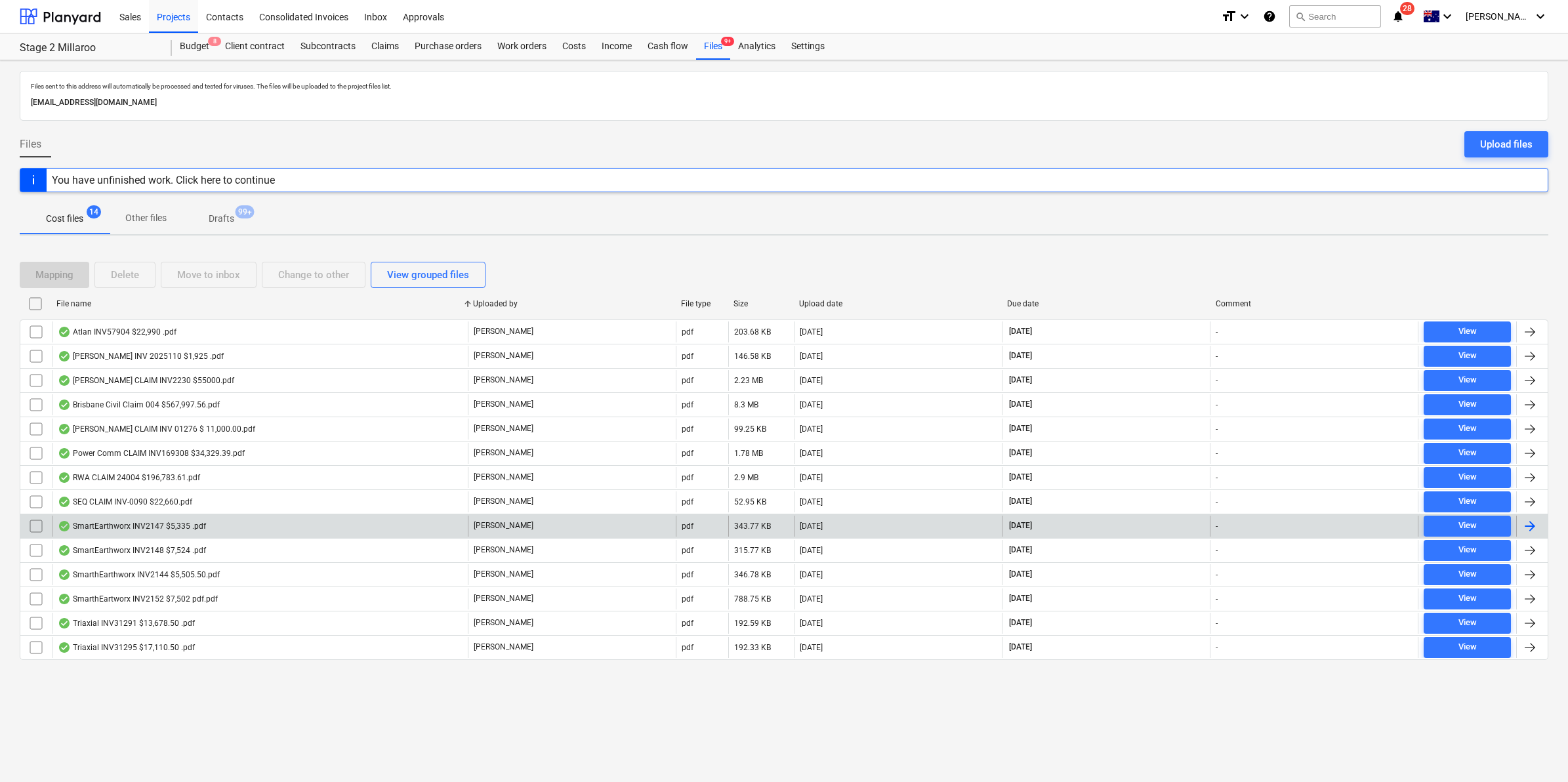
click at [147, 529] on div "SmartEarthworx INV2147 $5,335 .pdf" at bounding box center [131, 526] width 148 height 11
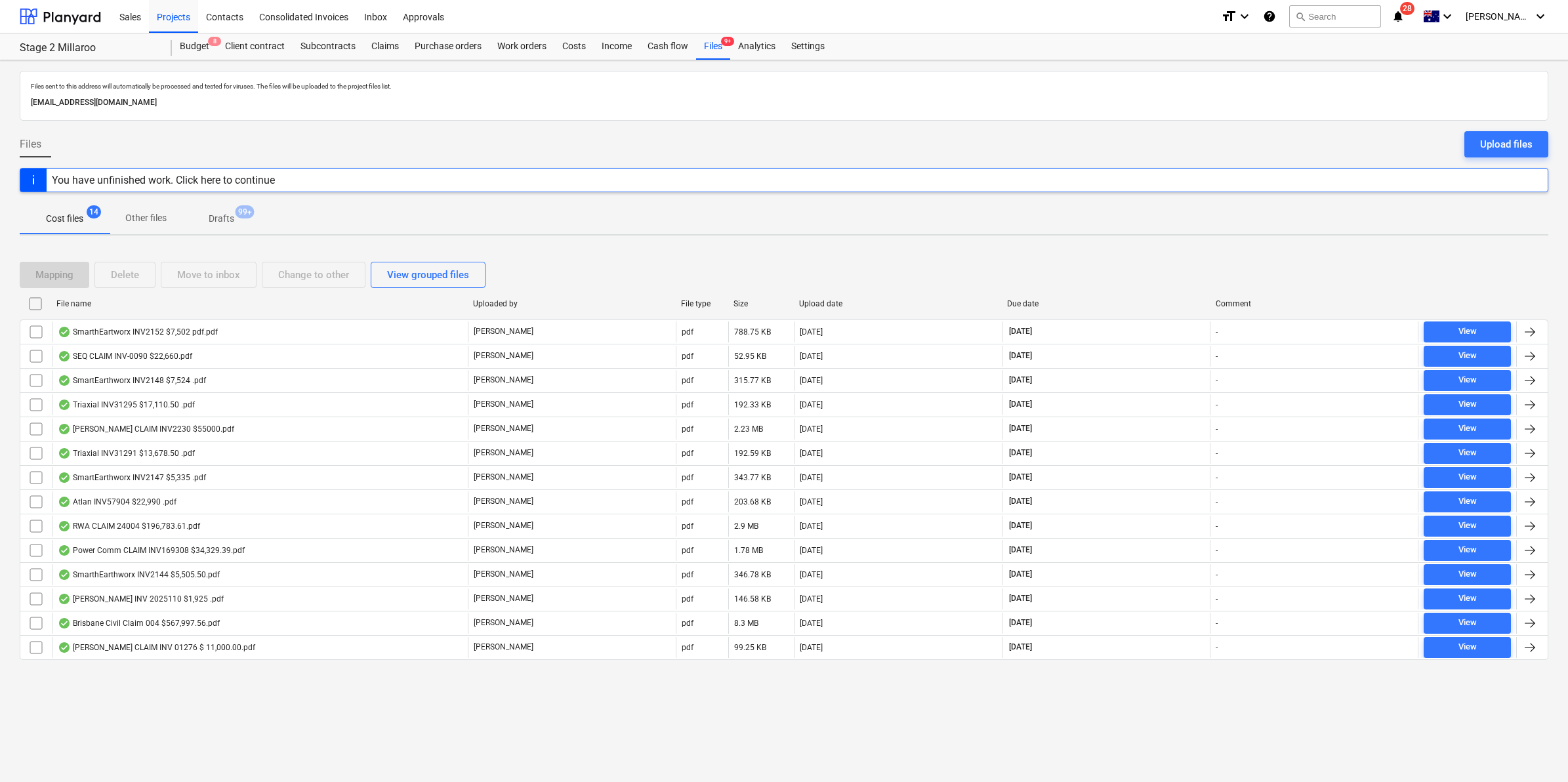
click at [133, 305] on div "File name" at bounding box center [260, 303] width 406 height 9
checkbox input "false"
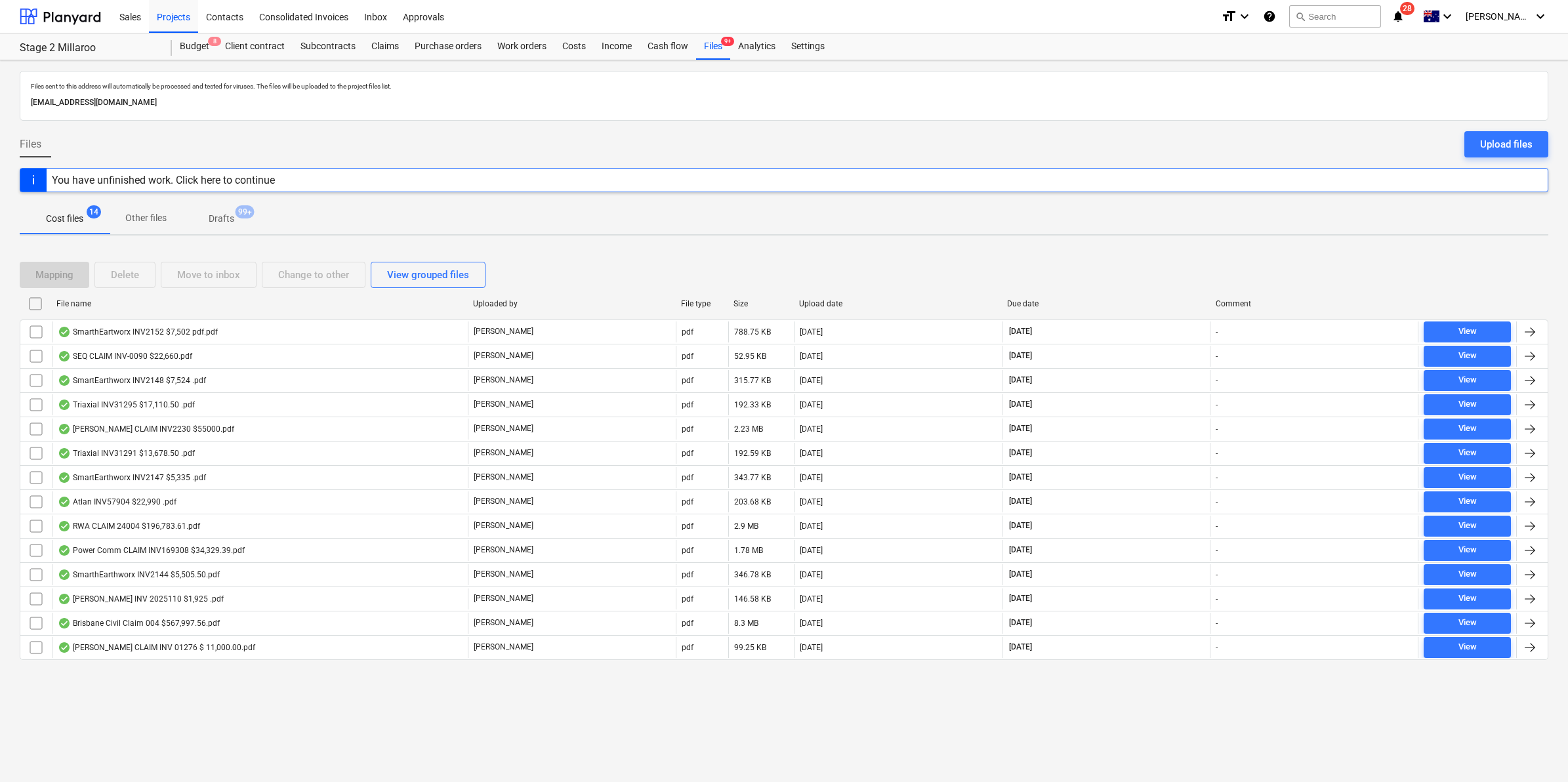
checkbox input "false"
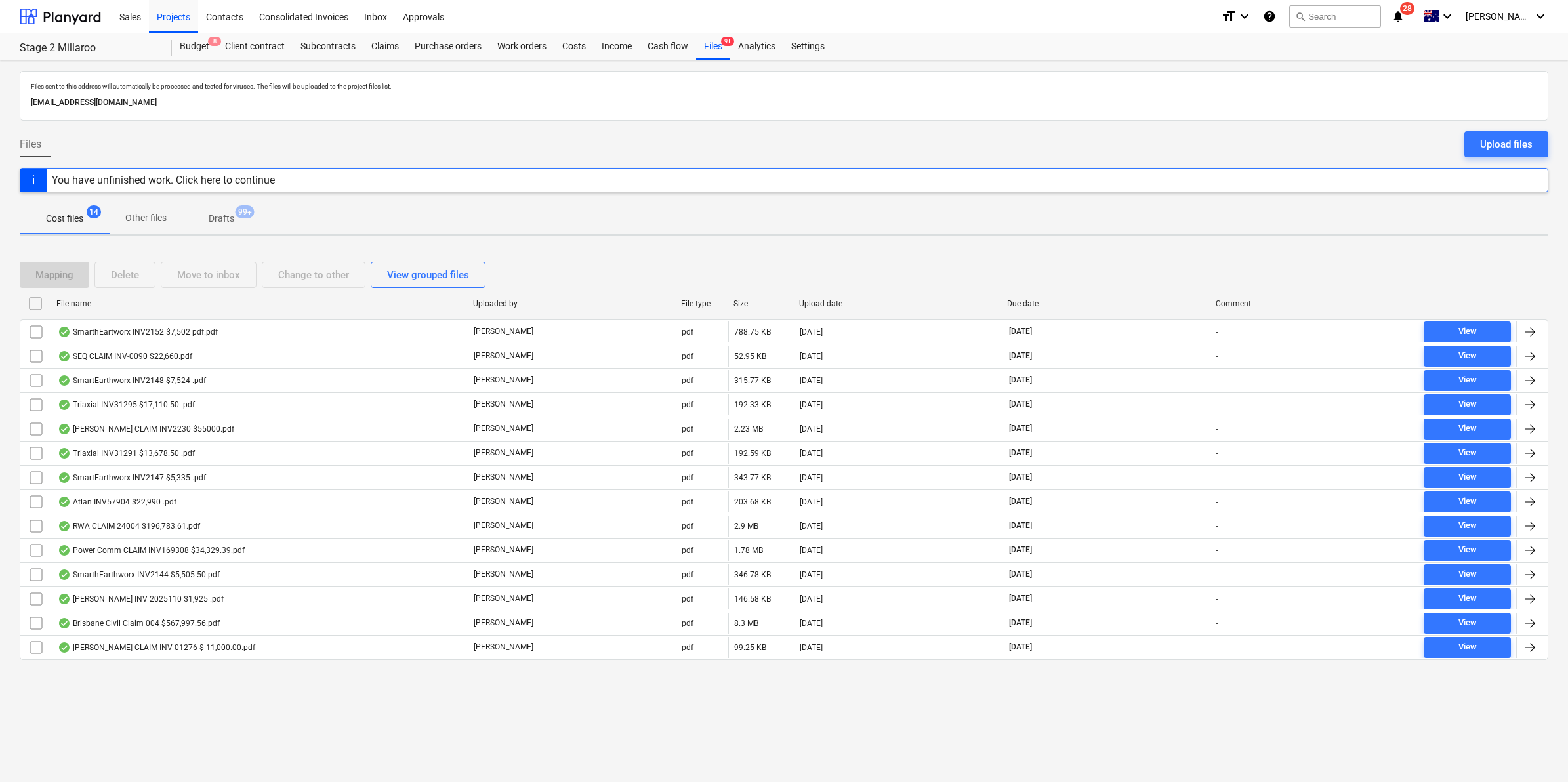
checkbox input "false"
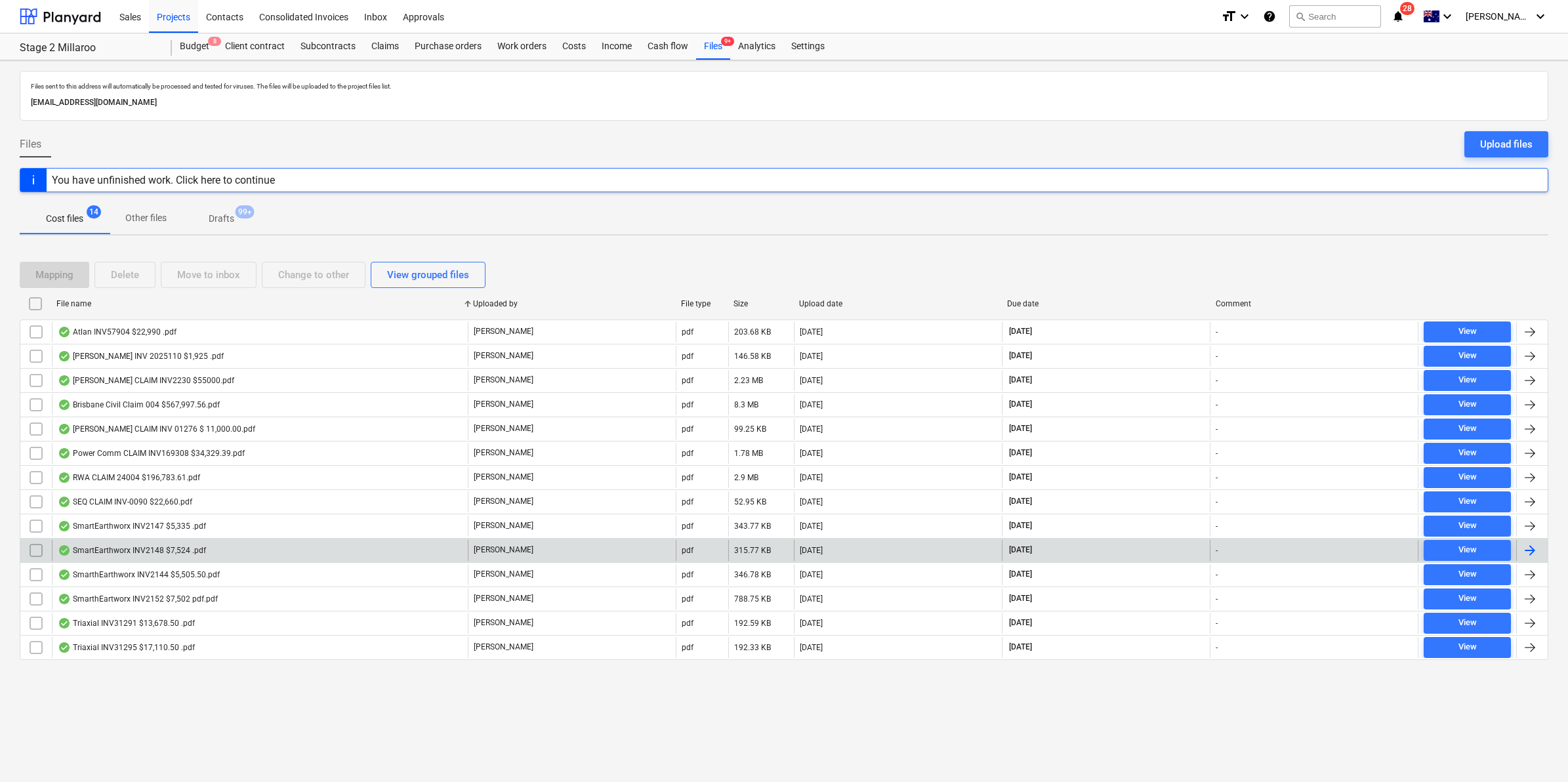
click at [142, 550] on div "SmartEarthworx INV2148 $7,524 .pdf" at bounding box center [131, 550] width 148 height 11
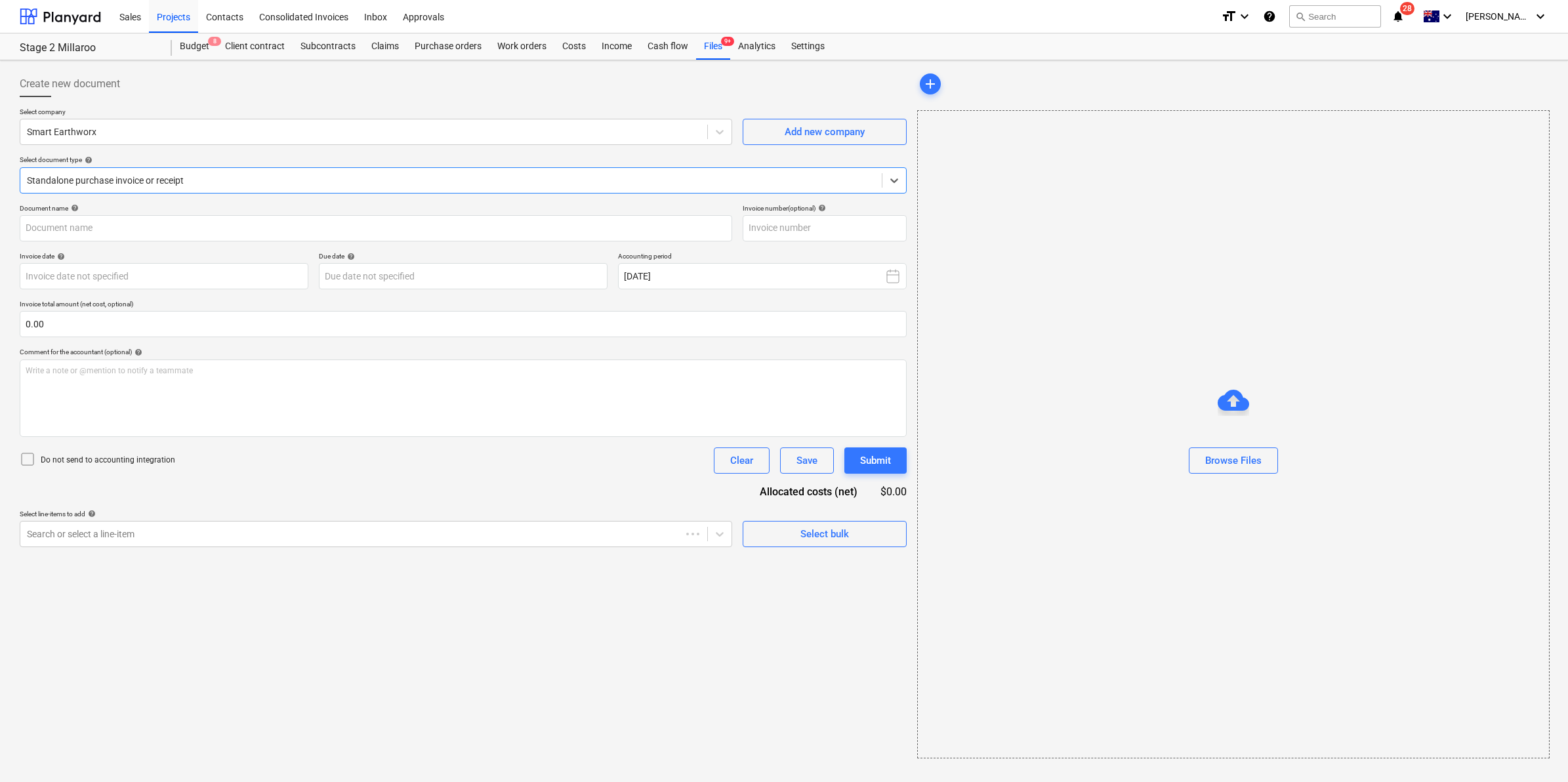
type input "INV2148"
type input "[DATE]"
click at [705, 47] on div "Files 9+" at bounding box center [713, 47] width 34 height 26
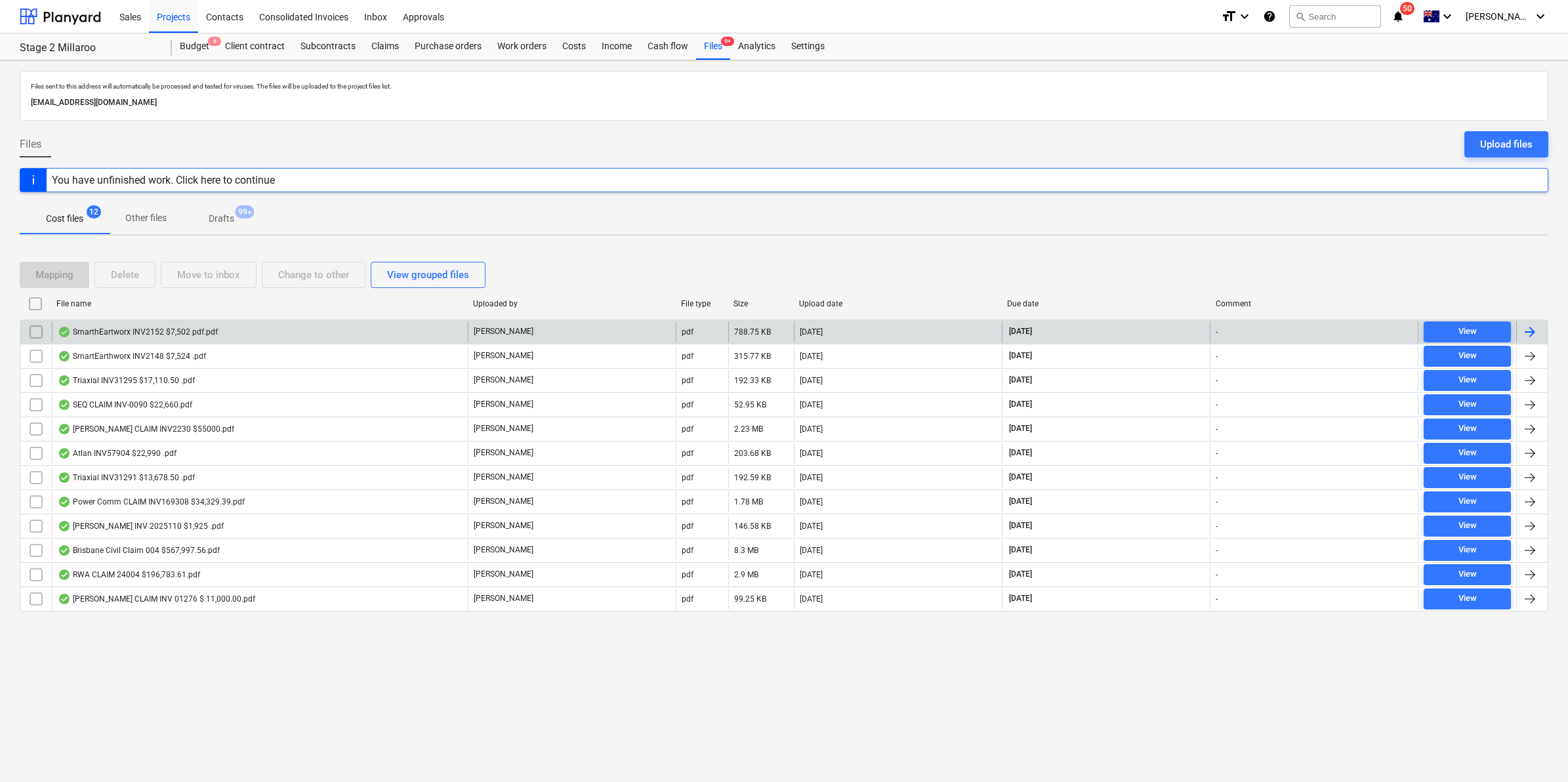
click at [220, 340] on div "SmarthEartworx INV2152 $7,502 pdf.pdf" at bounding box center [260, 331] width 416 height 21
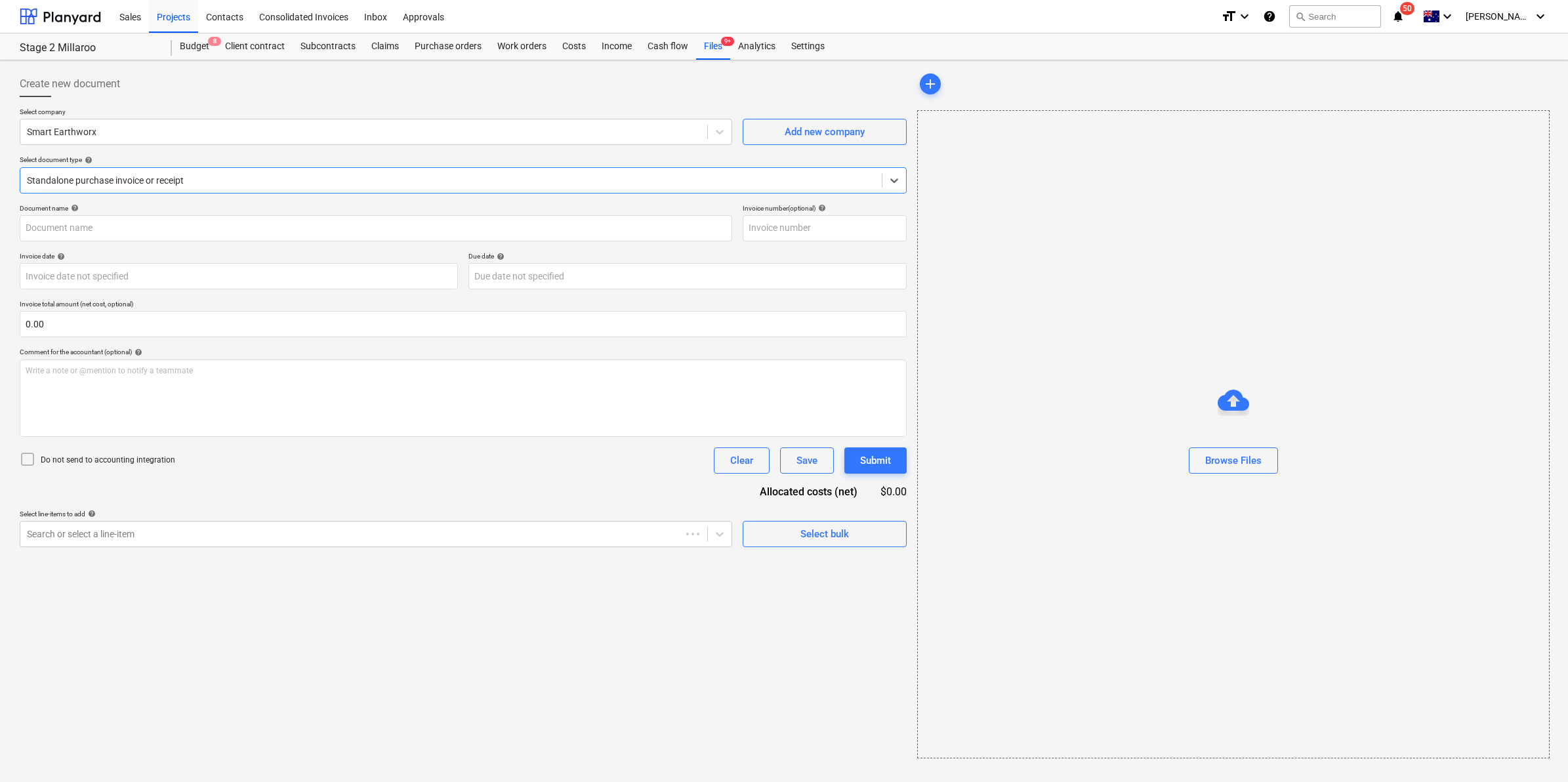
type input "INV2152"
type input "[DATE]"
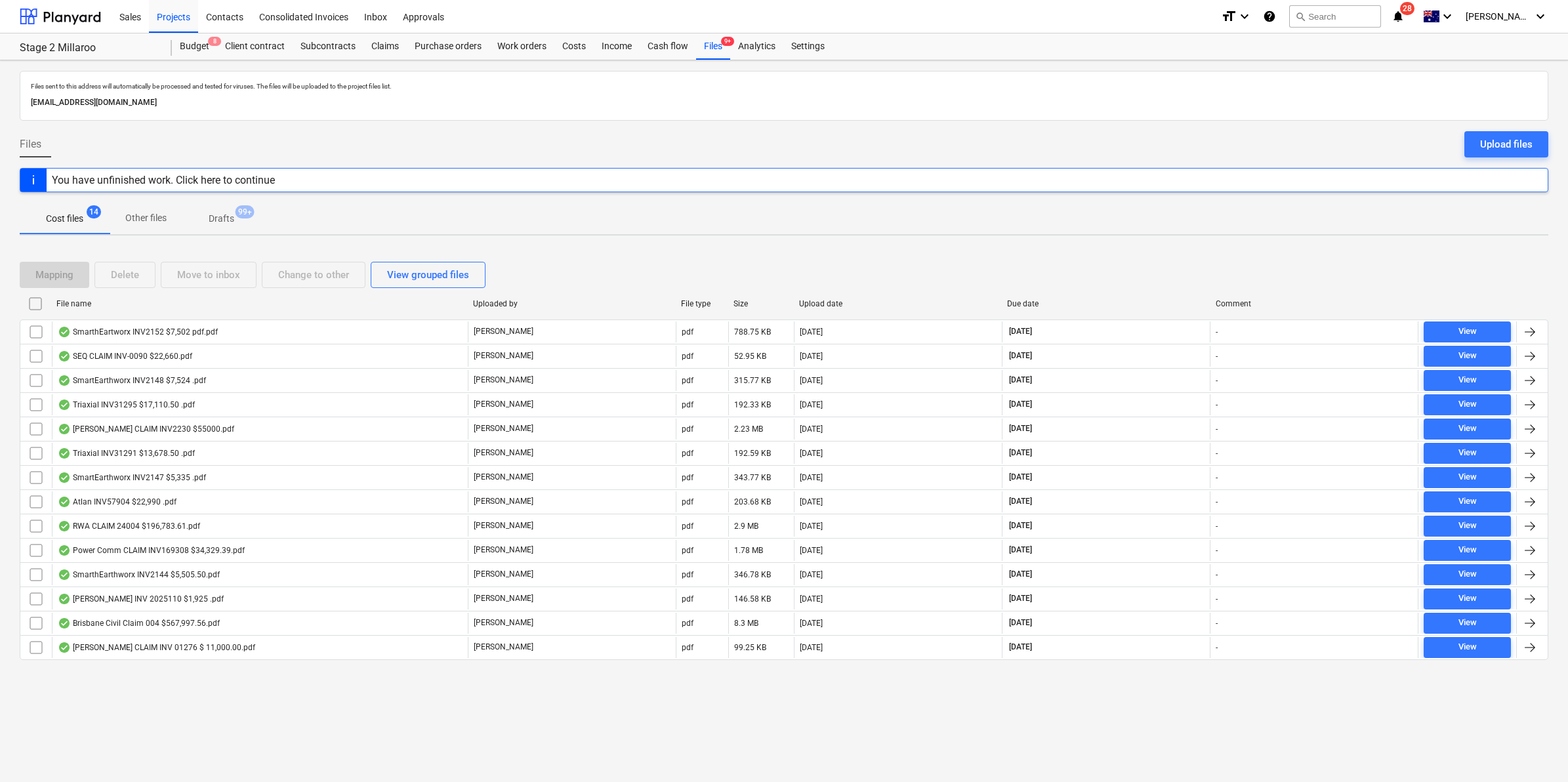
click at [100, 305] on div "File name" at bounding box center [260, 303] width 406 height 9
checkbox input "false"
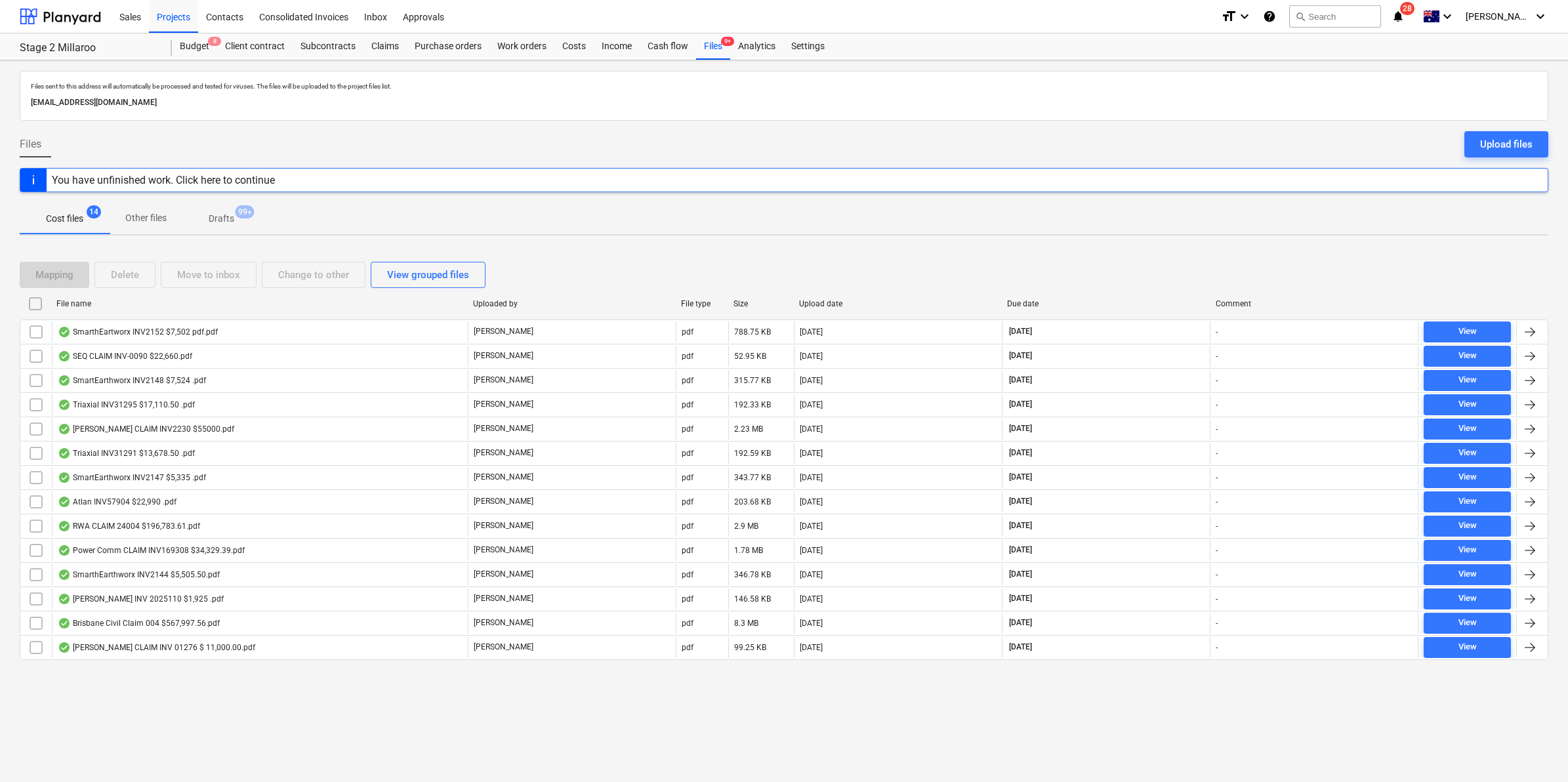
checkbox input "false"
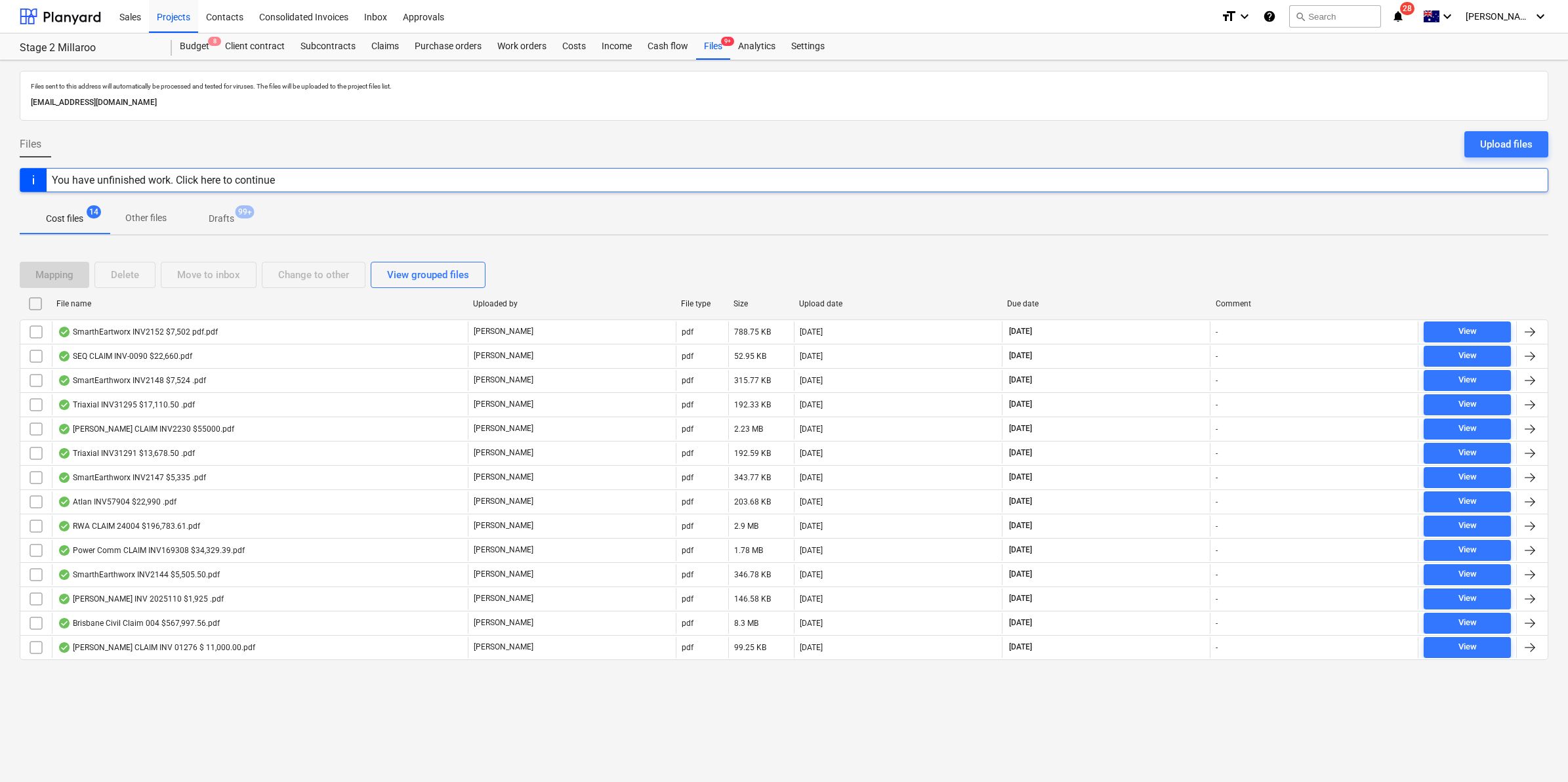
checkbox input "false"
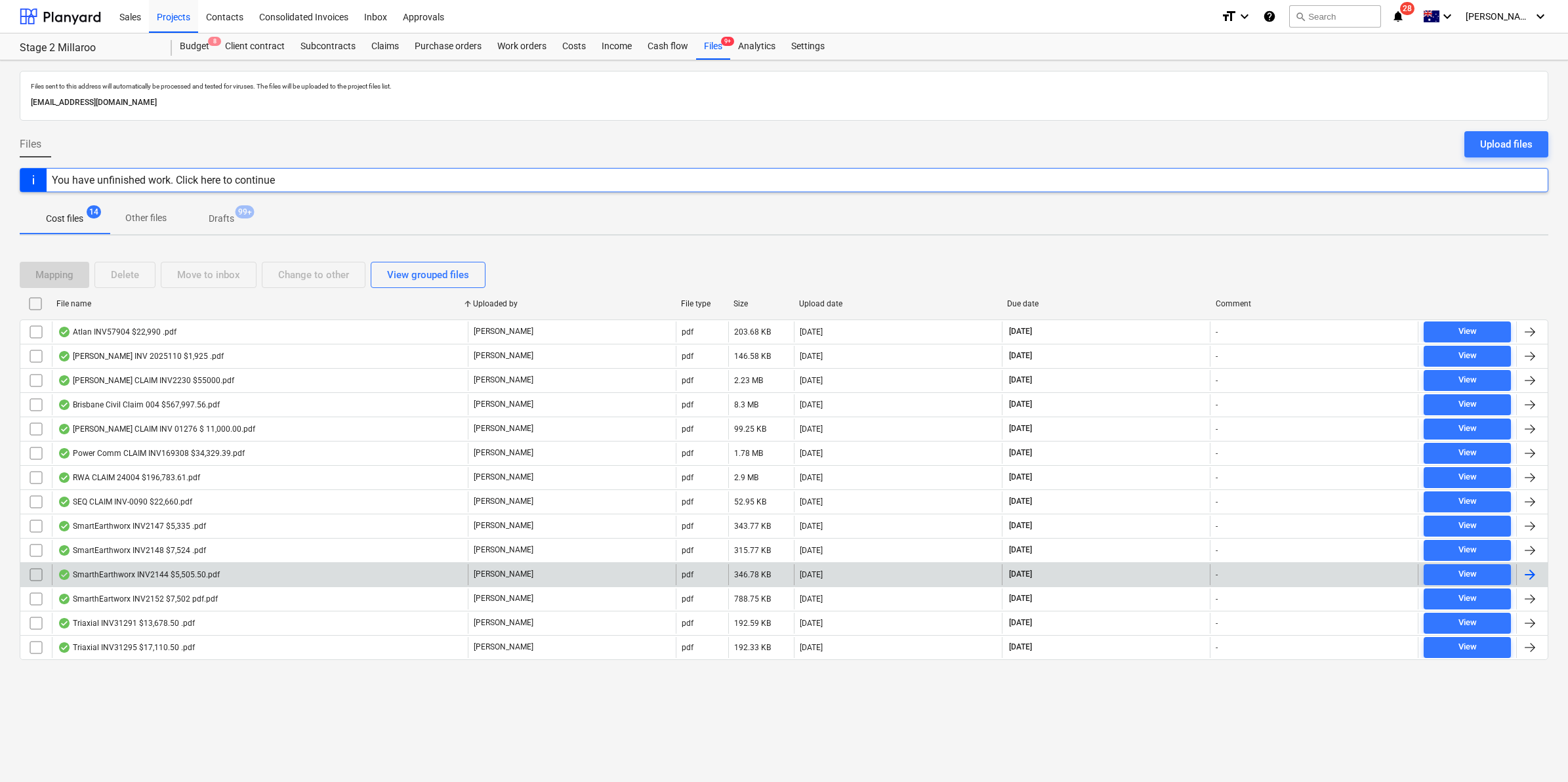
click at [147, 571] on div "SmarthEarthworx INV2144 $5,505.50.pdf" at bounding box center [138, 575] width 162 height 11
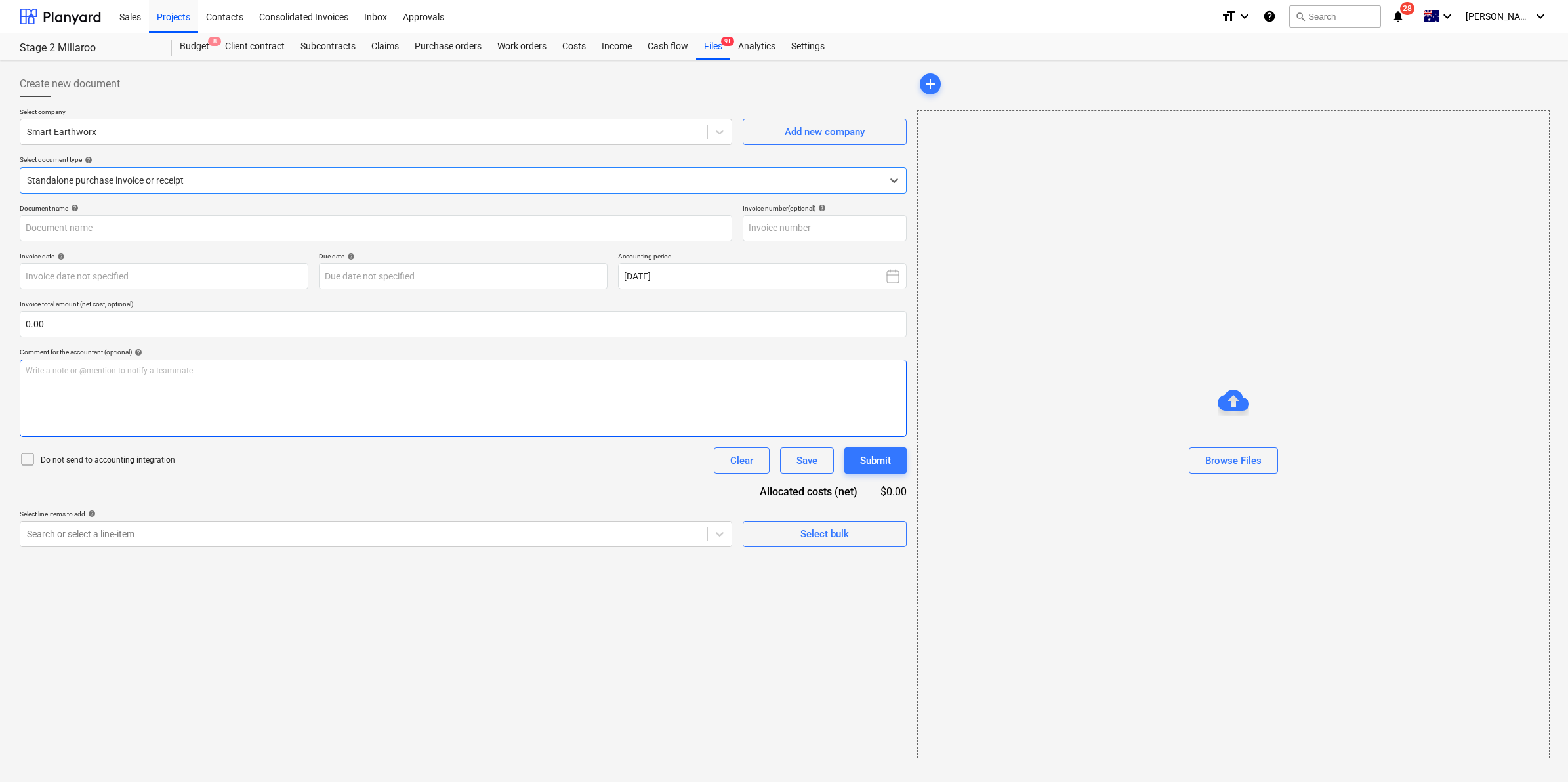
type input "INV2144"
type input "[DATE]"
click at [435, 541] on div at bounding box center [362, 533] width 671 height 13
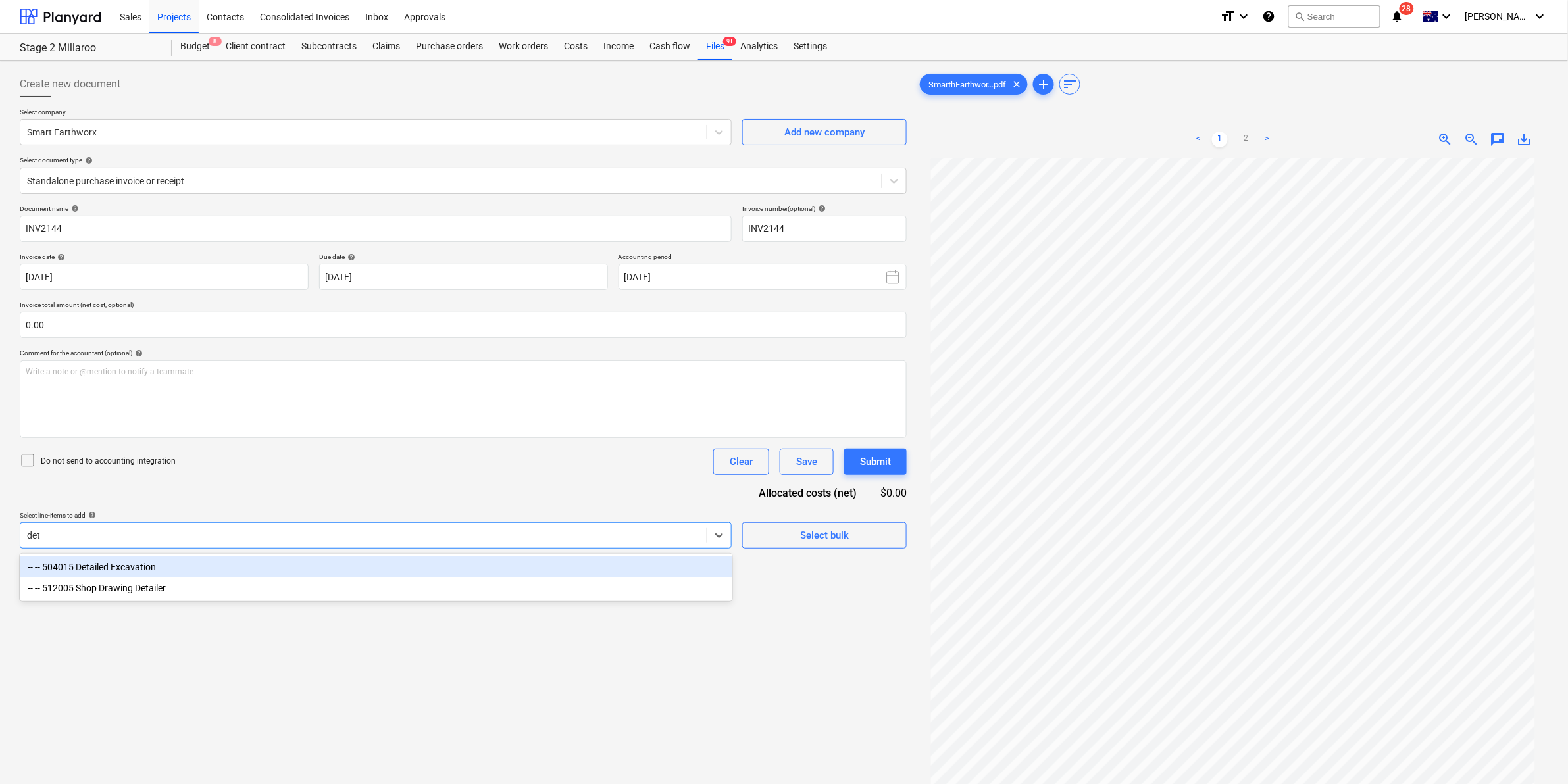
type input "deta"
click at [205, 572] on div "-- -- 504015 Detailed Excavation" at bounding box center [376, 567] width 713 height 21
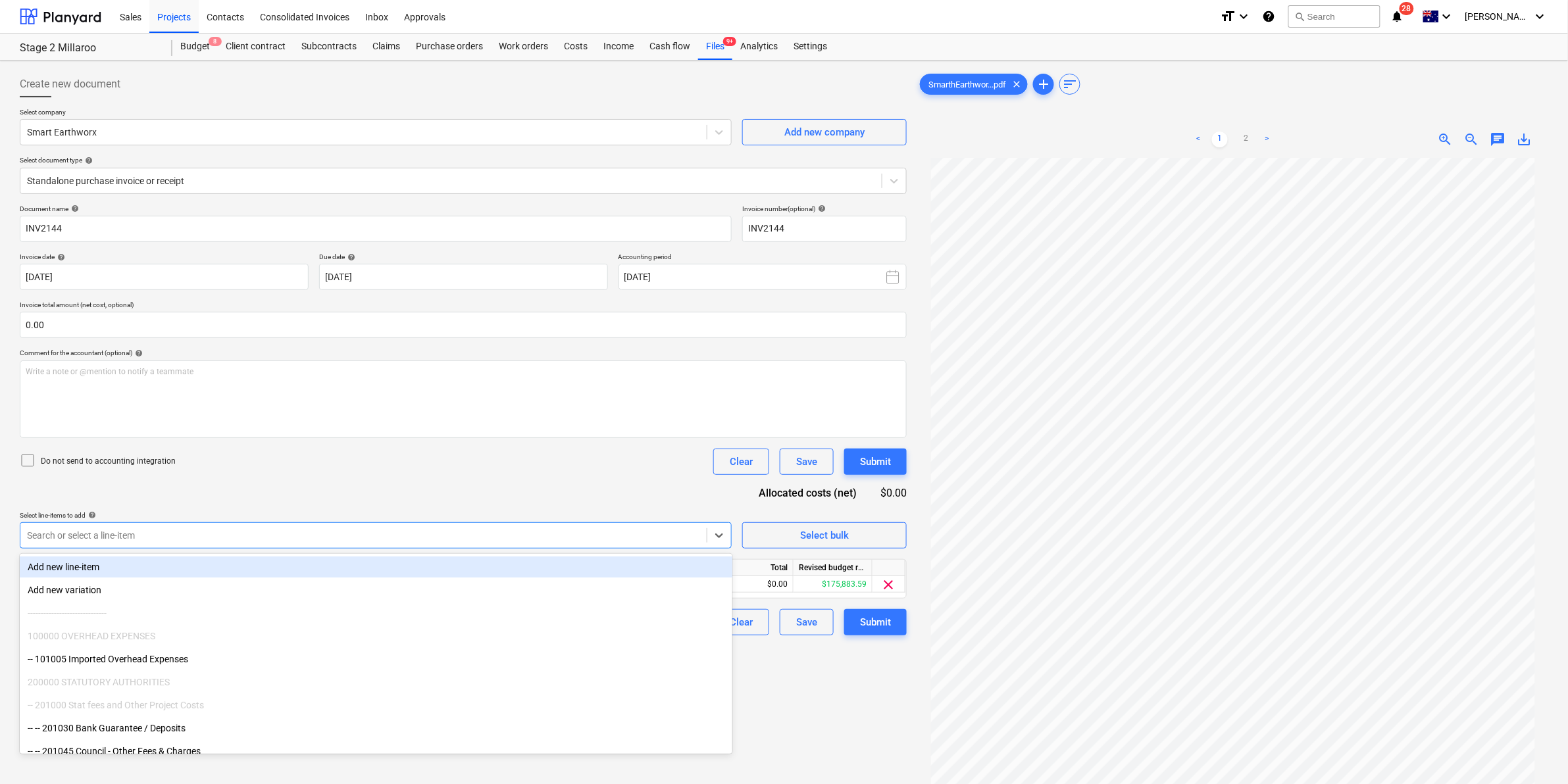
click at [416, 446] on div "Document name help INV2144 Invoice number (optional) help INV2144 Invoice date …" at bounding box center [463, 420] width 887 height 431
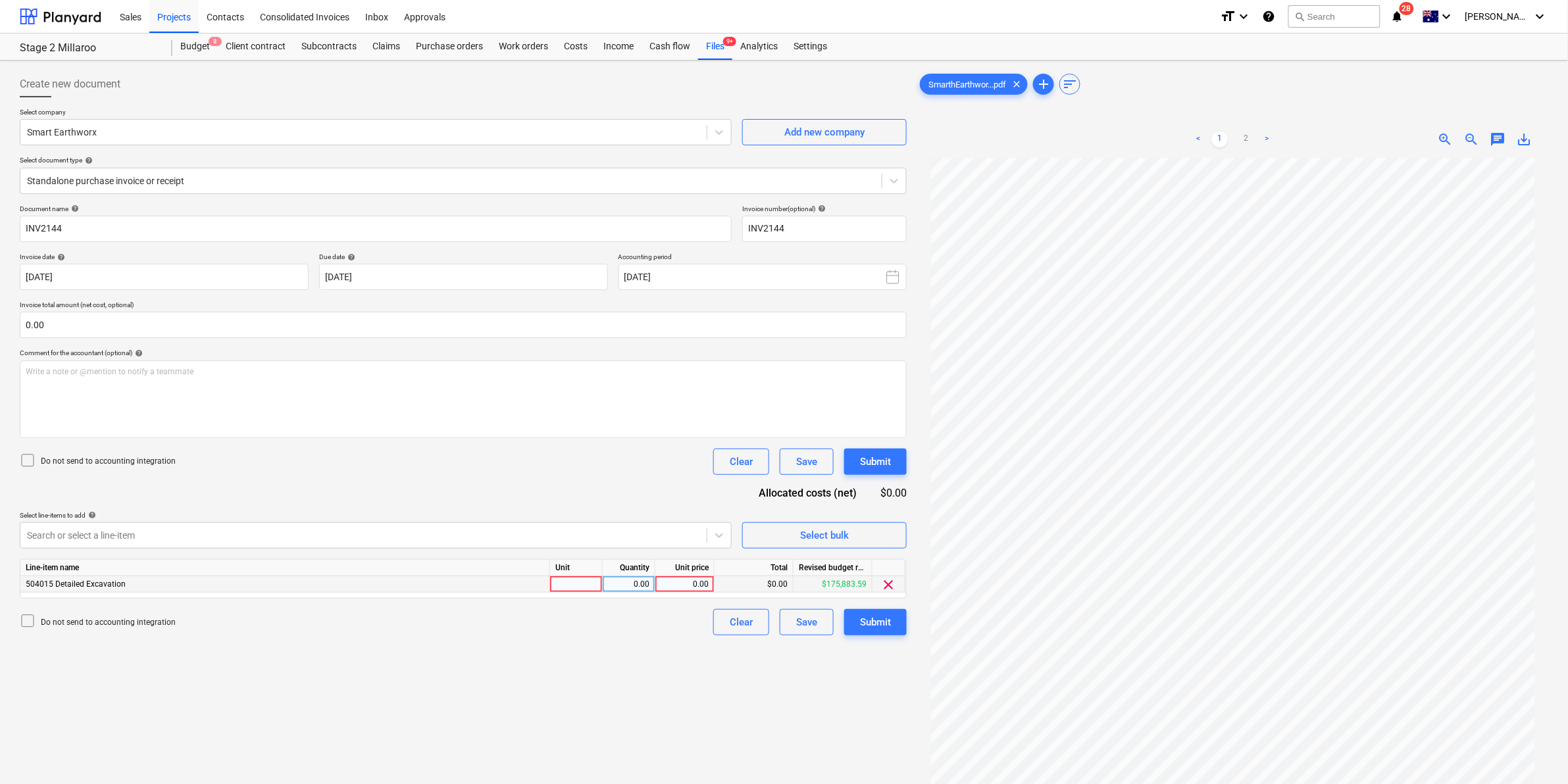
click at [562, 580] on div at bounding box center [577, 585] width 53 height 16
click at [625, 538] on div at bounding box center [363, 535] width 673 height 13
type input "d"
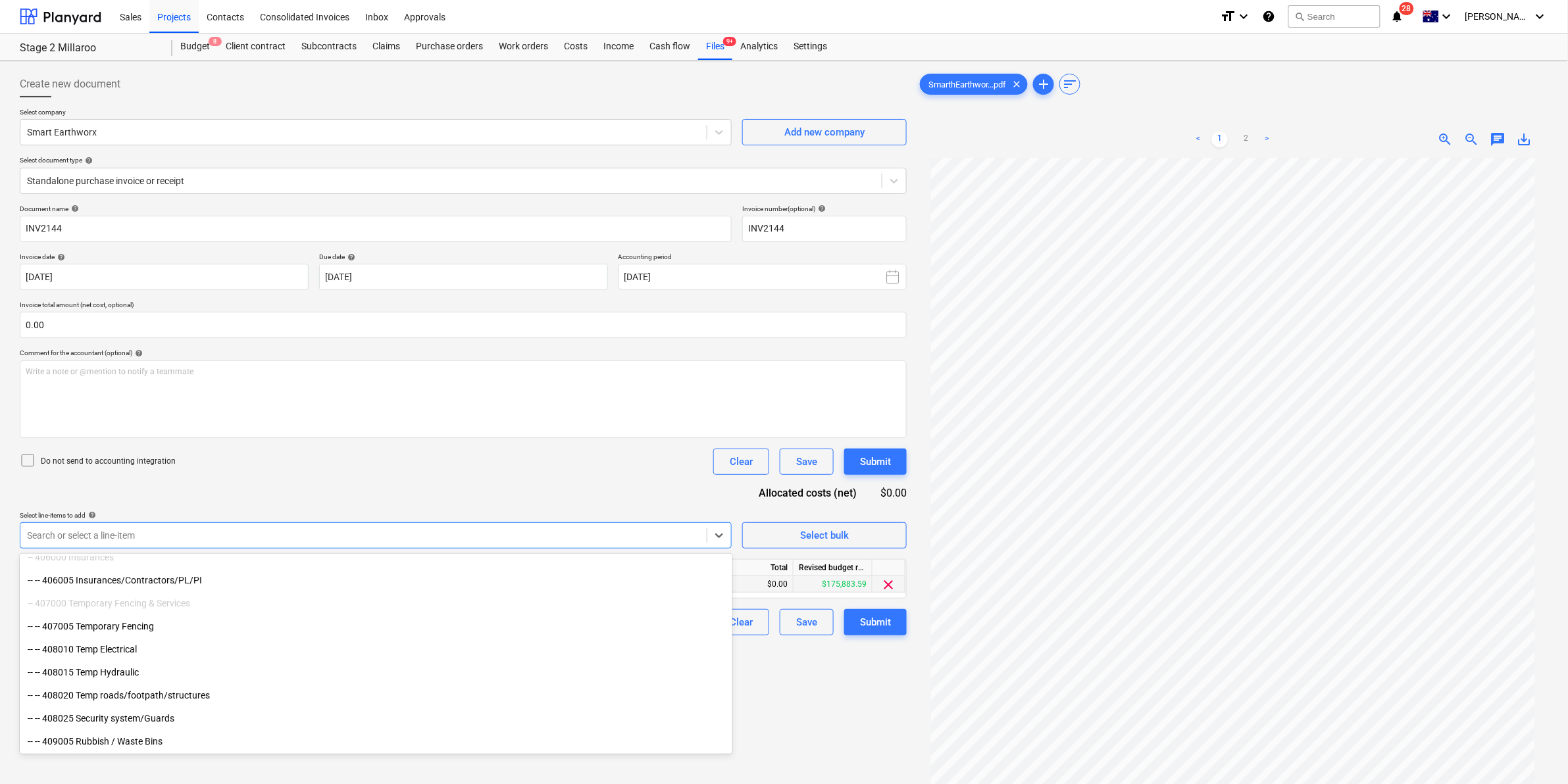
scroll to position [1892, 0]
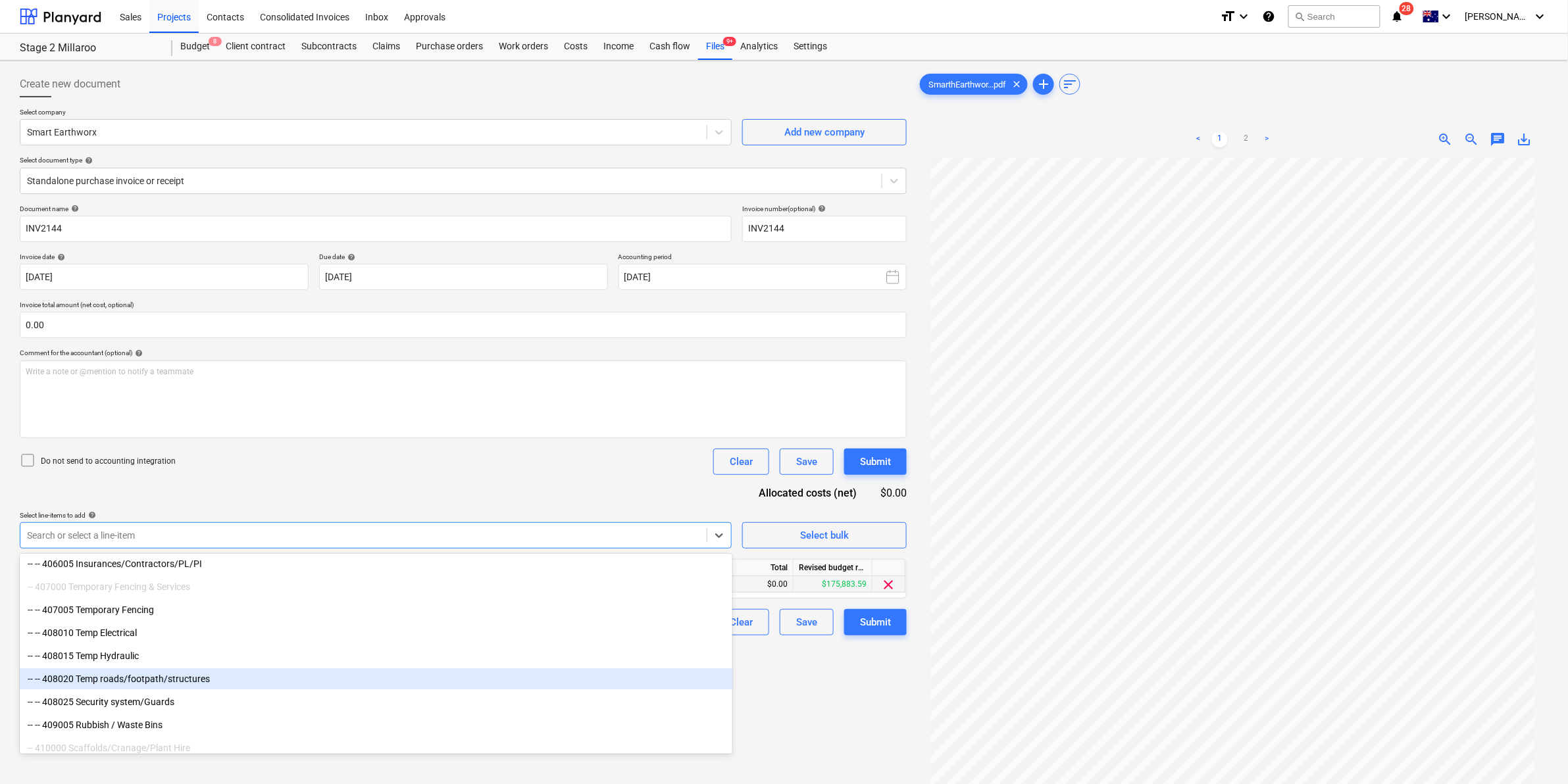
click at [183, 678] on div "-- -- 408020 Temp roads/footpath/structures" at bounding box center [376, 678] width 713 height 21
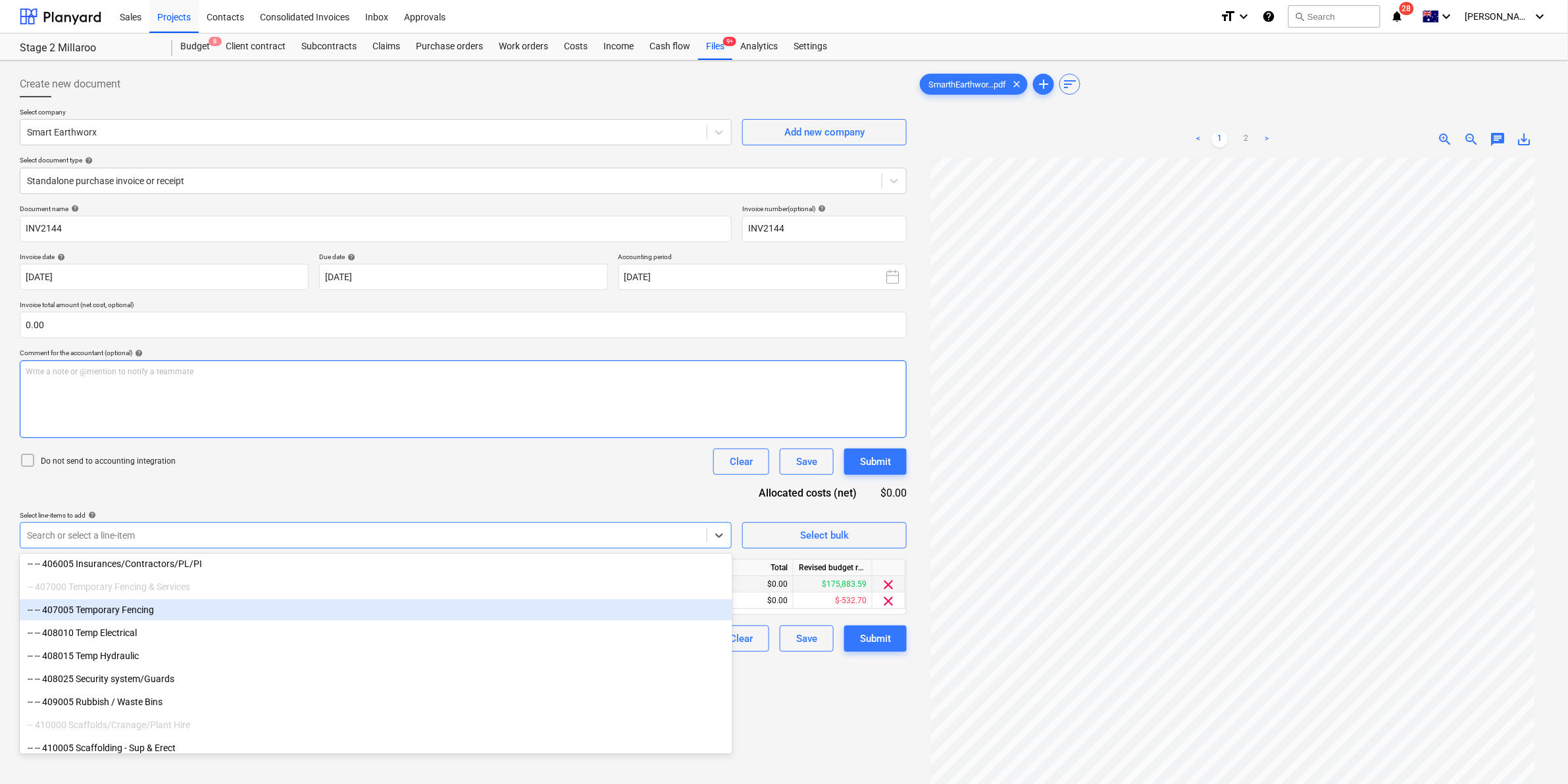
click at [453, 432] on div "Write a note or @mention to notify a teammate ﻿" at bounding box center [463, 400] width 887 height 78
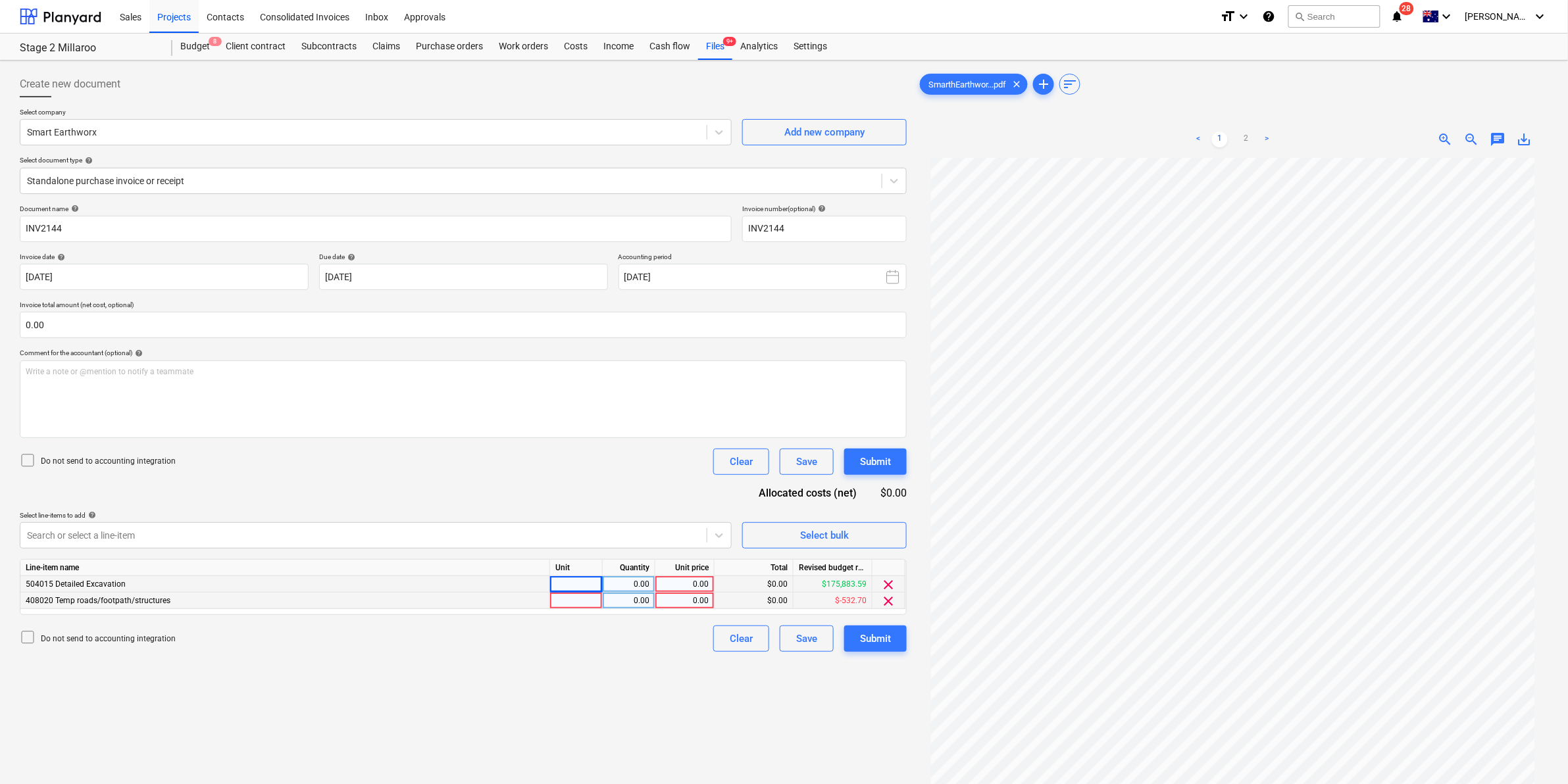
click at [572, 604] on div at bounding box center [577, 600] width 53 height 16
type input "item"
type input "852.5"
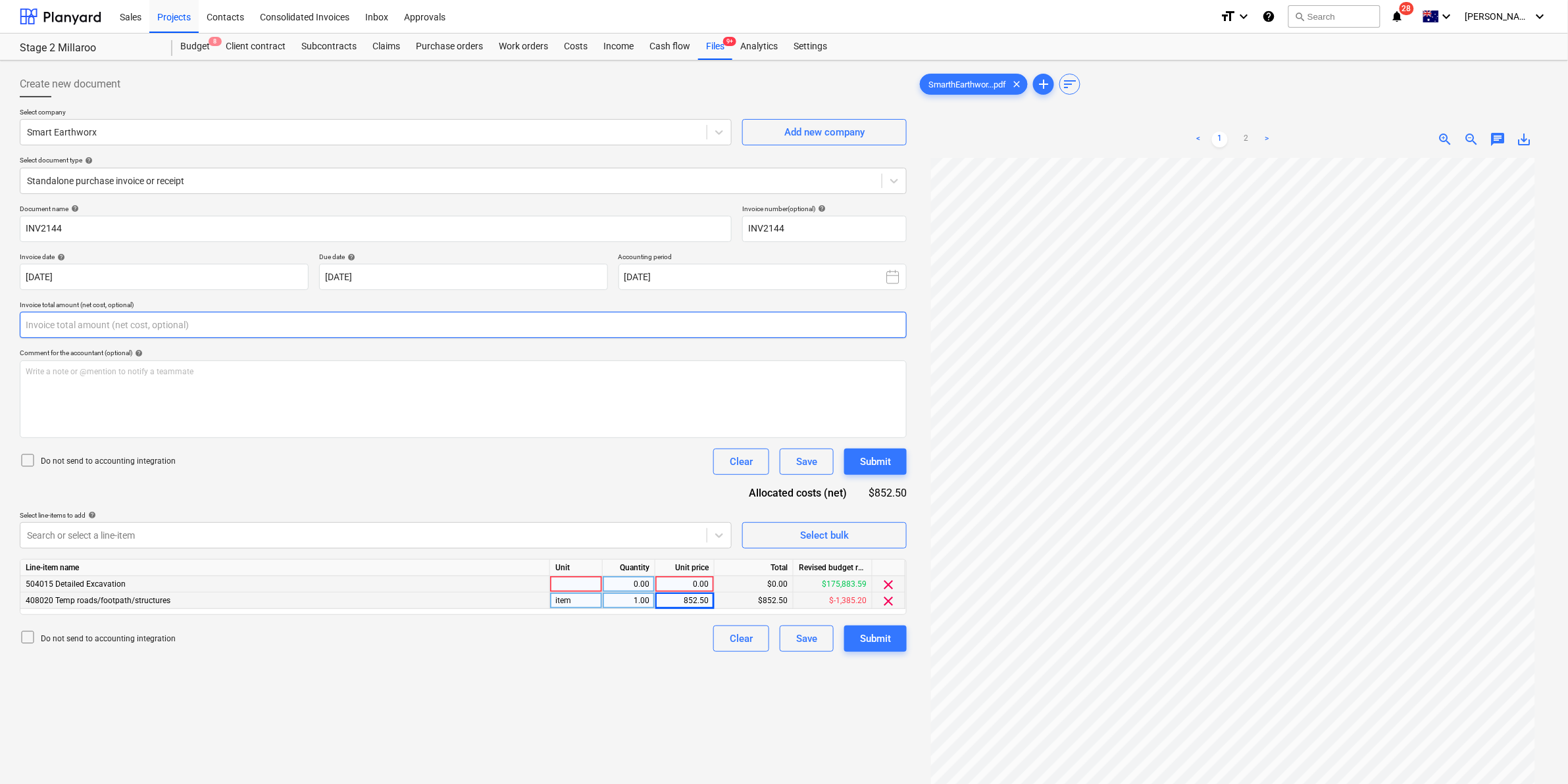
click at [79, 320] on input "text" at bounding box center [463, 325] width 887 height 26
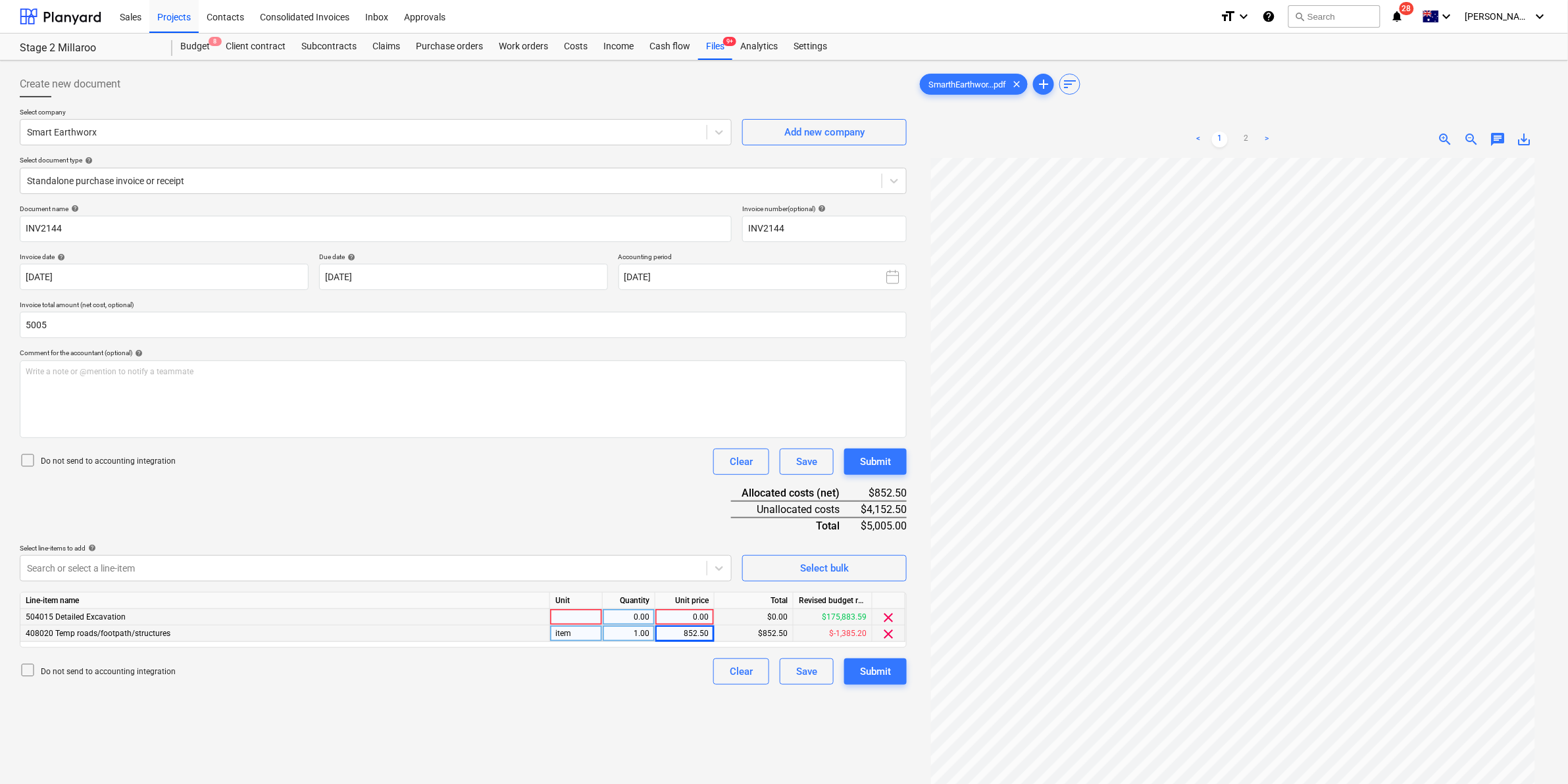
type input "5,005.00"
click at [562, 618] on div at bounding box center [577, 617] width 53 height 16
type input "item"
type input "4152.5"
click at [889, 616] on span "clear" at bounding box center [889, 618] width 16 height 16
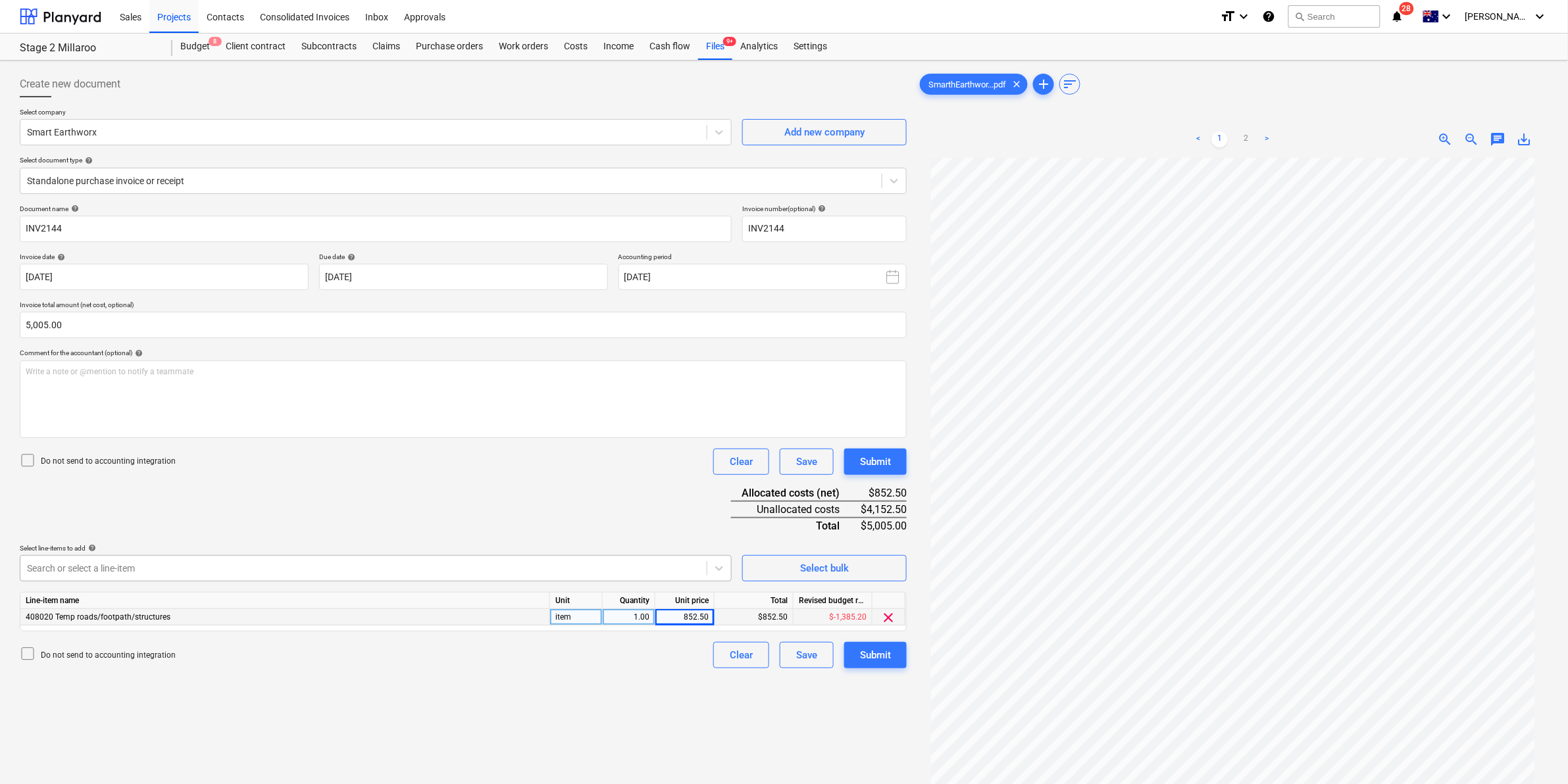
click at [650, 568] on div at bounding box center [363, 568] width 673 height 13
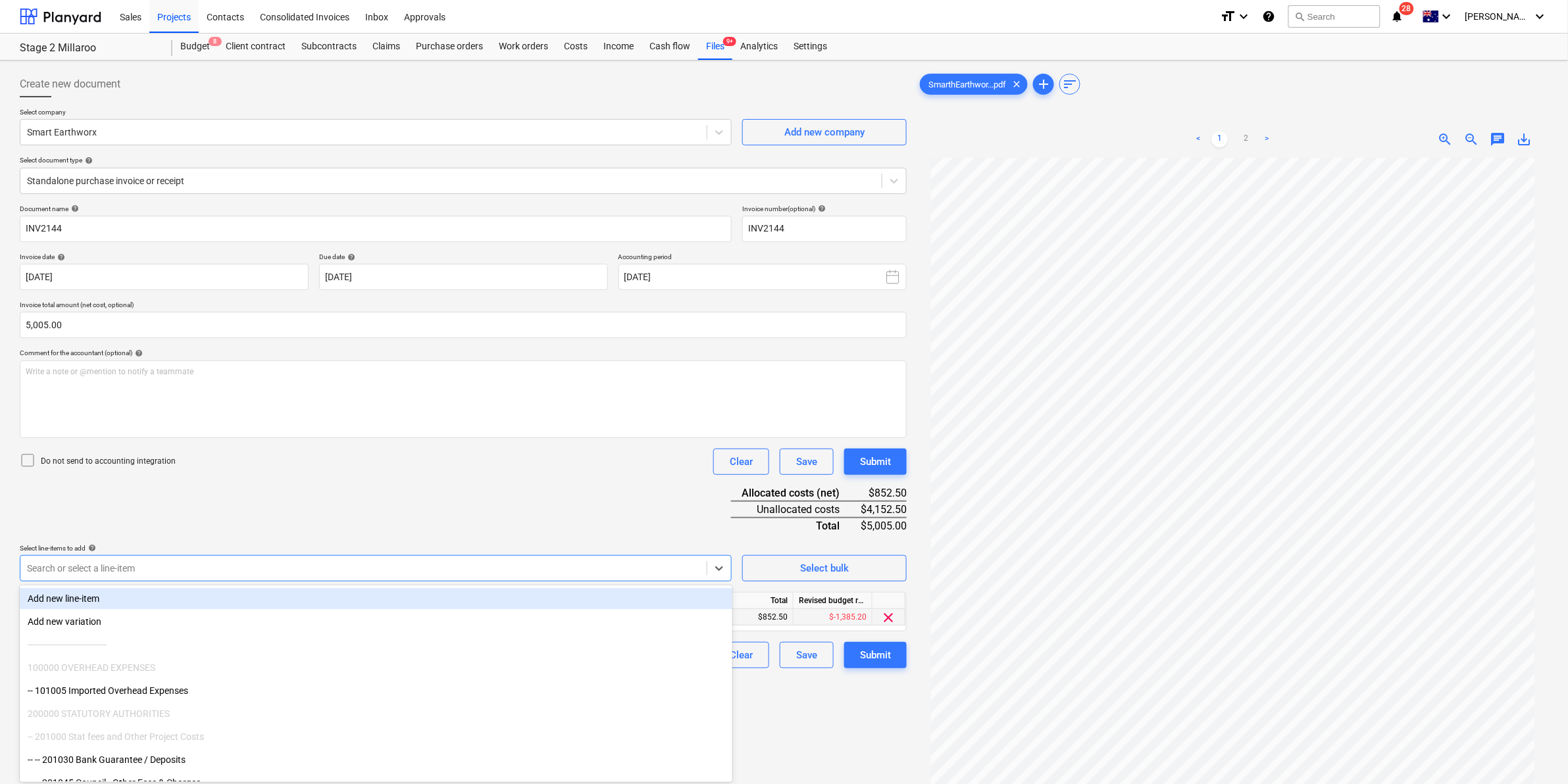
scroll to position [7, 0]
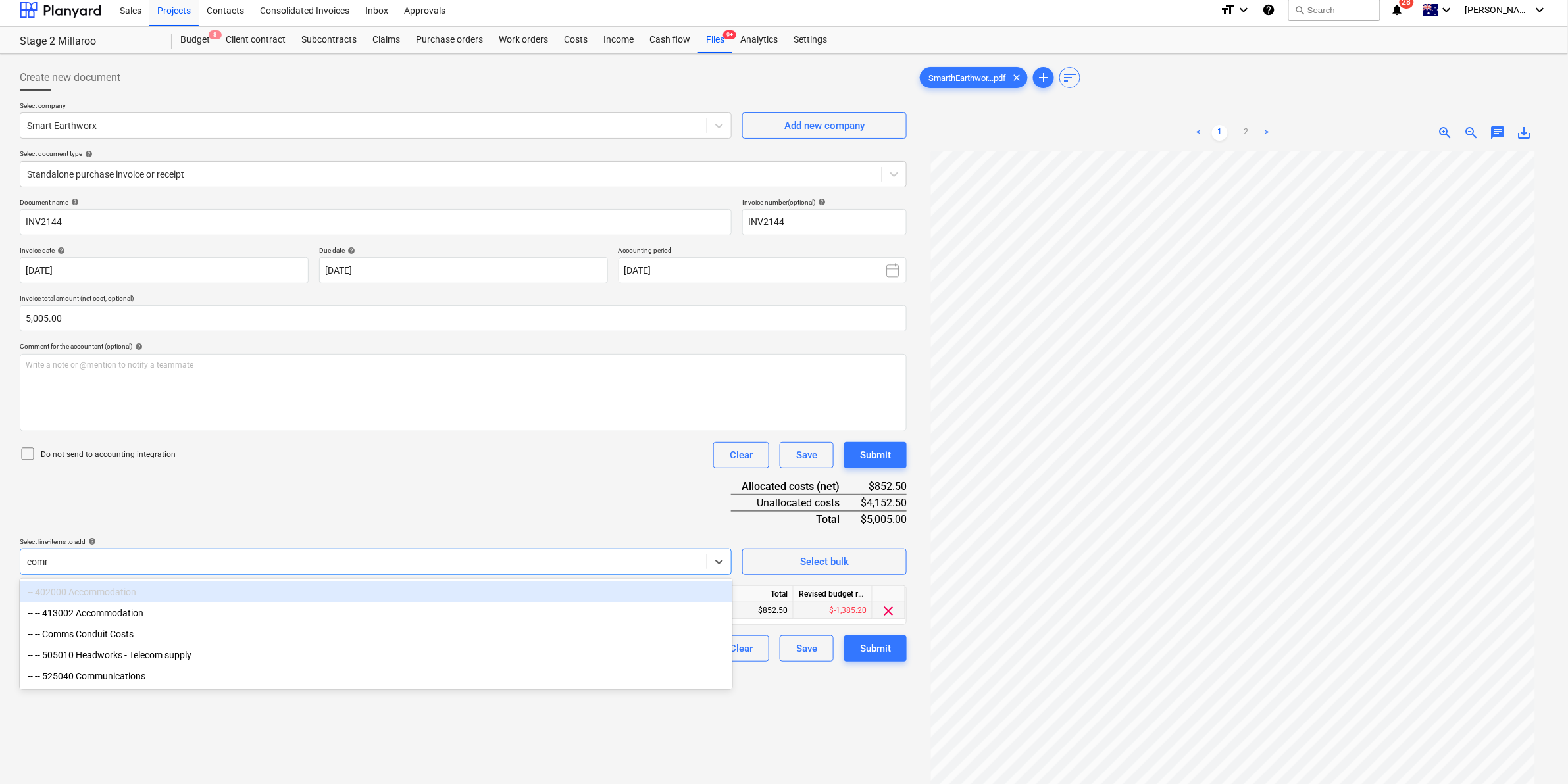
type input "comms"
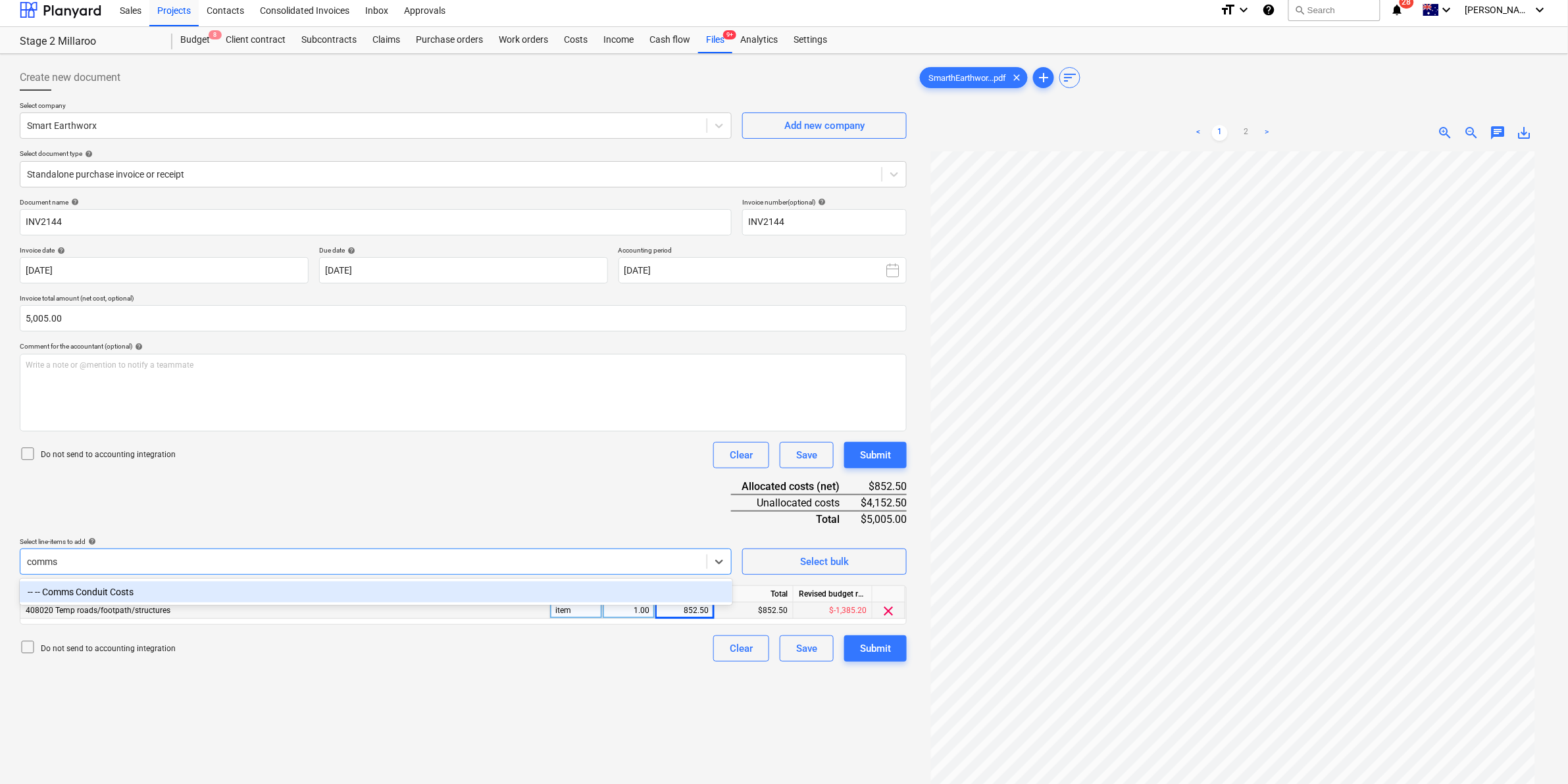
click at [520, 592] on div "-- -- Comms Conduit Costs" at bounding box center [376, 591] width 713 height 21
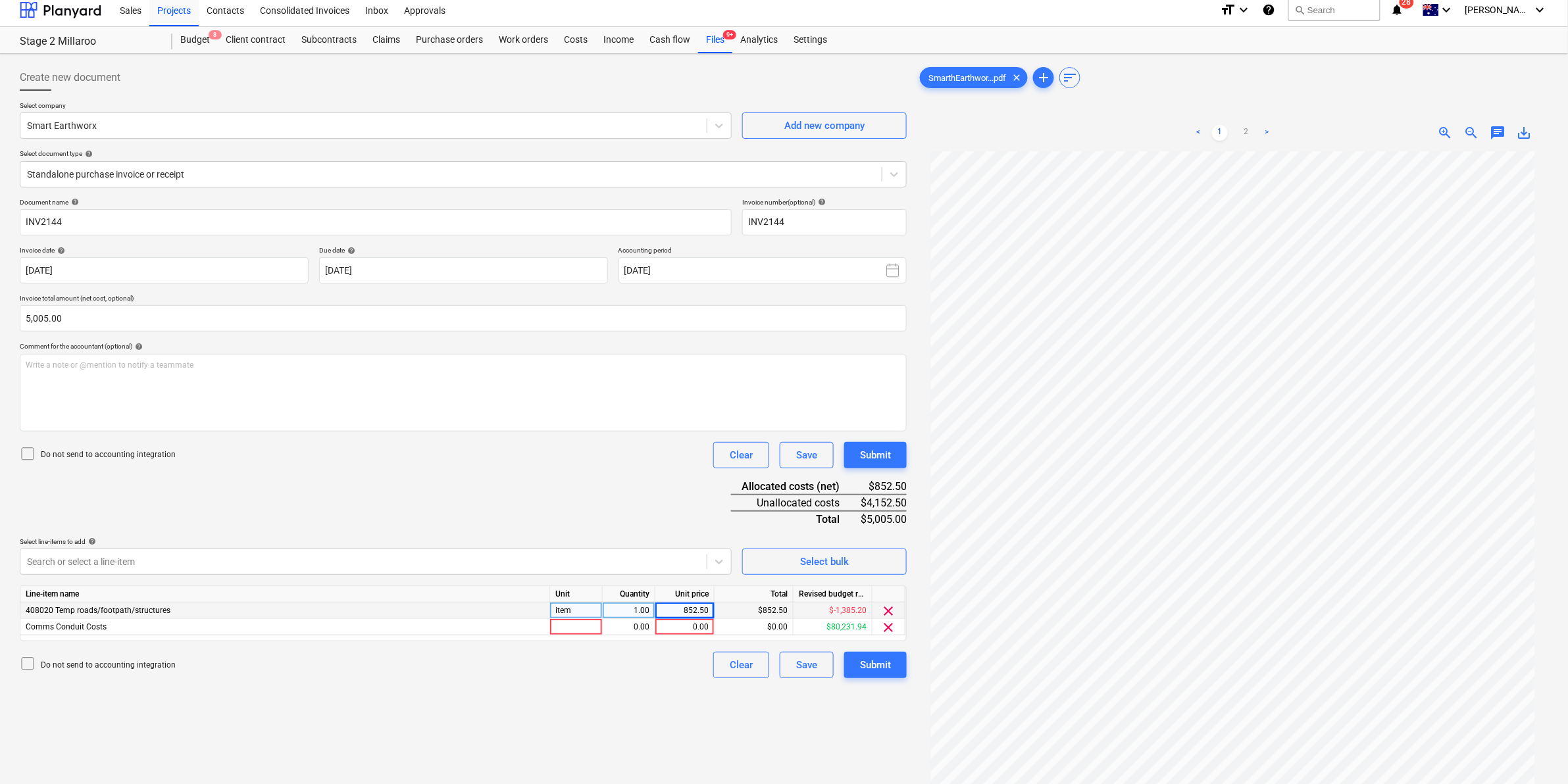
click at [560, 472] on div "Document name help INV2144 Invoice number (optional) help INV2144 Invoice date …" at bounding box center [463, 439] width 887 height 481
click at [572, 632] on div at bounding box center [577, 627] width 53 height 16
type input "item"
type input "4152.5"
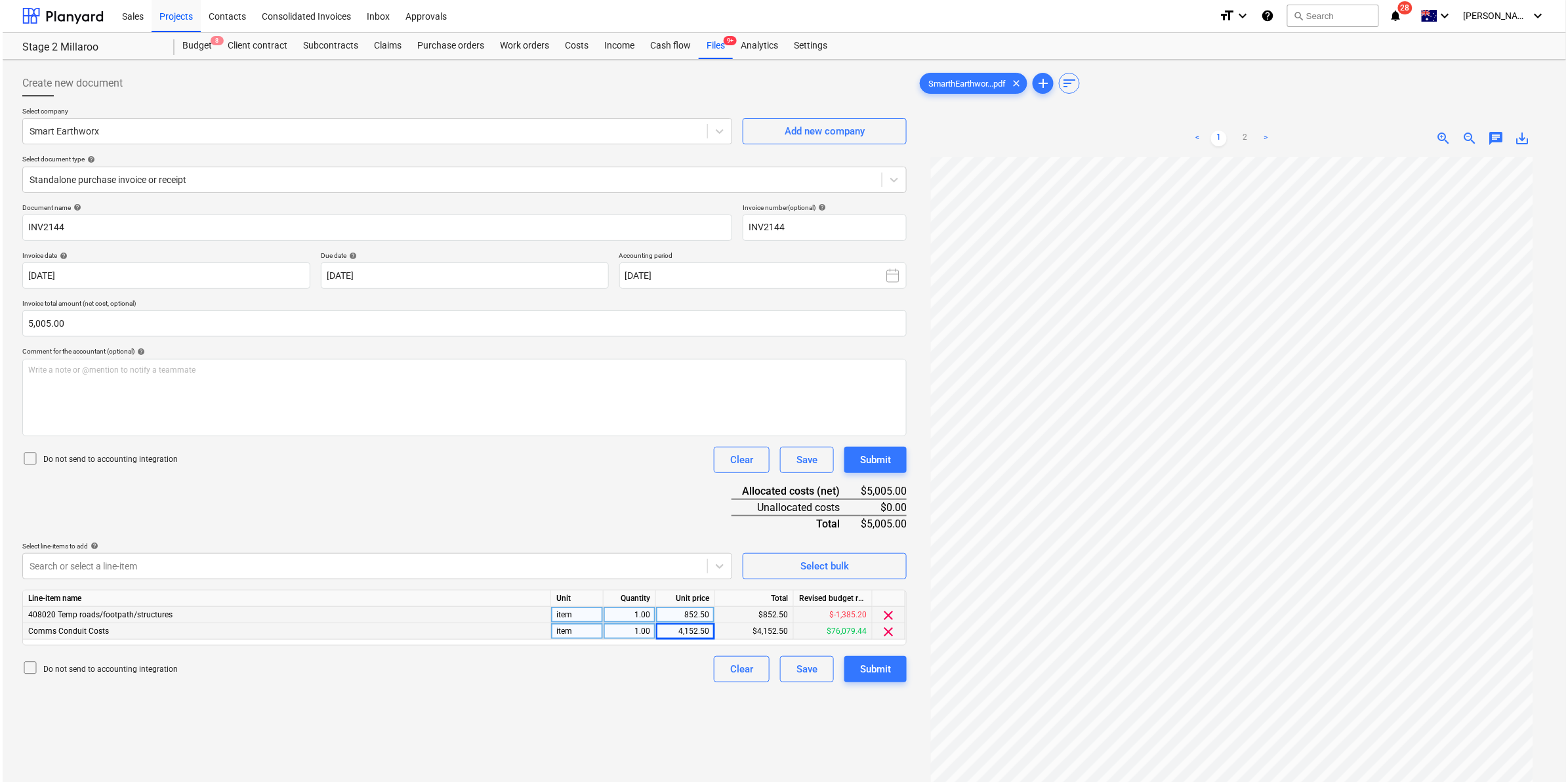
scroll to position [0, 0]
click at [527, 496] on div "Document name help INV2144 Invoice number (optional) help INV2144 Invoice date …" at bounding box center [461, 444] width 884 height 480
click at [243, 371] on p "Write a note or @mention to notify a teammate ﻿" at bounding box center [461, 370] width 872 height 11
click at [854, 665] on button "Submit" at bounding box center [872, 670] width 63 height 26
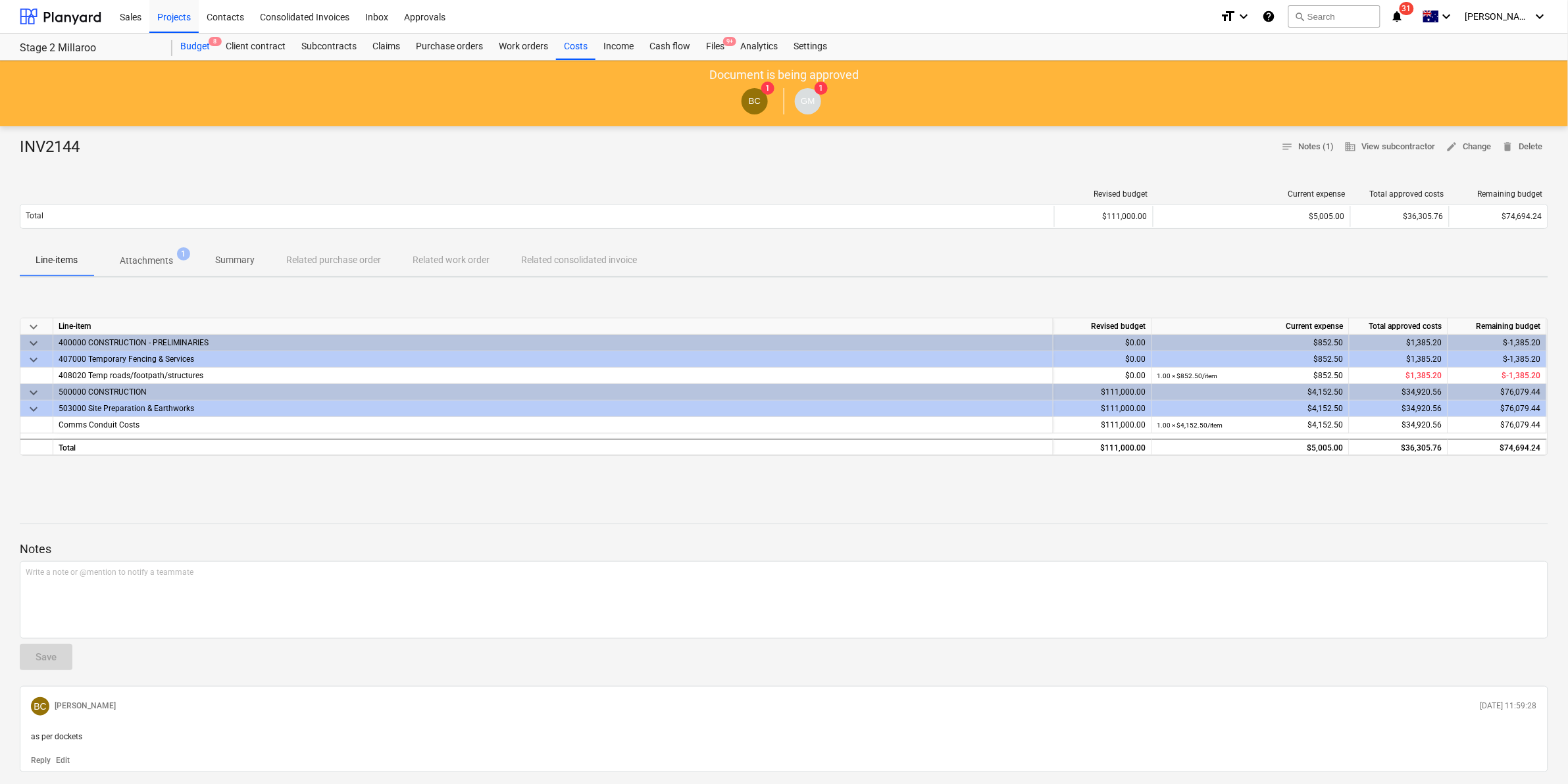
click at [198, 46] on div "Budget 8" at bounding box center [196, 47] width 46 height 26
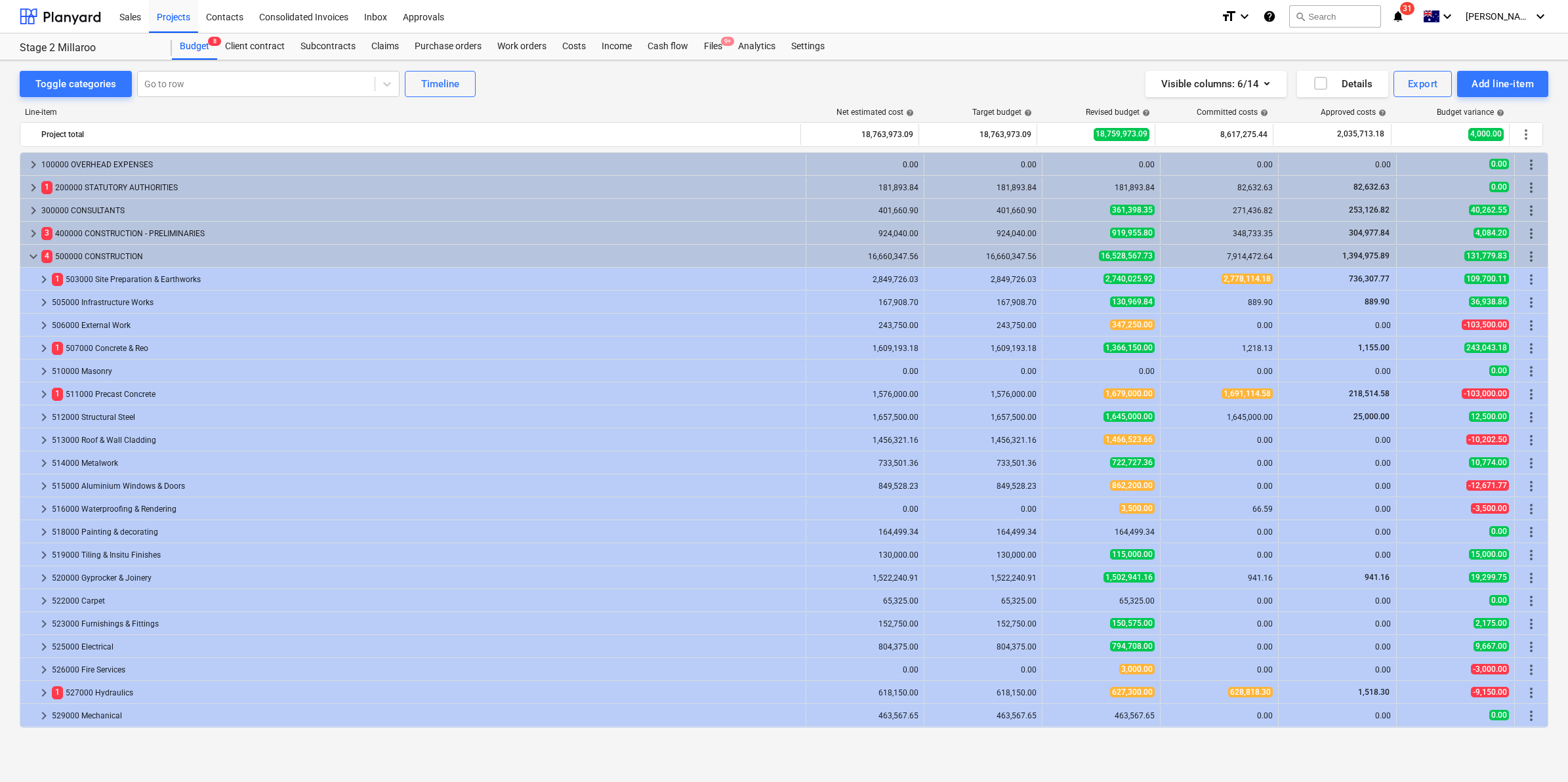
scroll to position [205, 0]
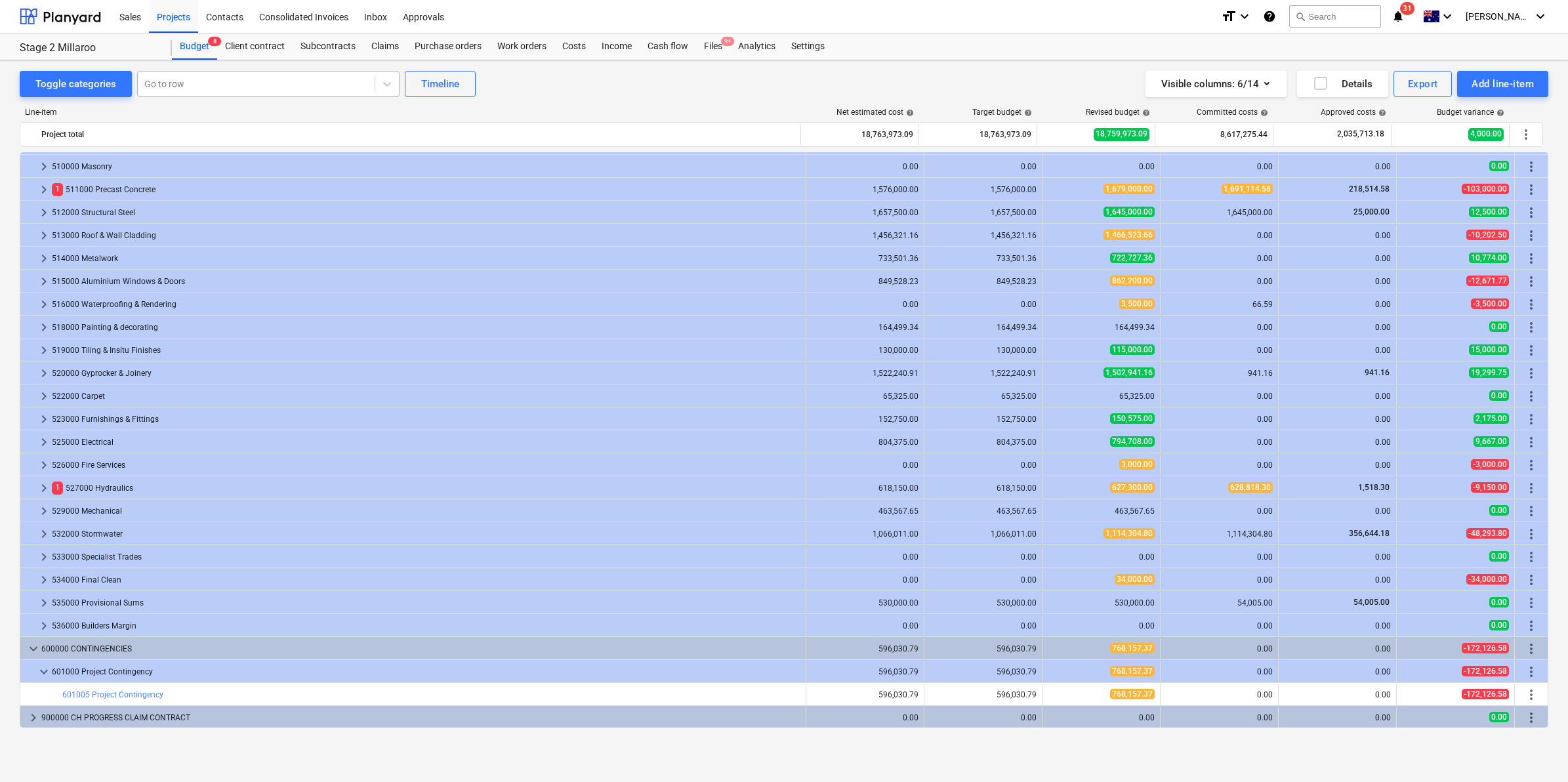
click at [176, 73] on div "Go to row" at bounding box center [268, 84] width 262 height 26
type input "traffi"
click at [185, 139] on div "-- -- 401085 Traffic Control" at bounding box center [266, 136] width 262 height 21
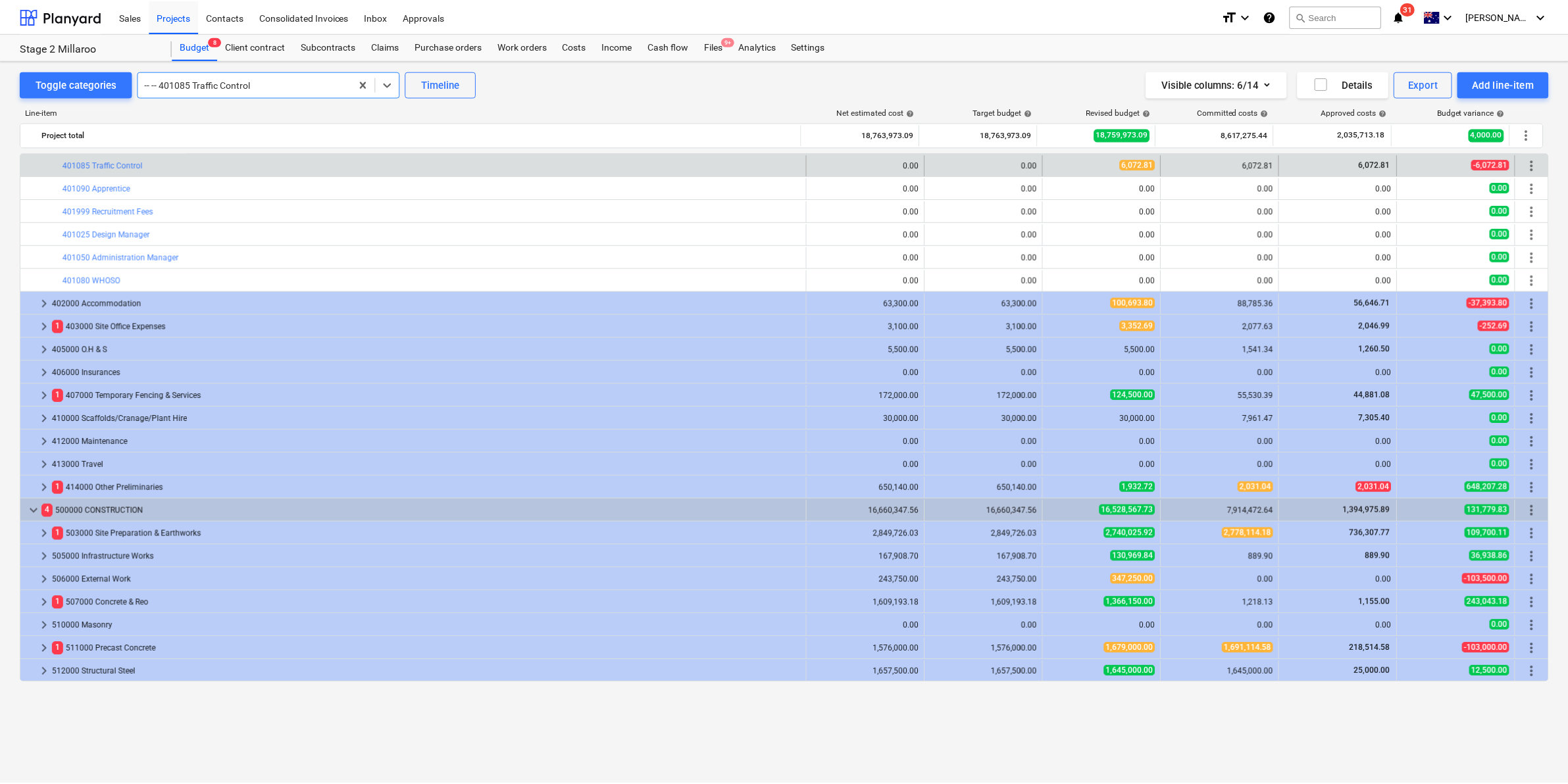
scroll to position [332, 0]
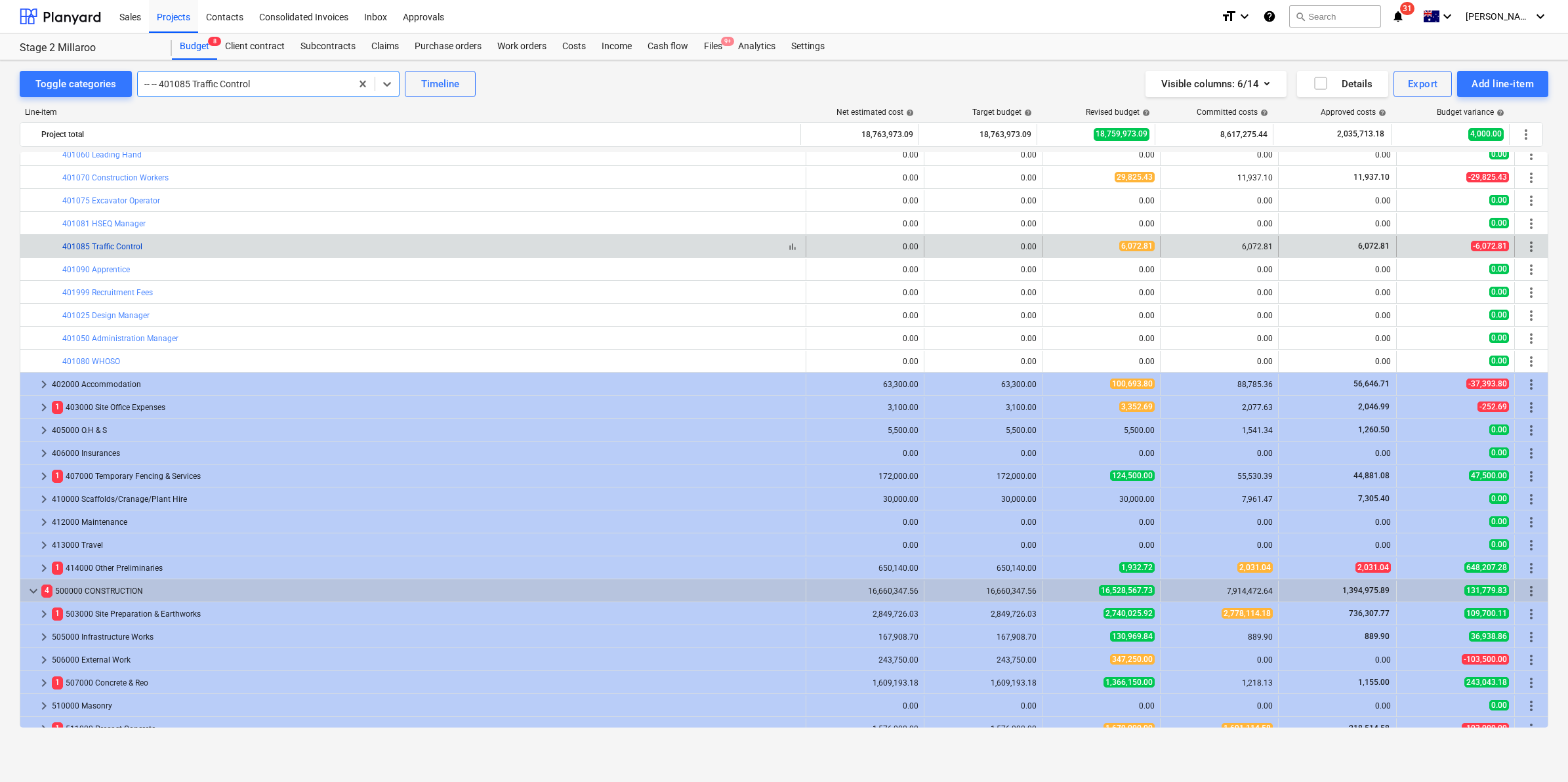
click at [119, 244] on link "401085 Traffic Control" at bounding box center [102, 246] width 80 height 9
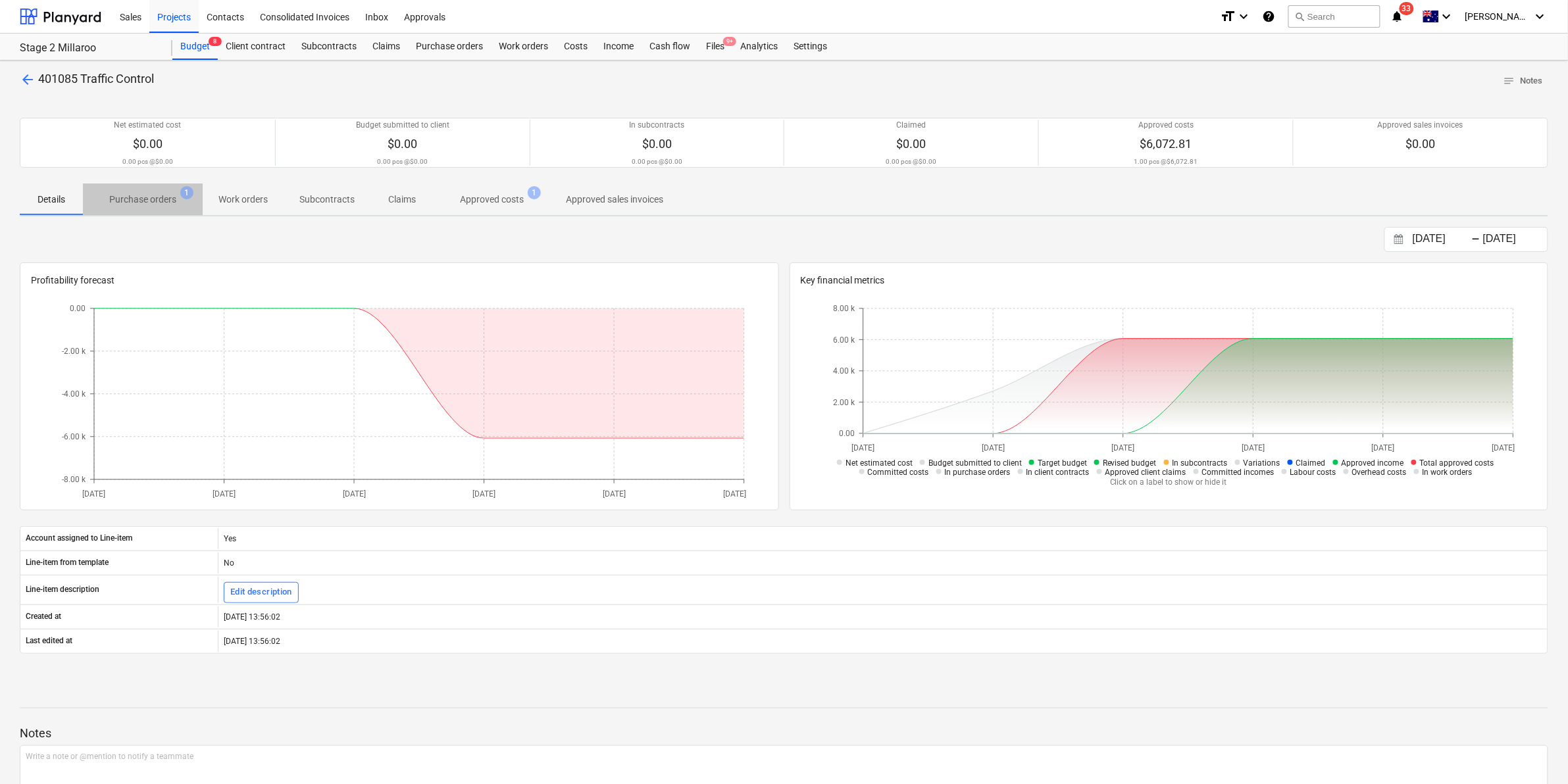
click at [143, 202] on p "Purchase orders" at bounding box center [143, 199] width 67 height 14
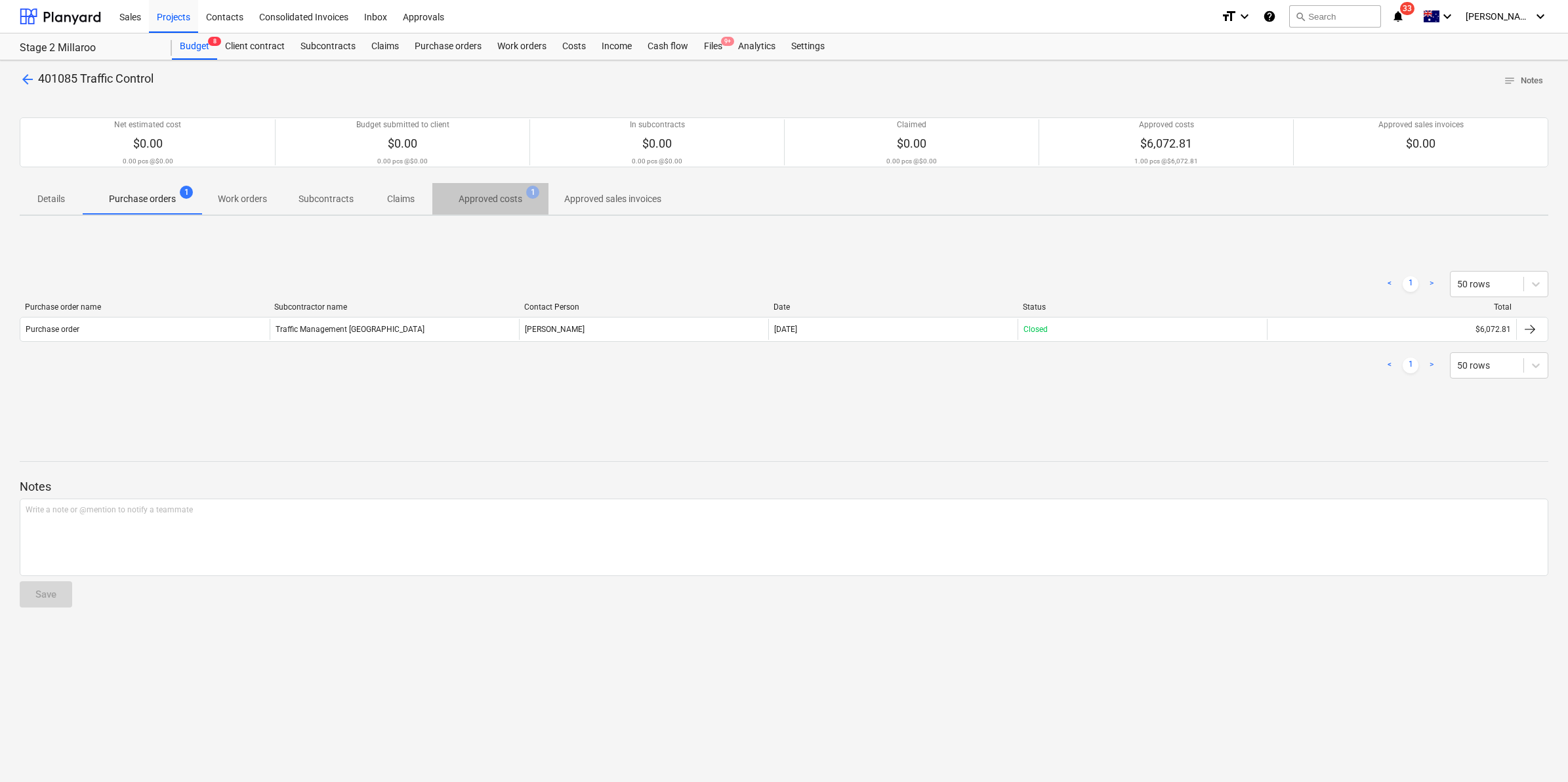
click at [463, 213] on button "Approved costs 1" at bounding box center [490, 199] width 116 height 32
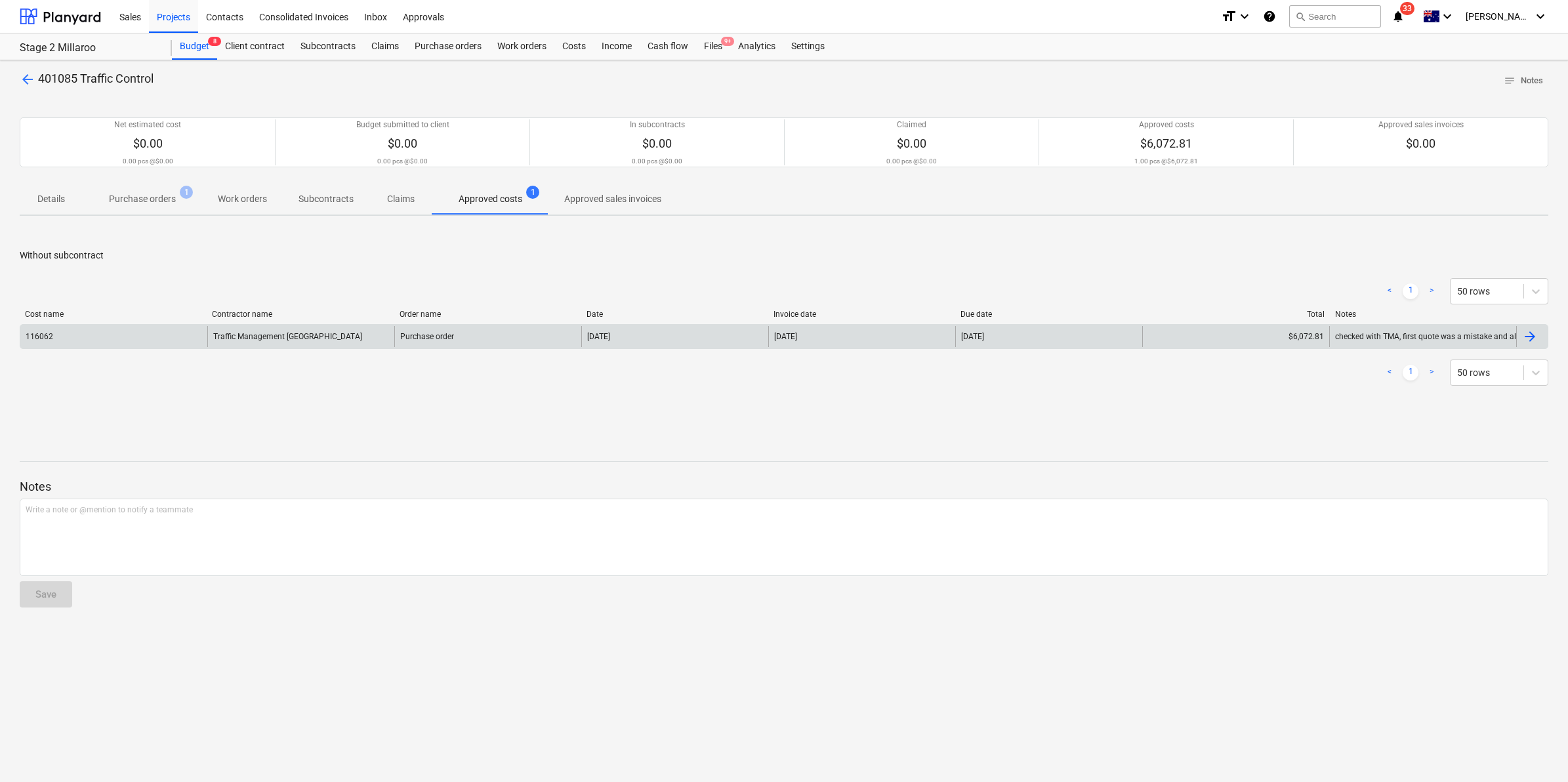
click at [880, 338] on div "10 Sep 2025" at bounding box center [862, 336] width 187 height 21
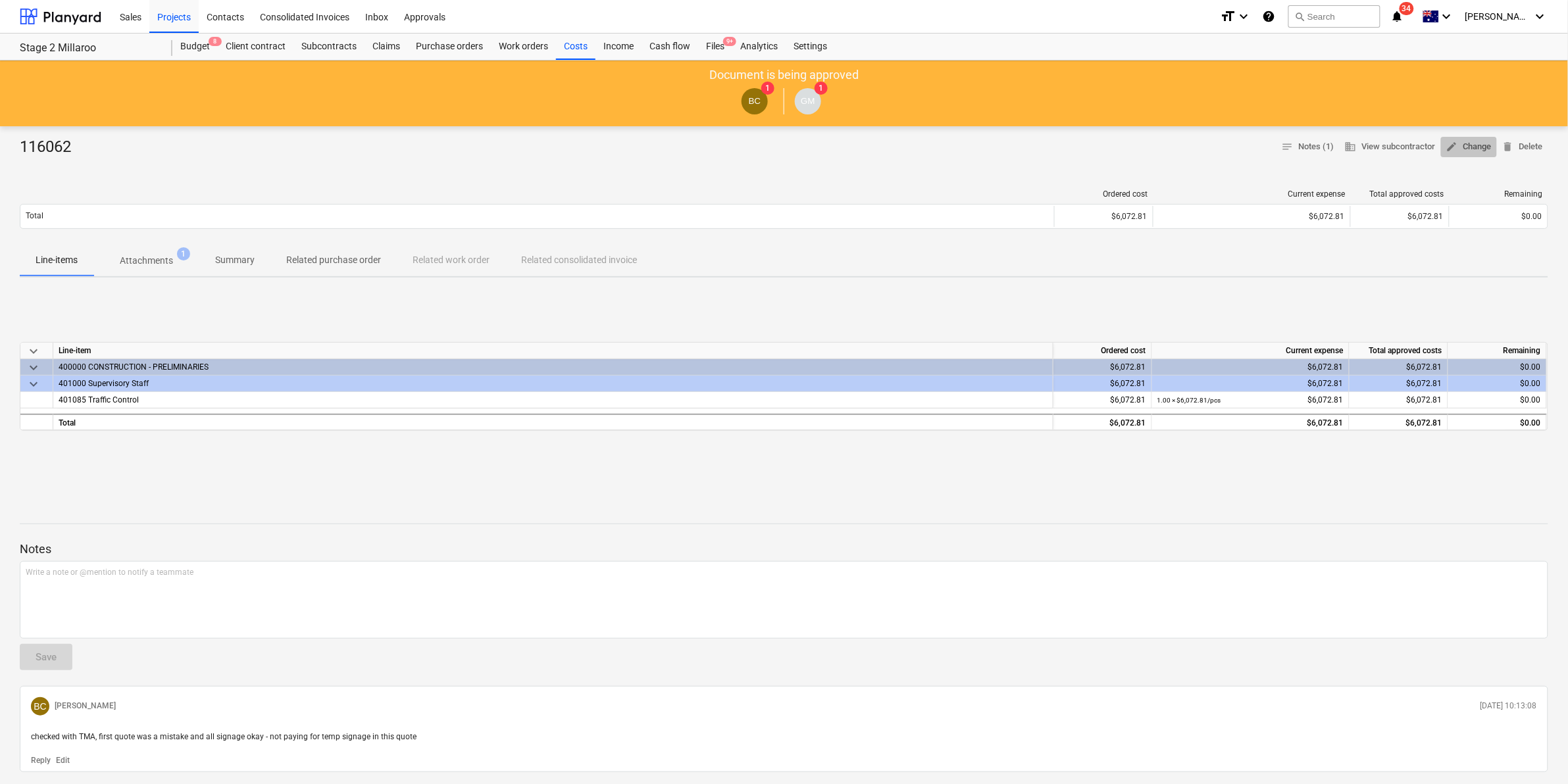
click at [1462, 145] on span "edit Change" at bounding box center [1469, 147] width 46 height 15
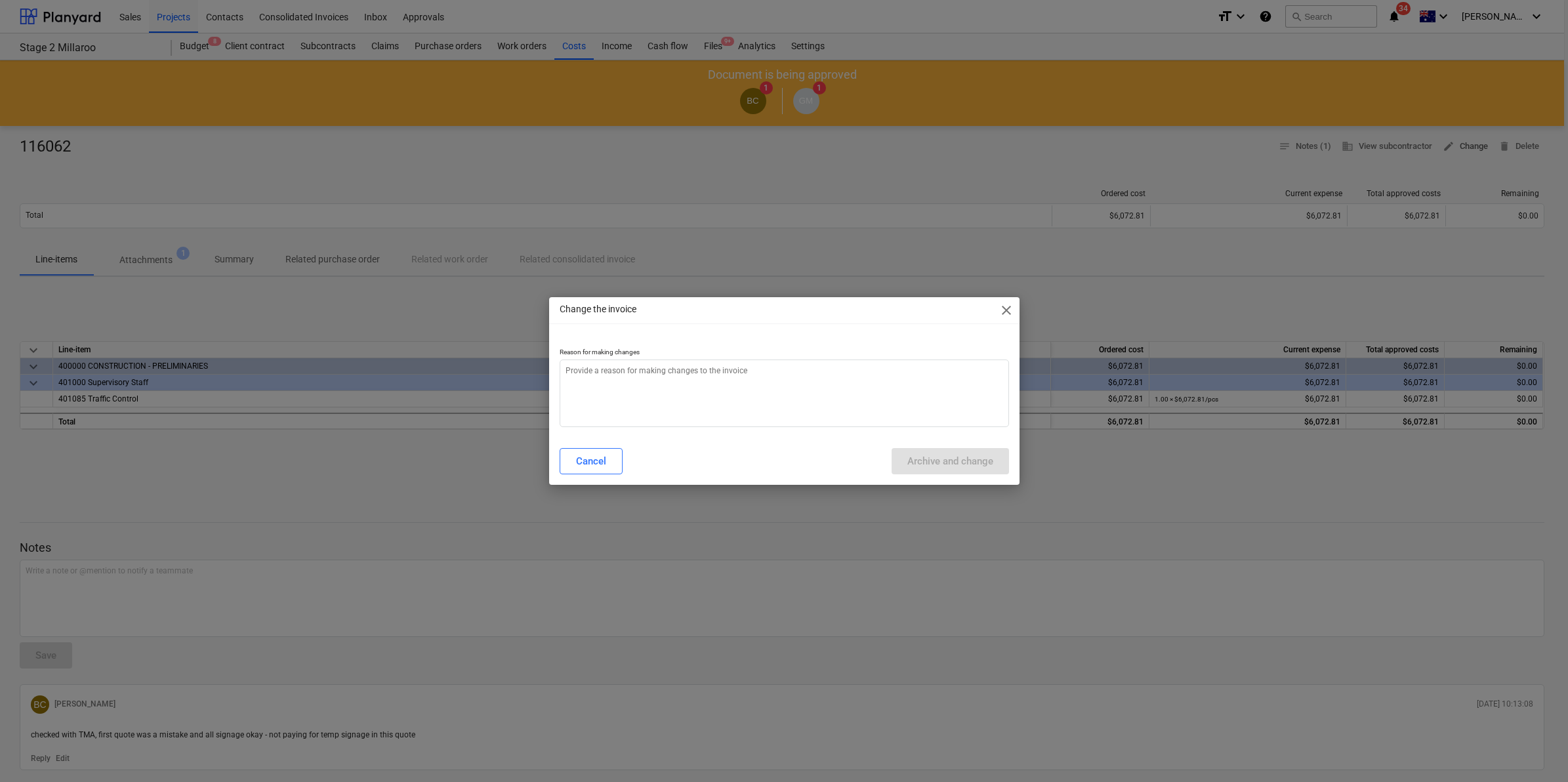
type textarea "x"
click at [770, 387] on textarea at bounding box center [784, 394] width 449 height 68
type textarea "r"
type textarea "x"
type textarea "re"
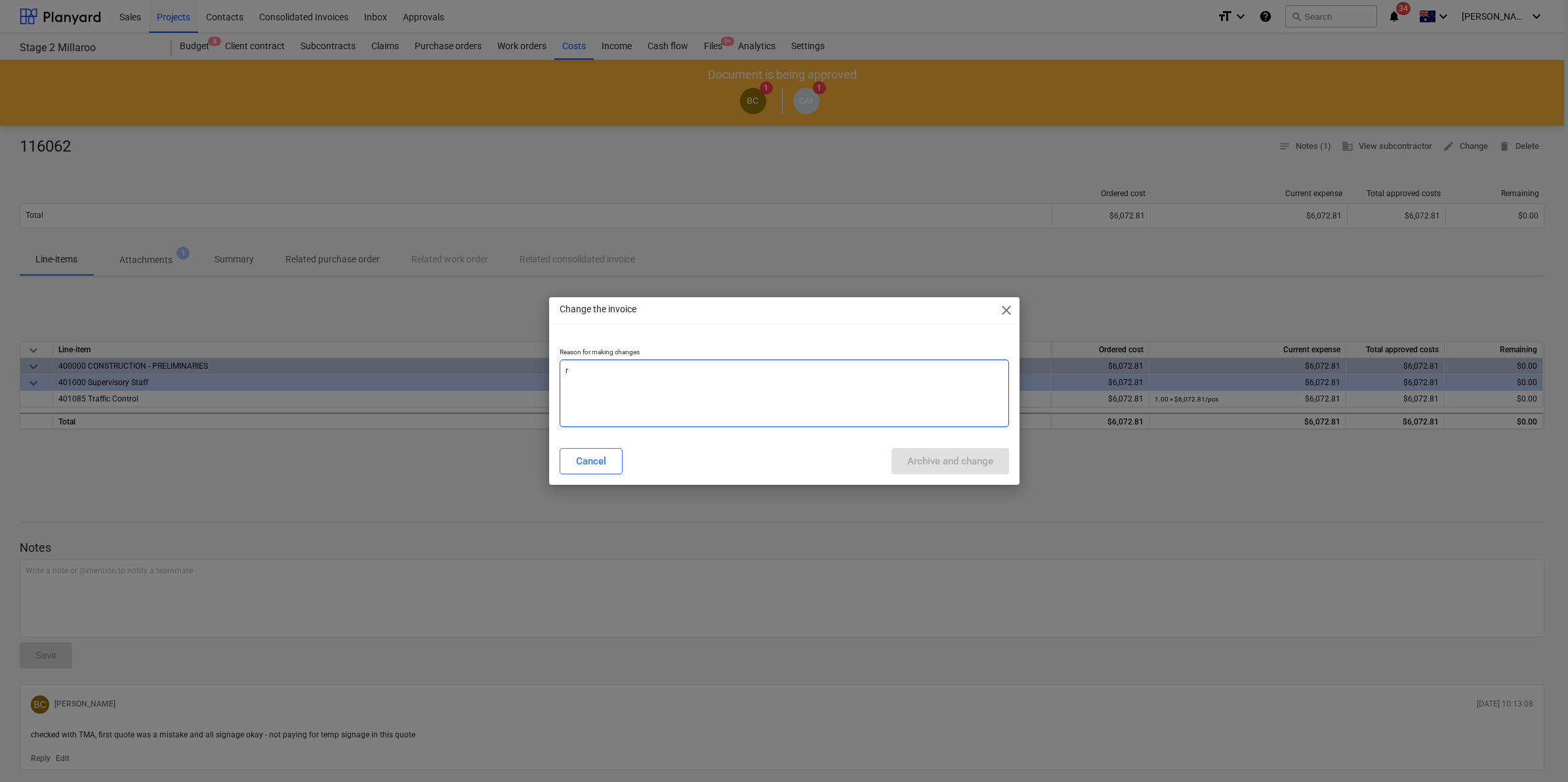
type textarea "x"
type textarea "re"
type textarea "x"
type textarea "re s"
type textarea "x"
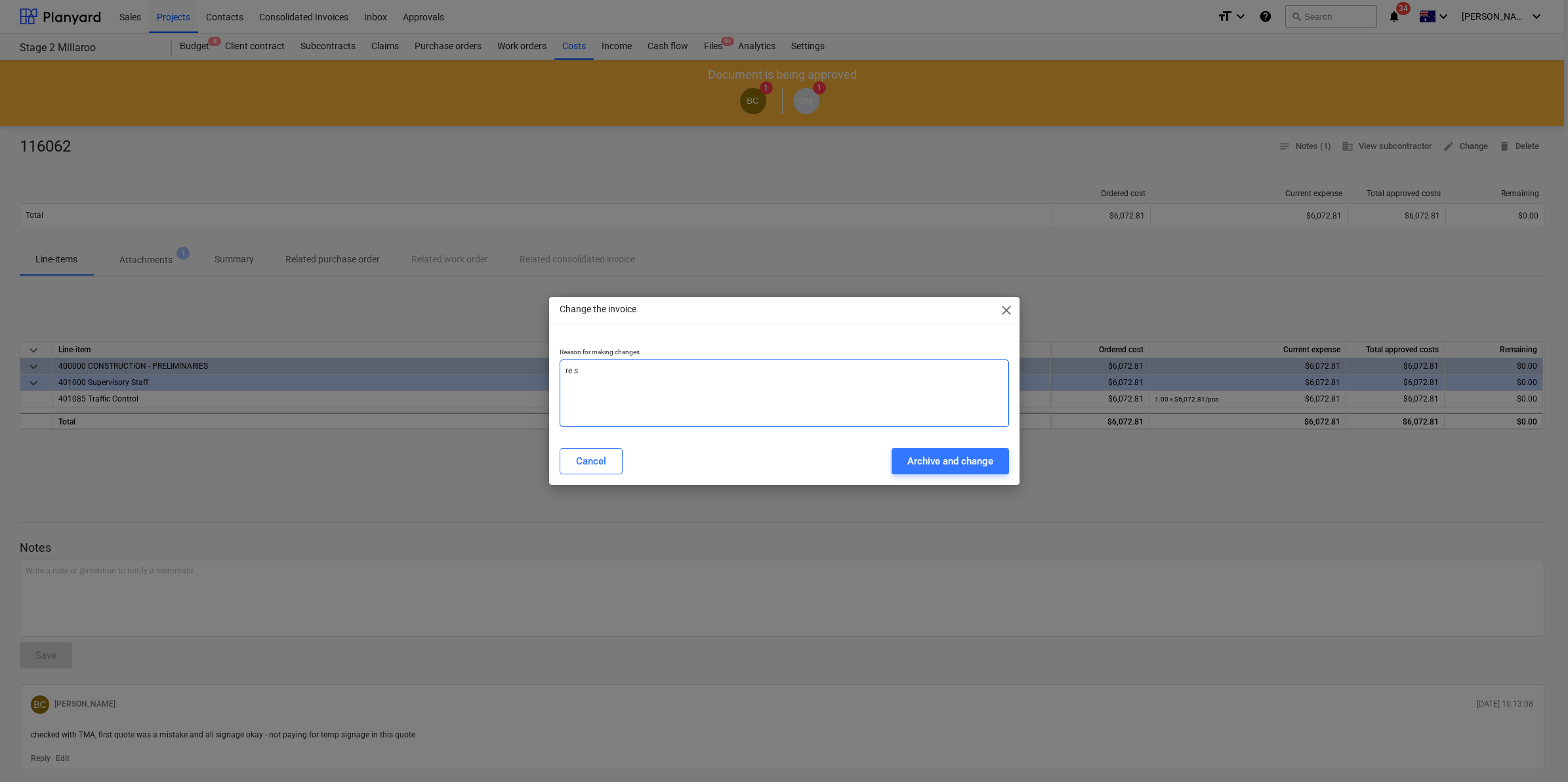
type textarea "re su"
type textarea "x"
type textarea "re sub"
type textarea "x"
type textarea "re subm"
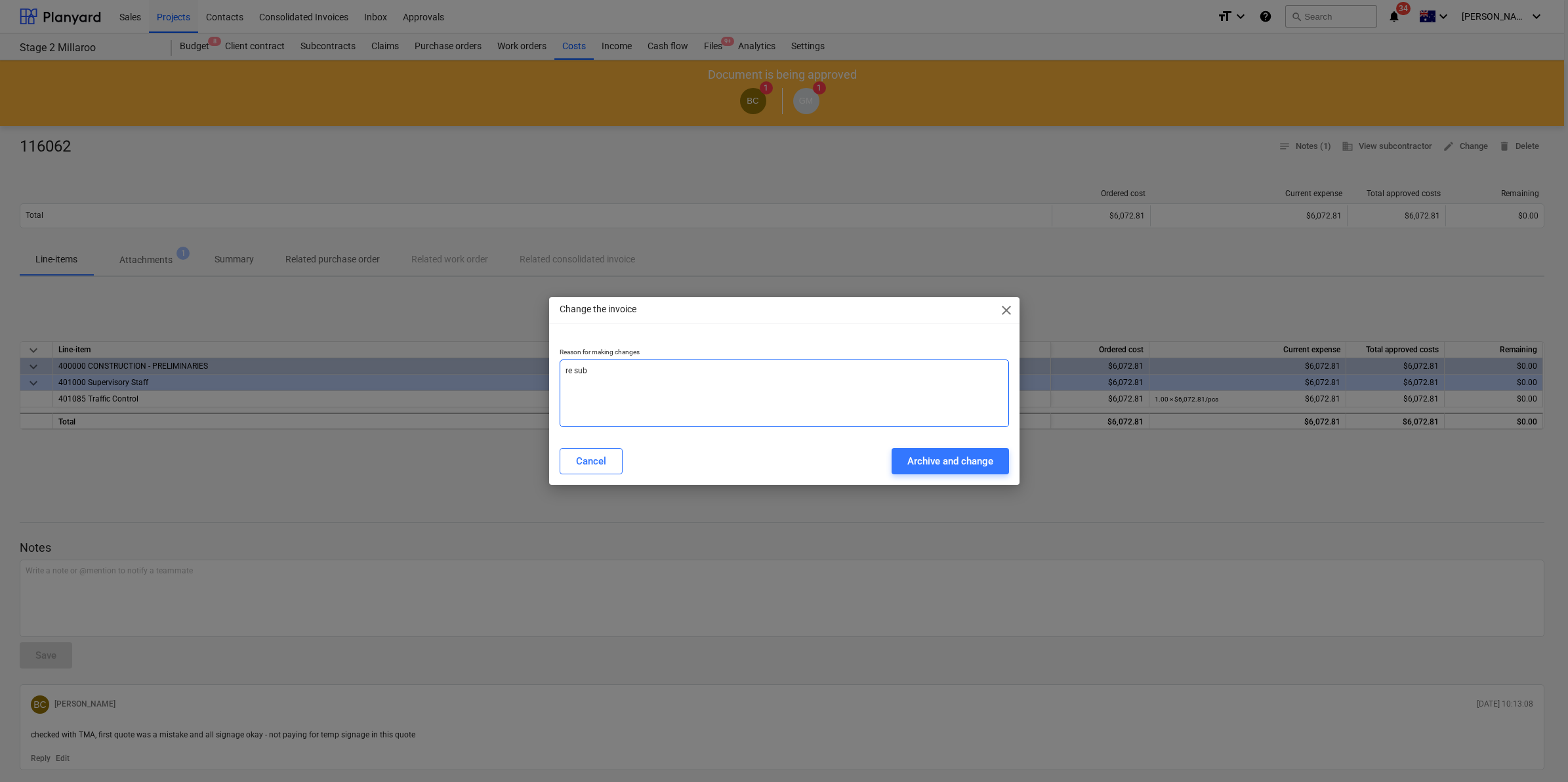
type textarea "x"
type textarea "re submi"
type textarea "x"
type textarea "re submit"
type textarea "x"
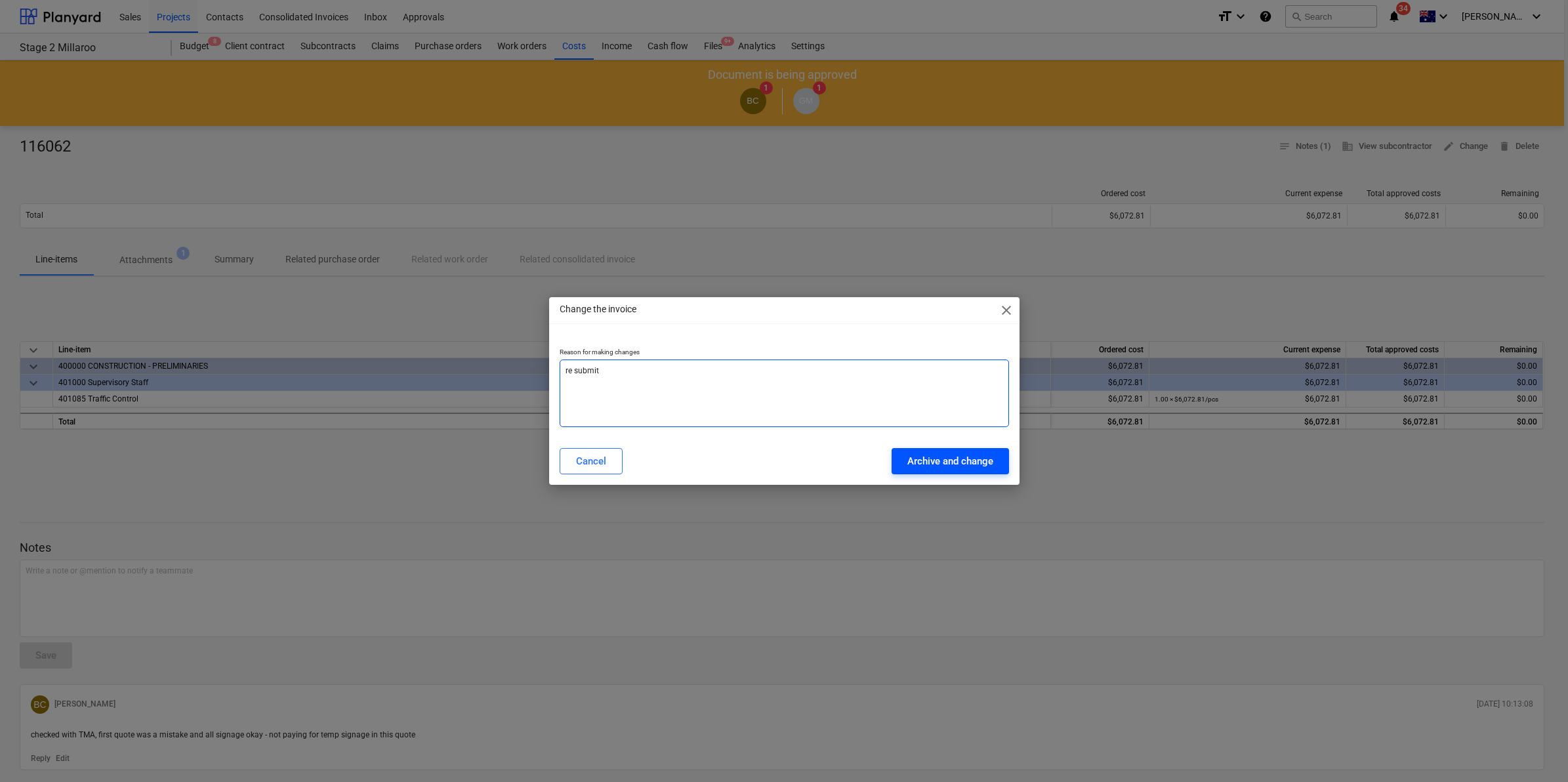
type textarea "re submit"
click at [927, 457] on div "Archive and change" at bounding box center [950, 461] width 86 height 17
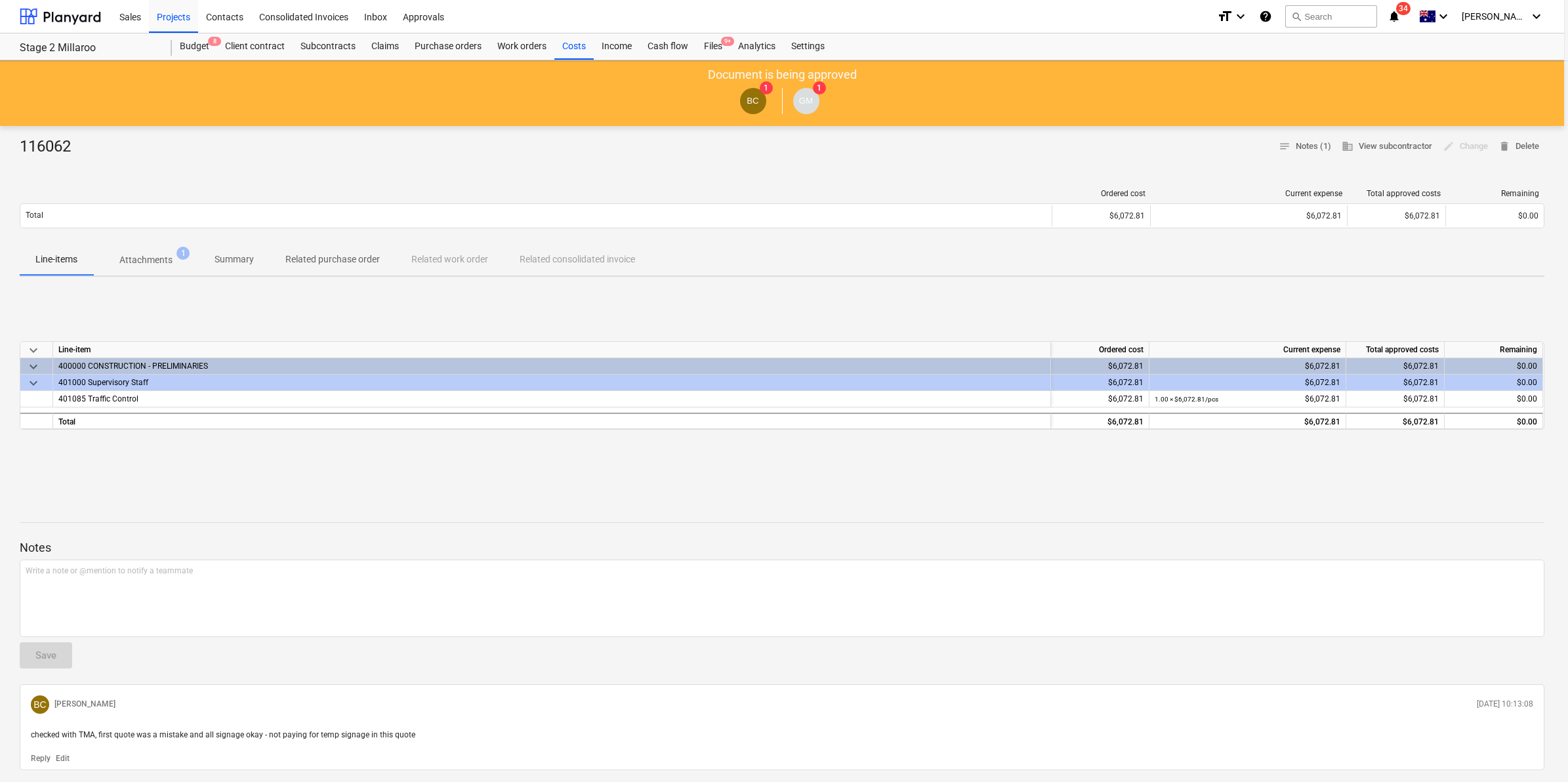
type textarea "x"
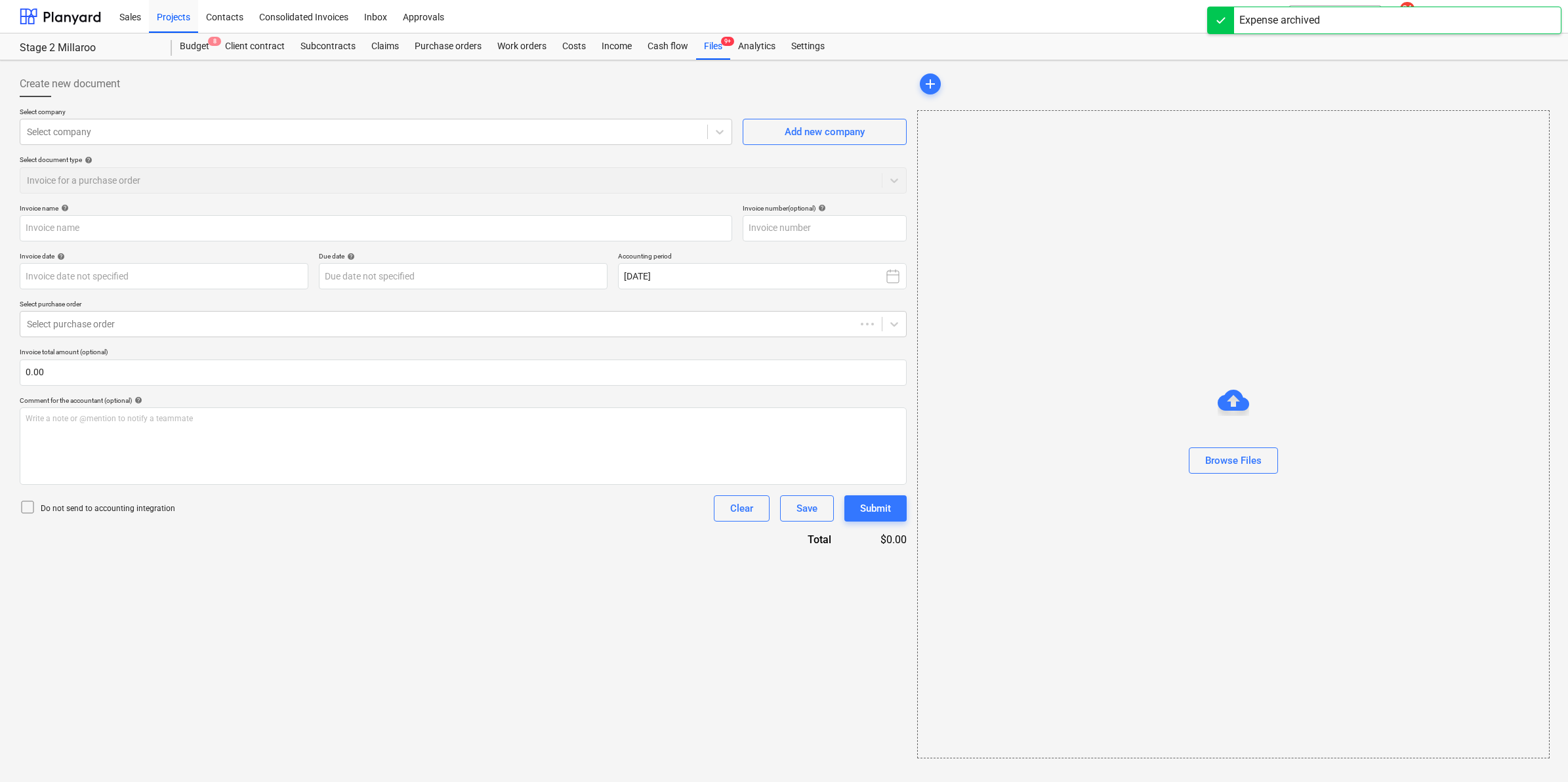
type input "116062"
type input "10 Sep 2025"
type input "10 Oct 2025"
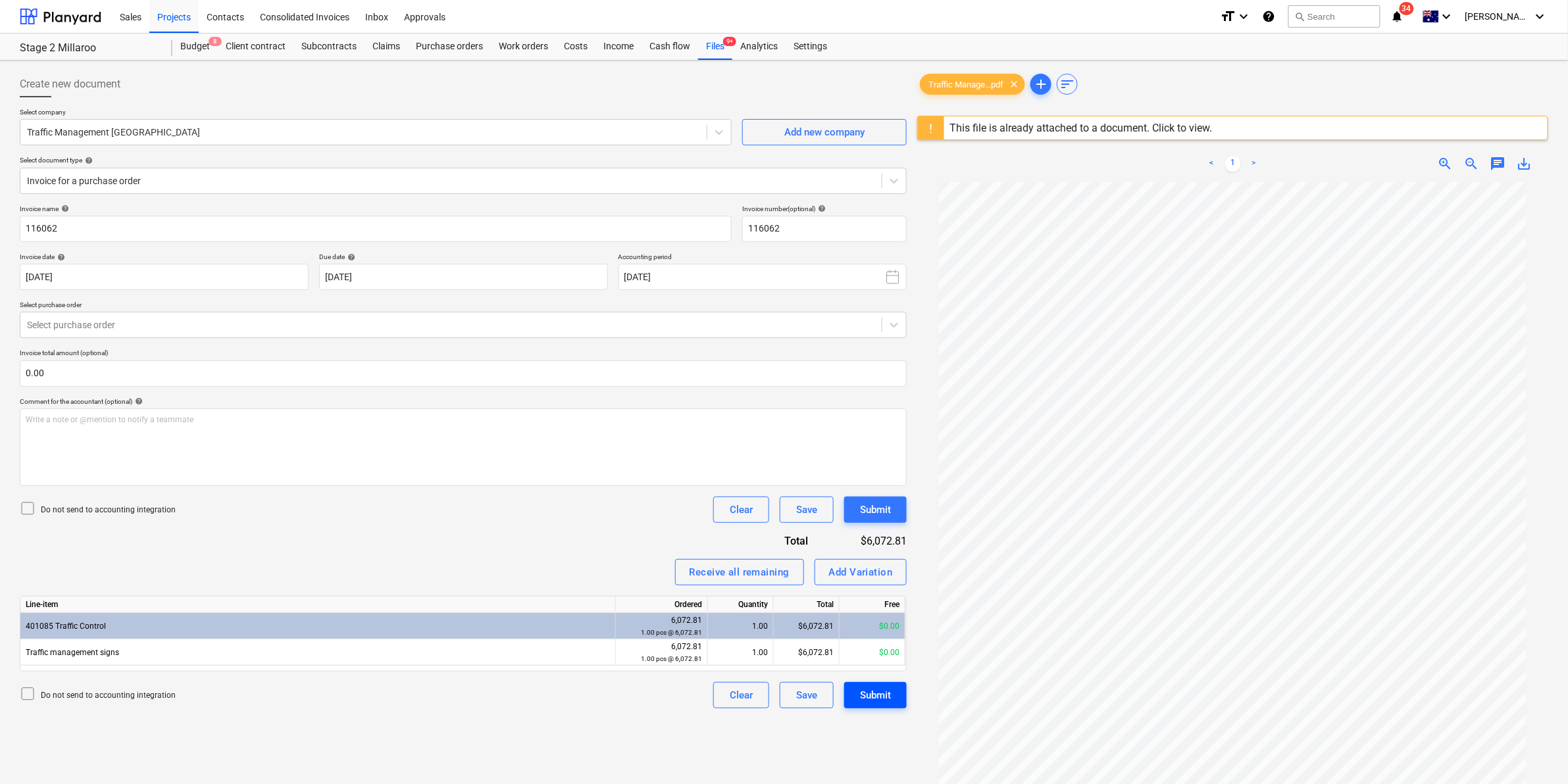
click at [876, 691] on div "Submit" at bounding box center [875, 695] width 31 height 17
click at [877, 685] on button "Submit" at bounding box center [875, 695] width 63 height 26
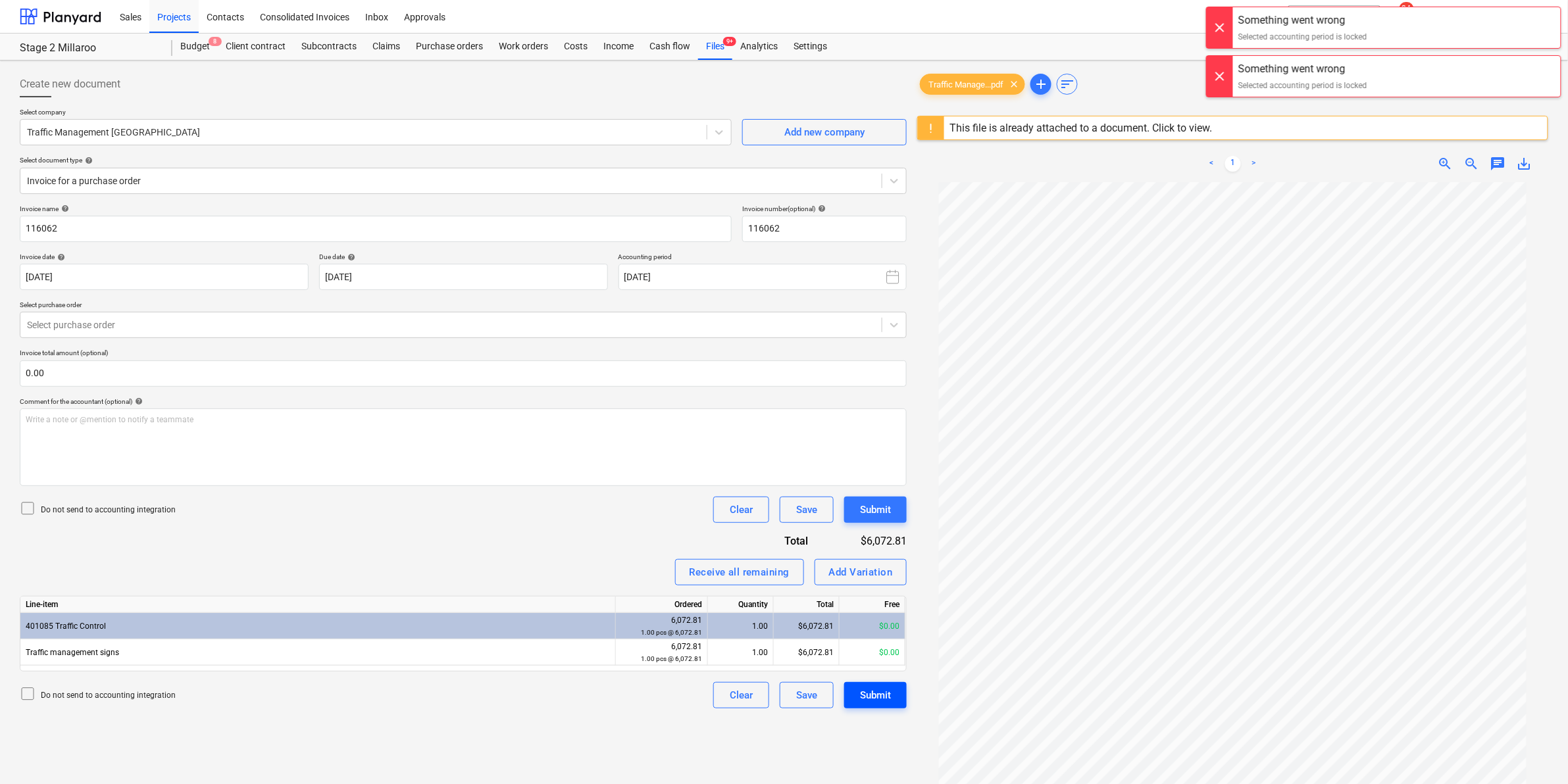
click at [877, 685] on button "Submit" at bounding box center [875, 695] width 63 height 26
click at [870, 693] on div "Submit" at bounding box center [875, 695] width 31 height 17
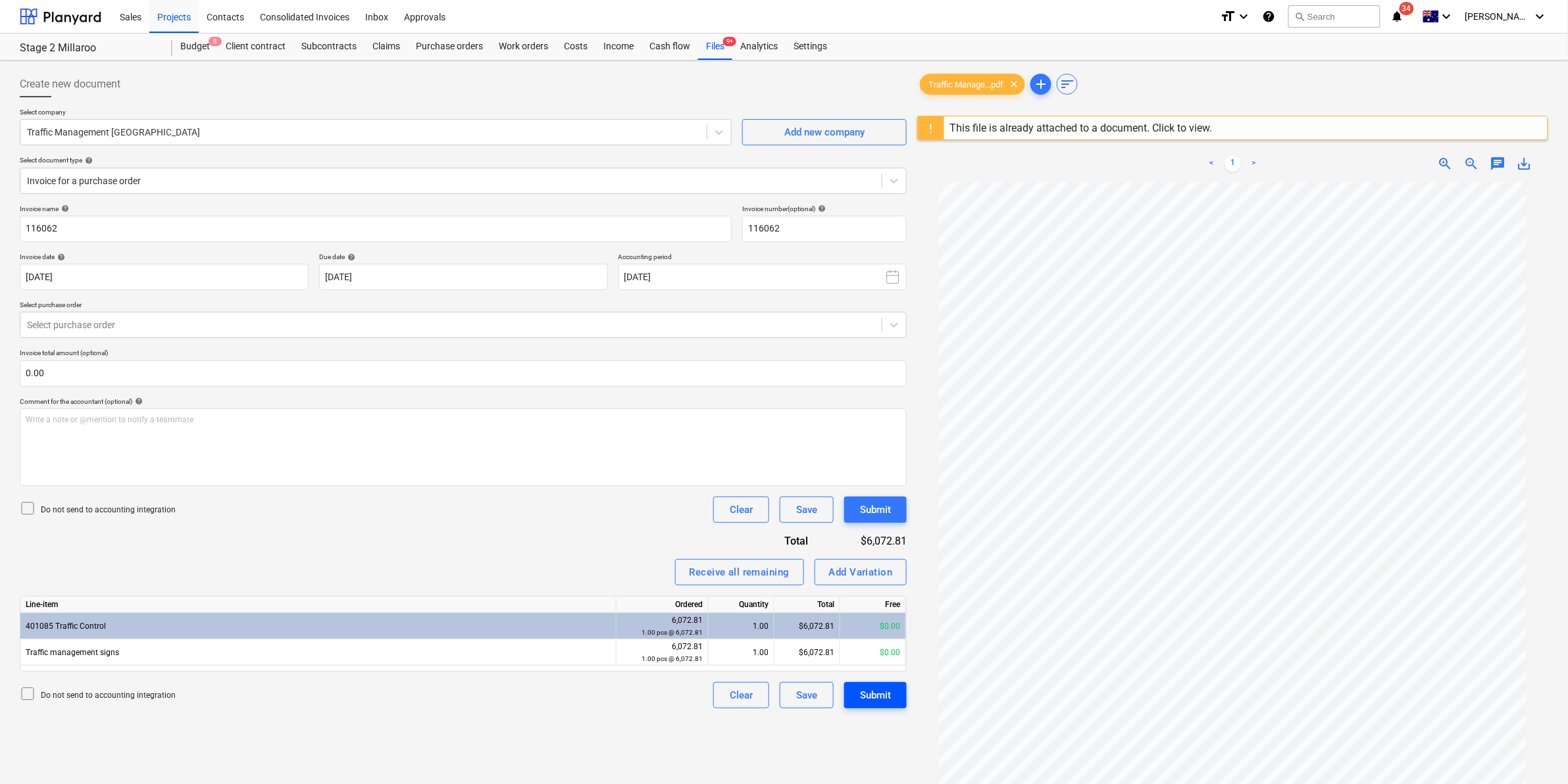
click at [882, 701] on div "Submit" at bounding box center [875, 695] width 31 height 17
click at [721, 45] on div "Files 9+" at bounding box center [715, 47] width 34 height 26
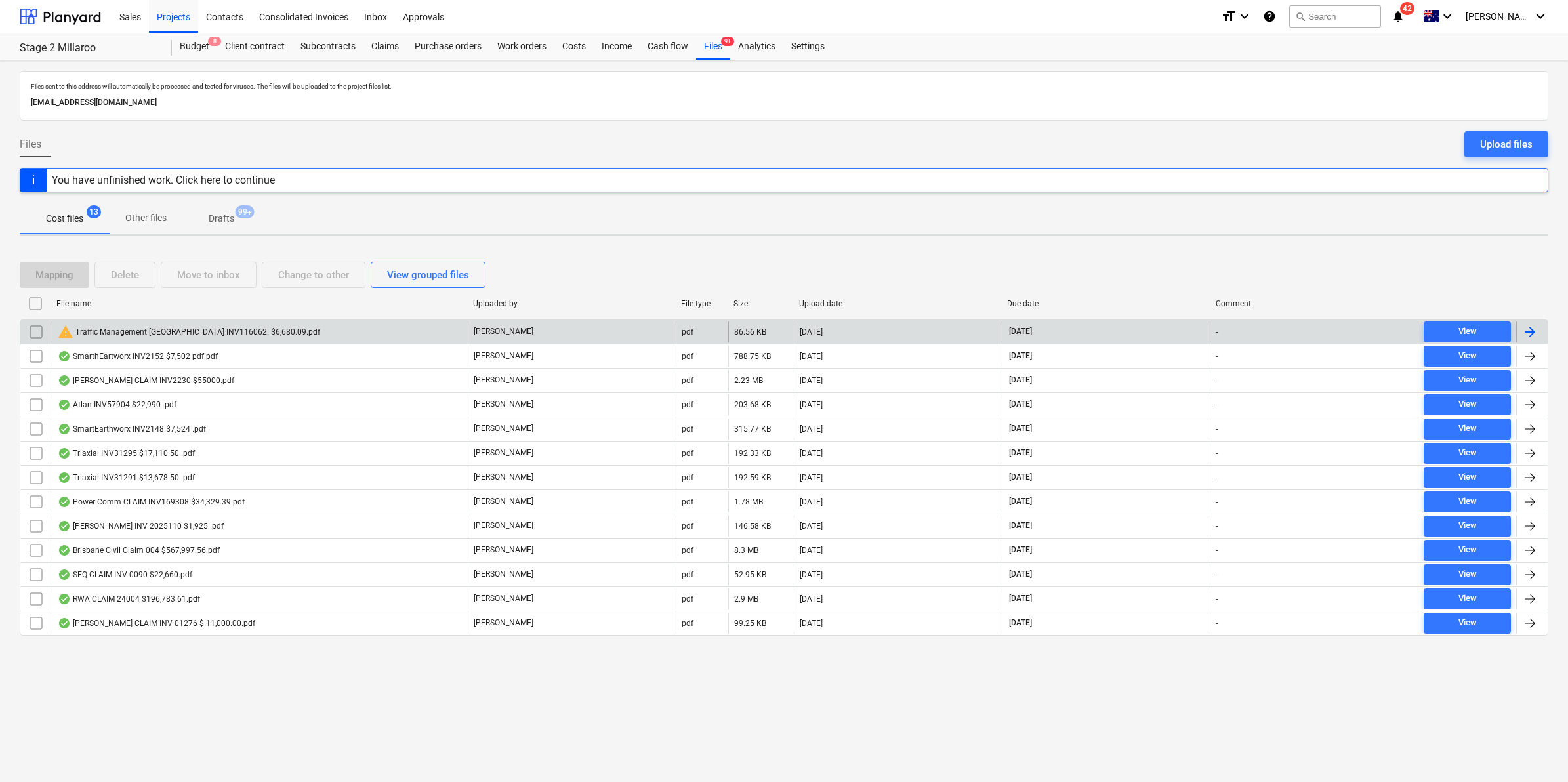
click at [188, 331] on div "warning Traffic Management Australia INV116062. $6,680.09.pdf" at bounding box center [189, 332] width 262 height 16
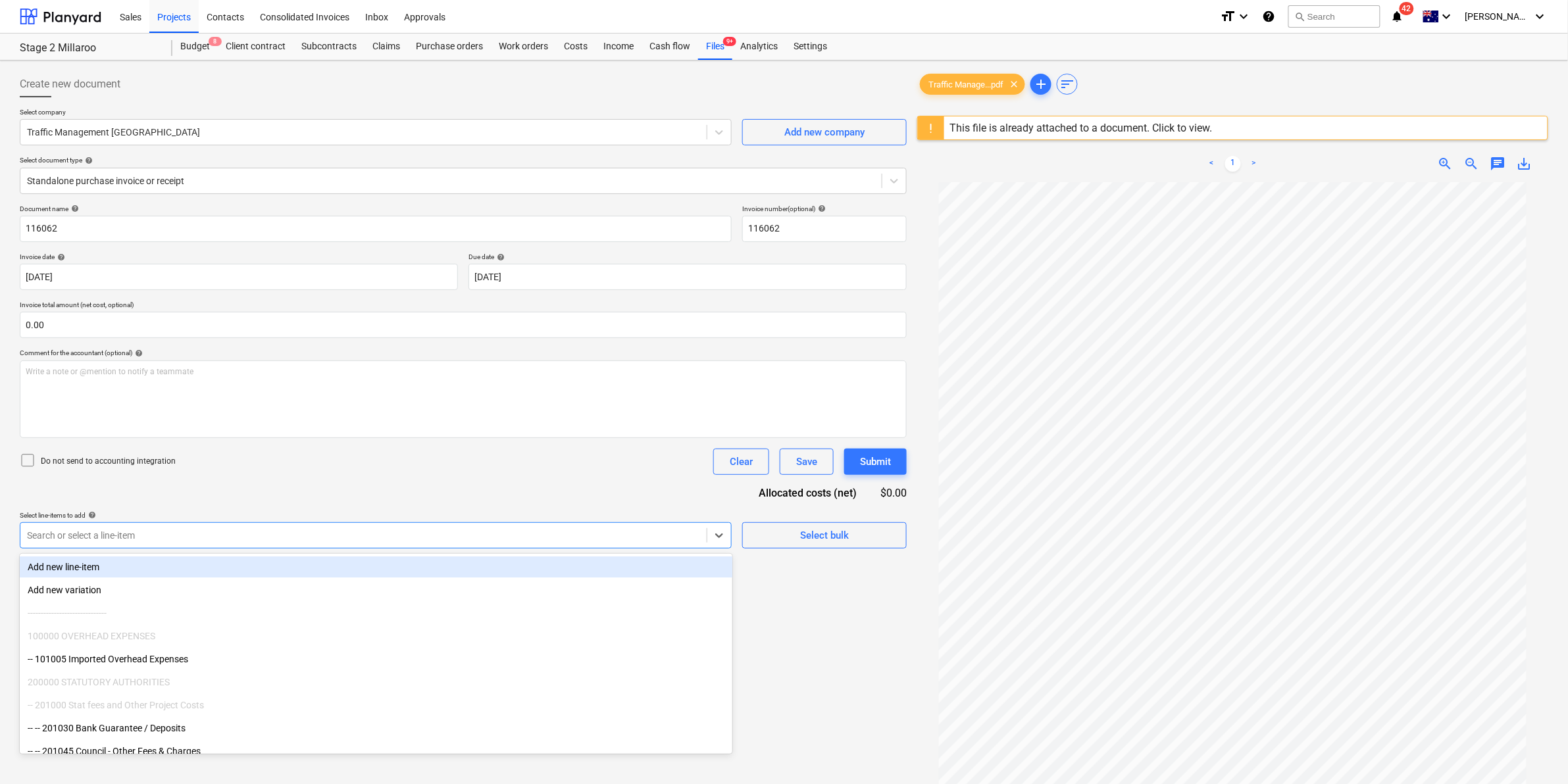
click at [535, 541] on div at bounding box center [363, 535] width 673 height 13
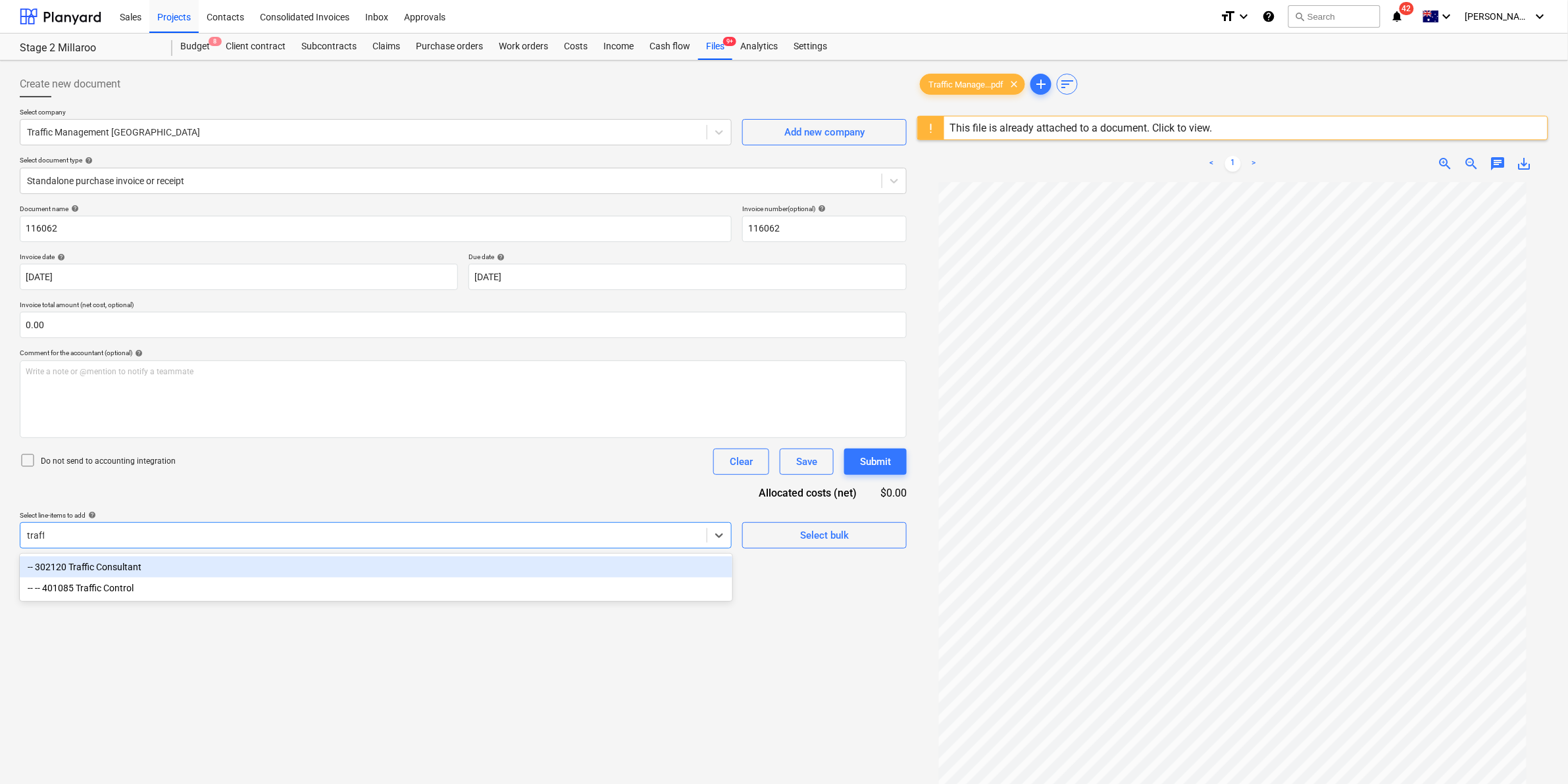
type input "traffi"
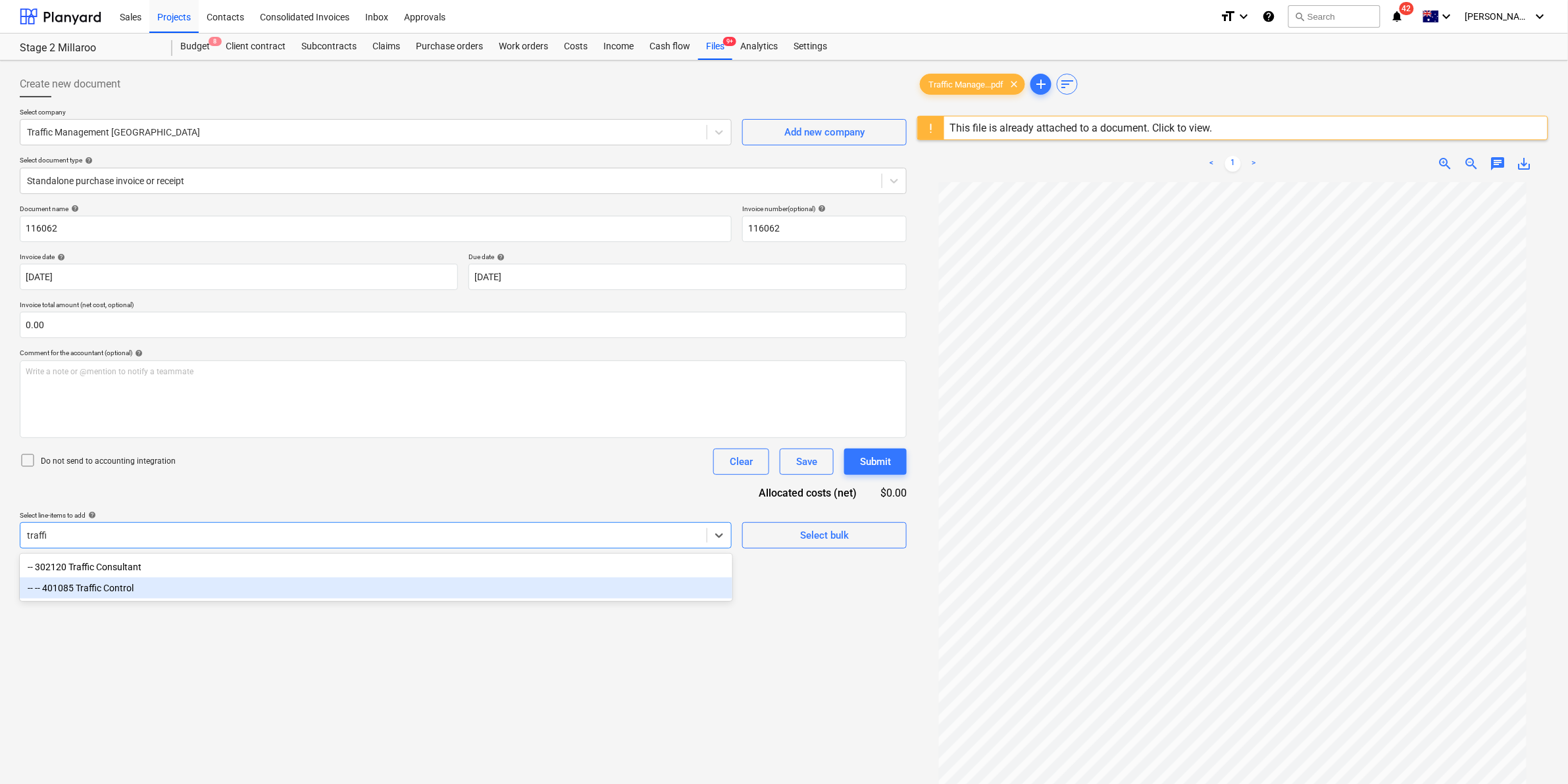
click at [352, 585] on div "-- -- 401085 Traffic Control" at bounding box center [376, 588] width 713 height 21
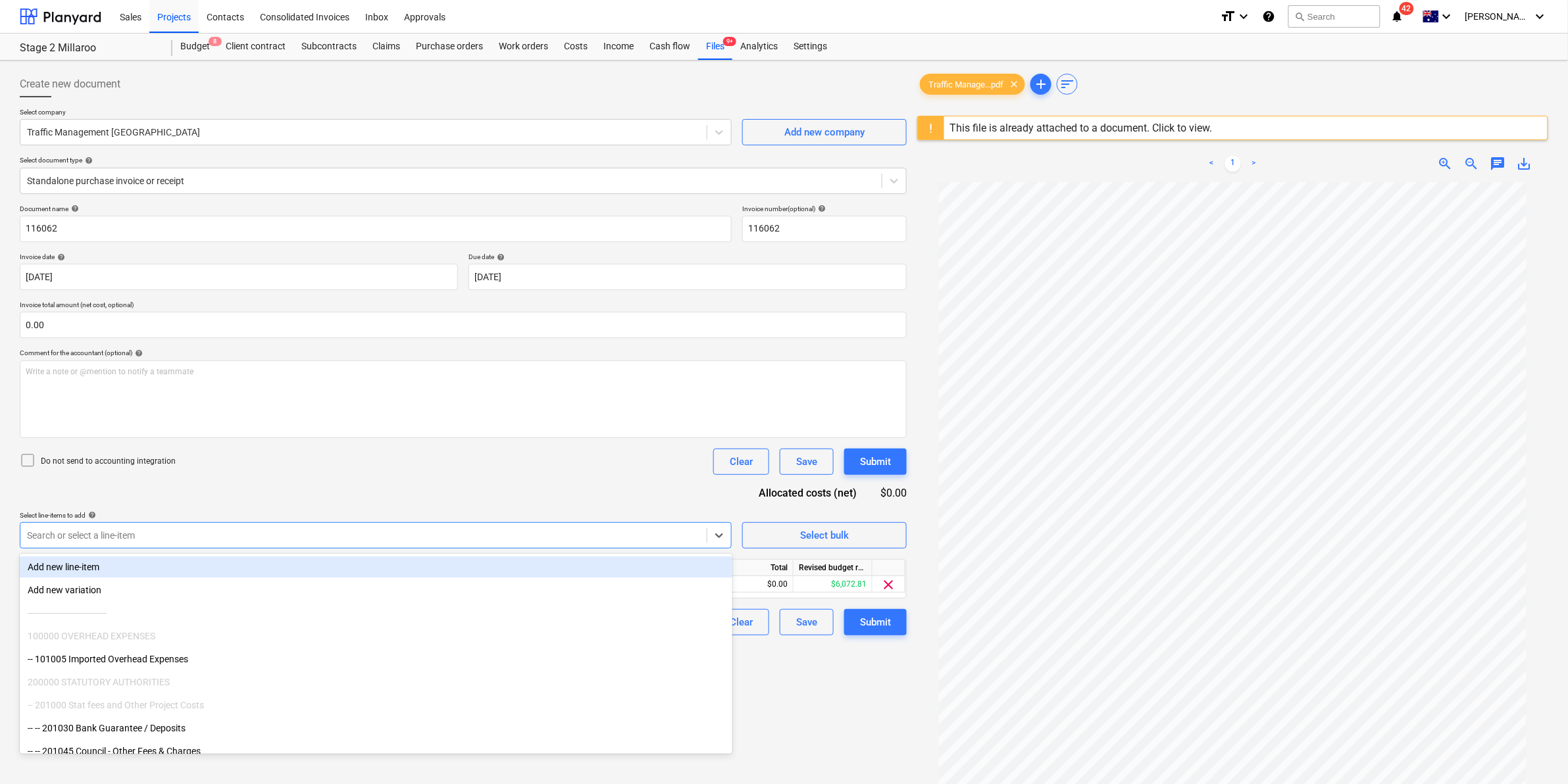
click at [573, 475] on div "Do not send to accounting integration Clear Save Submit" at bounding box center [463, 462] width 887 height 26
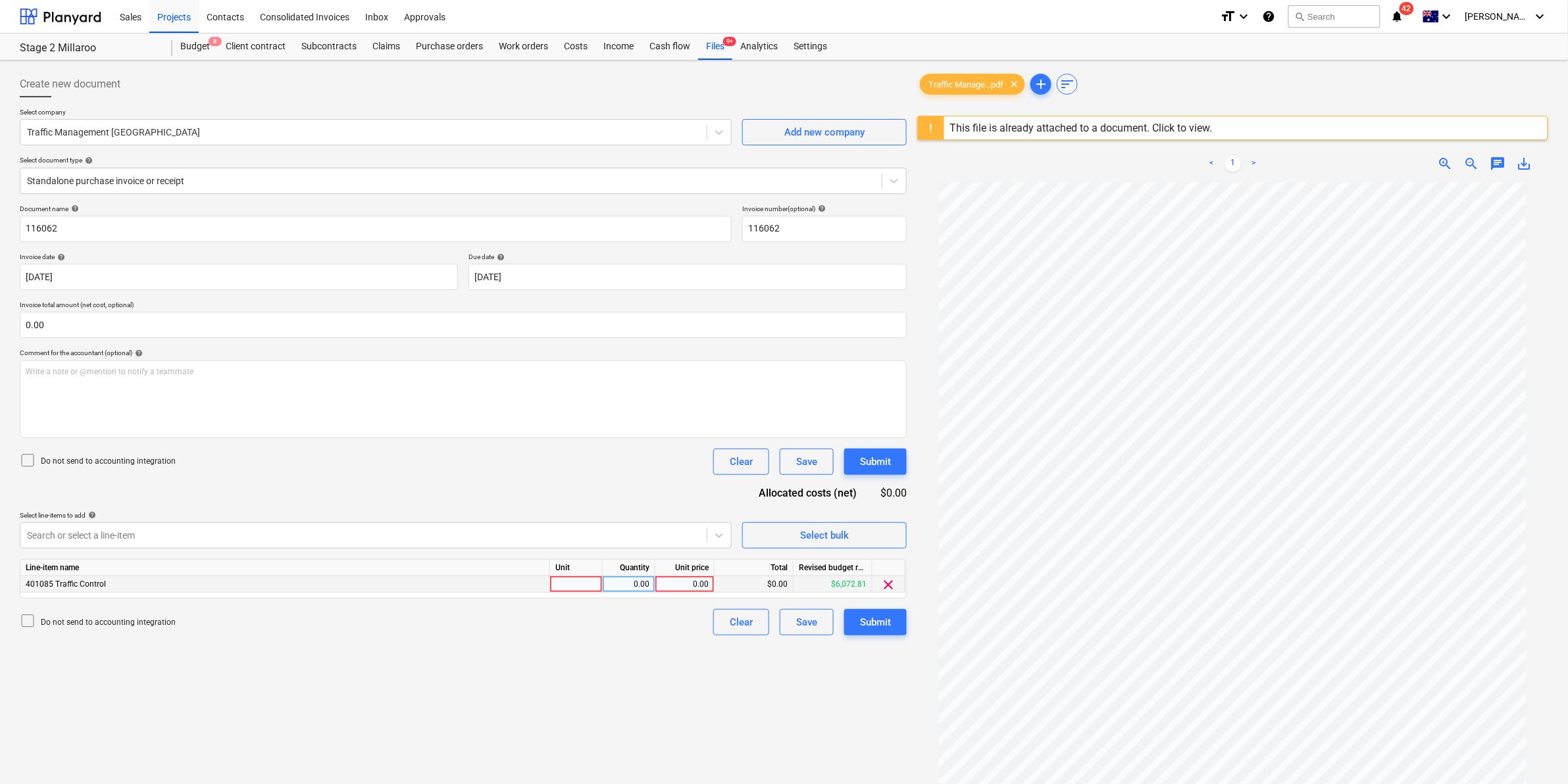
click at [558, 585] on div at bounding box center [577, 585] width 53 height 16
type input "1"
type input "item"
type input "6072.81"
click at [620, 584] on div "0.00" at bounding box center [629, 585] width 42 height 16
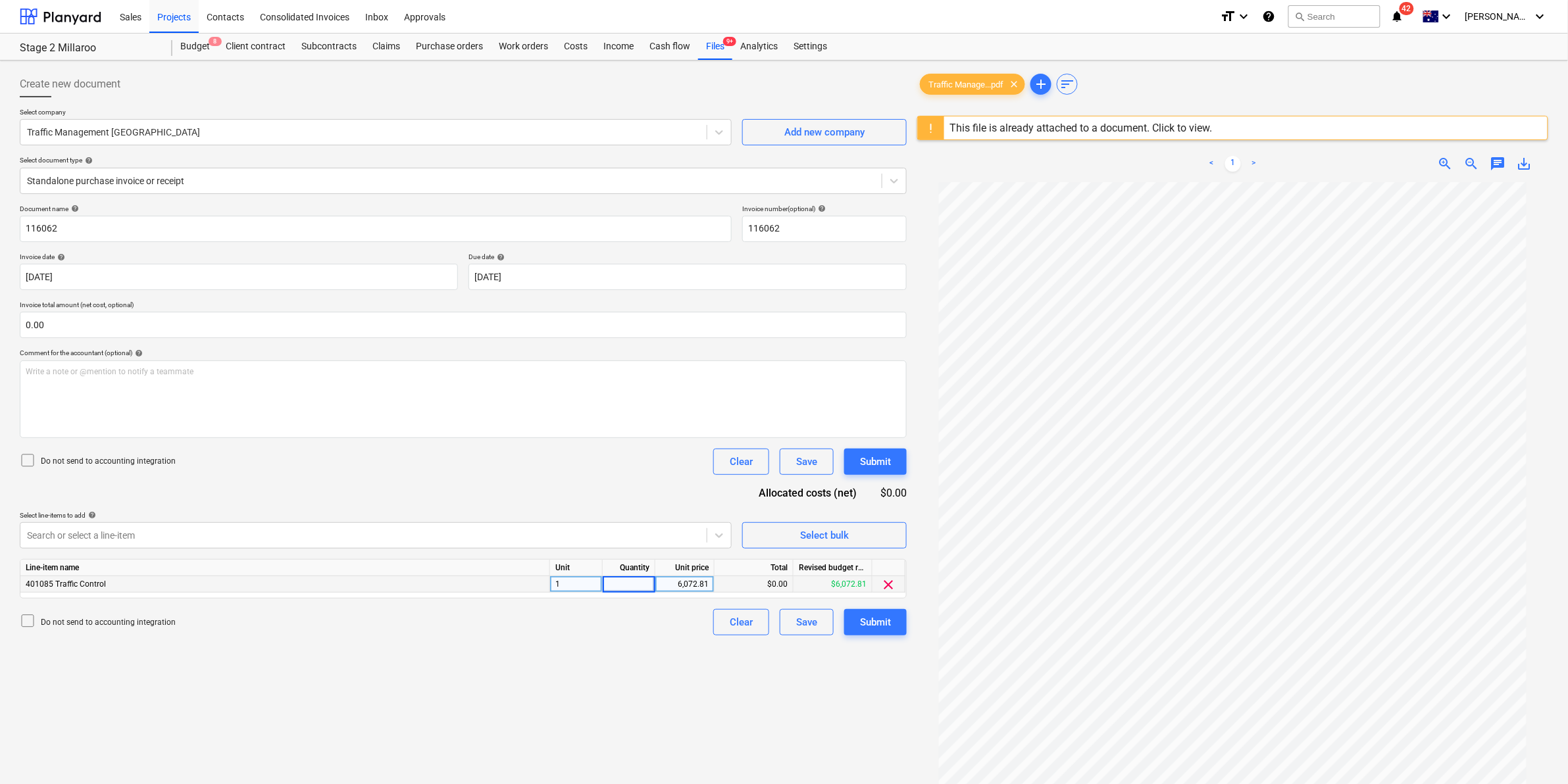
type input "1"
click at [610, 475] on div "Document name help 116062 Invoice number (optional) help 116062 Invoice date he…" at bounding box center [463, 420] width 887 height 431
click at [215, 168] on div "Standalone purchase invoice or receipt" at bounding box center [463, 181] width 887 height 26
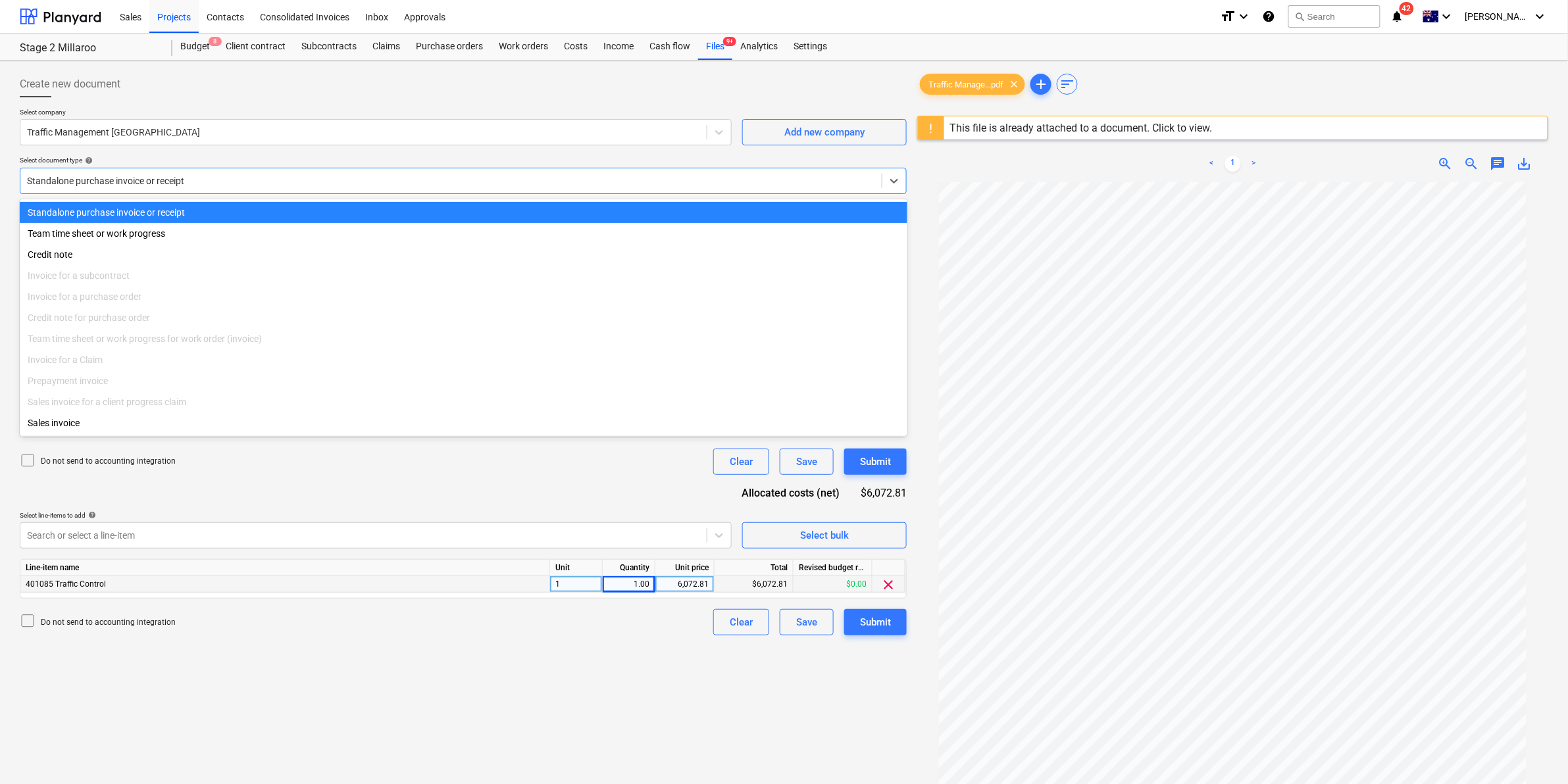
click at [181, 210] on div "Standalone purchase invoice or receipt" at bounding box center [464, 212] width 888 height 21
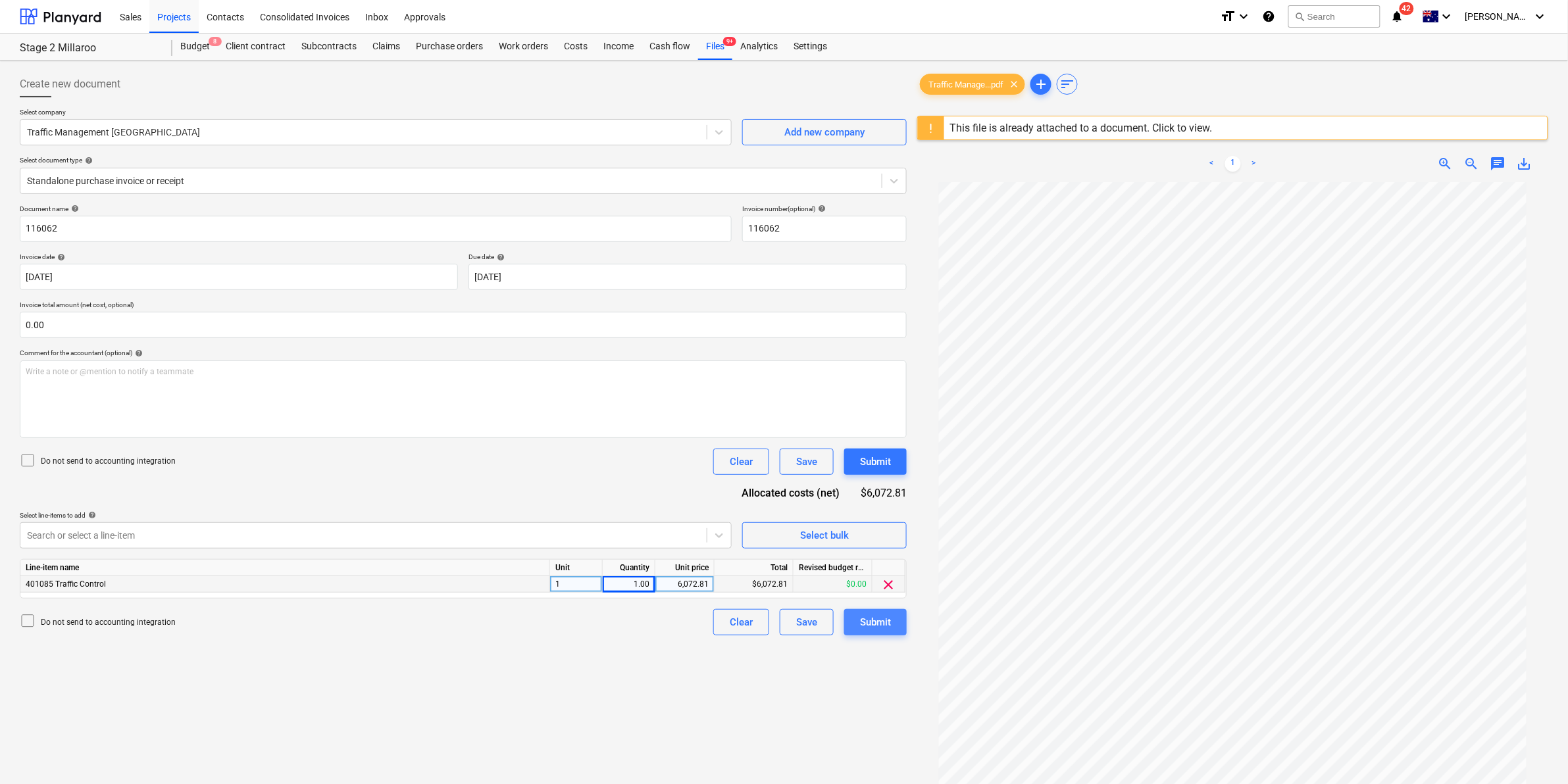
click at [872, 619] on div "Submit" at bounding box center [875, 622] width 31 height 17
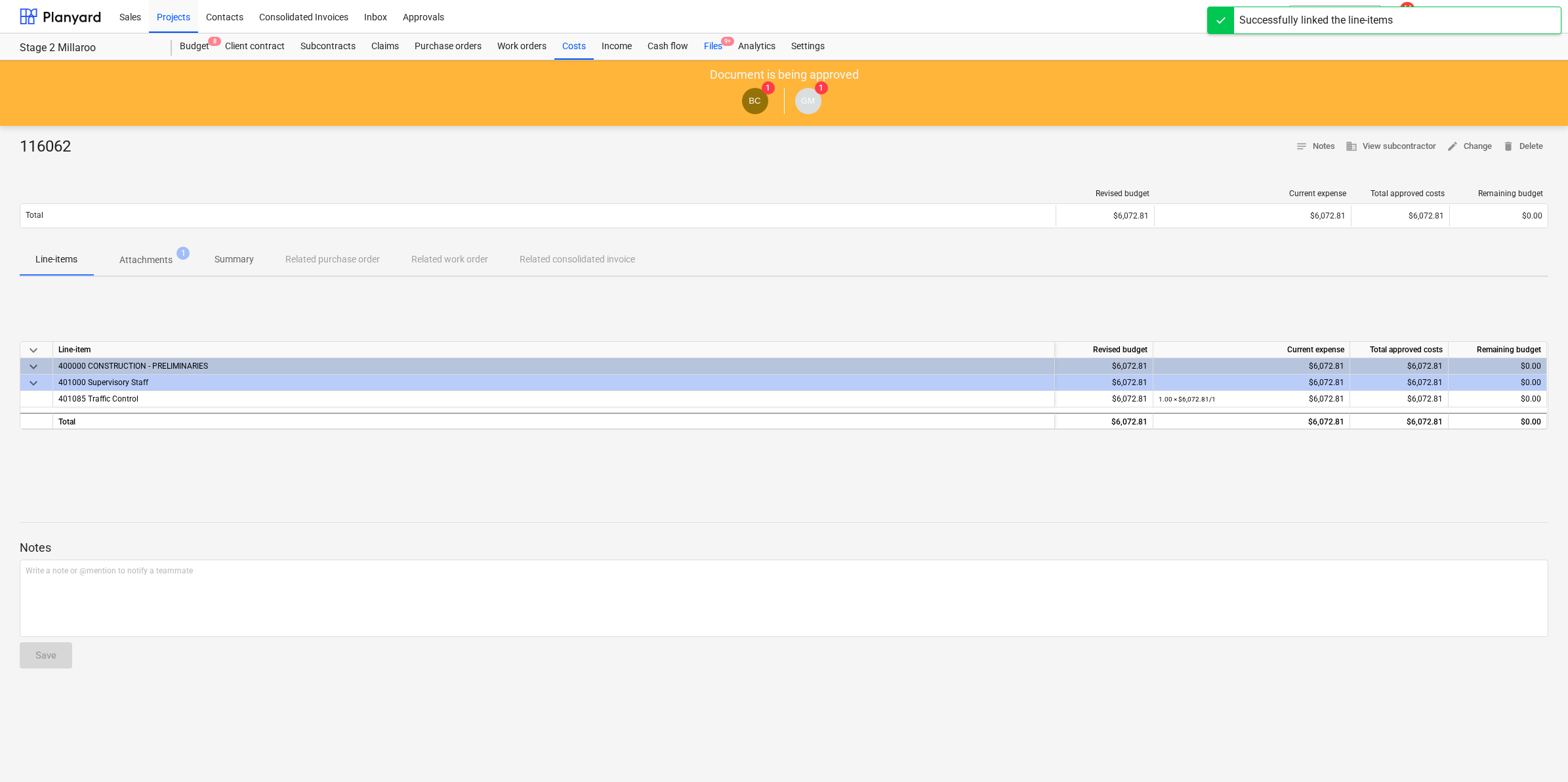
click at [710, 44] on div "Files 9+" at bounding box center [713, 47] width 34 height 26
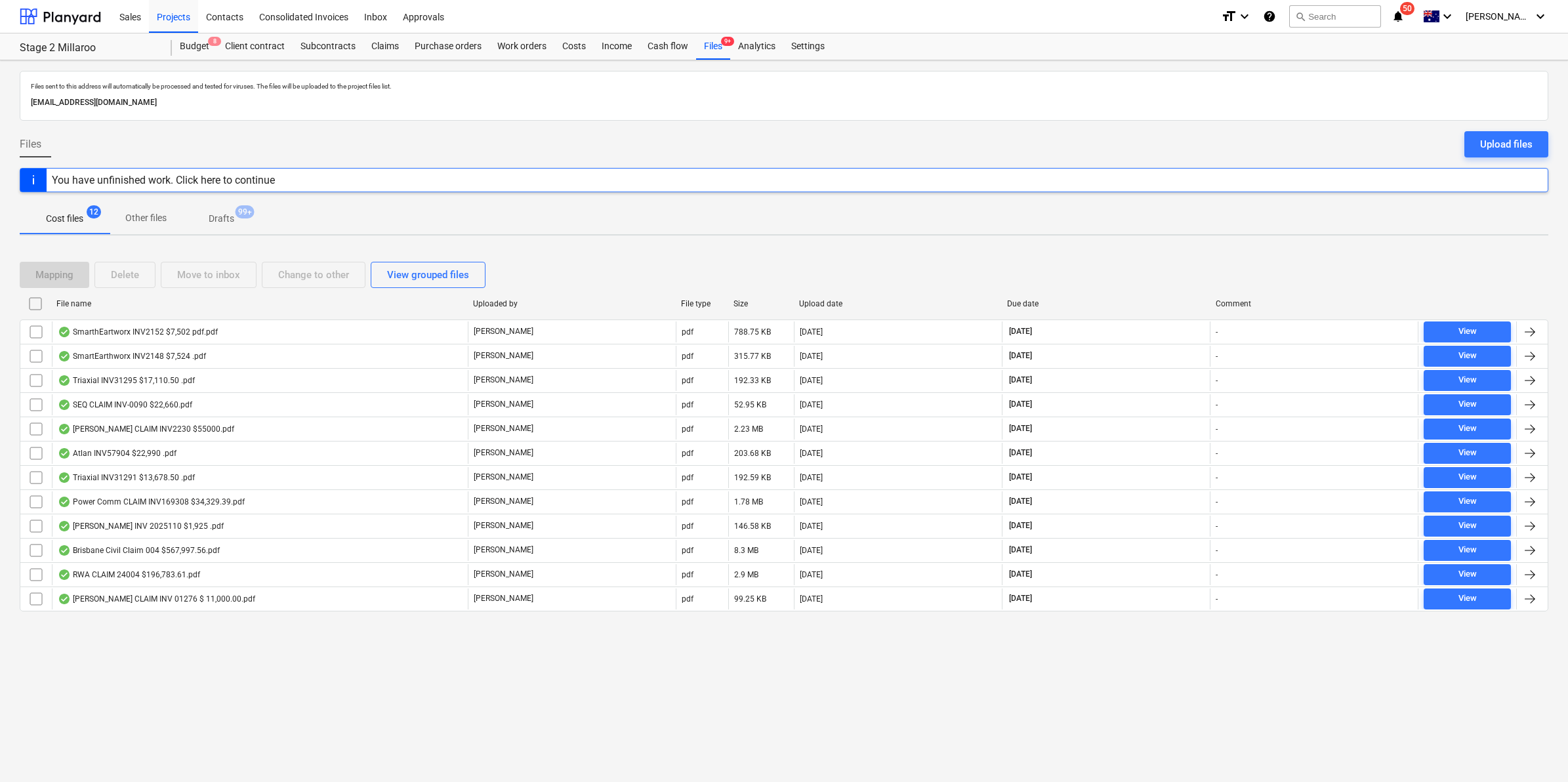
click at [1405, 14] on icon "notifications" at bounding box center [1397, 17] width 13 height 16
click at [1032, 84] on p "Files sent to this address will automatically be processed and tested for virus…" at bounding box center [784, 86] width 1506 height 9
click at [714, 44] on div "Files 9+" at bounding box center [713, 47] width 34 height 26
click at [1065, 209] on div "Cost files 12 Other files Drafts 99+" at bounding box center [784, 219] width 1528 height 32
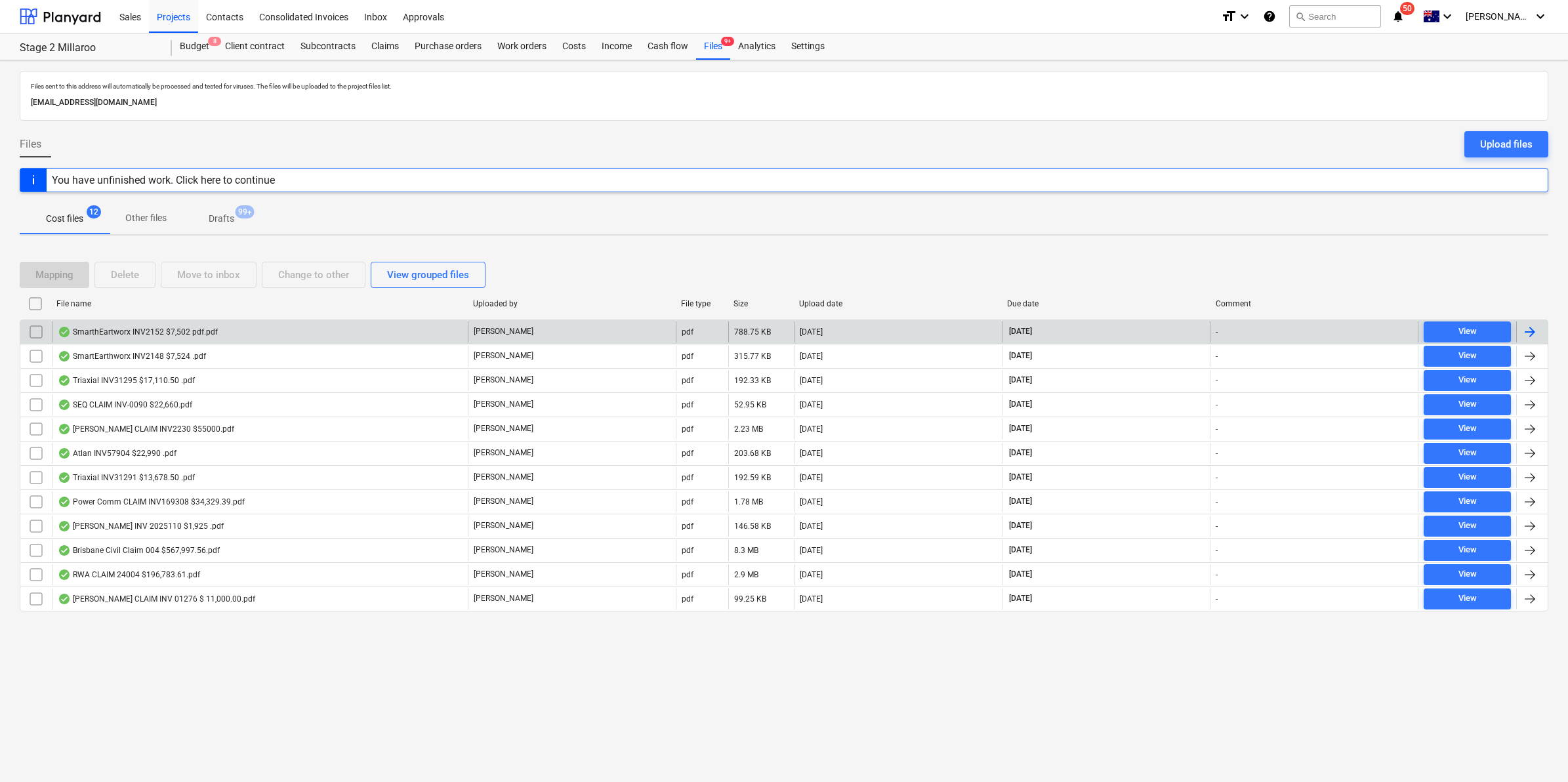
click at [248, 332] on div "SmarthEartworx INV2152 $7,502 pdf.pdf" at bounding box center [260, 331] width 416 height 21
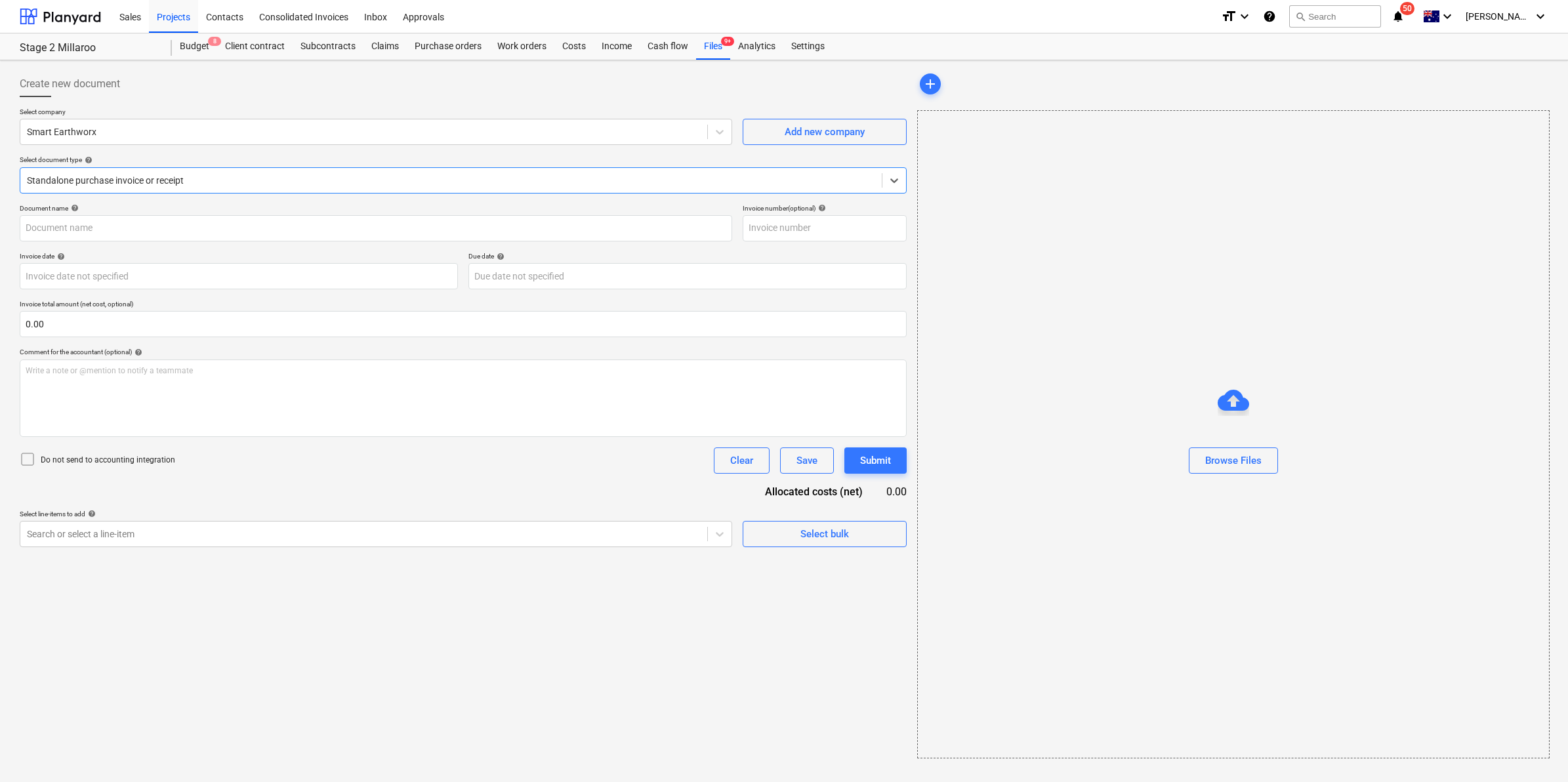
type input "INV2152"
type input "[DATE]"
click at [1218, 139] on link "2" at bounding box center [1216, 139] width 16 height 16
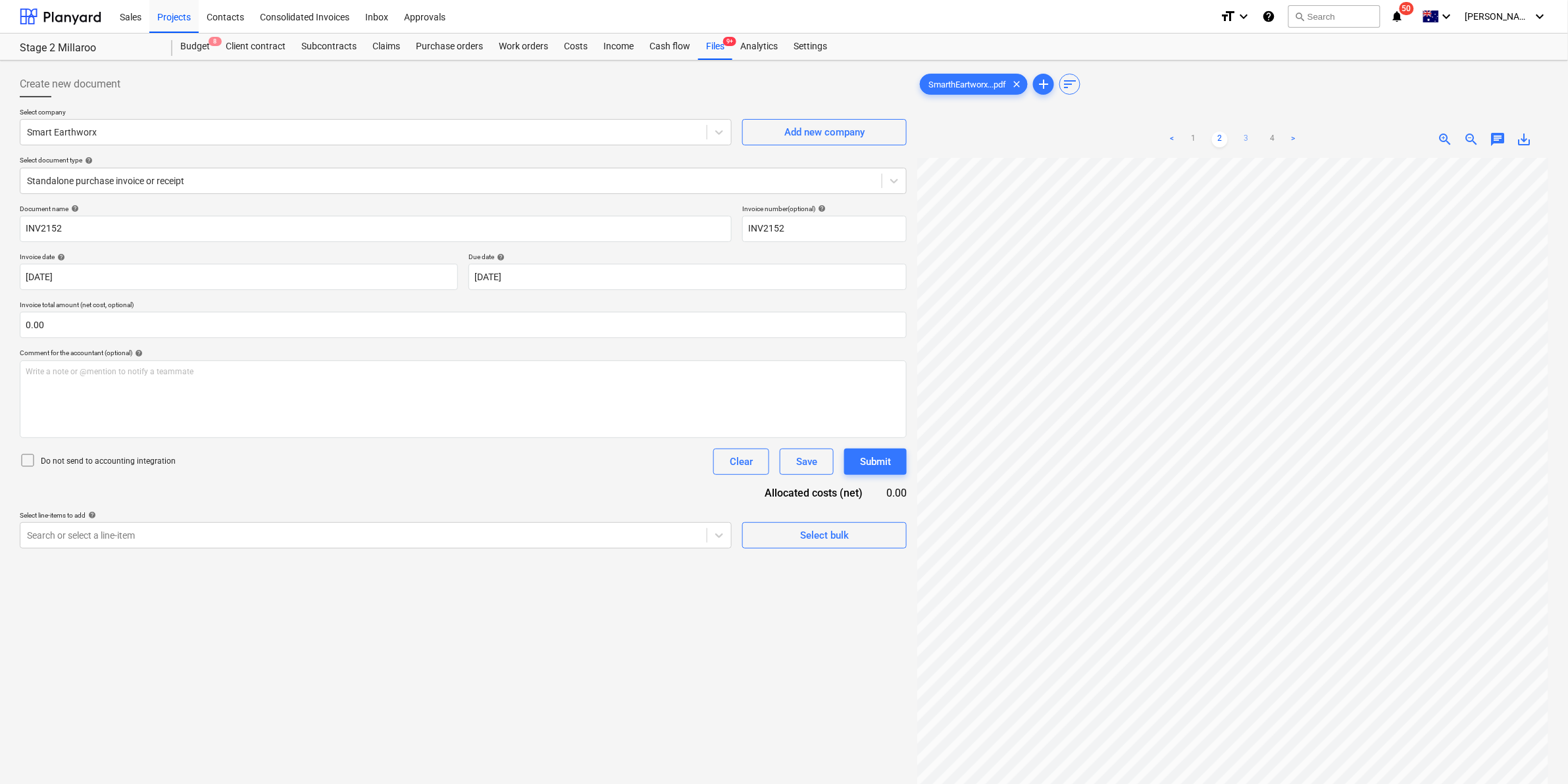
click at [1249, 140] on link "3" at bounding box center [1247, 140] width 16 height 16
click at [1189, 137] on link "1" at bounding box center [1194, 140] width 16 height 16
click at [1223, 140] on link "2" at bounding box center [1220, 140] width 16 height 16
click at [1249, 140] on link "3" at bounding box center [1247, 140] width 16 height 16
click at [1176, 139] on link "<" at bounding box center [1173, 140] width 16 height 16
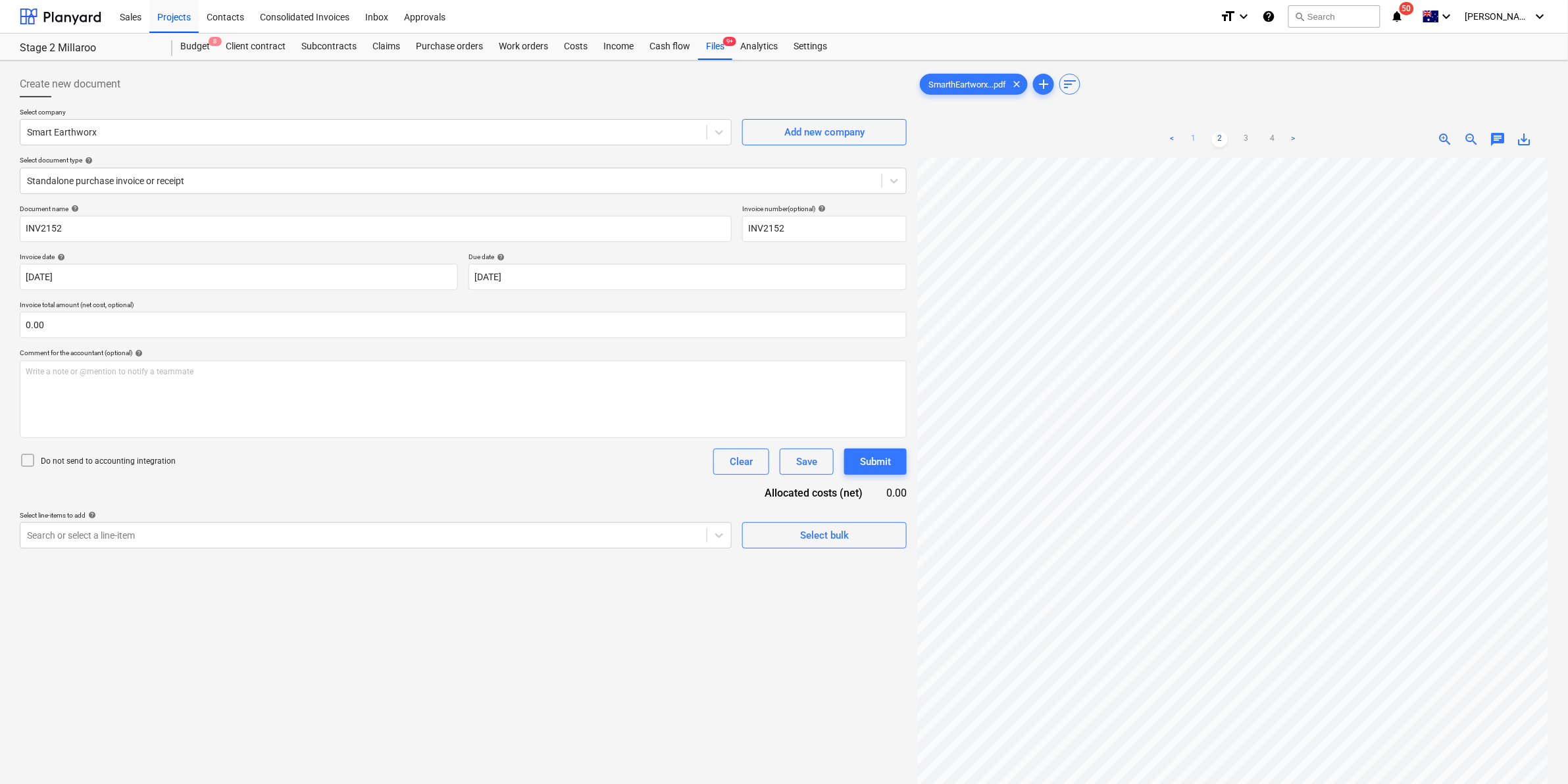
click at [1189, 137] on link "1" at bounding box center [1194, 140] width 16 height 16
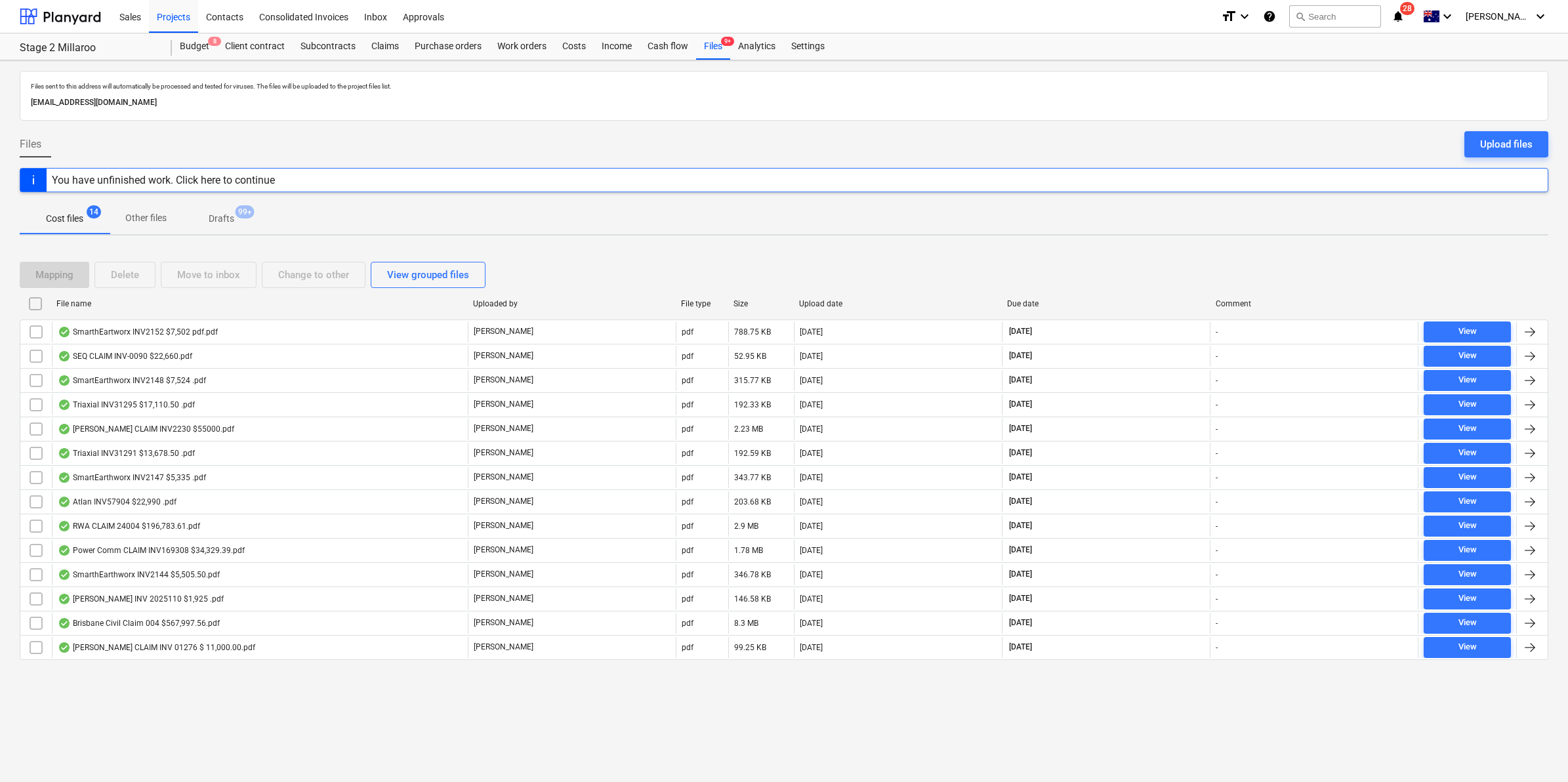
click at [233, 299] on div "File name" at bounding box center [260, 303] width 406 height 9
checkbox input "false"
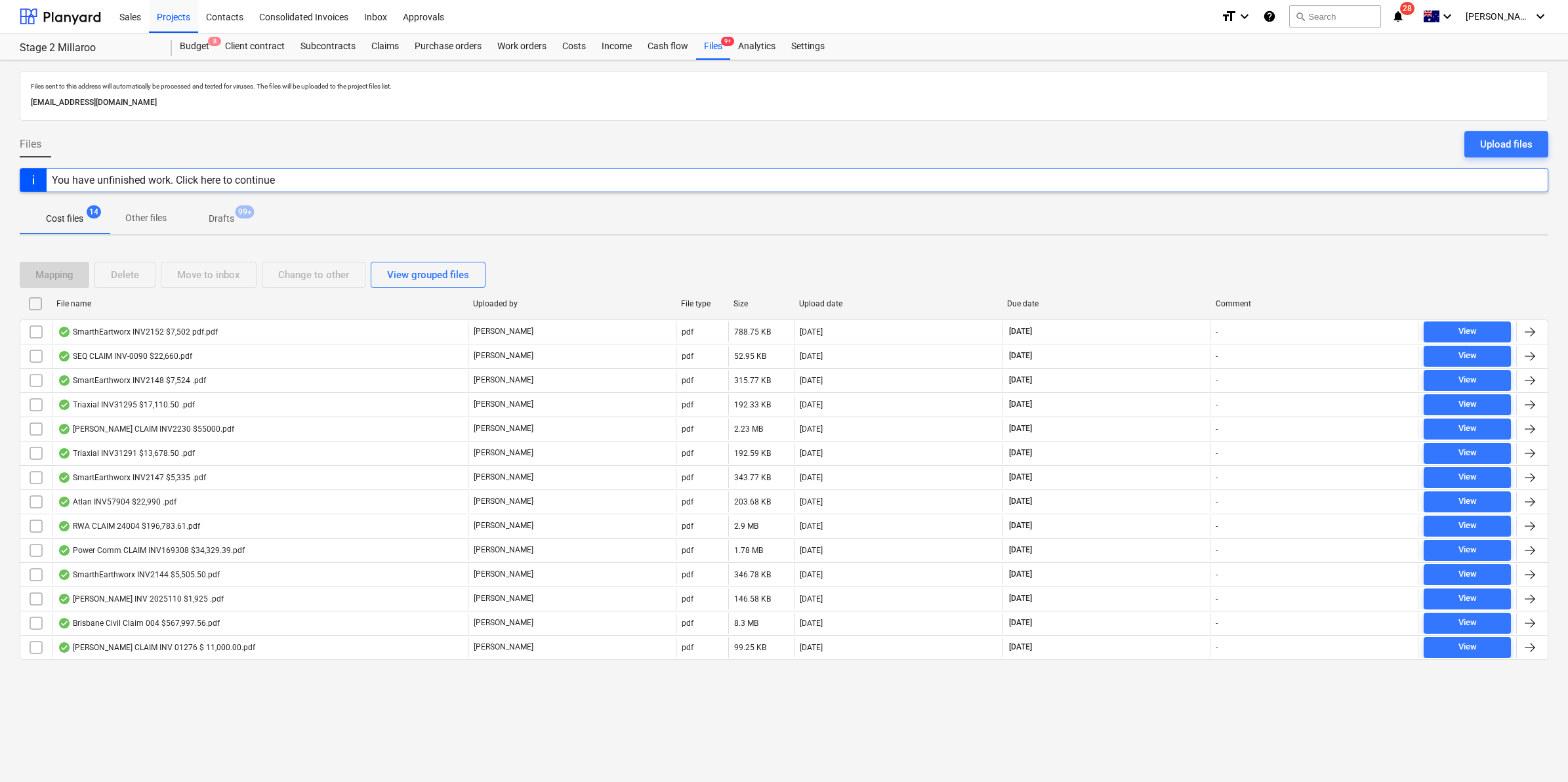
checkbox input "false"
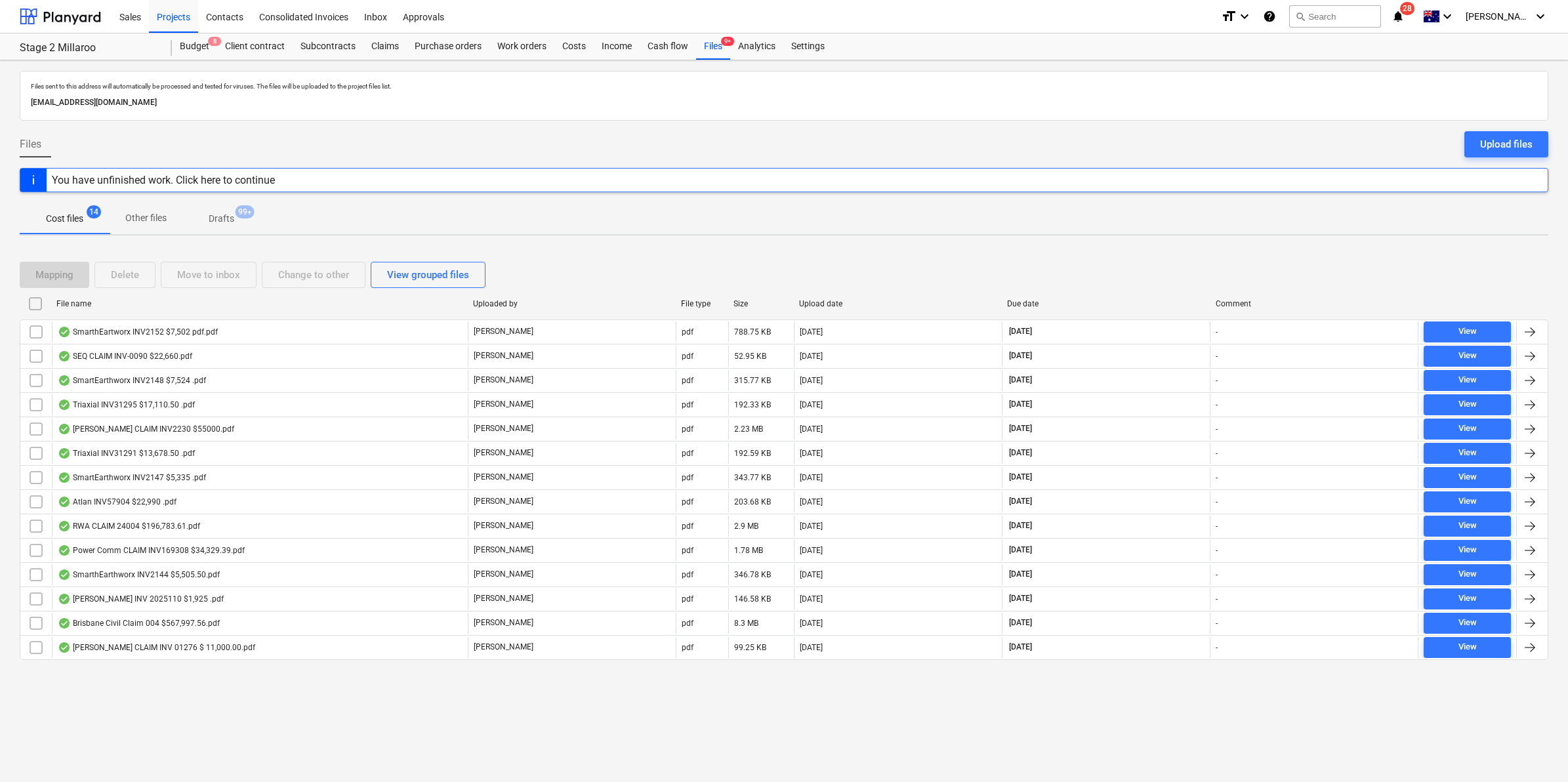
checkbox input "false"
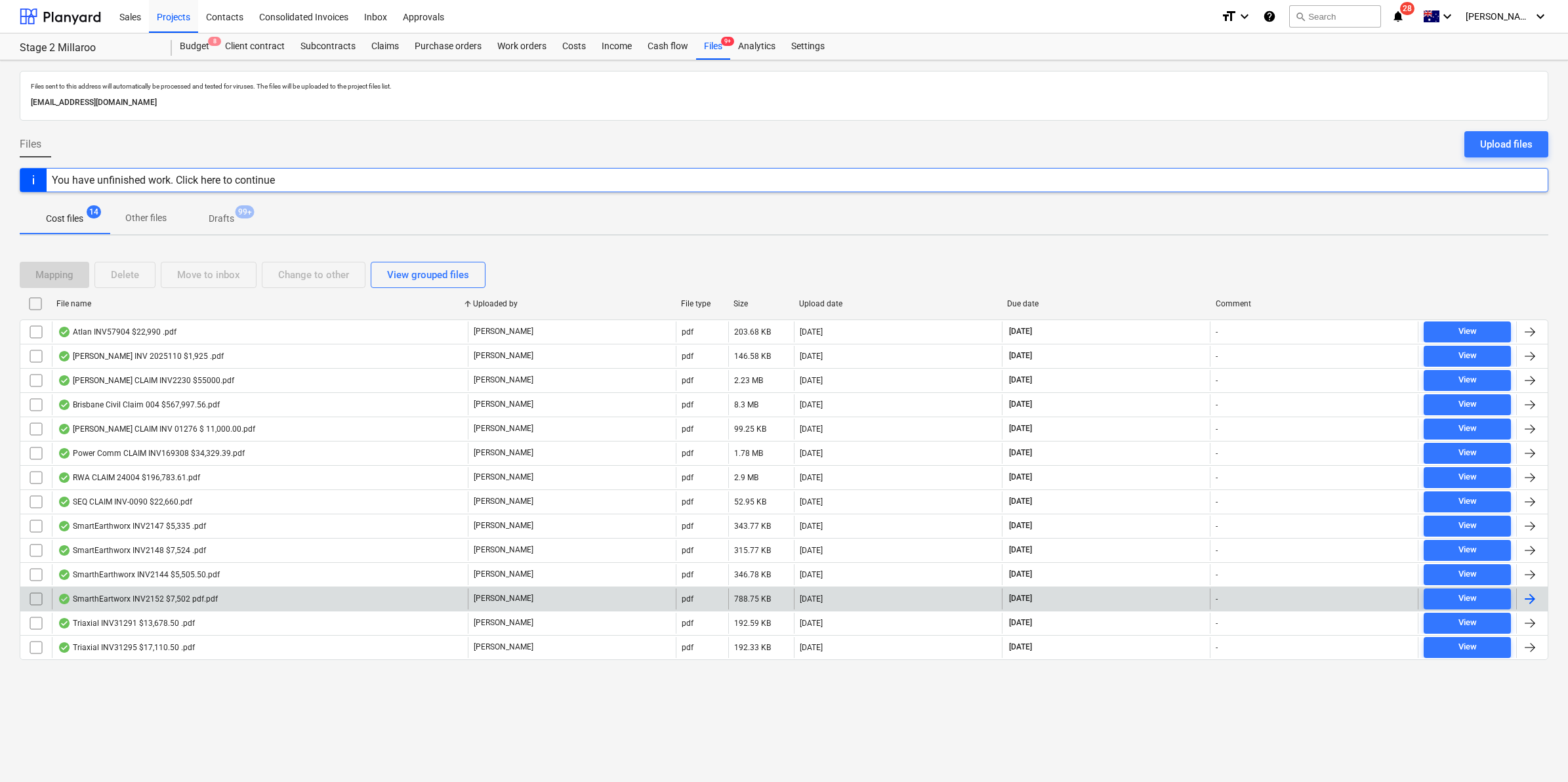
click at [155, 598] on div "SmarthEartworx INV2152 $7,502 pdf.pdf" at bounding box center [137, 599] width 160 height 11
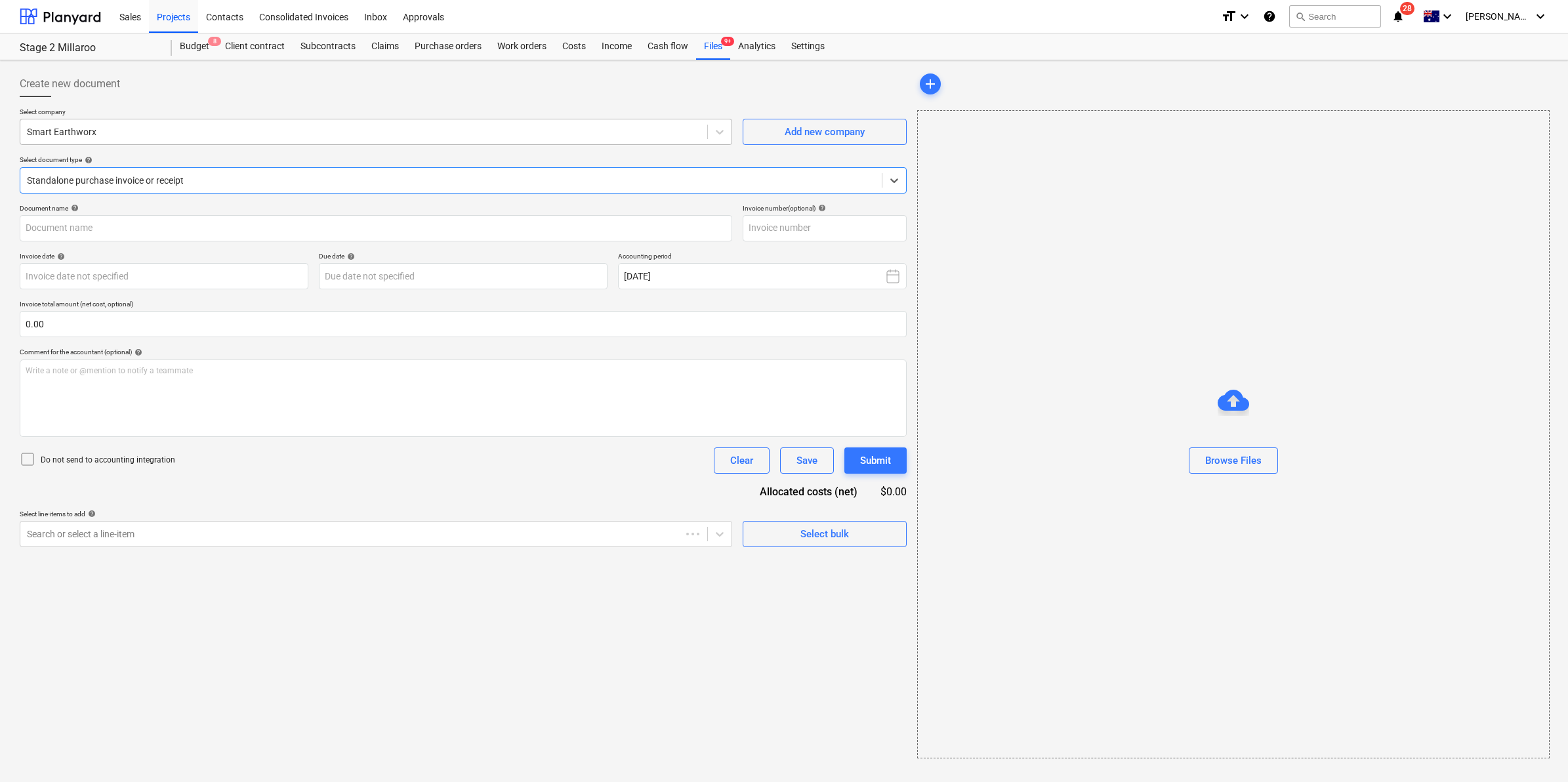
type input "INV2152"
type input "[DATE]"
click at [715, 41] on div "Files 9+" at bounding box center [713, 47] width 34 height 26
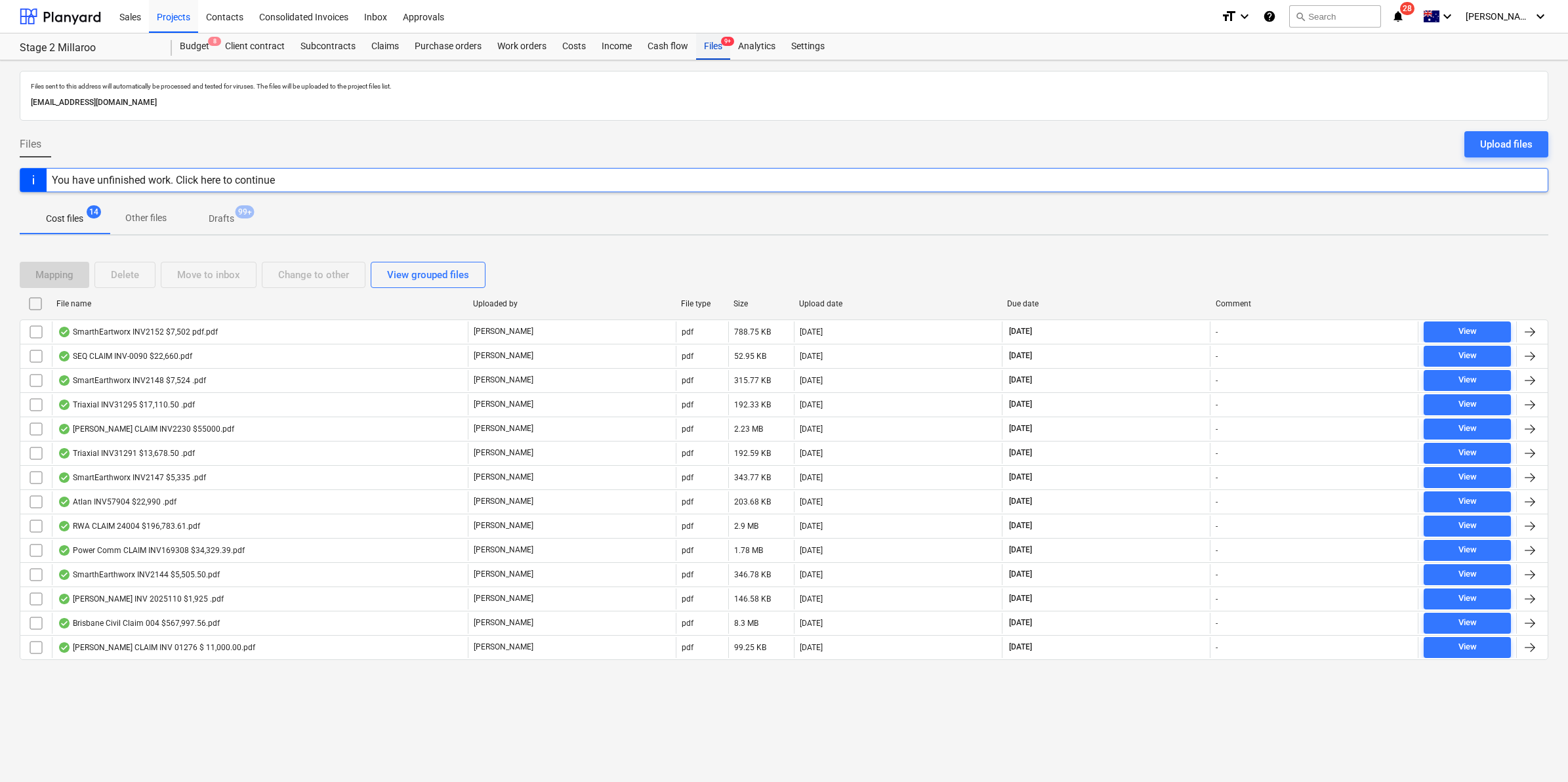
click at [713, 54] on div "Files 9+" at bounding box center [713, 47] width 34 height 26
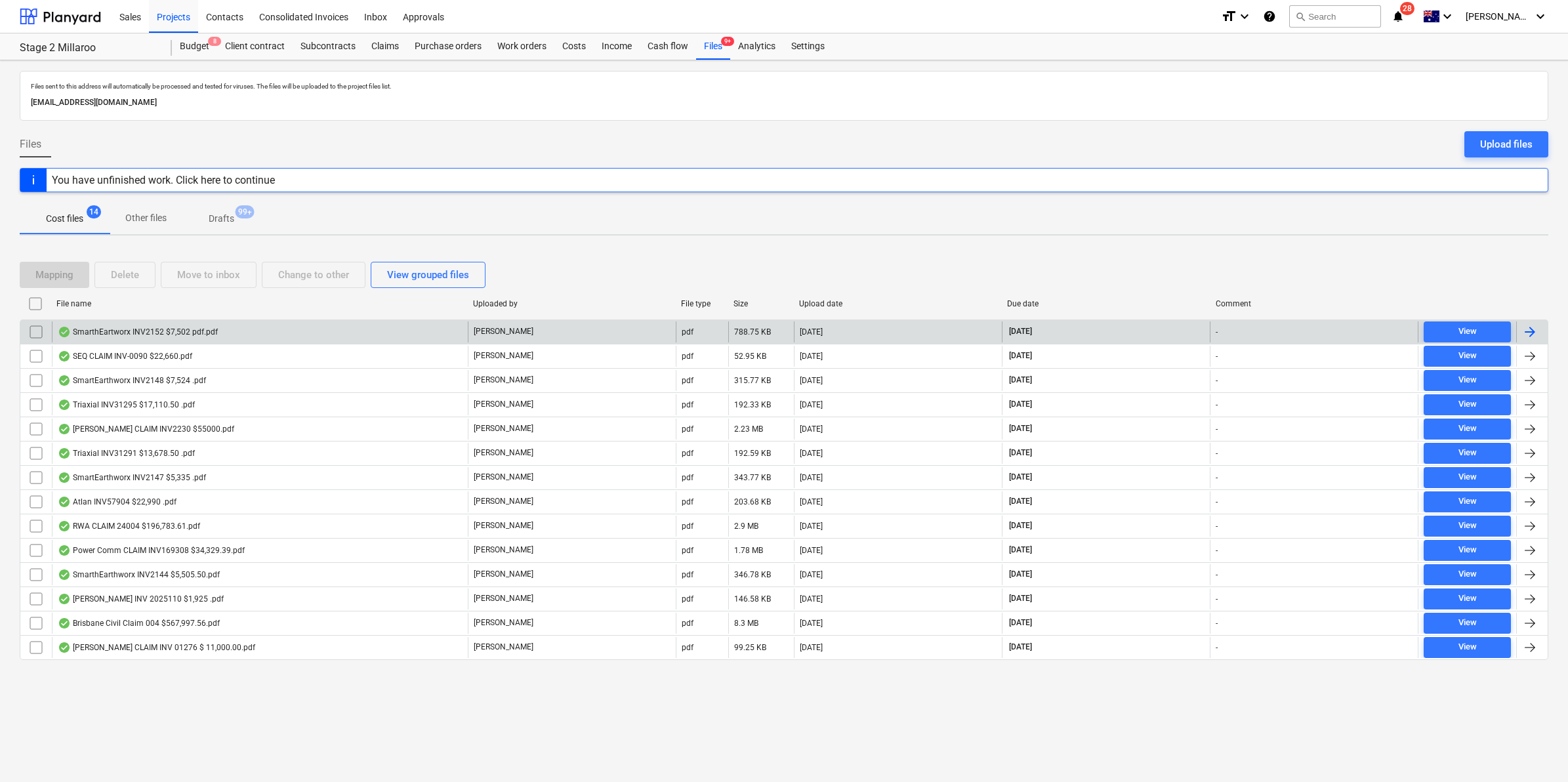
click at [174, 323] on div "SmarthEartworx INV2152 $7,502 pdf.pdf" at bounding box center [260, 331] width 416 height 21
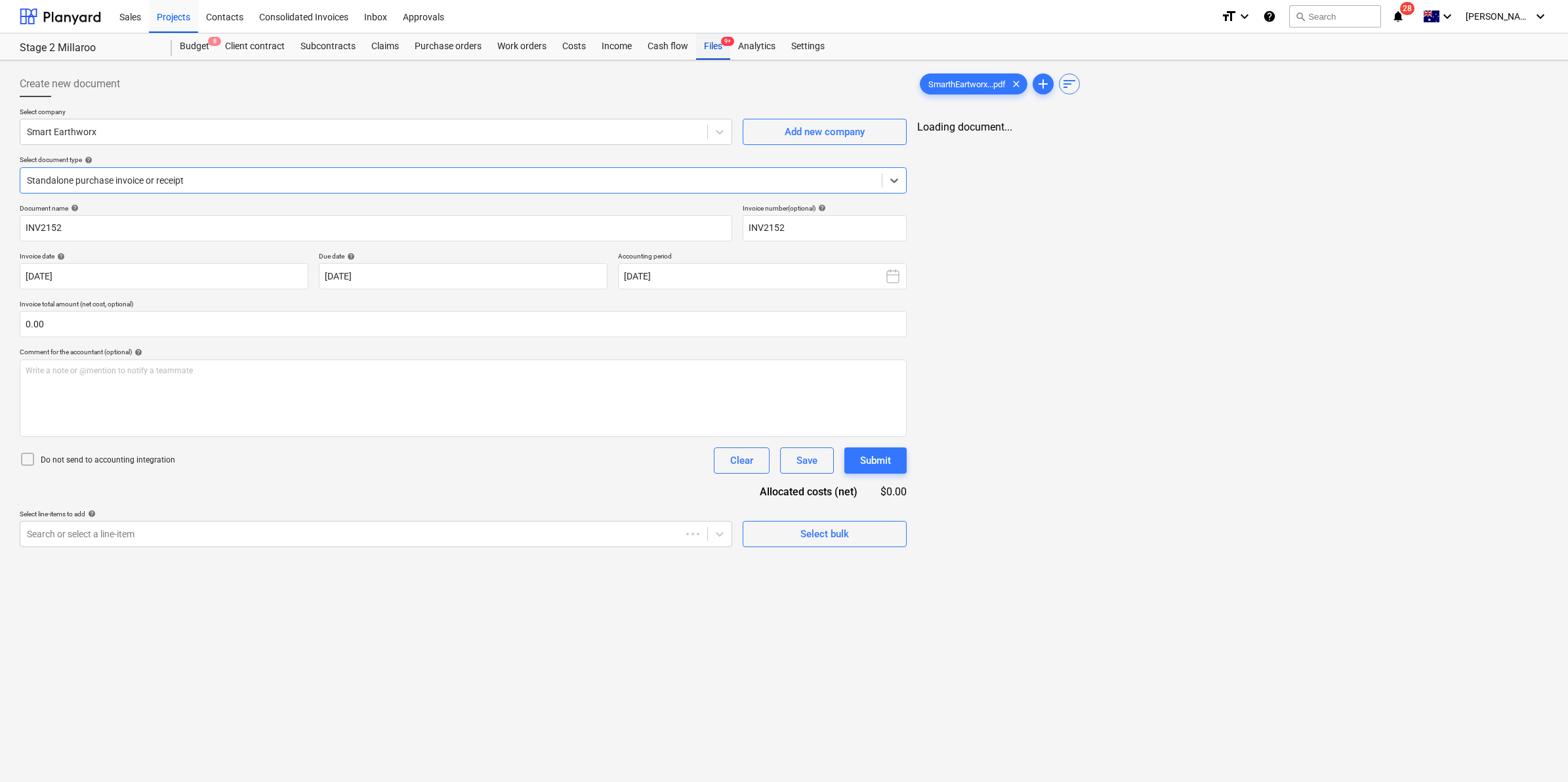
click at [706, 47] on div "Files 9+" at bounding box center [713, 47] width 34 height 26
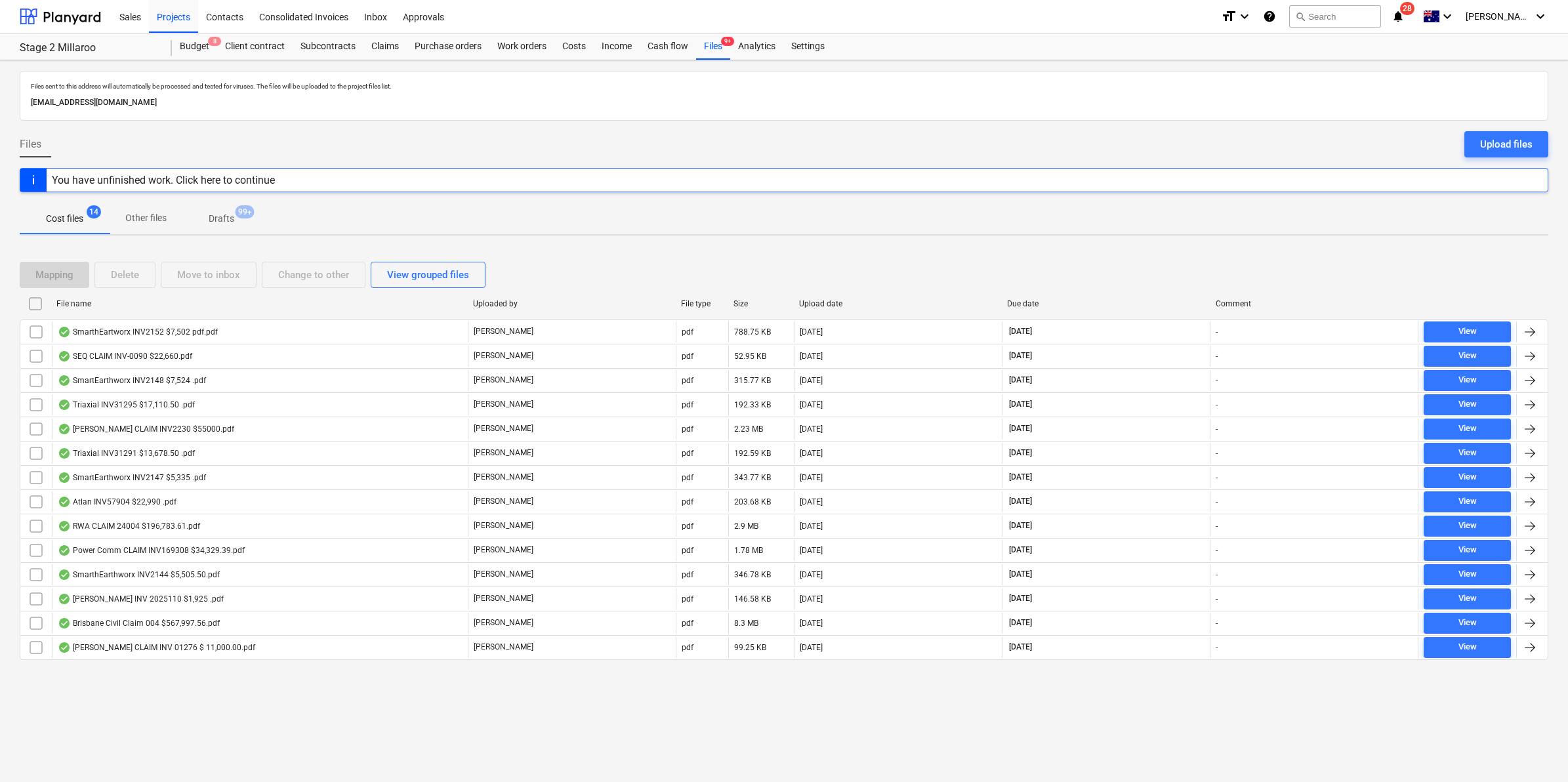
click at [126, 303] on div "File name" at bounding box center [260, 303] width 406 height 9
checkbox input "false"
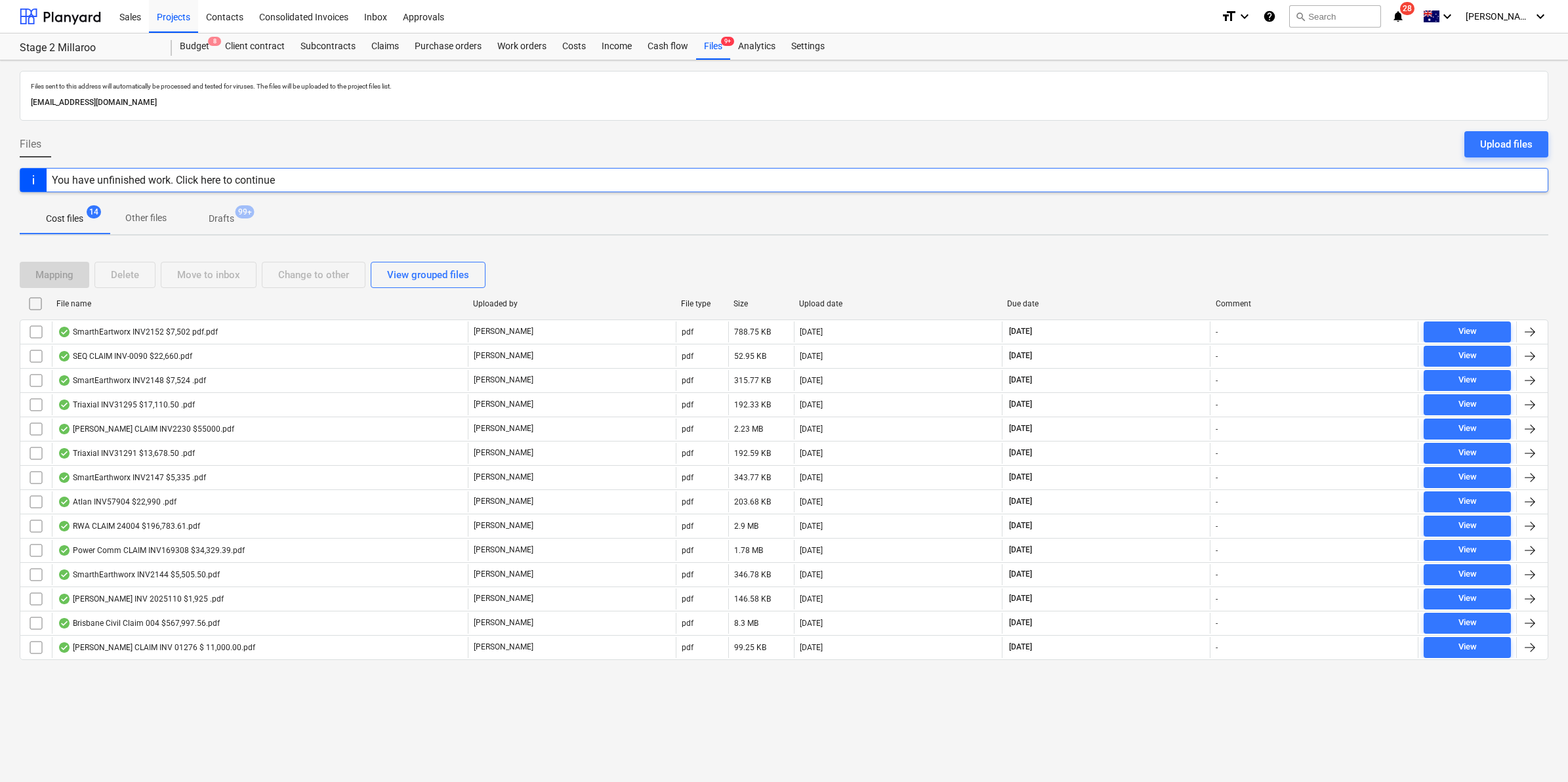
checkbox input "false"
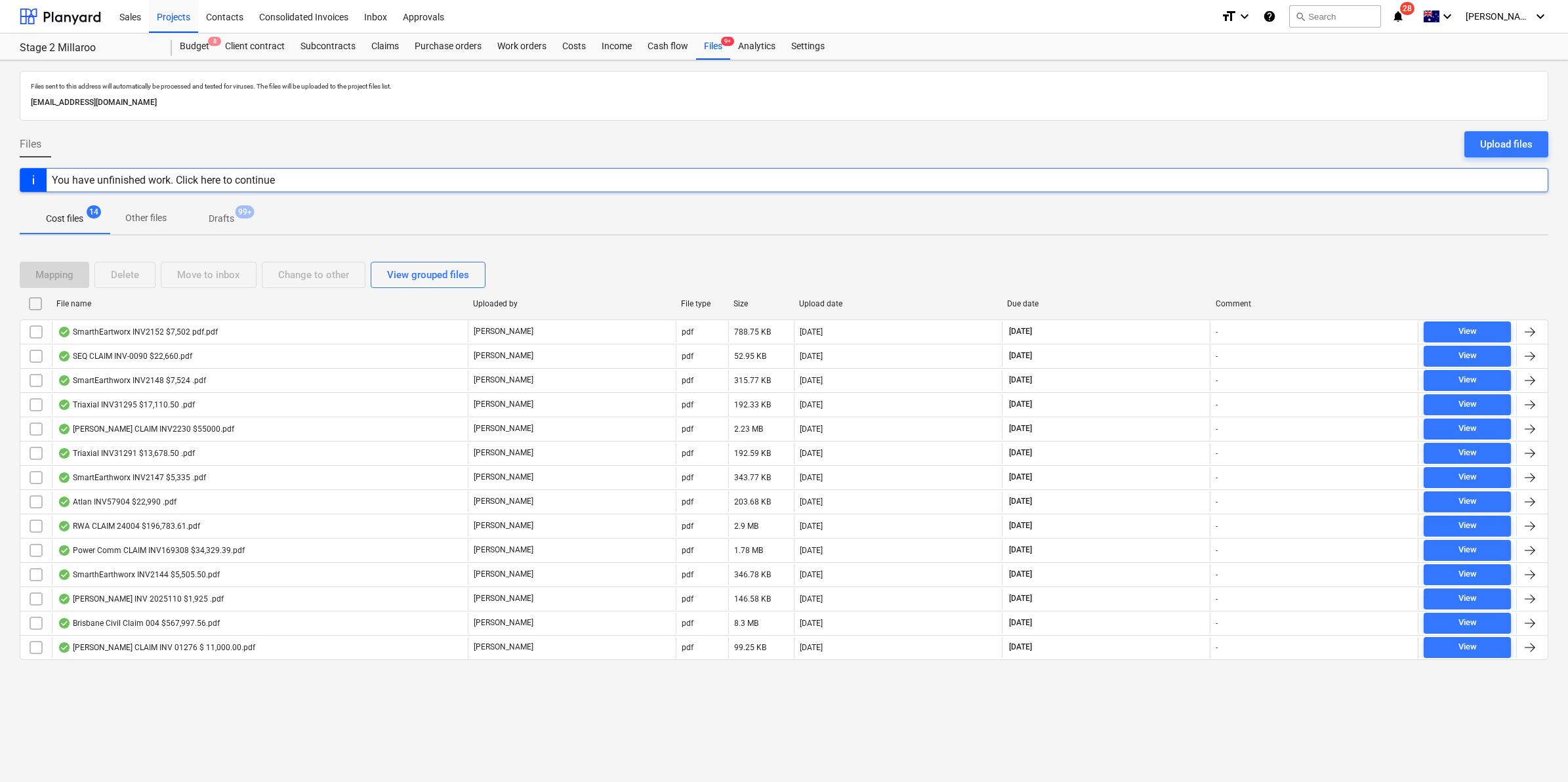
checkbox input "false"
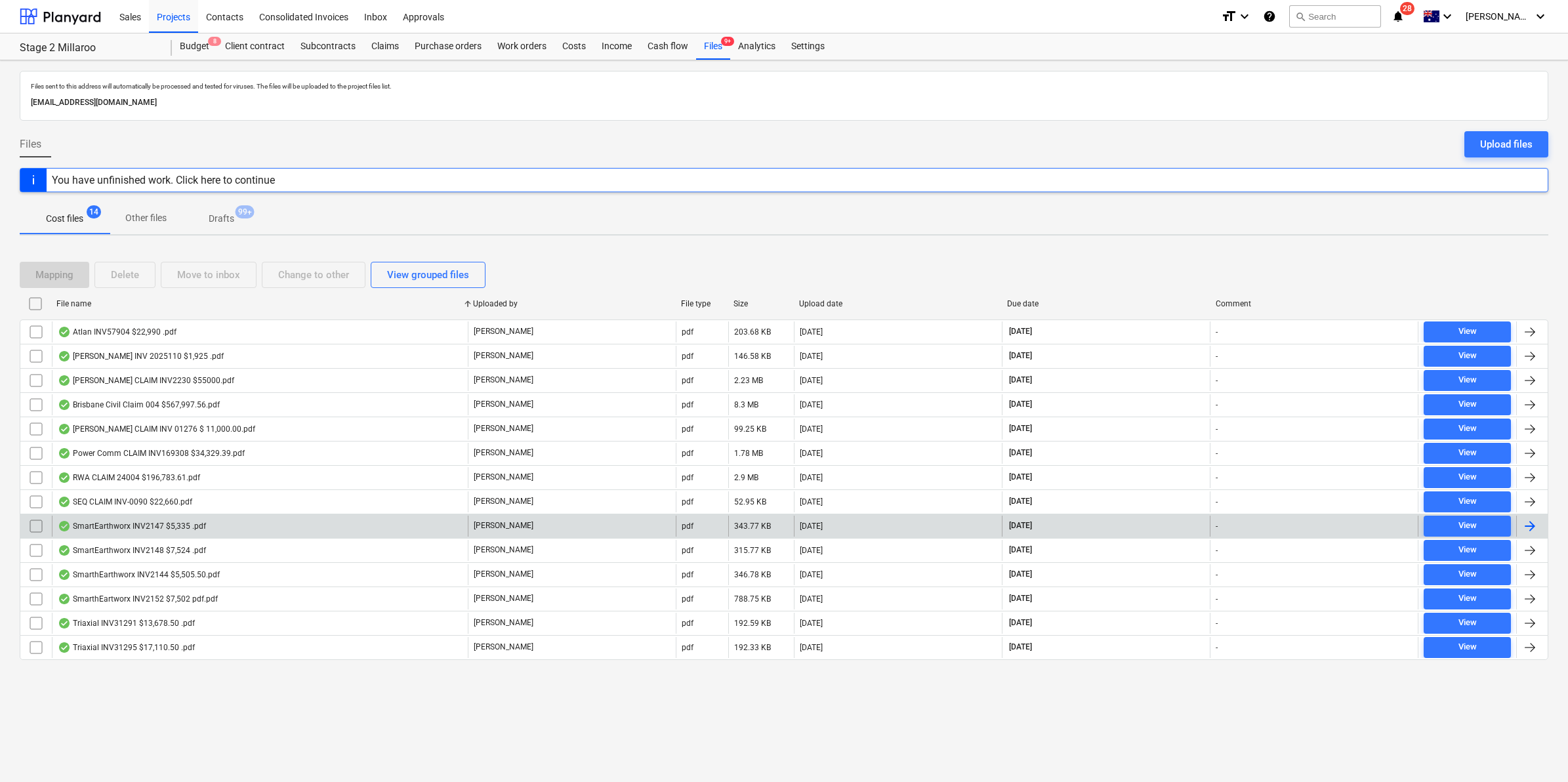
click at [156, 525] on div "SmartEarthworx INV2147 $5,335 .pdf" at bounding box center [131, 526] width 148 height 11
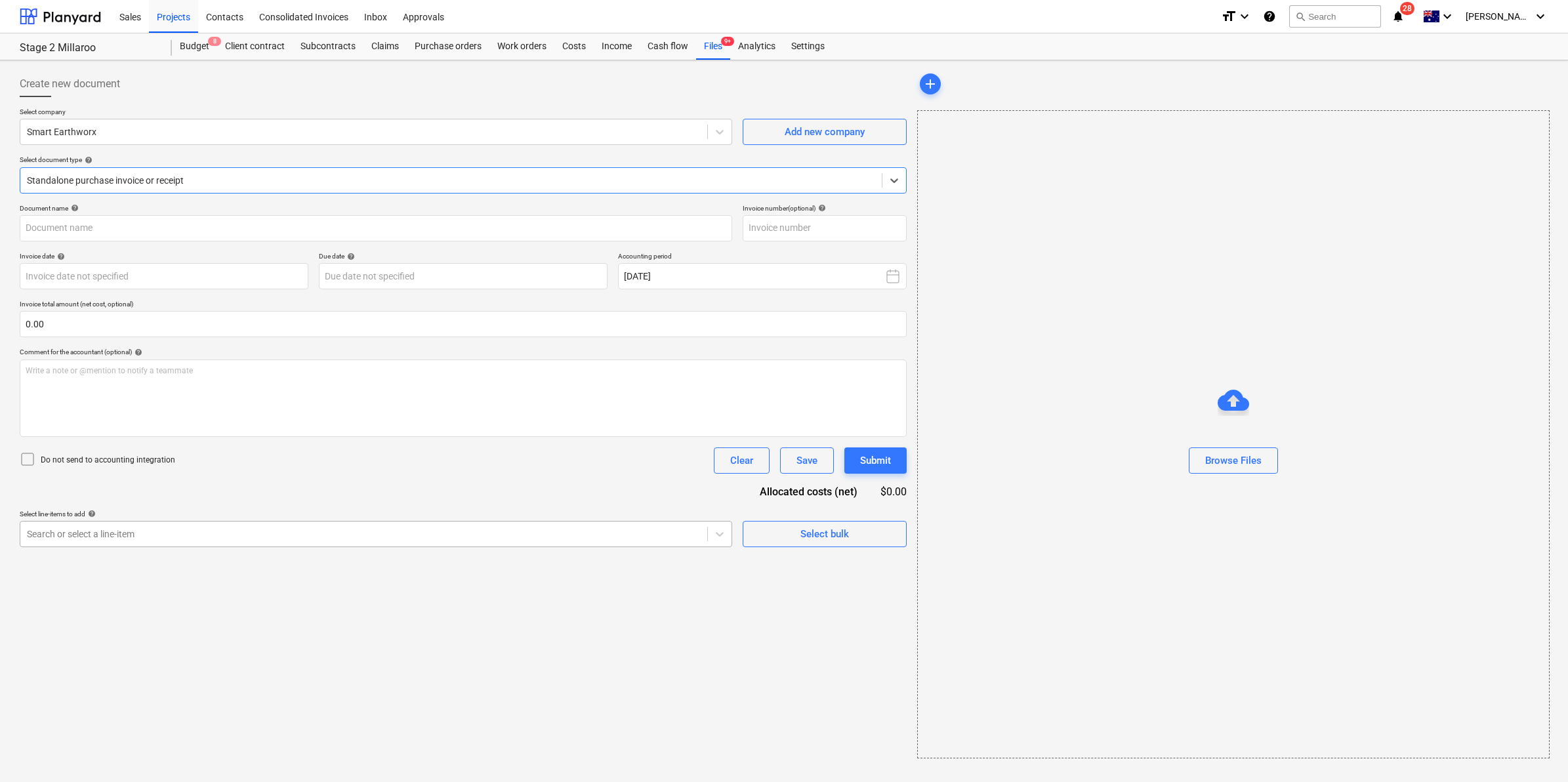
type input "INV2147"
type input "[DATE]"
click at [1242, 133] on link "2" at bounding box center [1243, 139] width 16 height 16
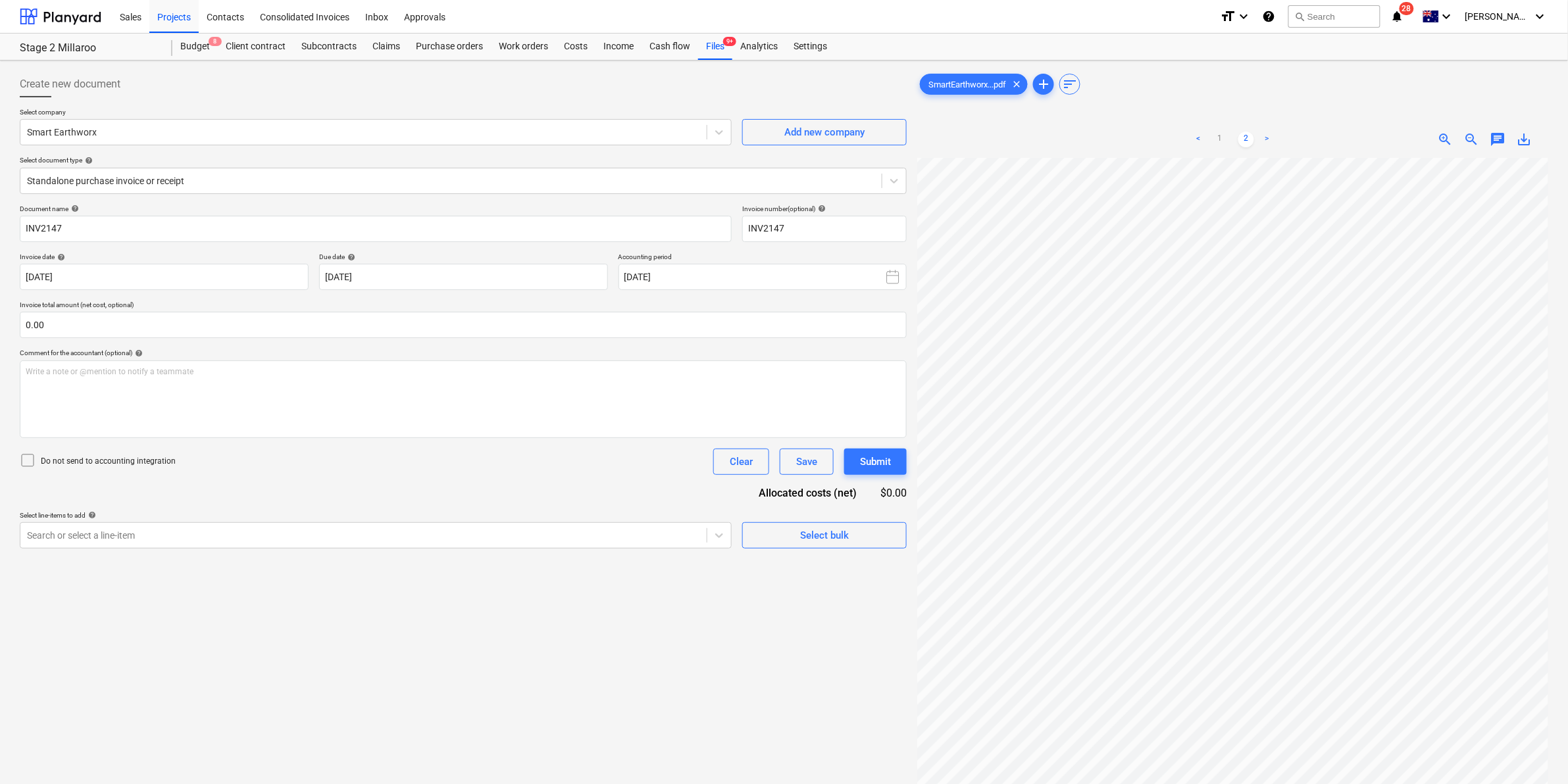
scroll to position [165, 0]
click at [1224, 142] on link "1" at bounding box center [1220, 140] width 16 height 16
click at [301, 535] on div at bounding box center [363, 535] width 673 height 13
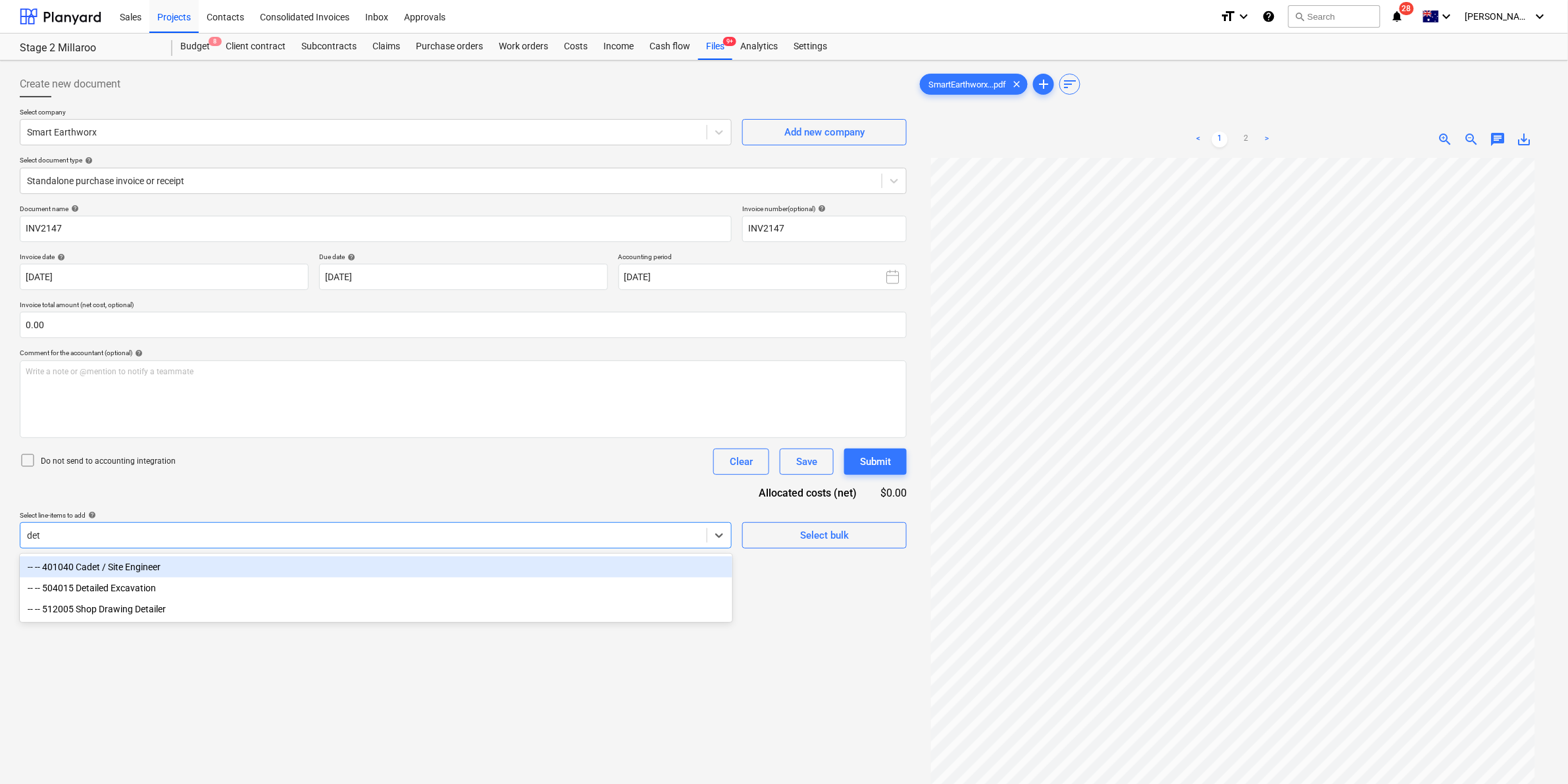
type input "deta"
click at [139, 568] on div "-- -- 504015 Detailed Excavation" at bounding box center [376, 567] width 713 height 21
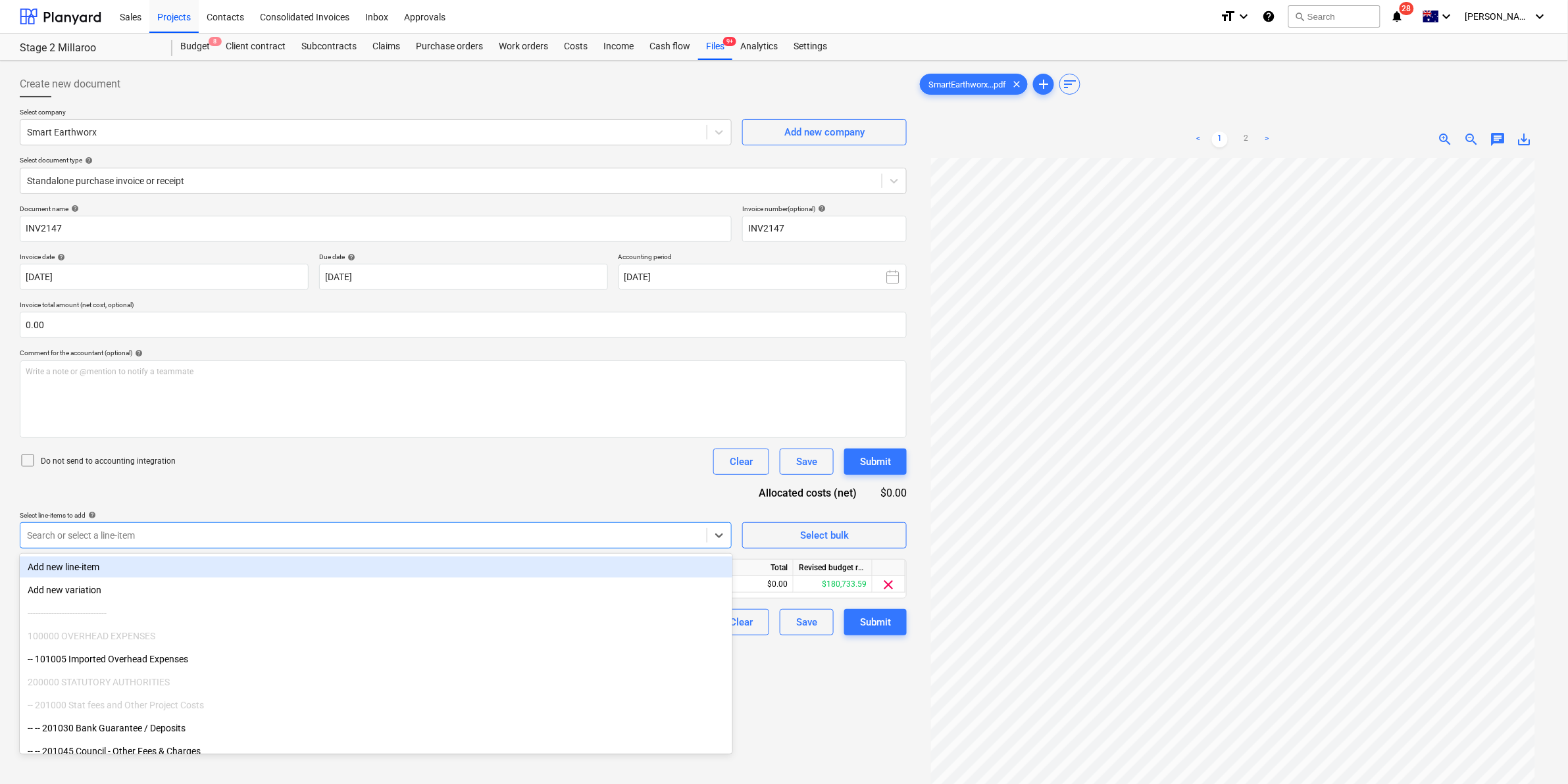
click at [420, 448] on div "Document name help INV2147 Invoice number (optional) help INV2147 Invoice date …" at bounding box center [463, 420] width 887 height 431
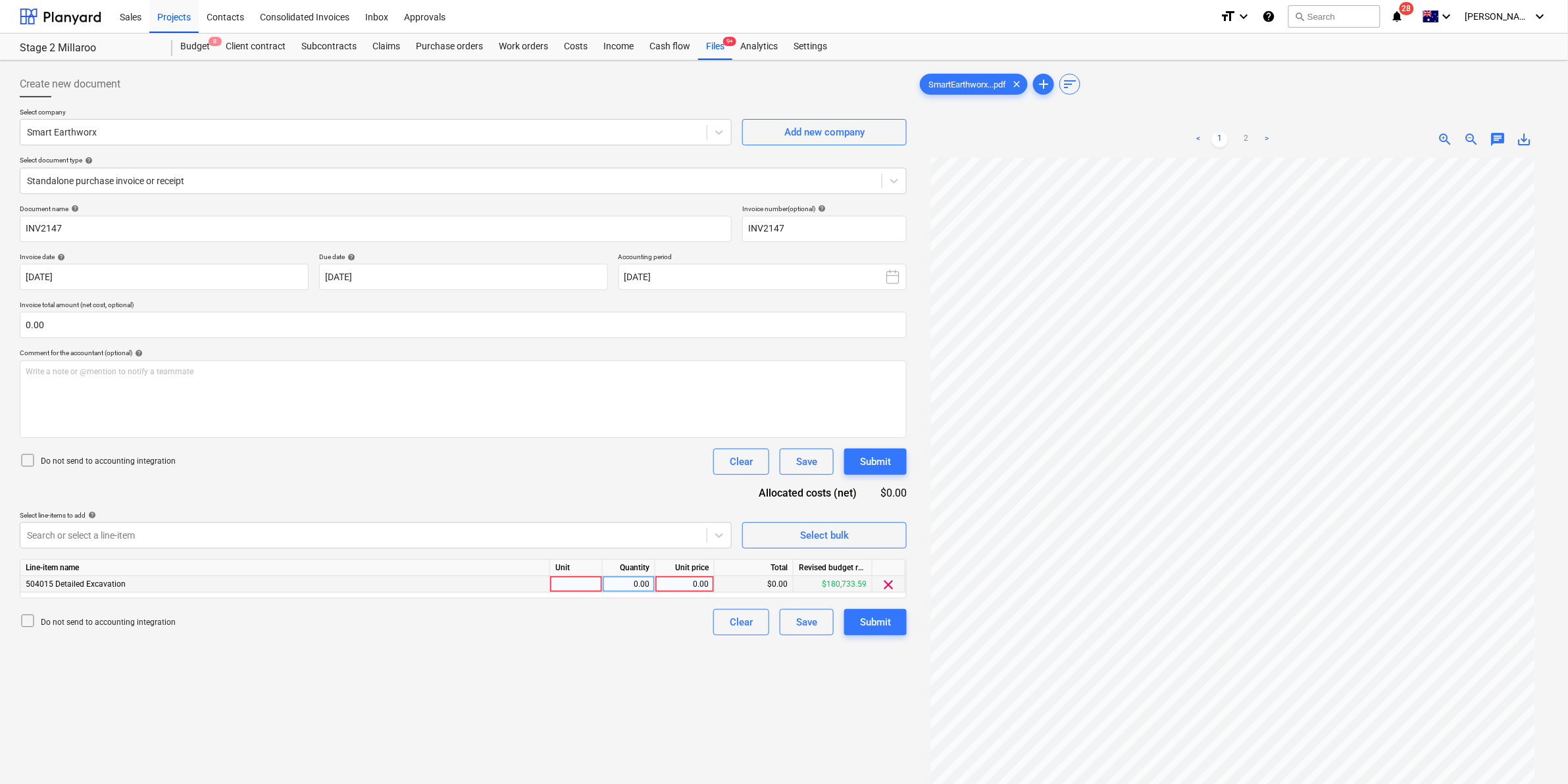
click at [568, 585] on div at bounding box center [577, 585] width 53 height 16
click at [560, 584] on div at bounding box center [577, 585] width 53 height 16
type input "item"
type input "4850"
click at [886, 619] on div "Submit" at bounding box center [875, 622] width 31 height 17
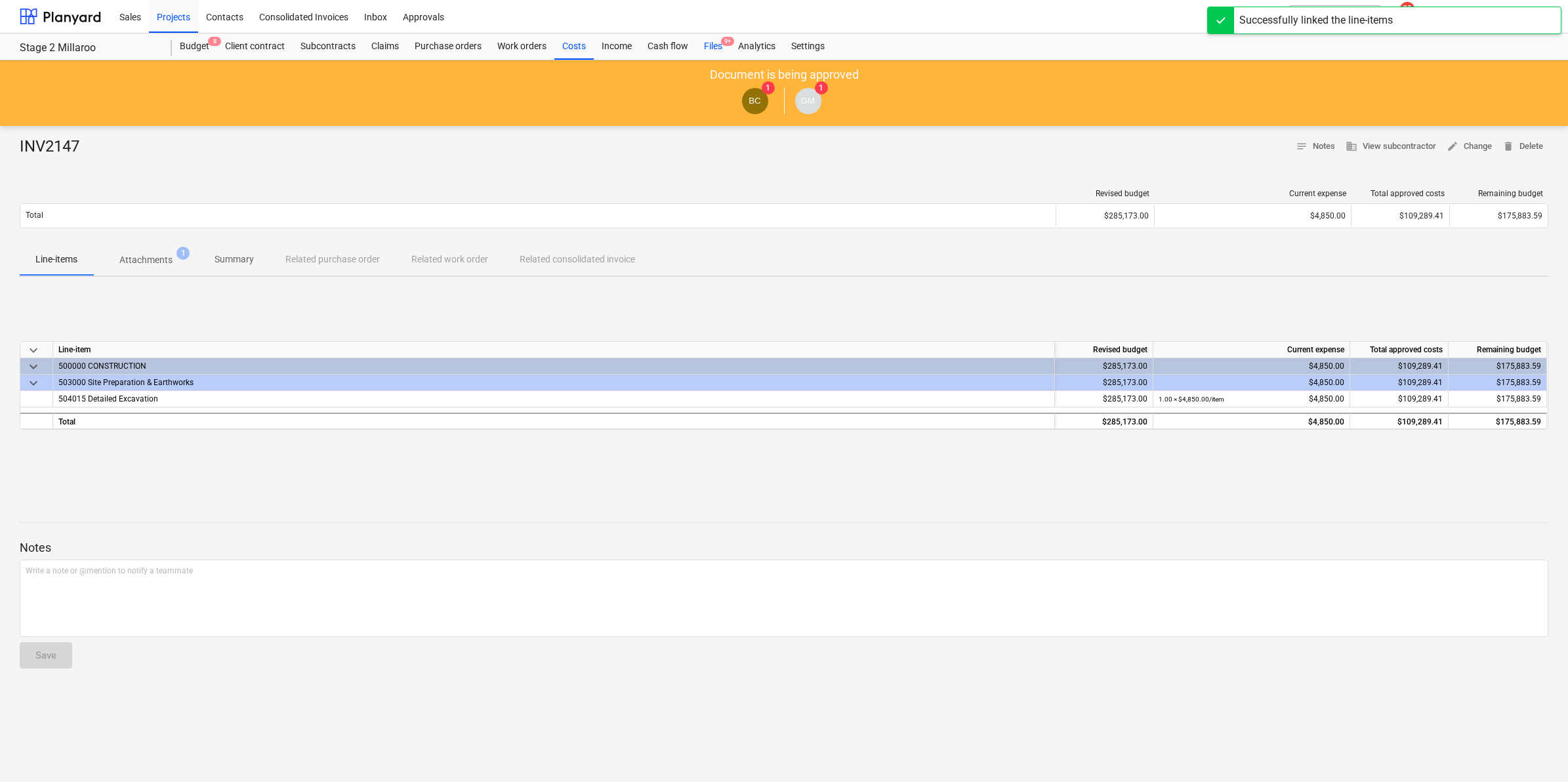
click at [722, 45] on div "Files 9+" at bounding box center [713, 47] width 34 height 26
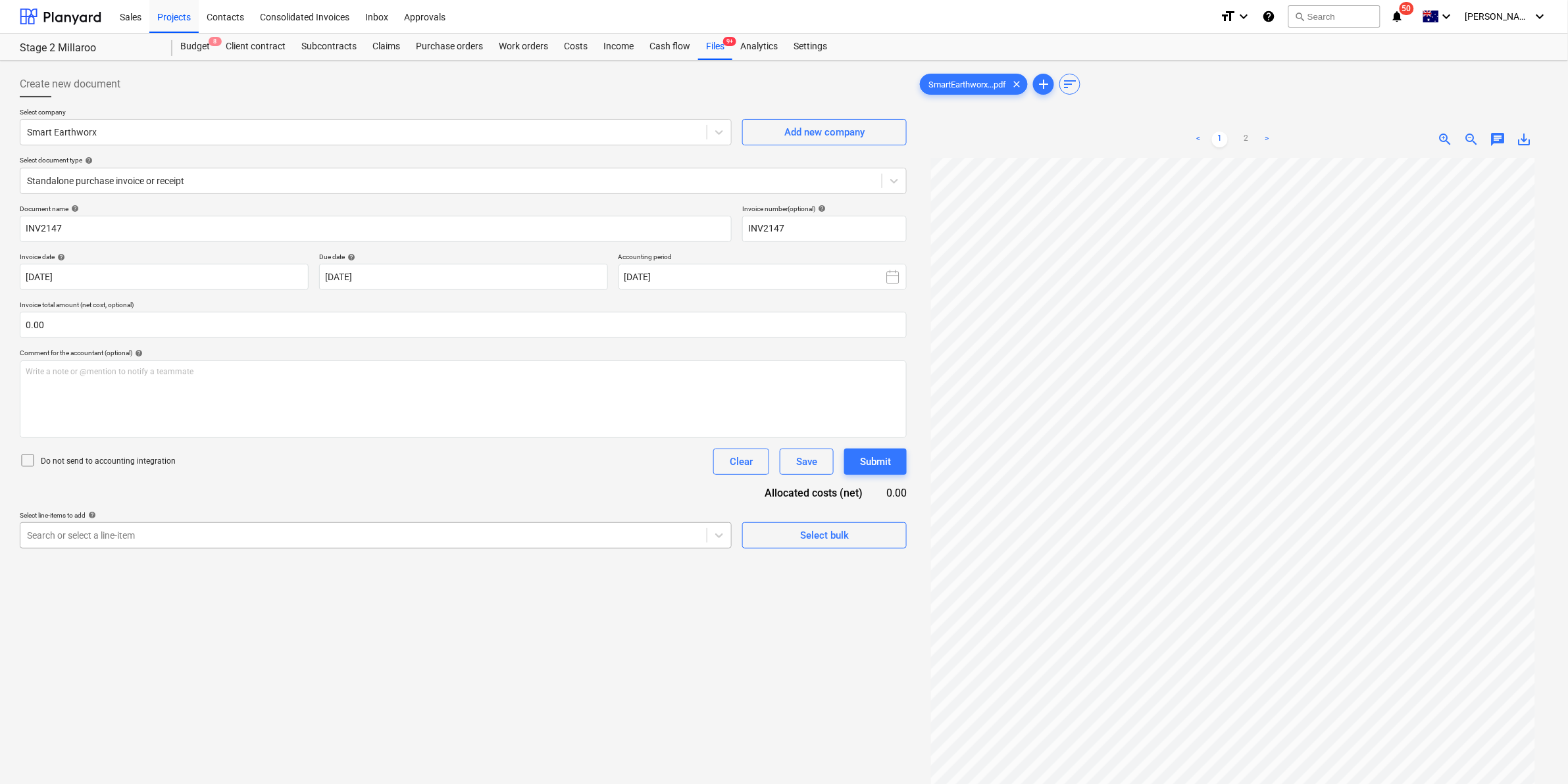
click at [403, 538] on div at bounding box center [363, 535] width 673 height 13
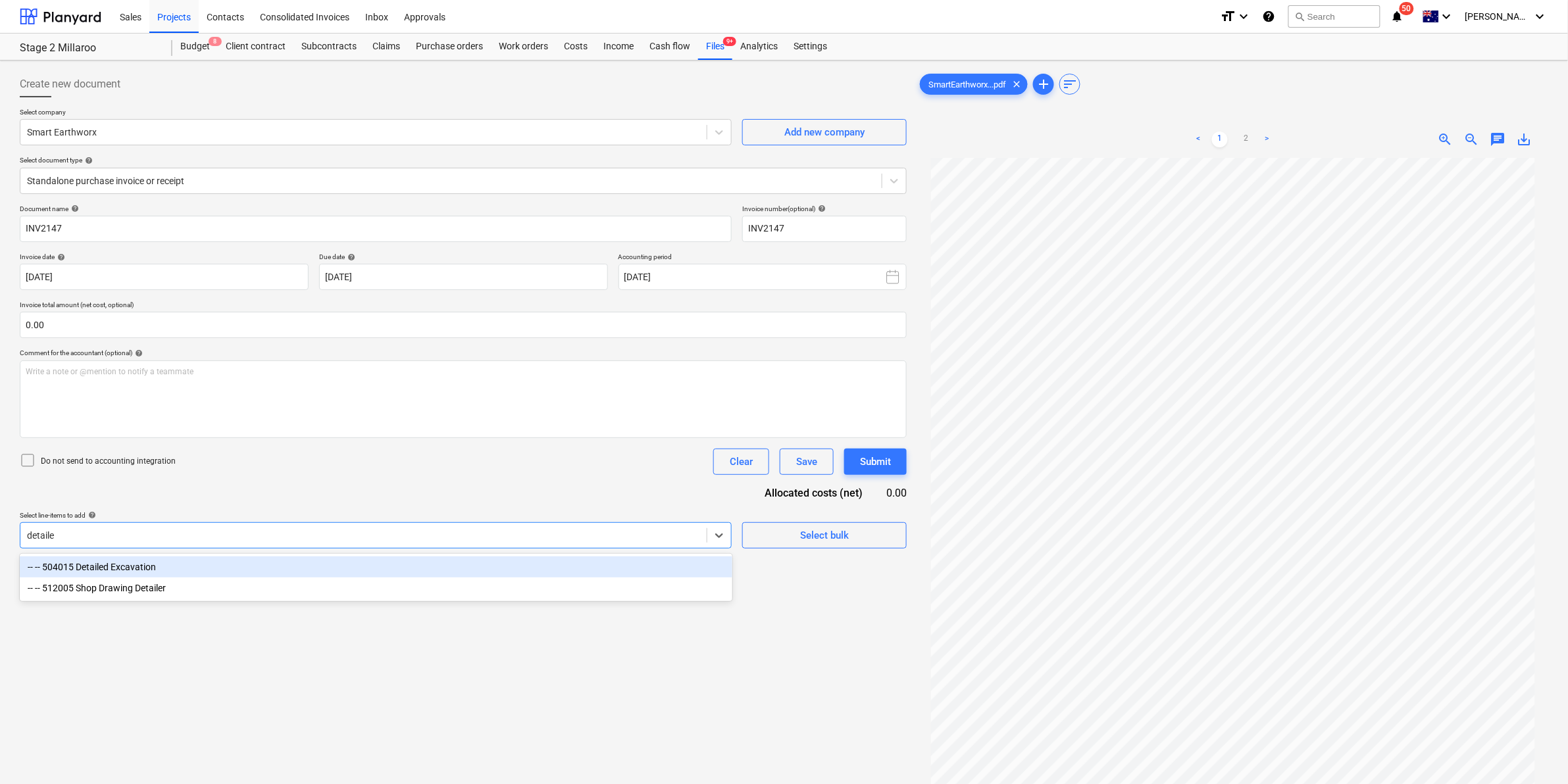
type input "detailed"
click at [359, 572] on div "-- -- 504015 Detailed Excavation" at bounding box center [376, 567] width 713 height 21
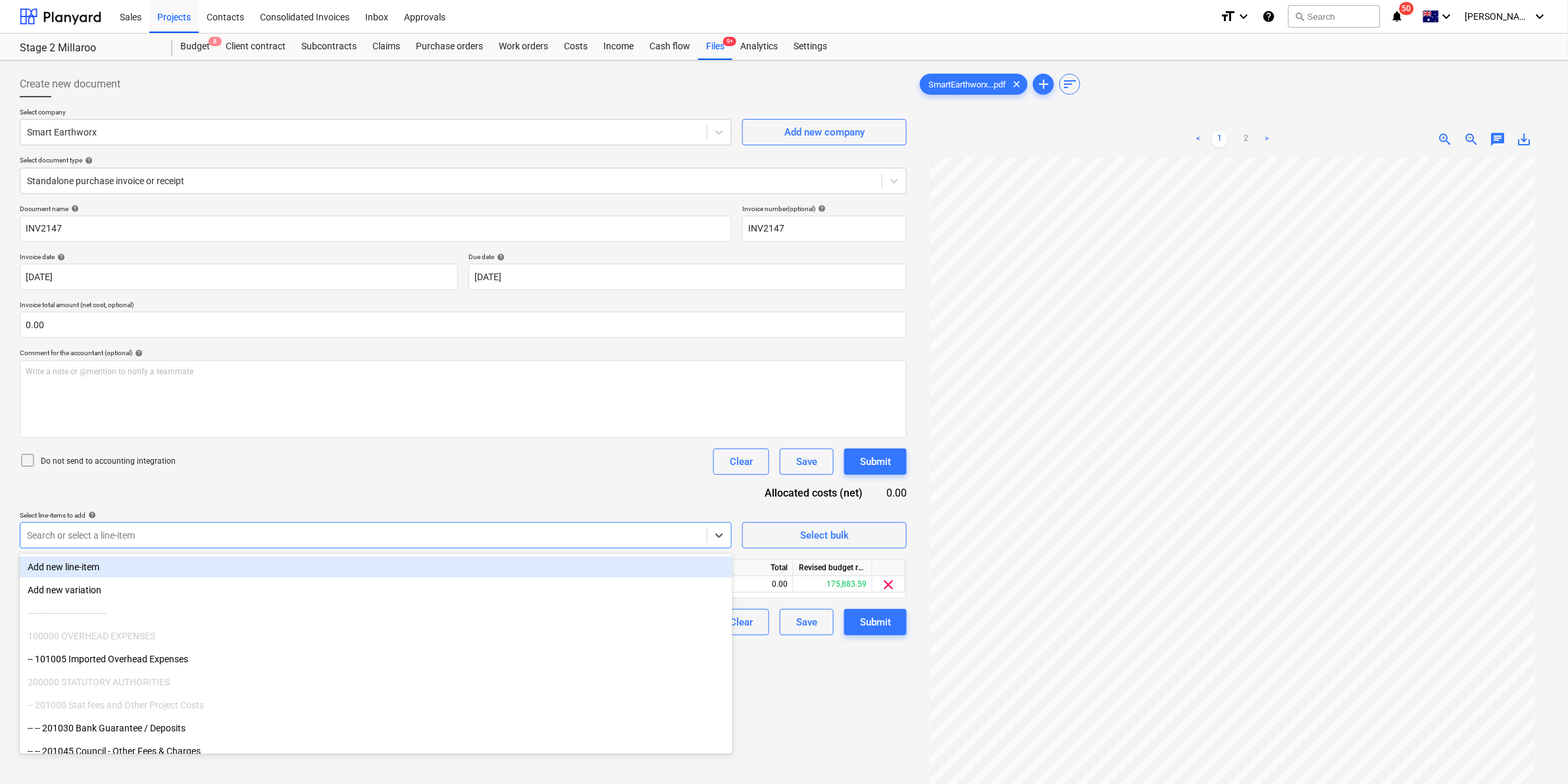
click at [458, 475] on div "Document name help INV2147 Invoice number (optional) help INV2147 Invoice date …" at bounding box center [463, 420] width 887 height 431
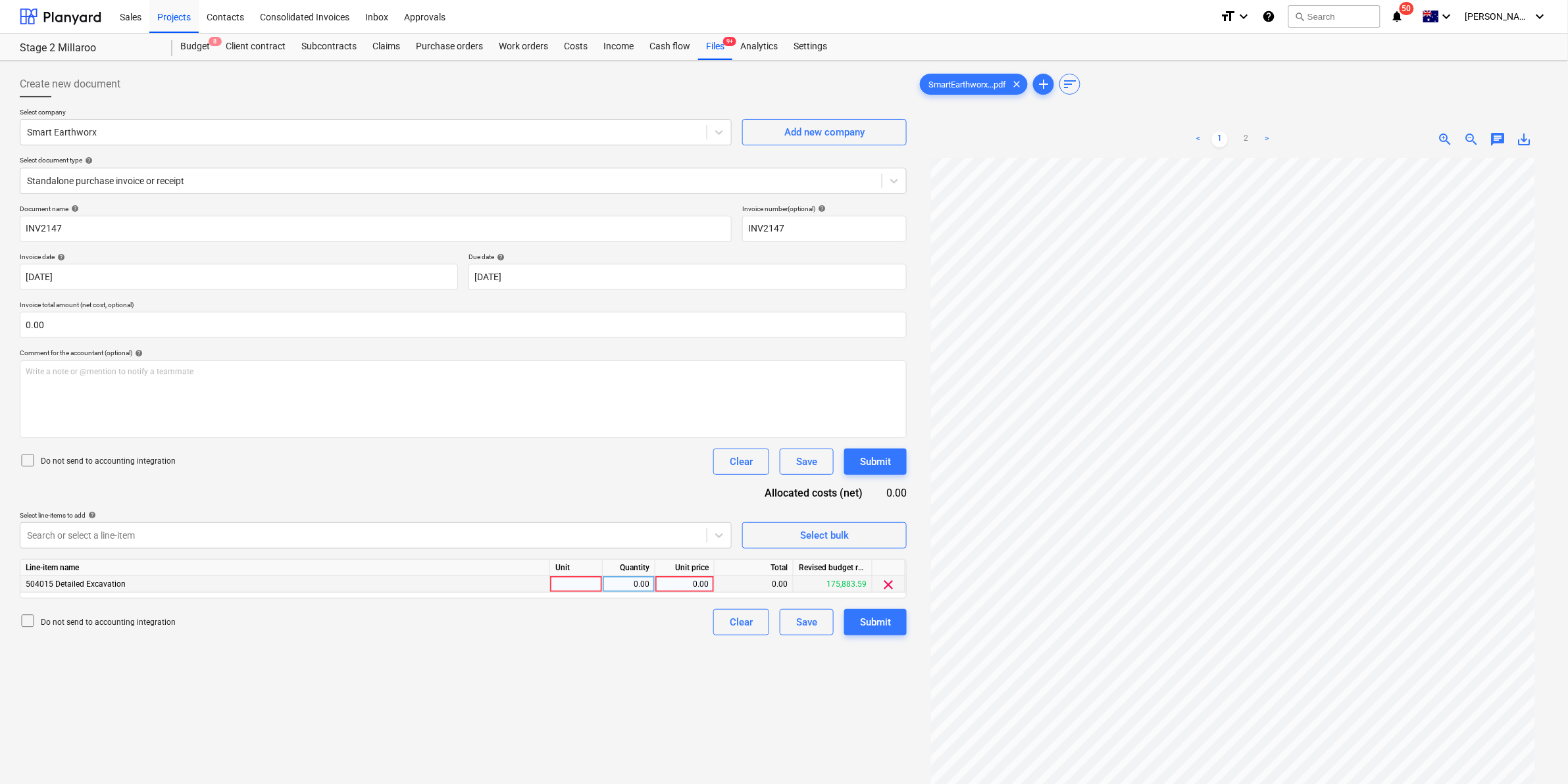
click at [563, 578] on div at bounding box center [577, 585] width 53 height 16
type input "item"
type input "4850"
click at [864, 617] on div "Submit" at bounding box center [875, 622] width 31 height 17
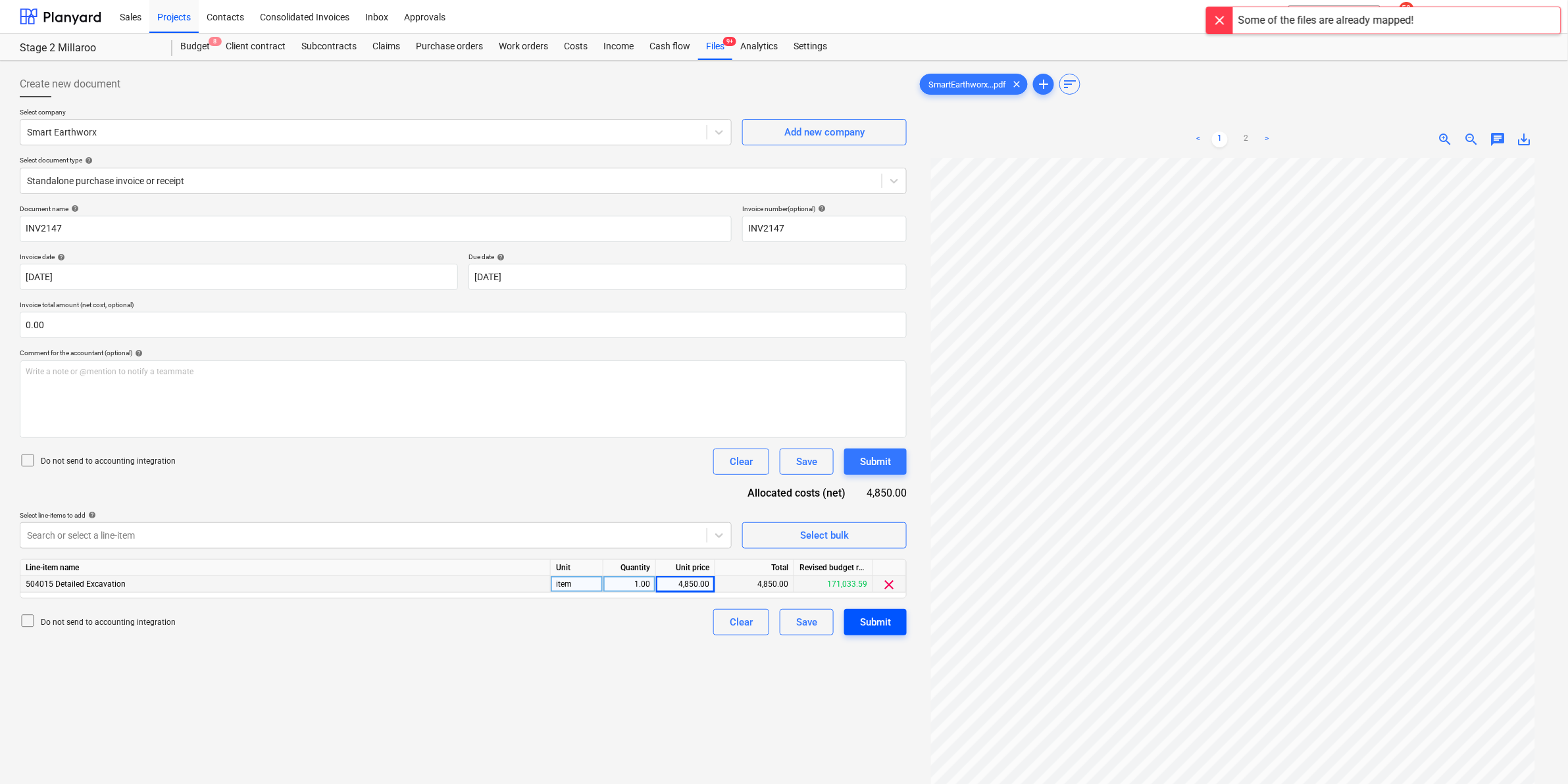
click at [882, 619] on div "Submit" at bounding box center [875, 622] width 31 height 17
